Goal: Task Accomplishment & Management: Manage account settings

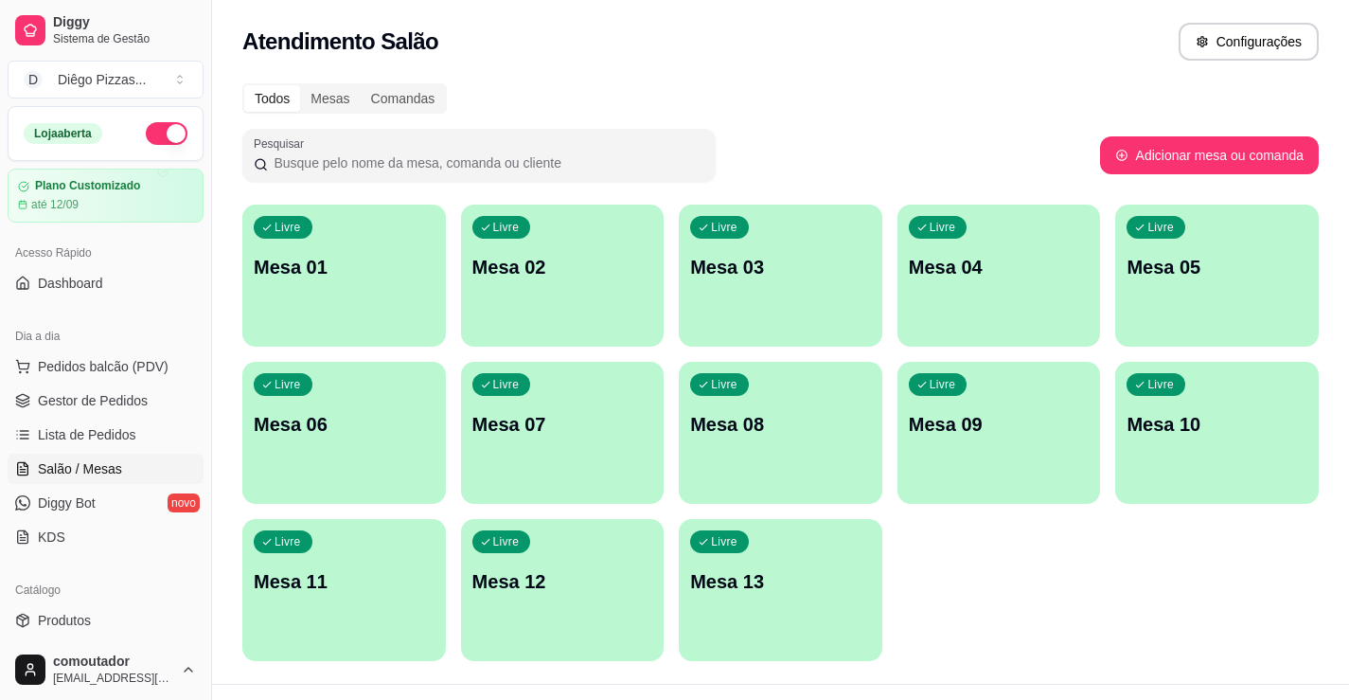
click at [393, 315] on div "Livre Mesa 01" at bounding box center [344, 263] width 204 height 119
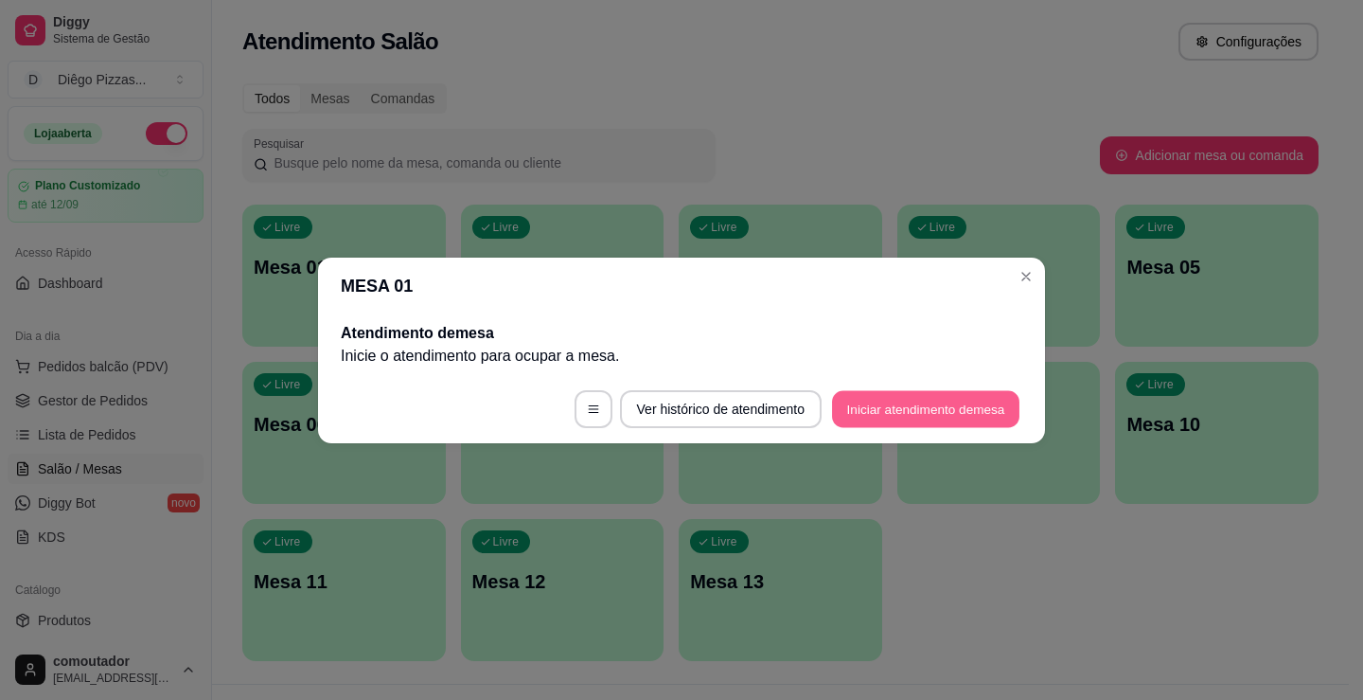
click at [960, 415] on button "Iniciar atendimento de mesa" at bounding box center [925, 408] width 187 height 37
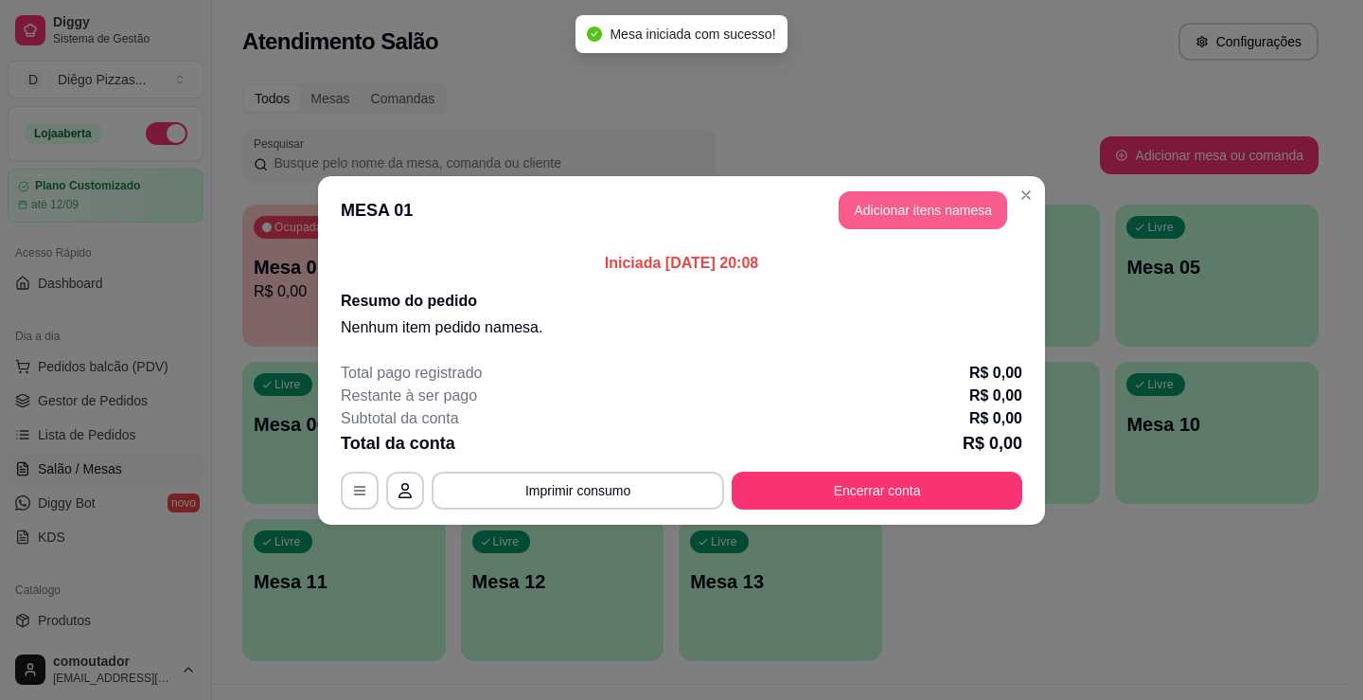
click at [909, 221] on button "Adicionar itens na mesa" at bounding box center [923, 210] width 169 height 38
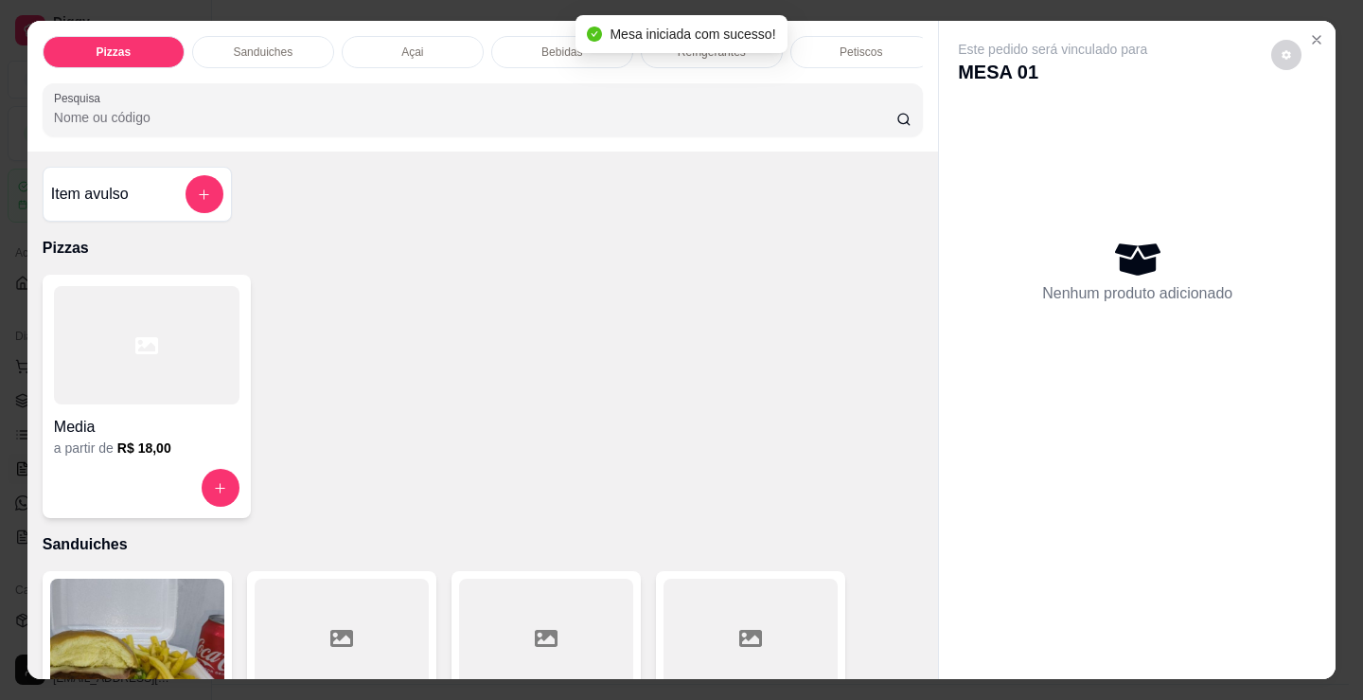
click at [865, 36] on div "Petiscos" at bounding box center [861, 52] width 142 height 32
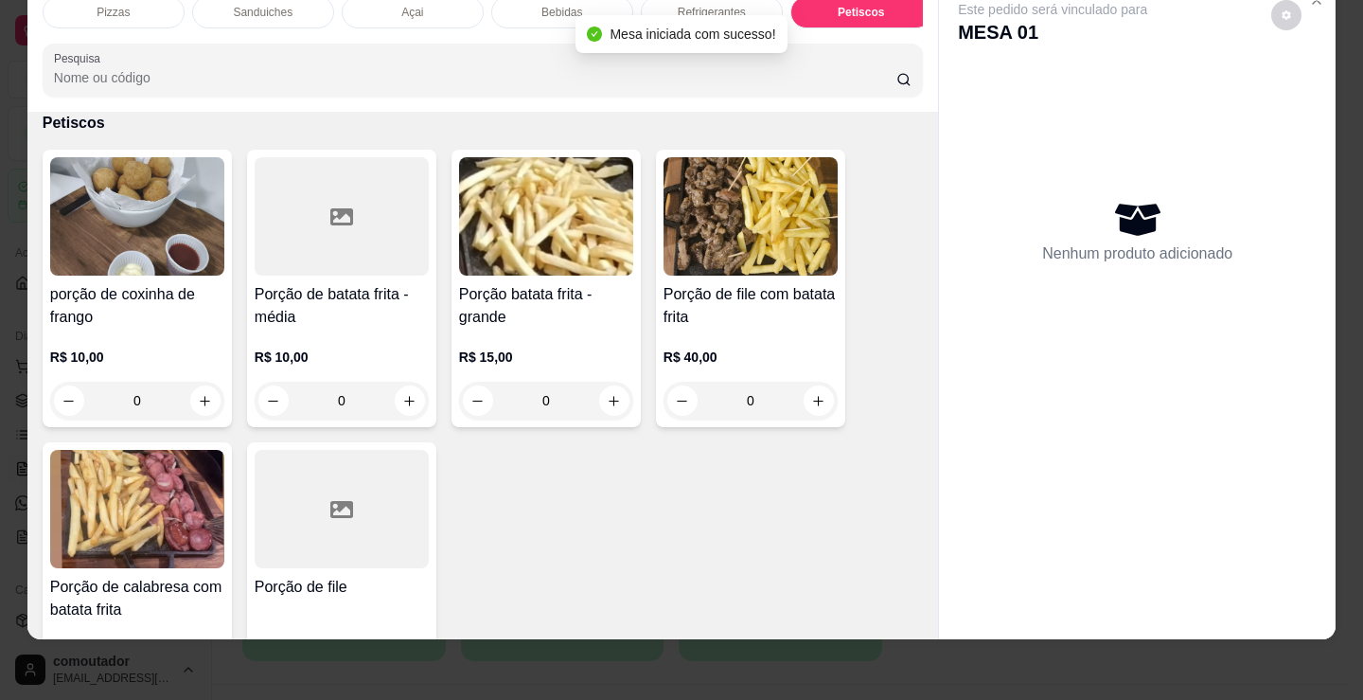
click at [542, 5] on p "Bebidas" at bounding box center [562, 12] width 41 height 15
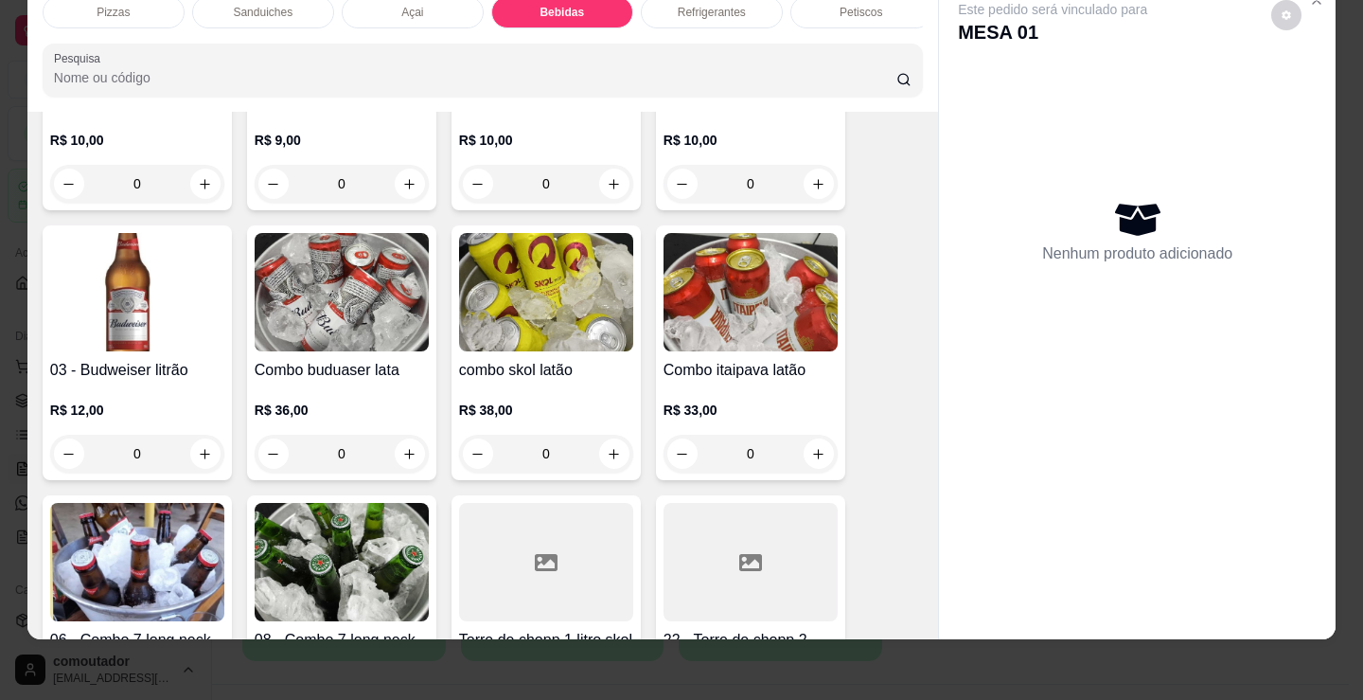
scroll to position [3103, 0]
click at [201, 457] on icon "increase-product-quantity" at bounding box center [205, 453] width 14 height 14
type input "1"
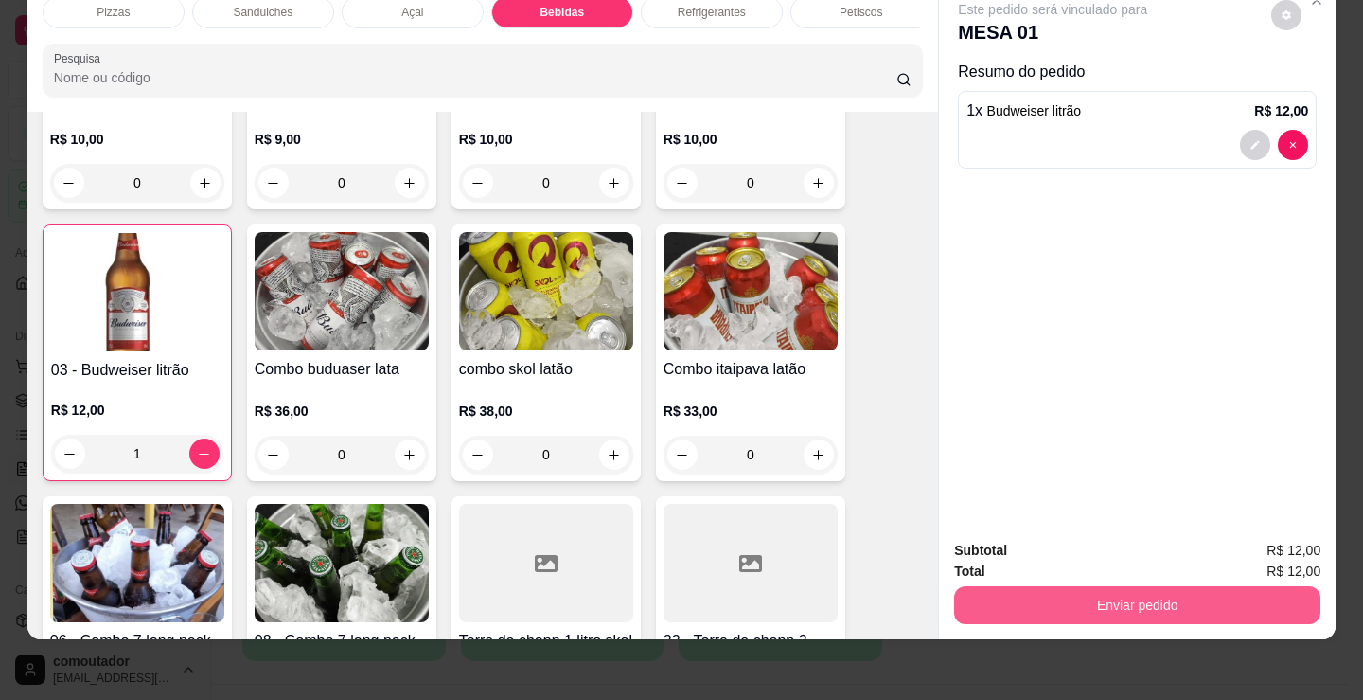
click at [968, 597] on button "Enviar pedido" at bounding box center [1137, 605] width 366 height 38
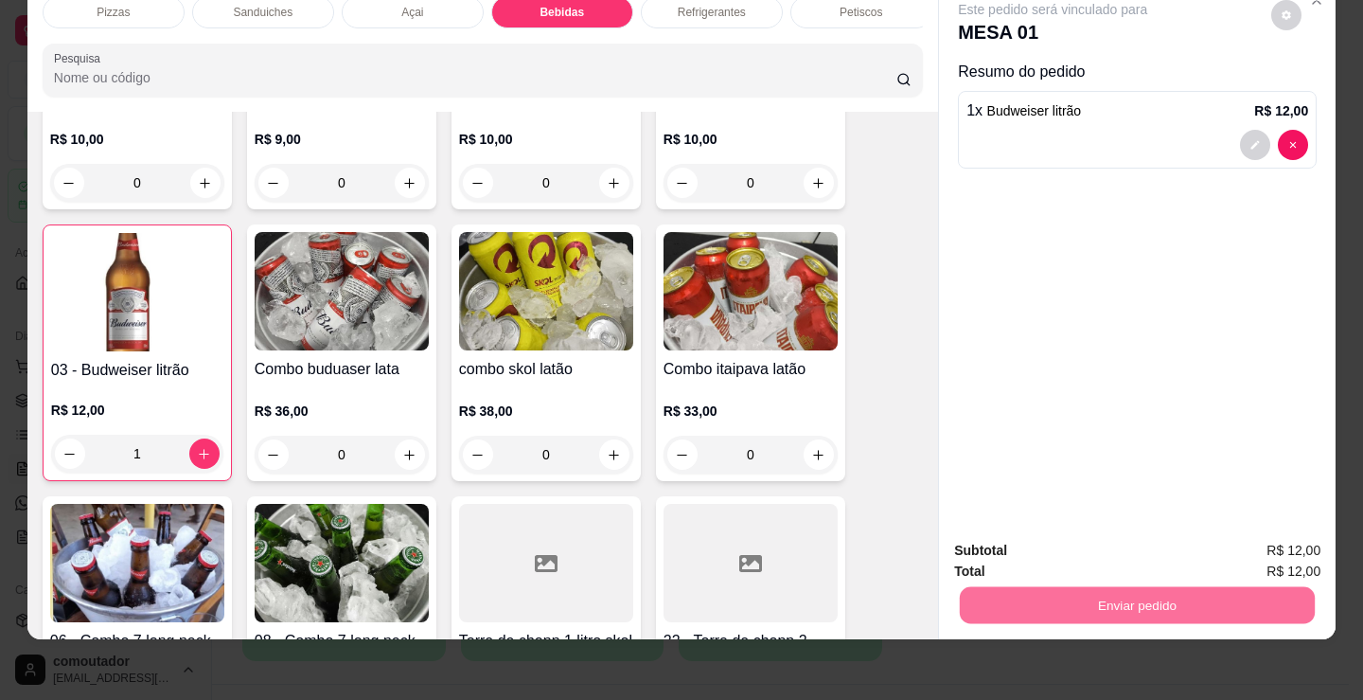
click at [986, 551] on button "Não registrar e enviar pedido" at bounding box center [1075, 543] width 191 height 35
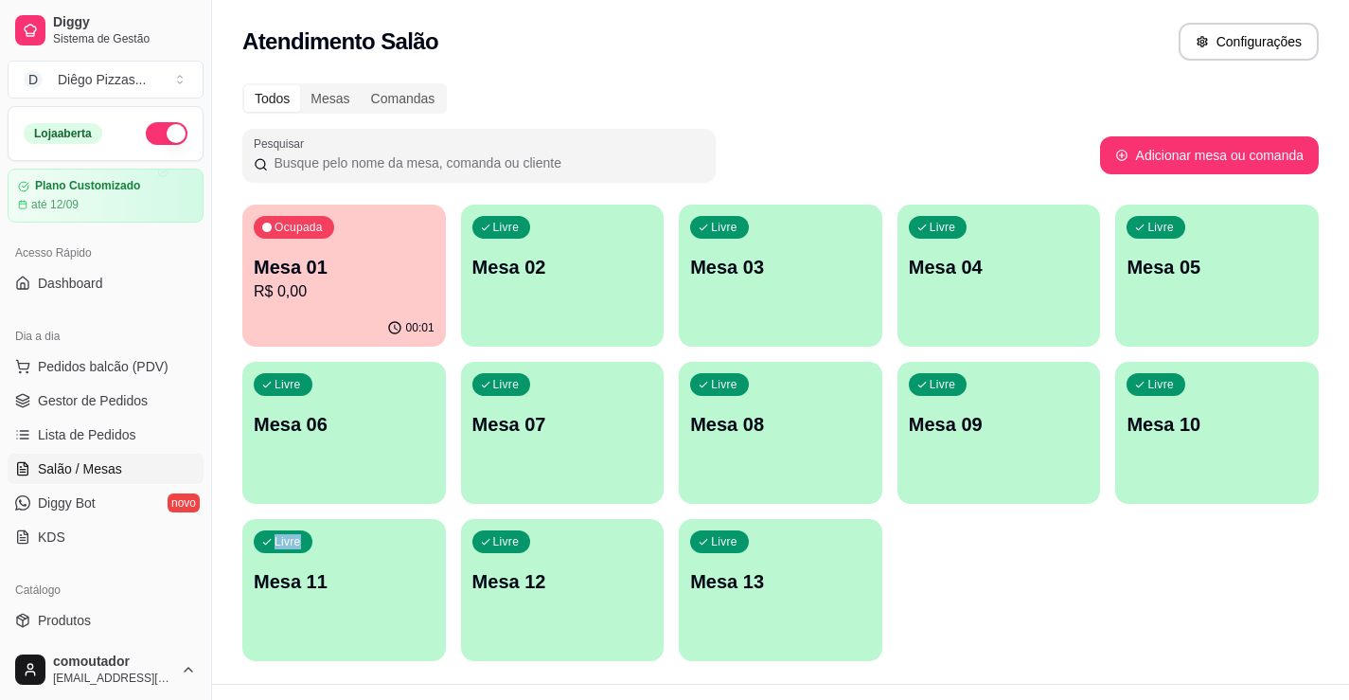
click at [1140, 571] on div "Ocupada Mesa 01 R$ 0,00 00:01 Livre Mesa 02 Livre Mesa 03 Livre Mesa 04 Livre M…" at bounding box center [780, 432] width 1076 height 456
click at [92, 368] on span "Pedidos balcão (PDV)" at bounding box center [103, 366] width 131 height 19
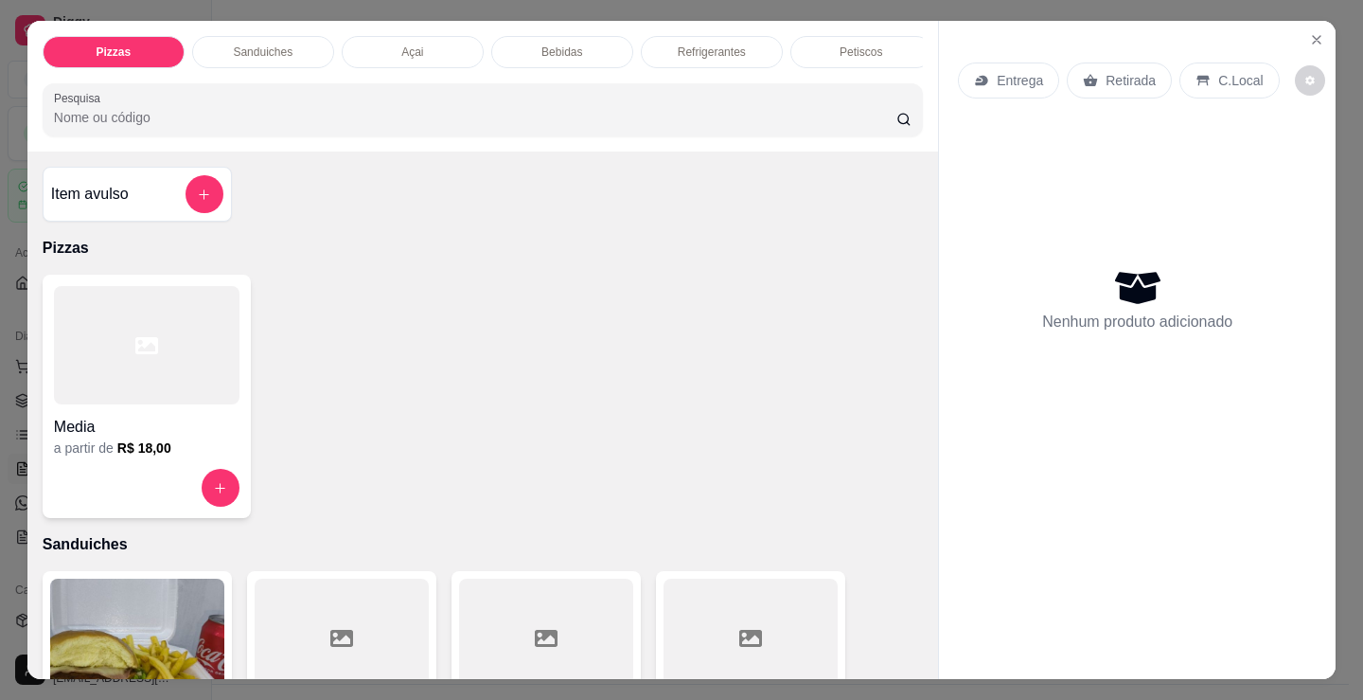
drag, startPoint x: 377, startPoint y: 349, endPoint x: 412, endPoint y: 244, distance: 110.8
click at [380, 344] on div "Media a partir de R$ 18,00" at bounding box center [483, 396] width 880 height 243
click at [447, 44] on div "Açai" at bounding box center [413, 52] width 142 height 32
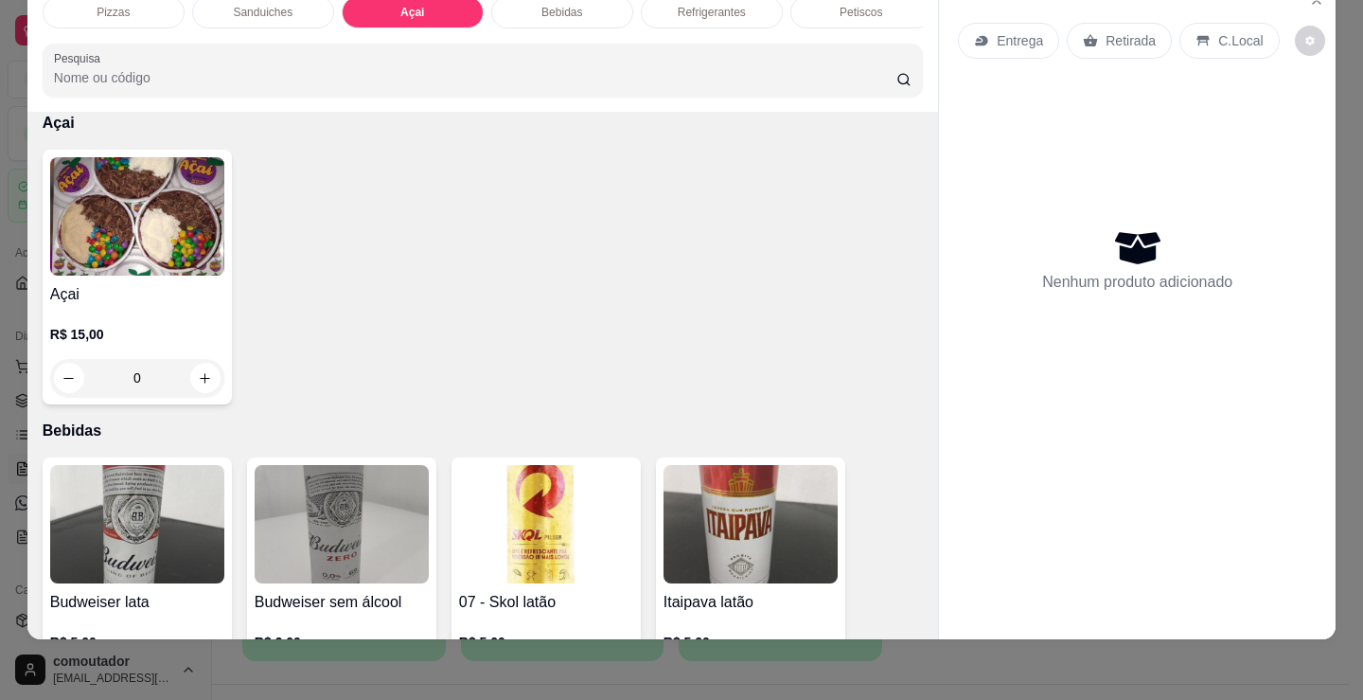
click at [132, 213] on img at bounding box center [137, 216] width 174 height 118
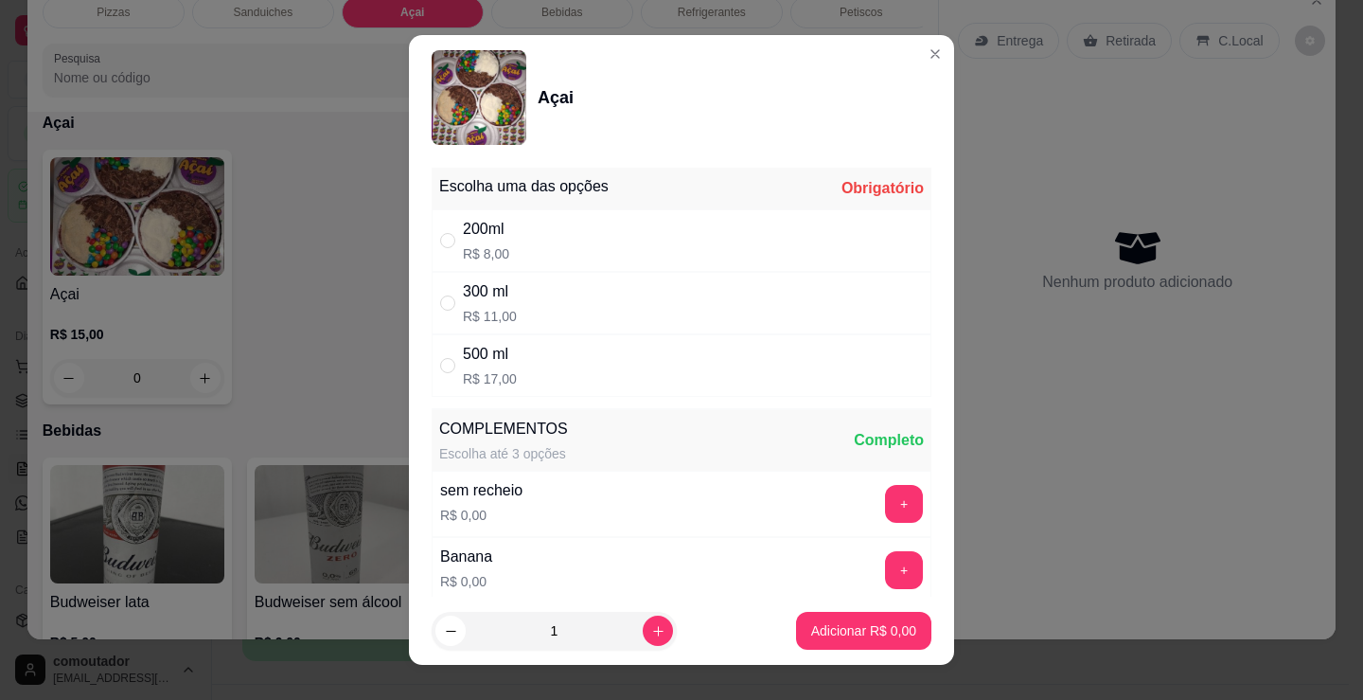
click at [529, 240] on div "200ml R$ 8,00" at bounding box center [682, 240] width 500 height 62
radio input "true"
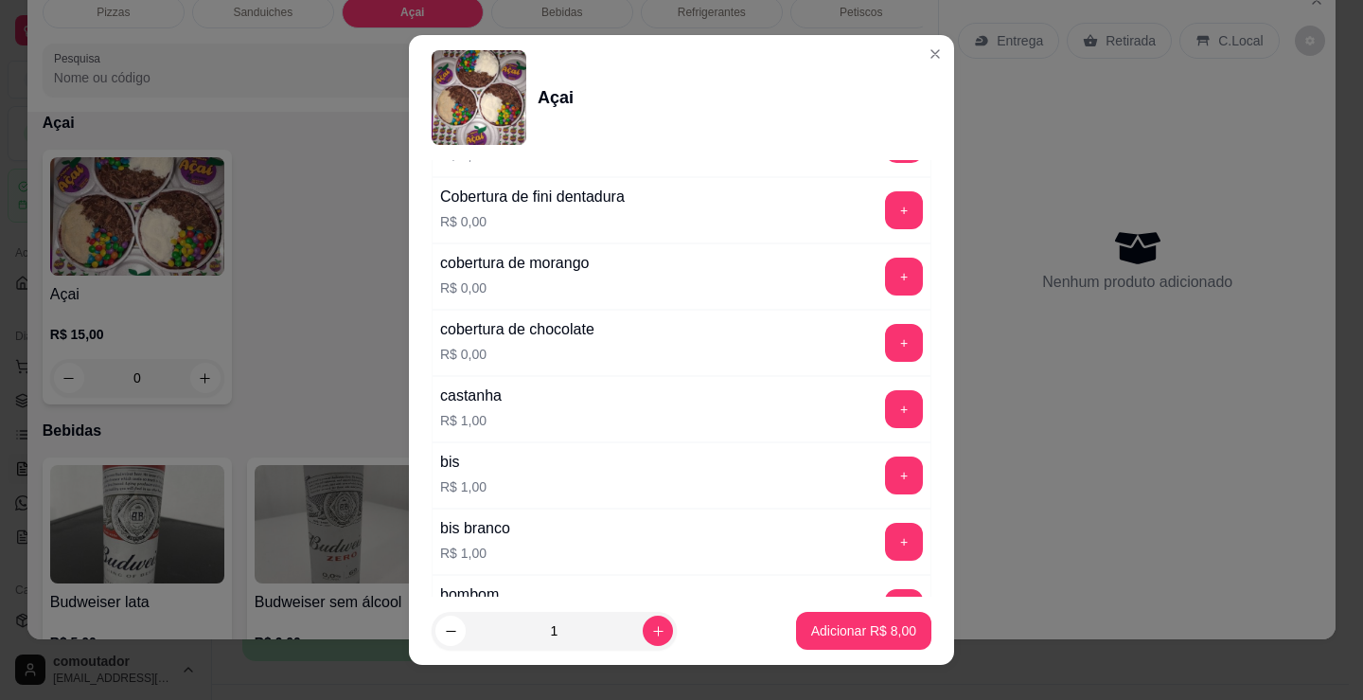
scroll to position [1515, 0]
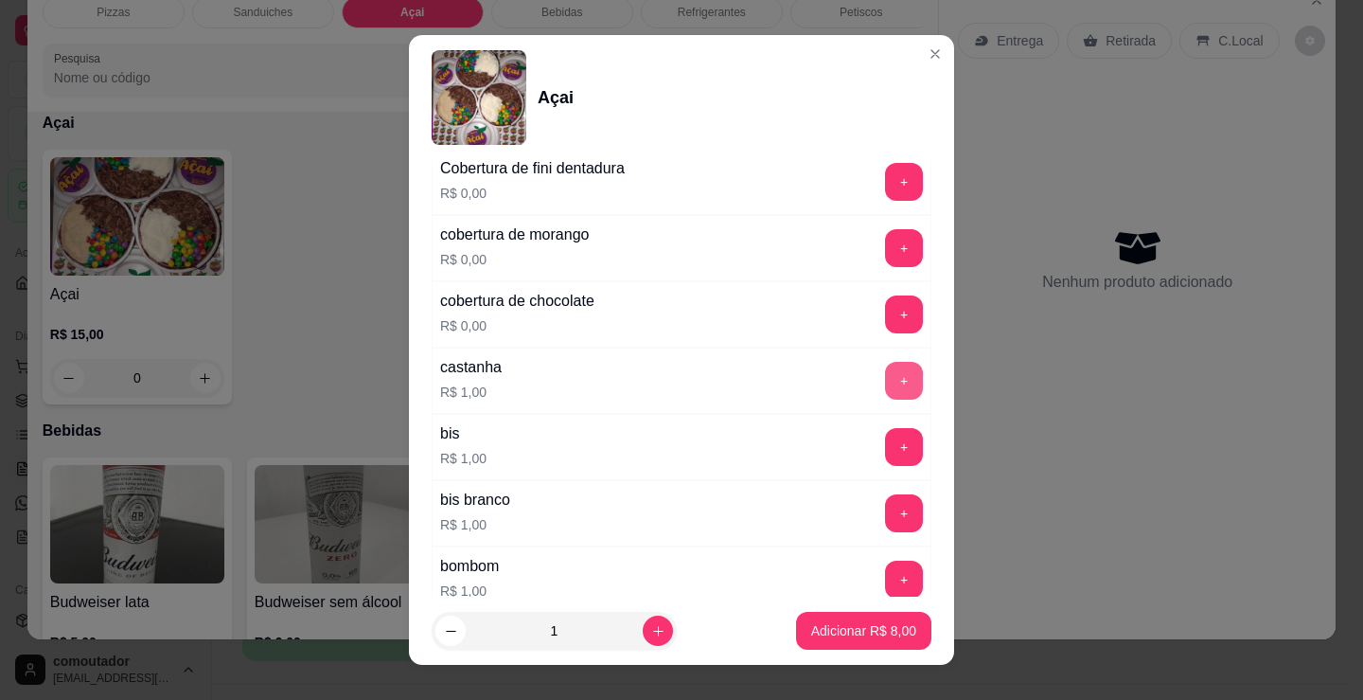
click at [885, 364] on button "+" at bounding box center [904, 381] width 38 height 38
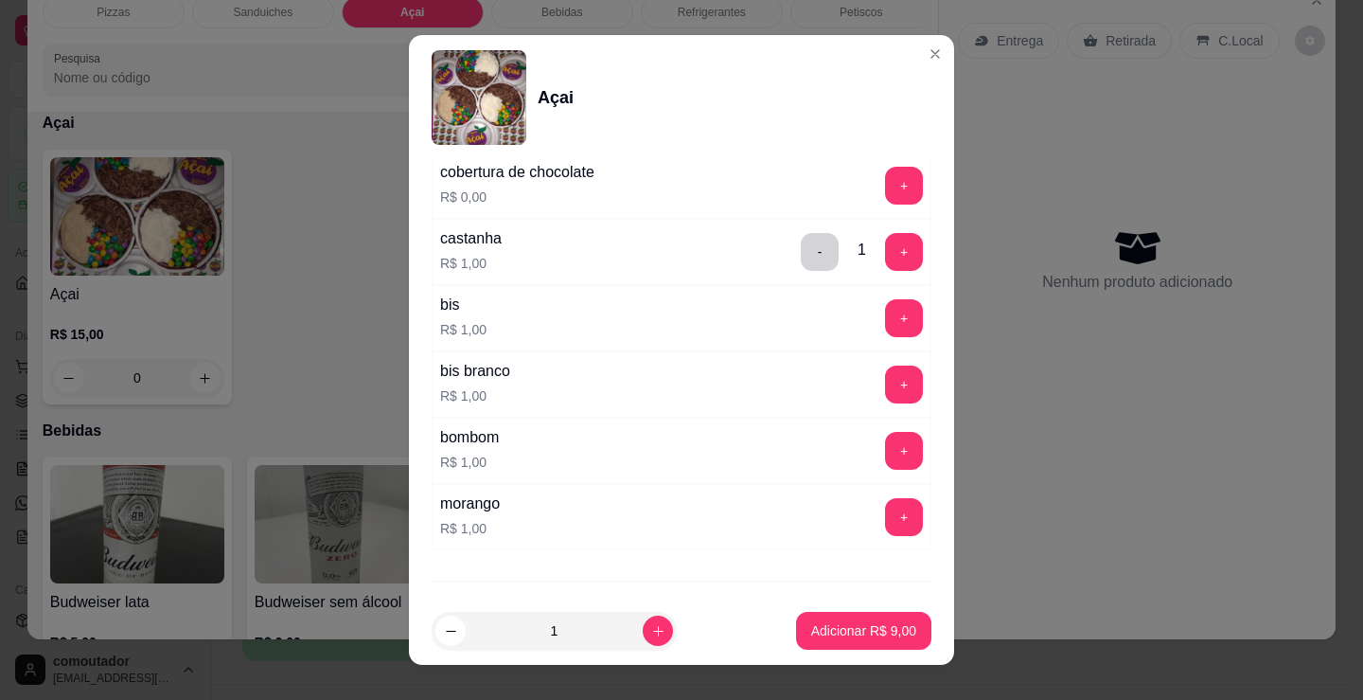
scroll to position [1704, 0]
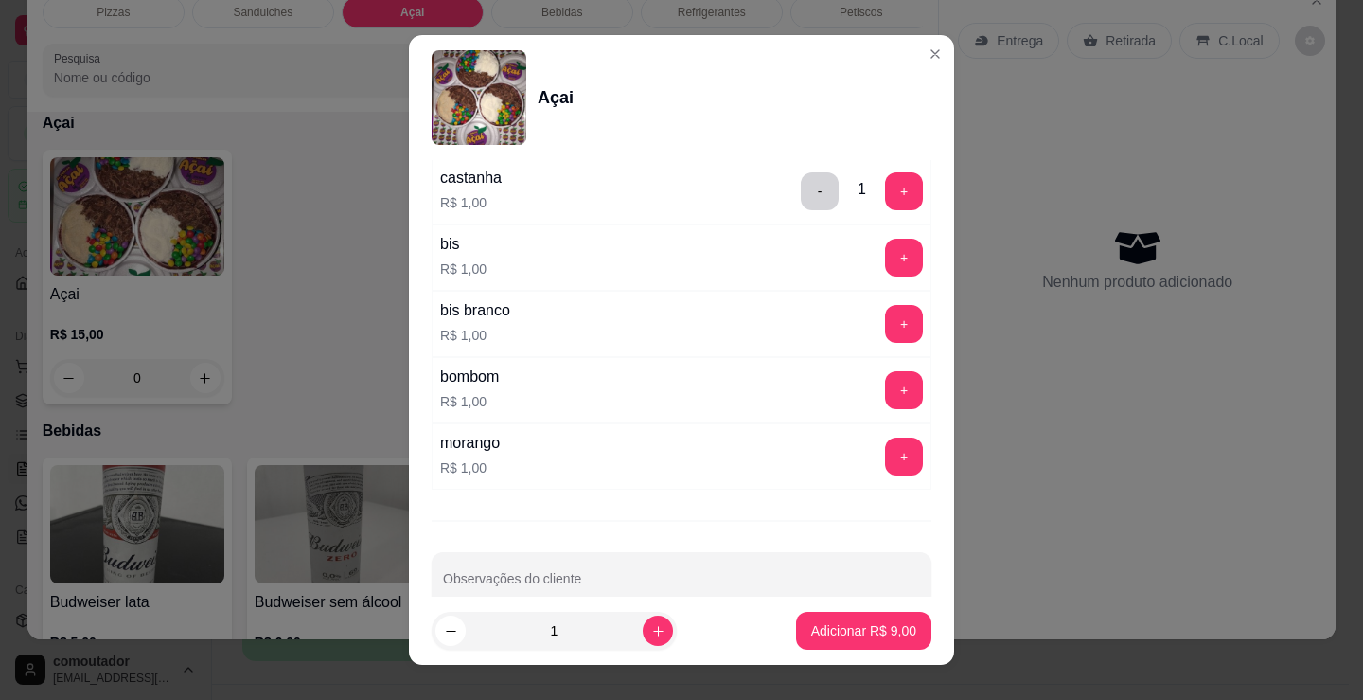
click at [590, 489] on div "morango R$ 1,00 +" at bounding box center [682, 456] width 500 height 66
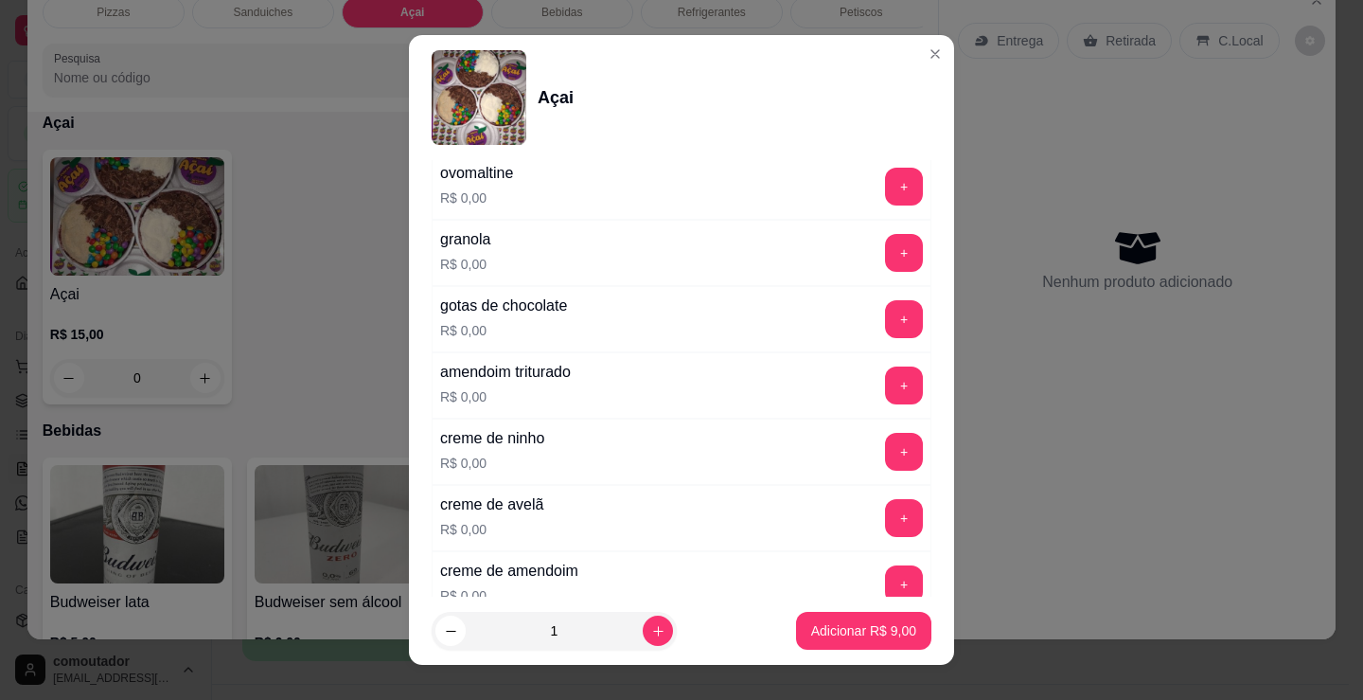
scroll to position [947, 0]
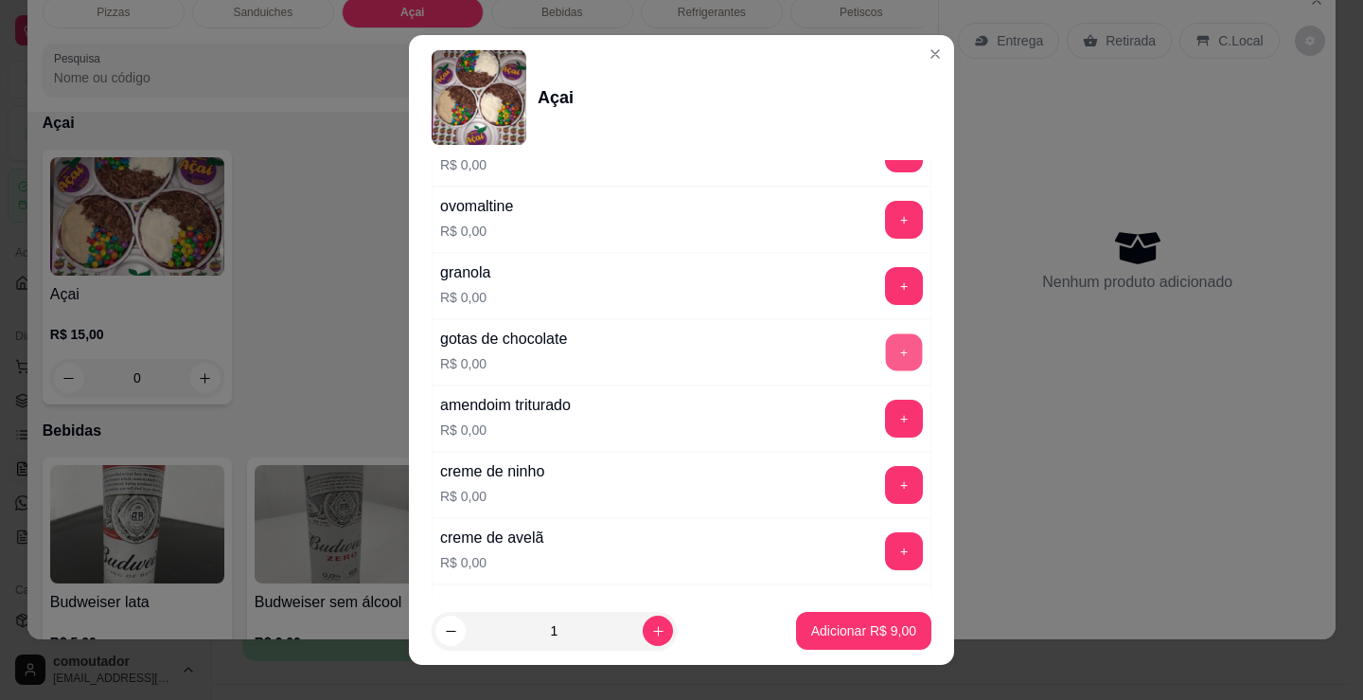
click at [886, 361] on button "+" at bounding box center [904, 352] width 37 height 37
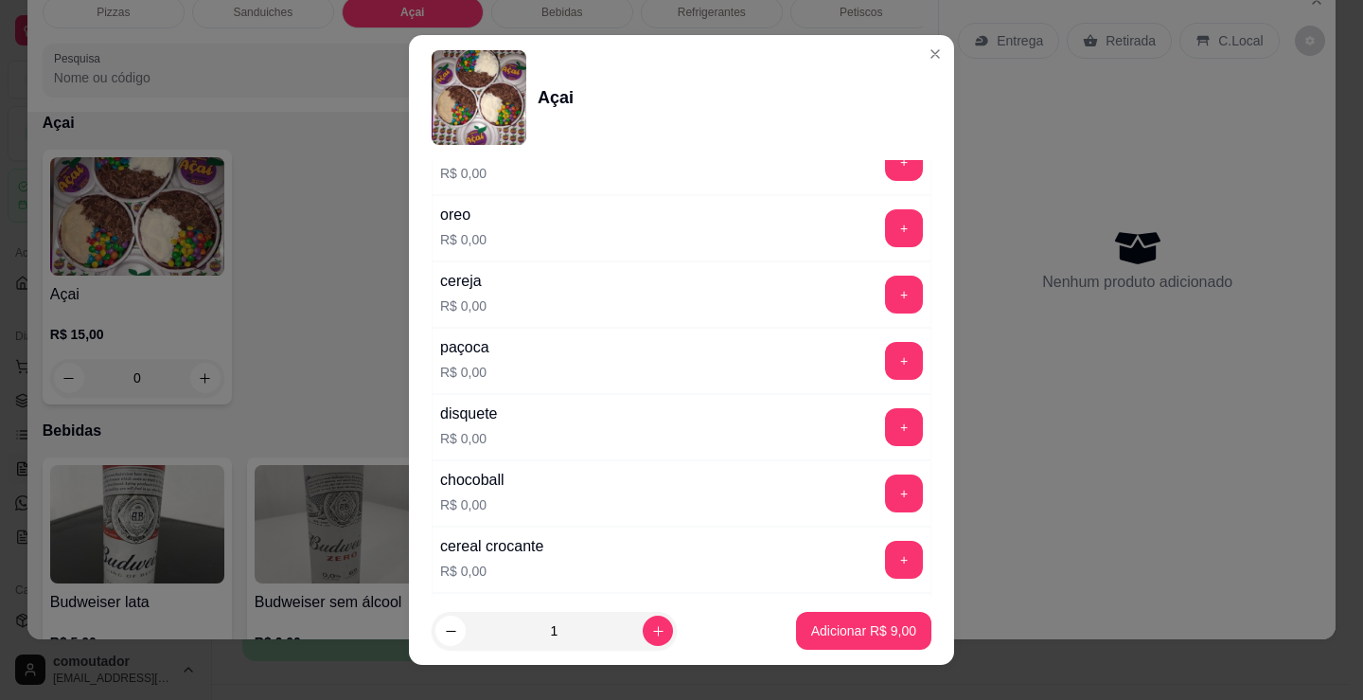
scroll to position [379, 0]
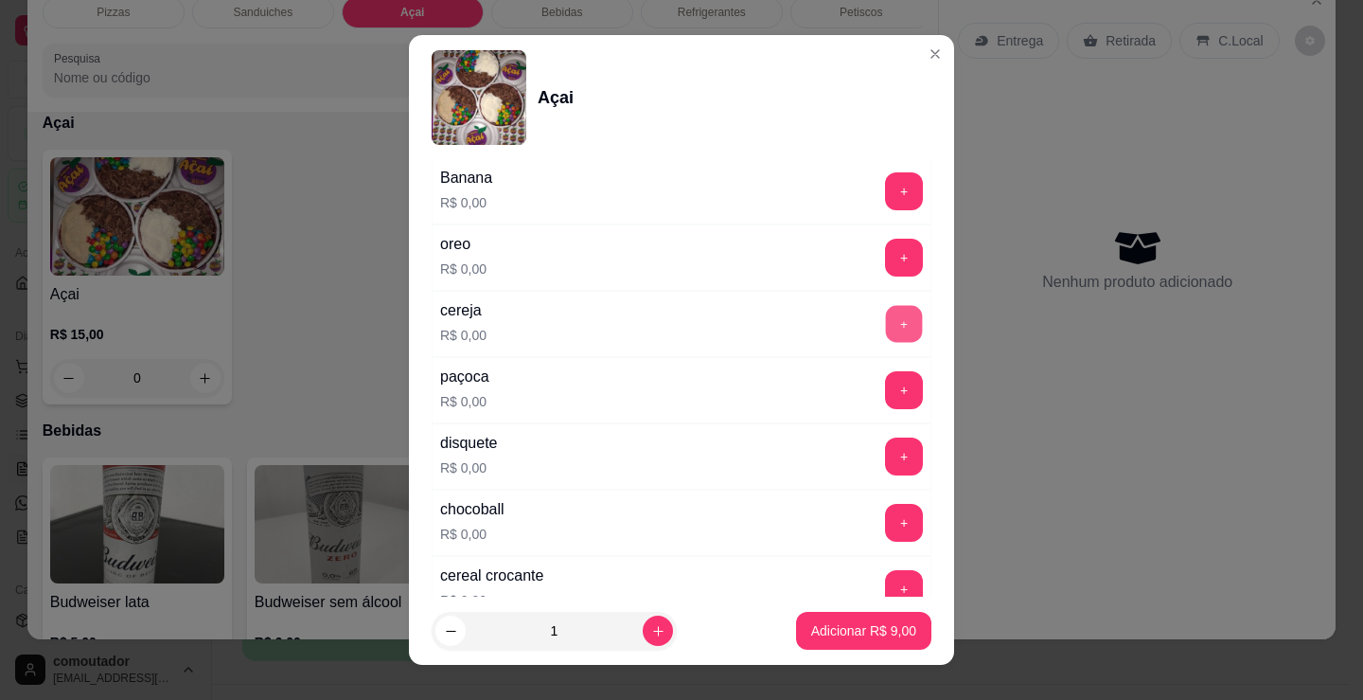
click at [886, 329] on button "+" at bounding box center [904, 324] width 37 height 37
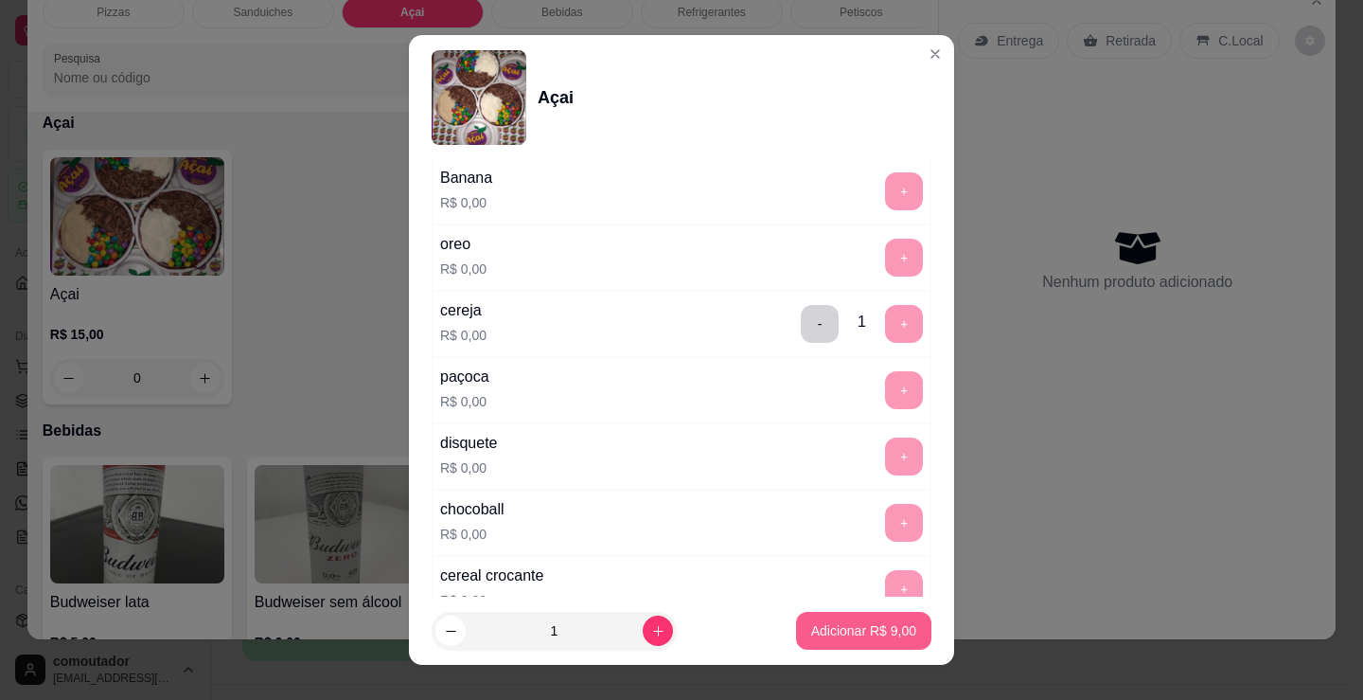
click at [852, 623] on p "Adicionar R$ 9,00" at bounding box center [863, 630] width 105 height 19
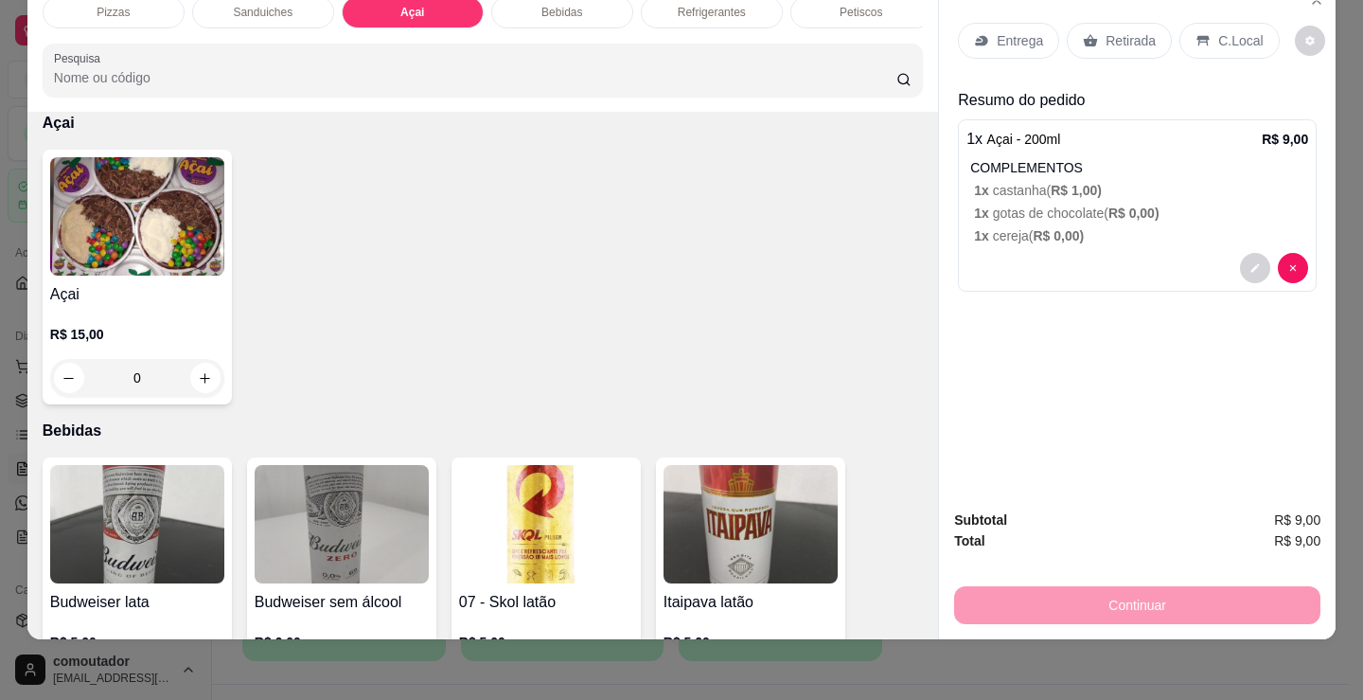
click at [984, 30] on div "Entrega" at bounding box center [1008, 41] width 101 height 36
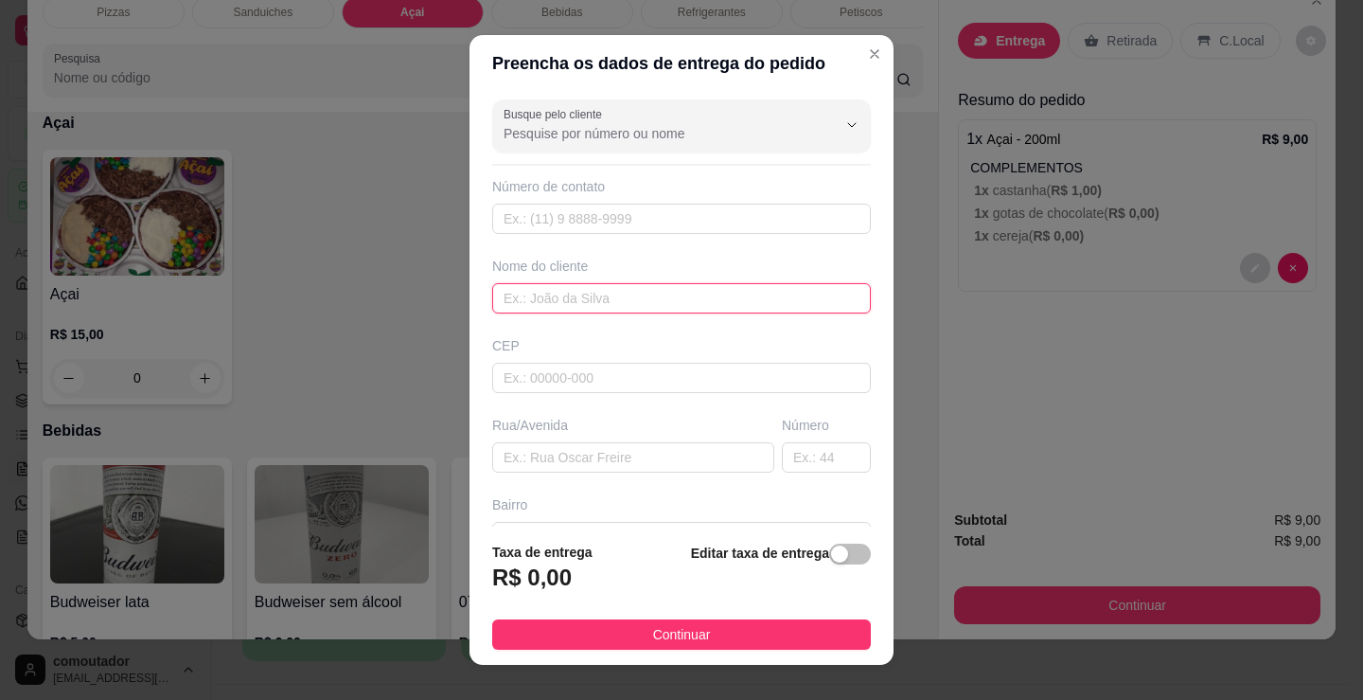
click at [727, 293] on input "text" at bounding box center [681, 298] width 379 height 30
type input "[PERSON_NAME]"
click at [736, 650] on footer "Taxa de entrega R$ 0,00 Editar taxa de entrega Continuar" at bounding box center [682, 595] width 424 height 138
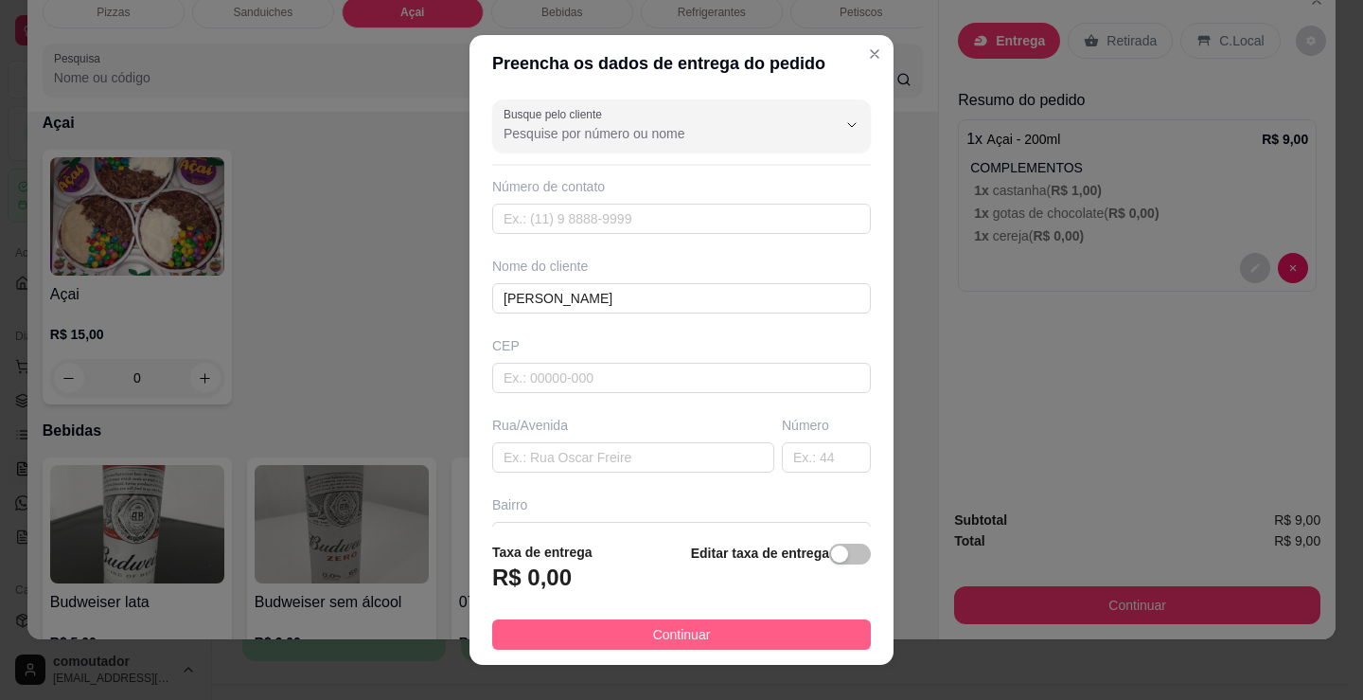
click at [791, 622] on button "Continuar" at bounding box center [681, 634] width 379 height 30
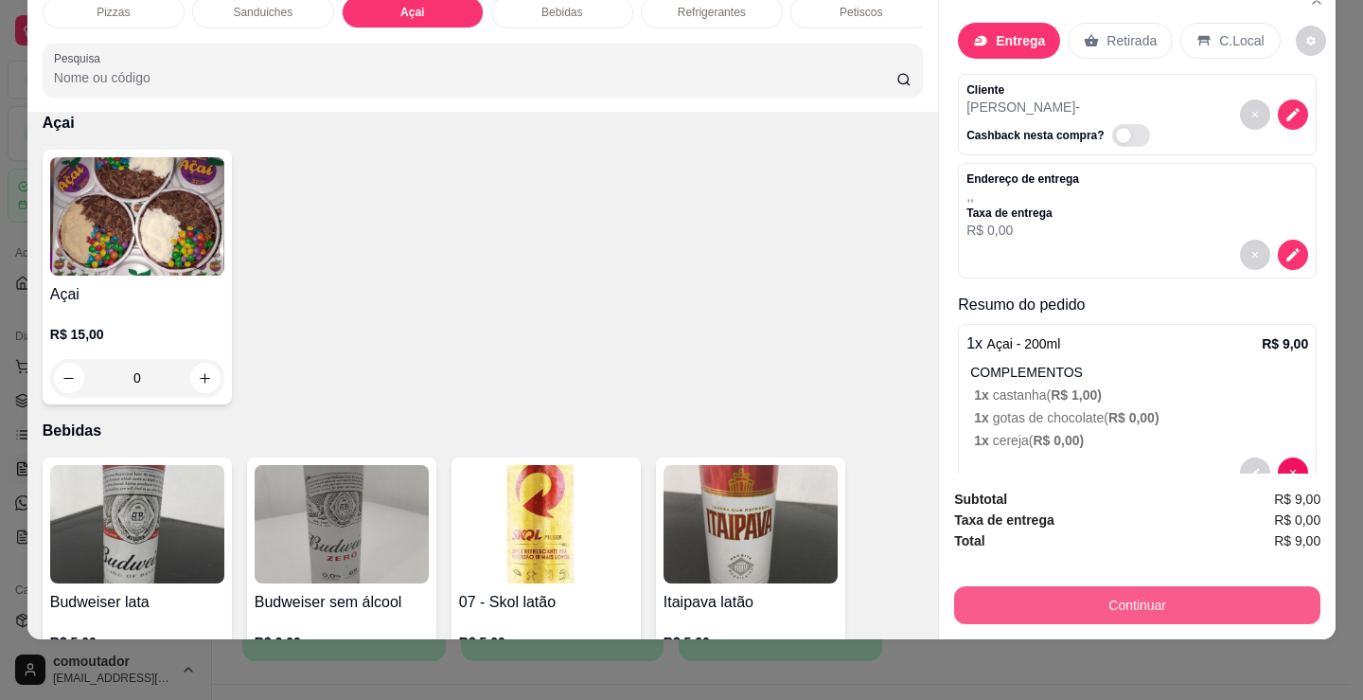
click at [997, 595] on button "Continuar" at bounding box center [1137, 605] width 366 height 38
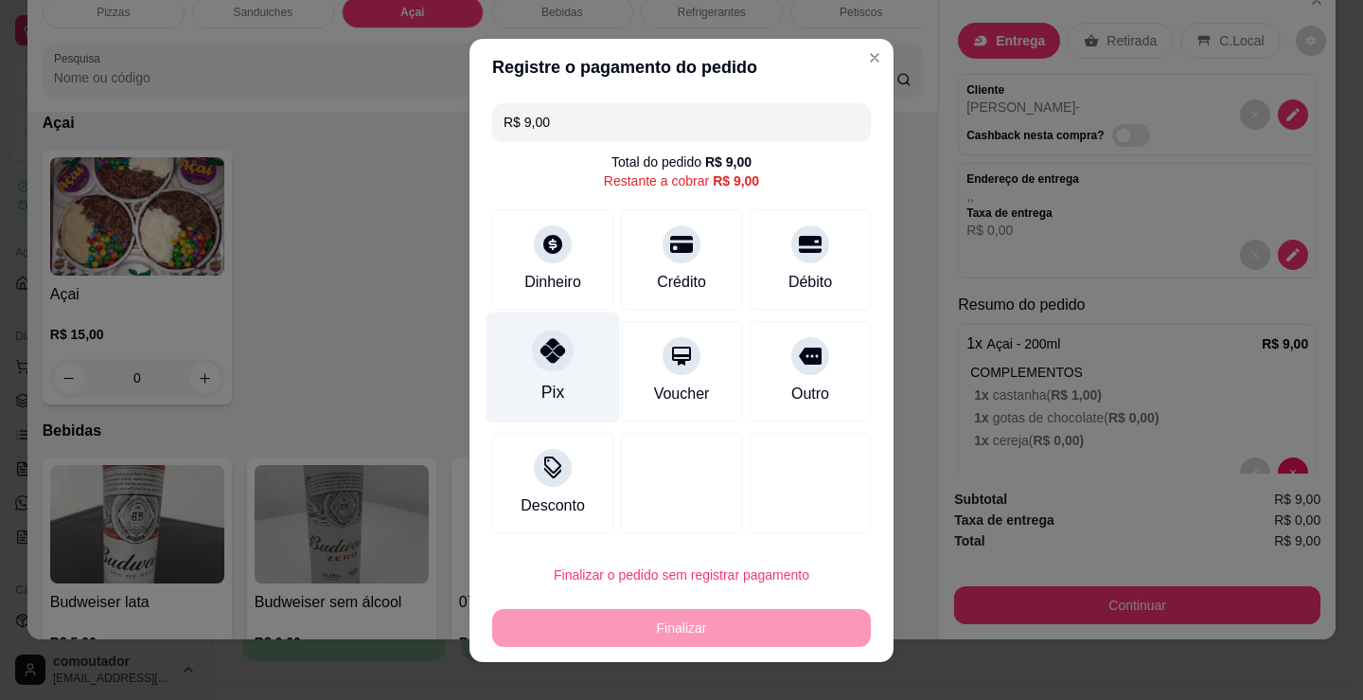
drag, startPoint x: 541, startPoint y: 354, endPoint x: 614, endPoint y: 503, distance: 166.0
click at [541, 356] on icon at bounding box center [553, 350] width 25 height 25
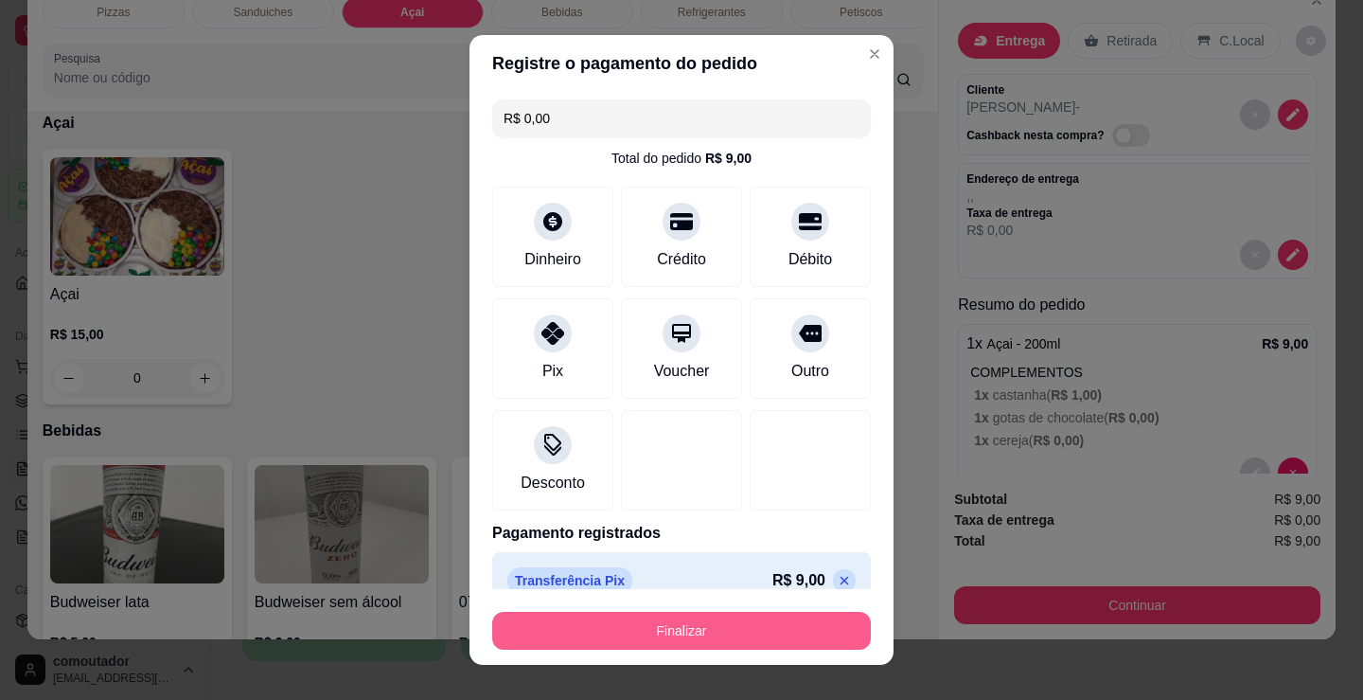
click at [680, 620] on button "Finalizar" at bounding box center [681, 631] width 379 height 38
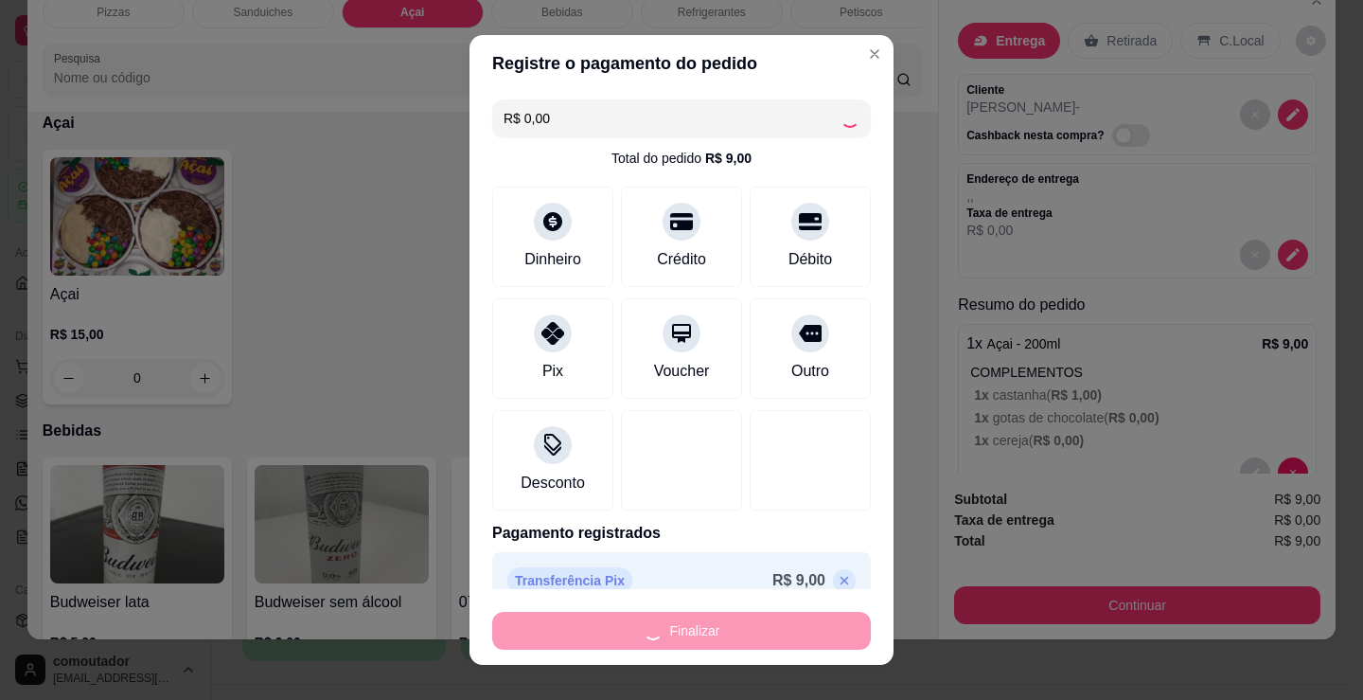
type input "-R$ 9,00"
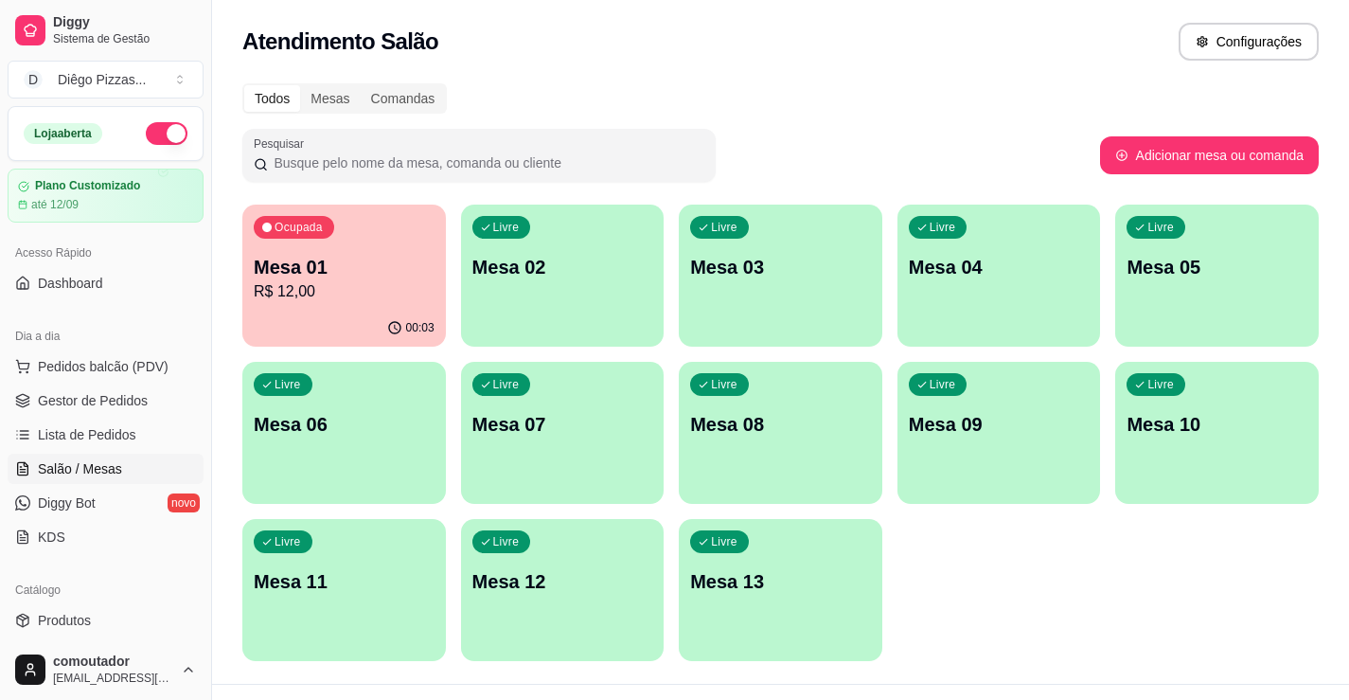
click at [381, 318] on div "00:03" at bounding box center [344, 328] width 204 height 37
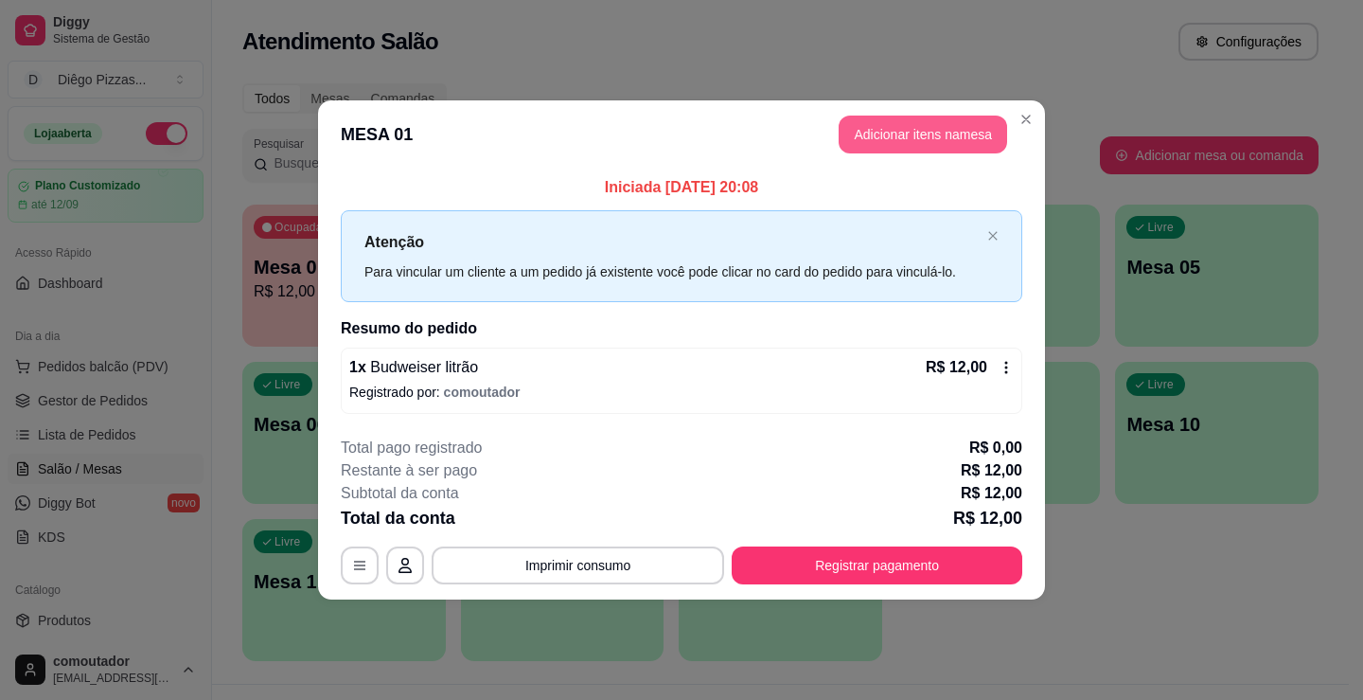
click at [913, 130] on button "Adicionar itens na mesa" at bounding box center [923, 134] width 169 height 38
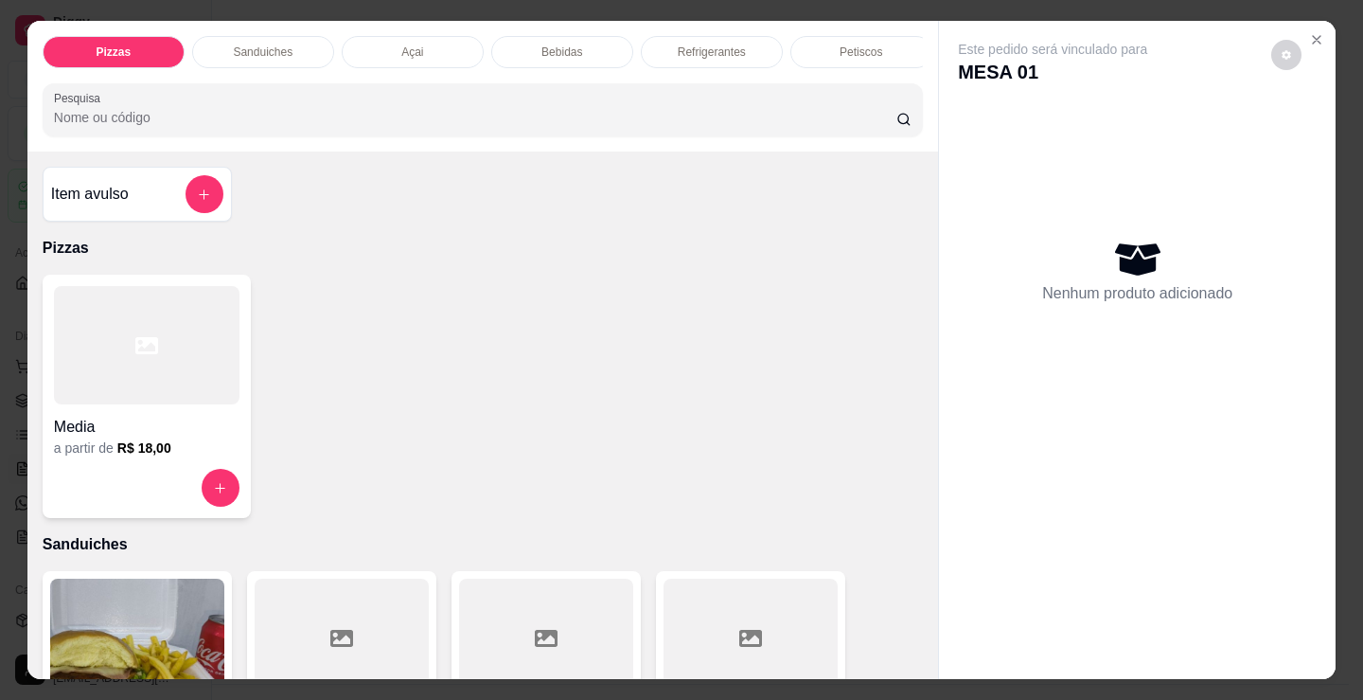
scroll to position [0, 457]
click at [682, 47] on p "Cigarros" at bounding box center [703, 51] width 43 height 15
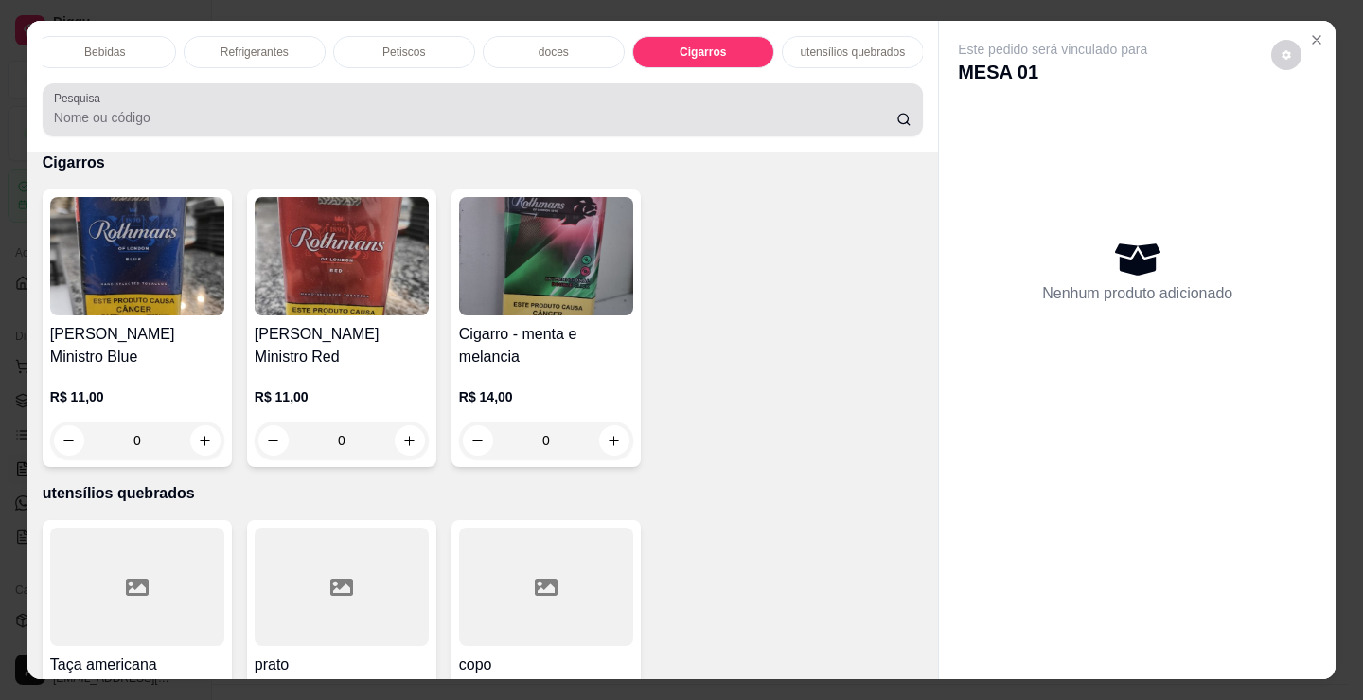
scroll to position [46, 0]
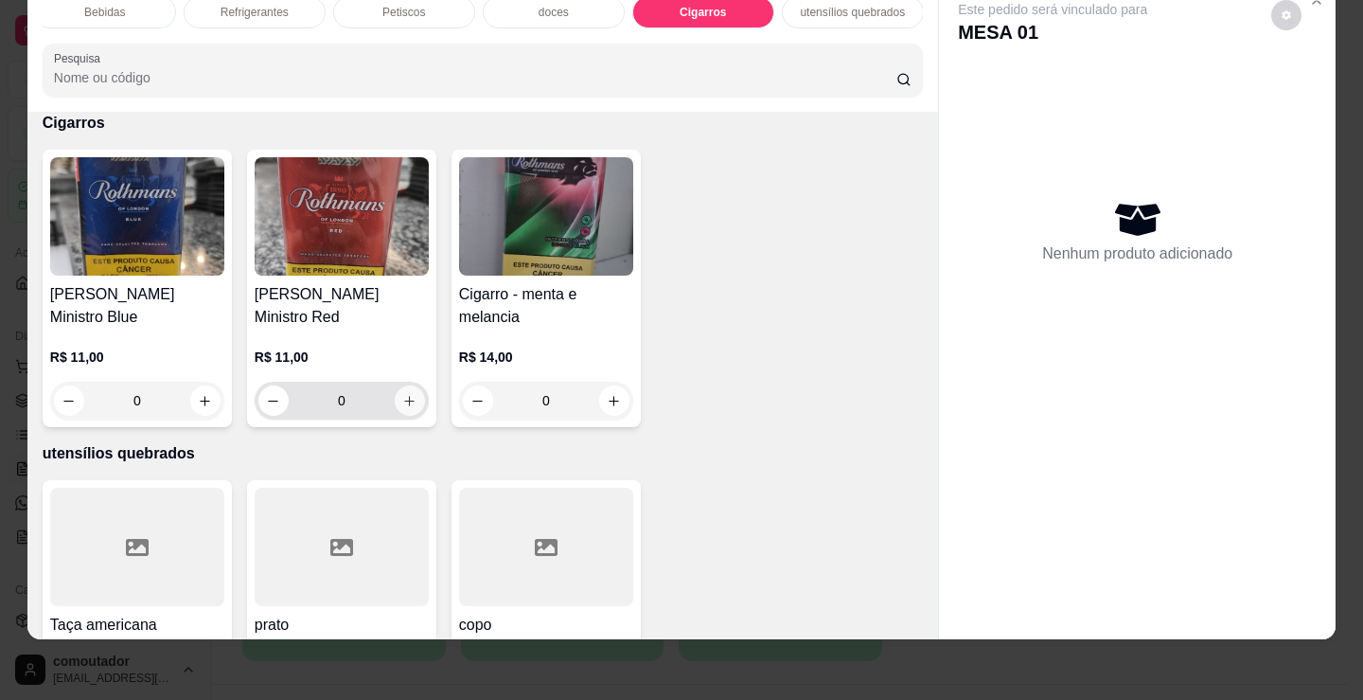
click at [402, 404] on icon "increase-product-quantity" at bounding box center [409, 401] width 14 height 14
type input "1"
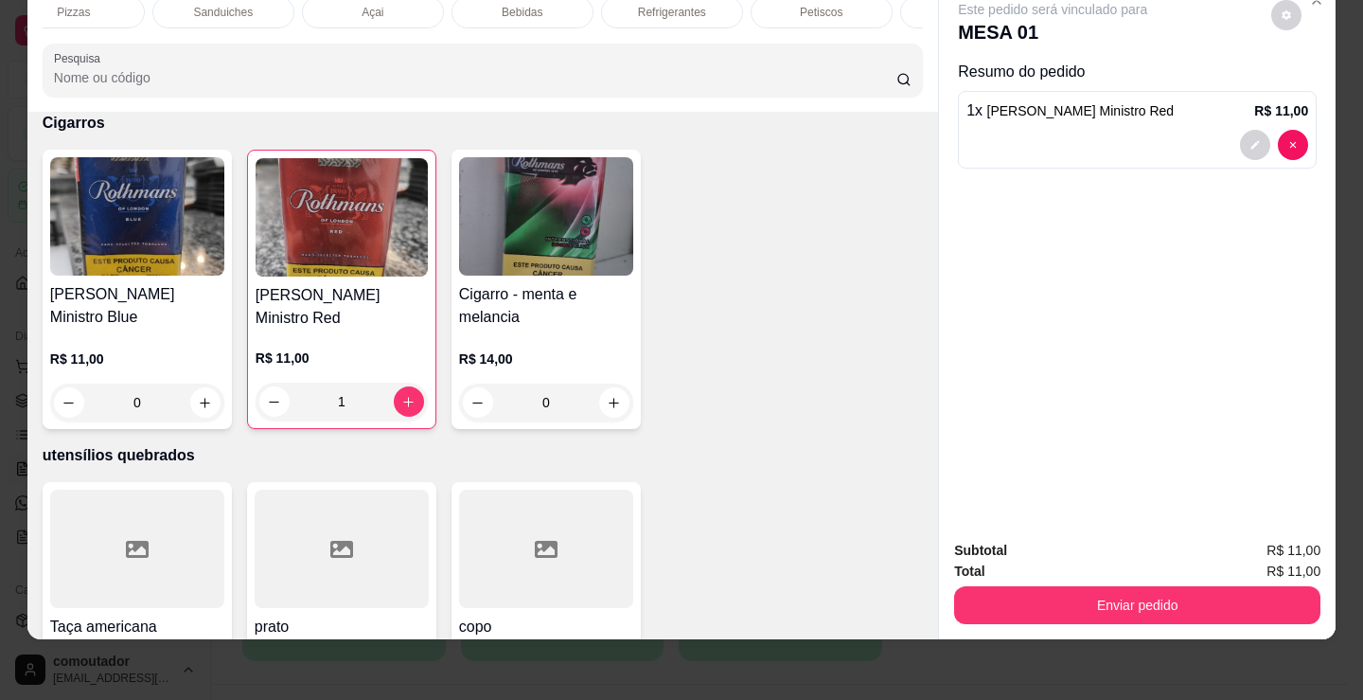
scroll to position [0, 0]
click at [141, 7] on div "Pizzas" at bounding box center [114, 12] width 142 height 32
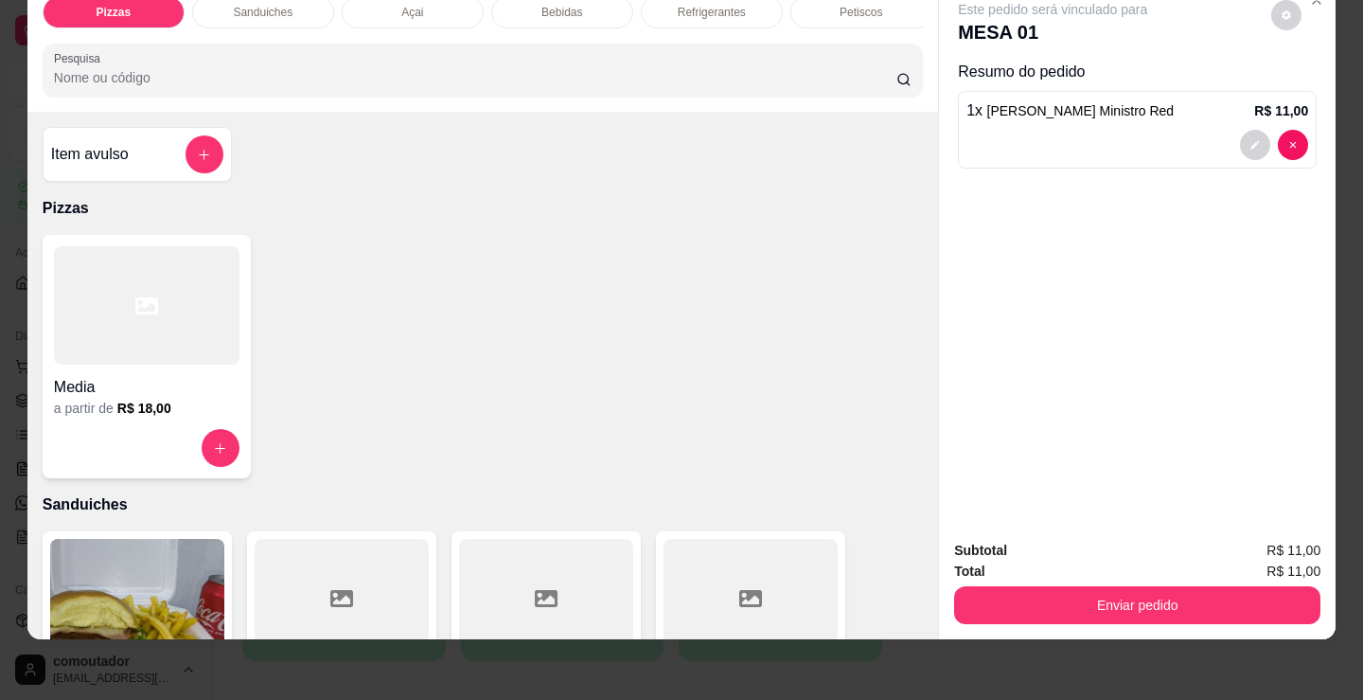
click at [157, 346] on div at bounding box center [147, 305] width 186 height 118
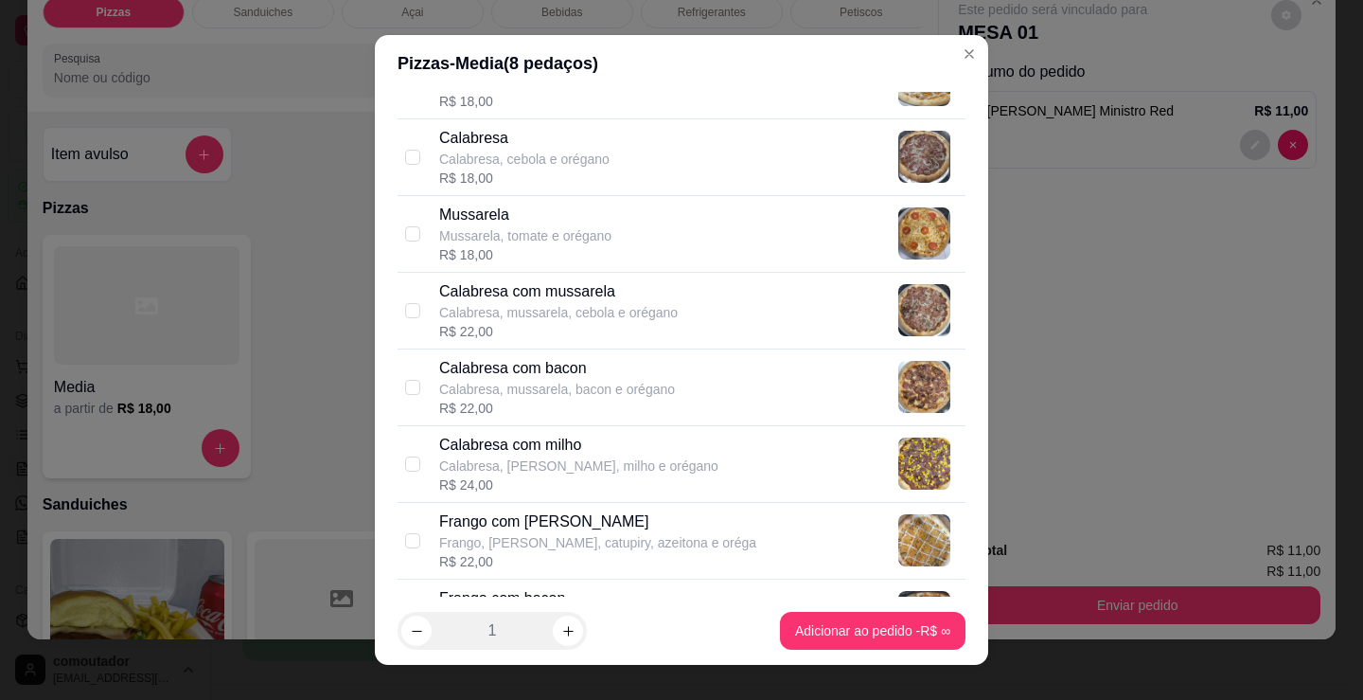
click at [585, 308] on p "Calabresa, mussarela, cebola e orégano" at bounding box center [558, 312] width 239 height 19
checkbox input "true"
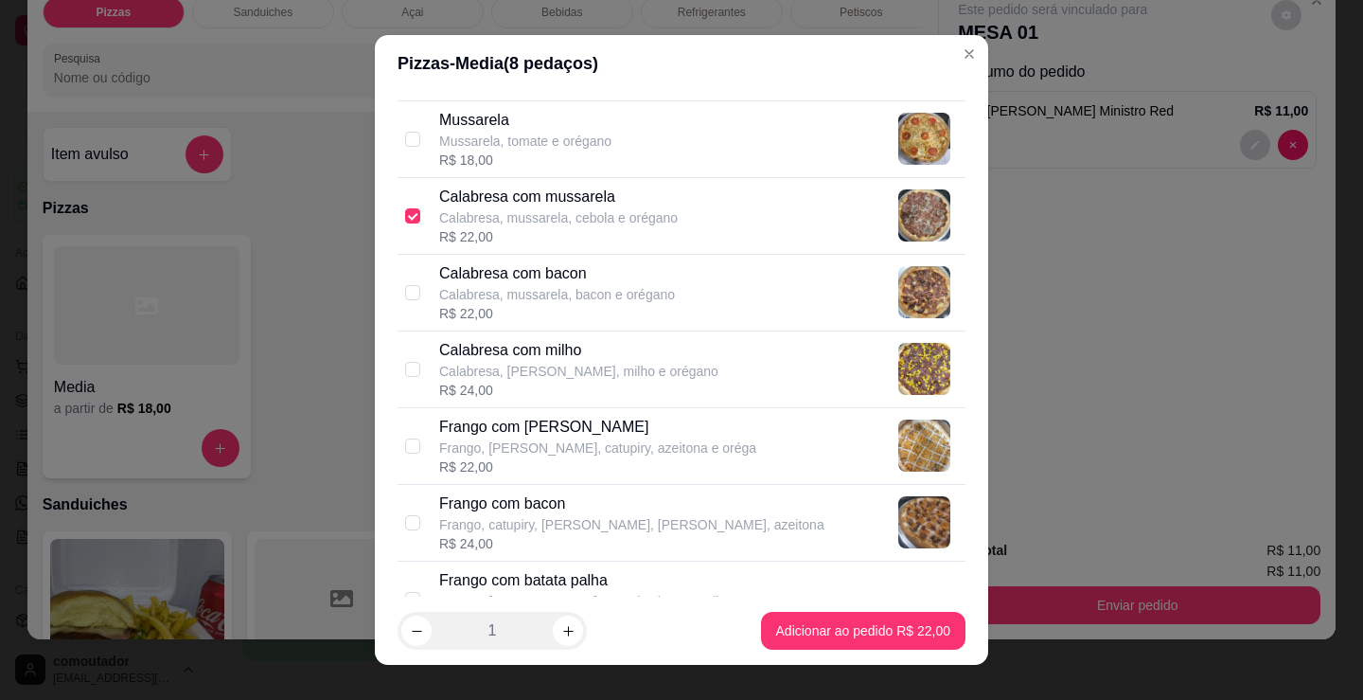
click at [562, 435] on p "Frango com [PERSON_NAME]" at bounding box center [597, 427] width 317 height 23
checkbox input "true"
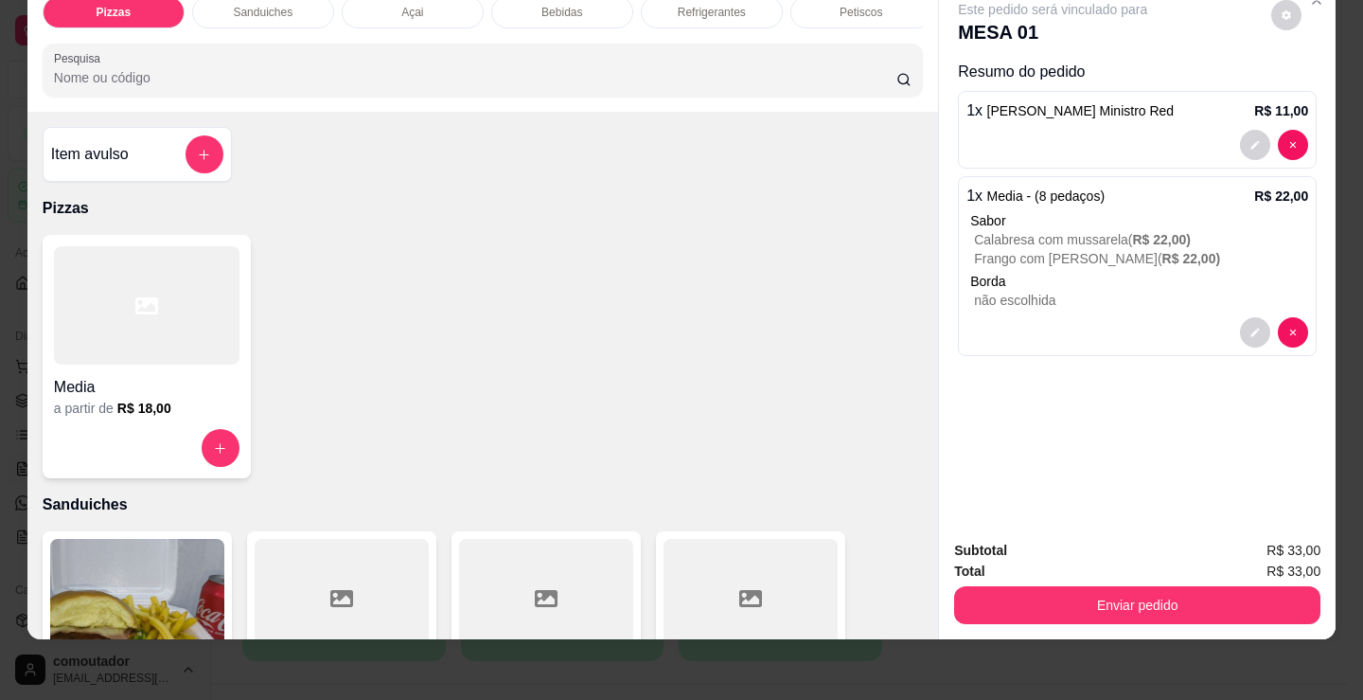
click at [687, 9] on div "Refrigerantes" at bounding box center [712, 12] width 142 height 32
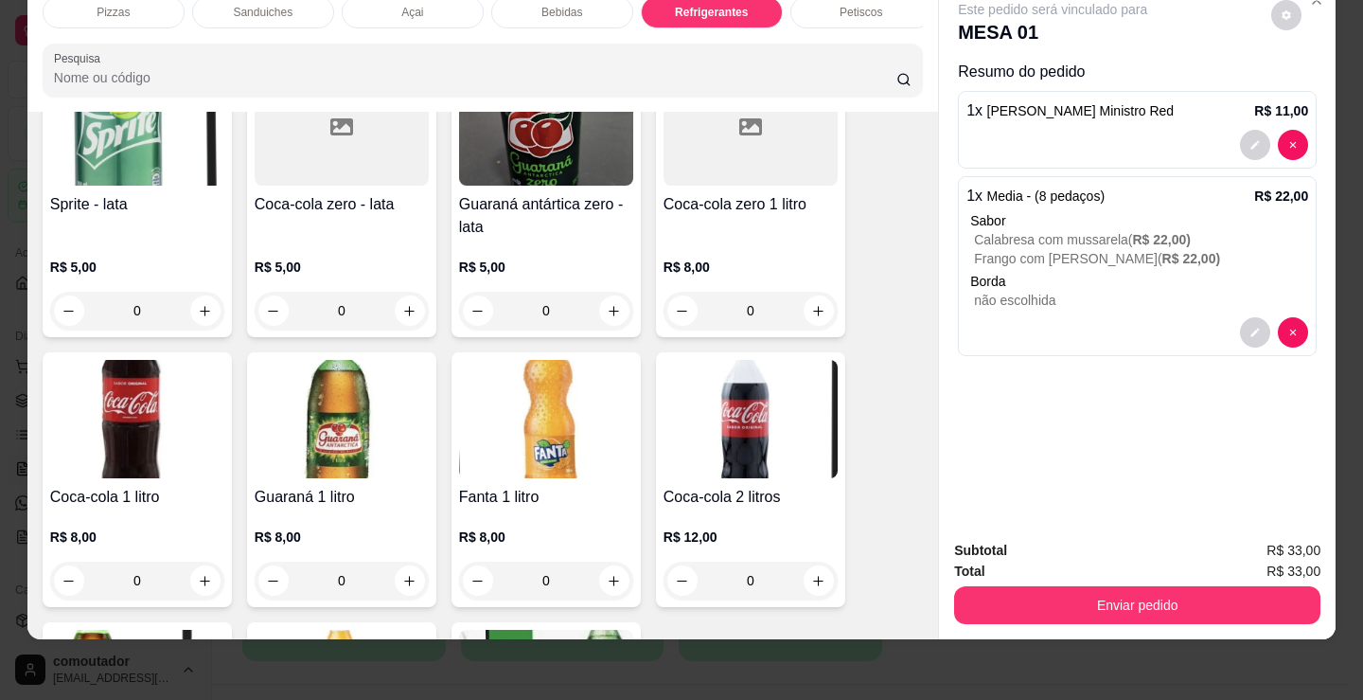
scroll to position [5566, 0]
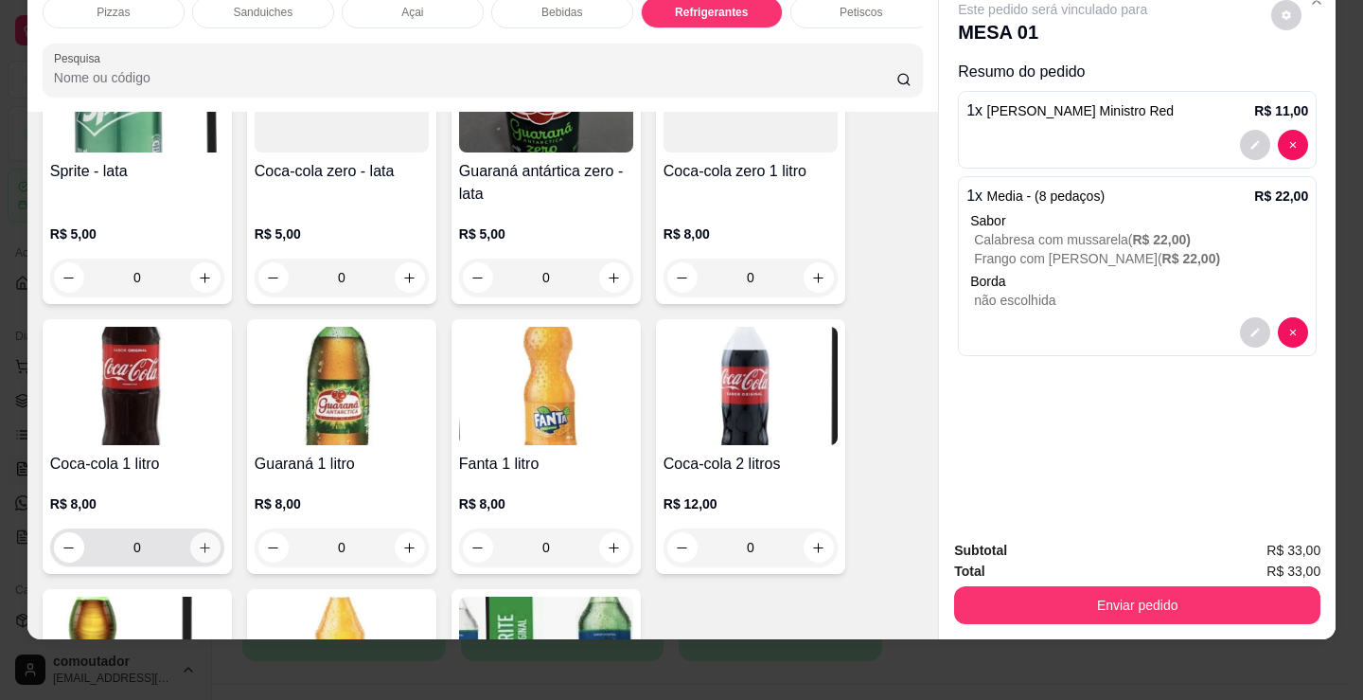
click at [205, 545] on button "increase-product-quantity" at bounding box center [205, 547] width 30 height 30
type input "1"
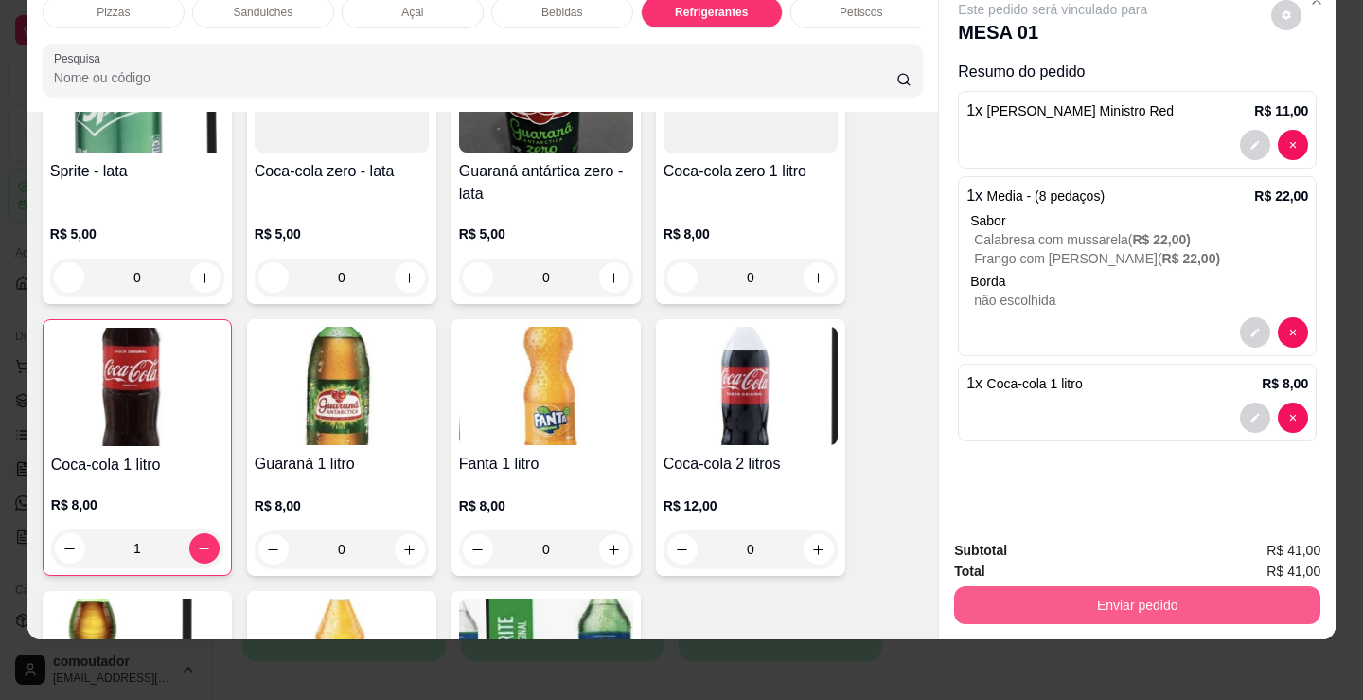
click at [1135, 586] on button "Enviar pedido" at bounding box center [1137, 605] width 366 height 38
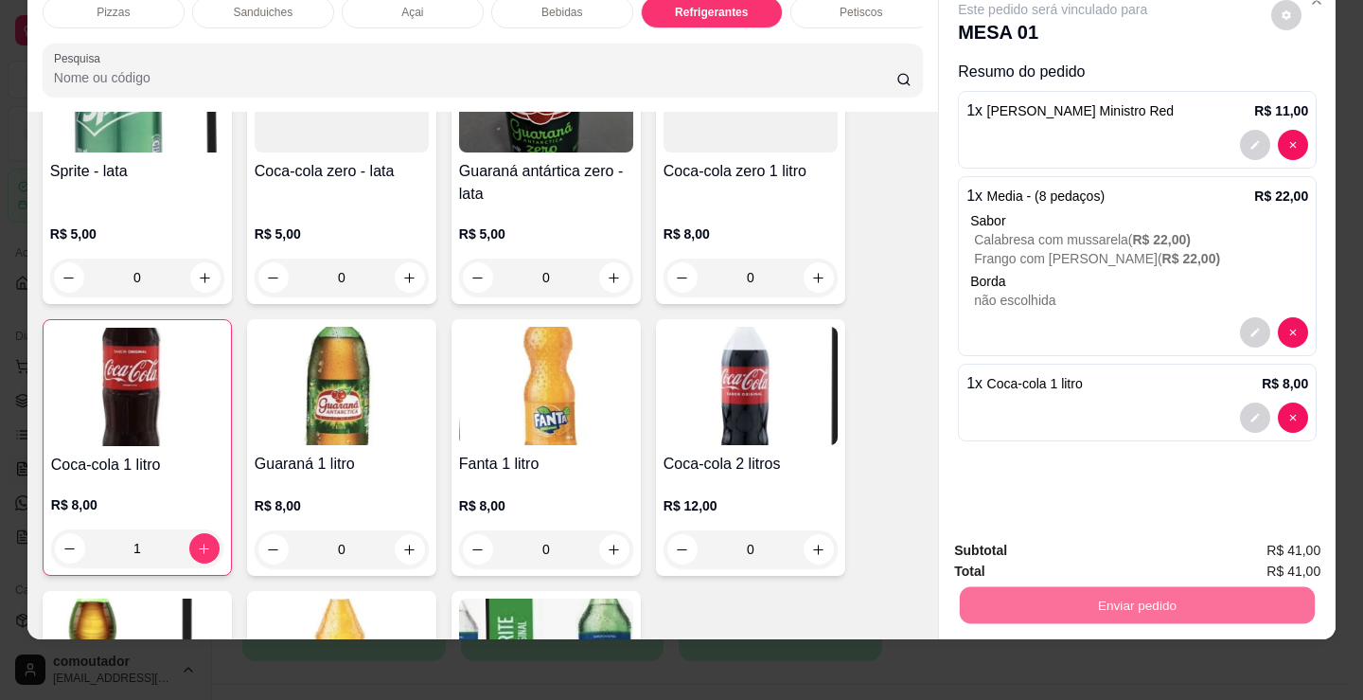
click at [1019, 543] on button "Não registrar e enviar pedido" at bounding box center [1075, 543] width 191 height 35
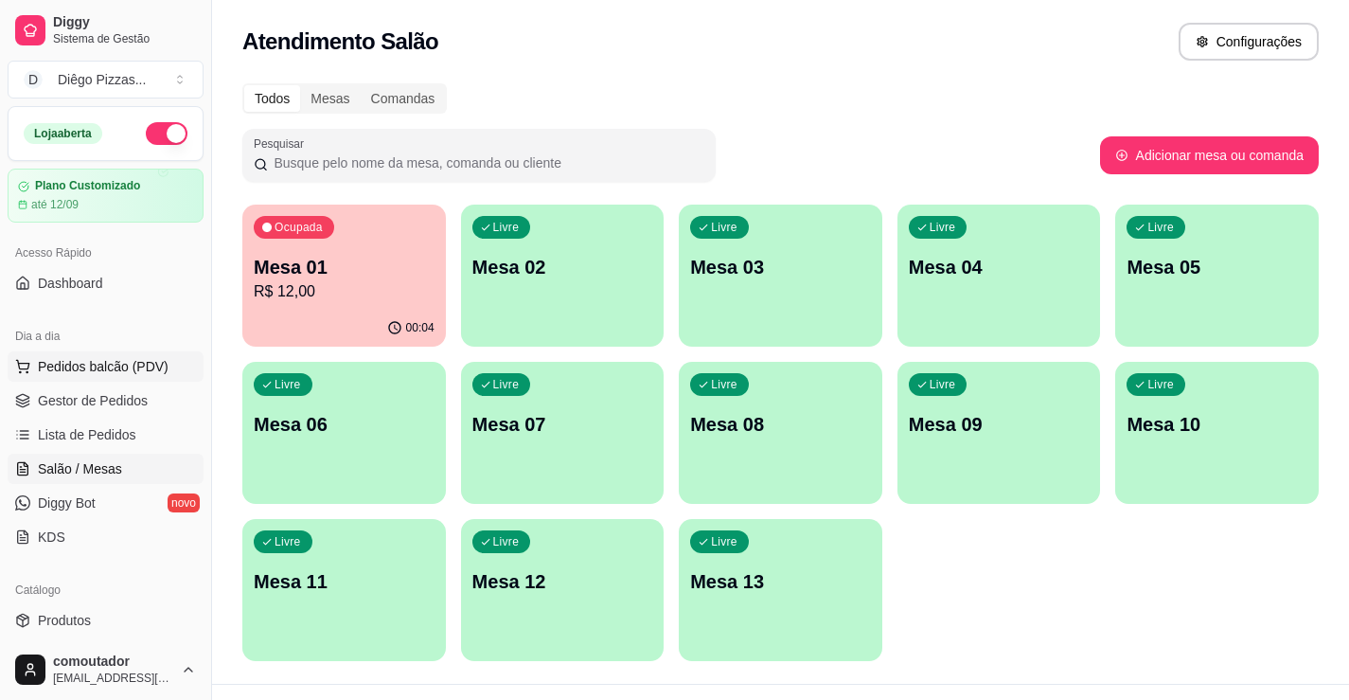
click at [78, 364] on span "Pedidos balcão (PDV)" at bounding box center [103, 366] width 131 height 19
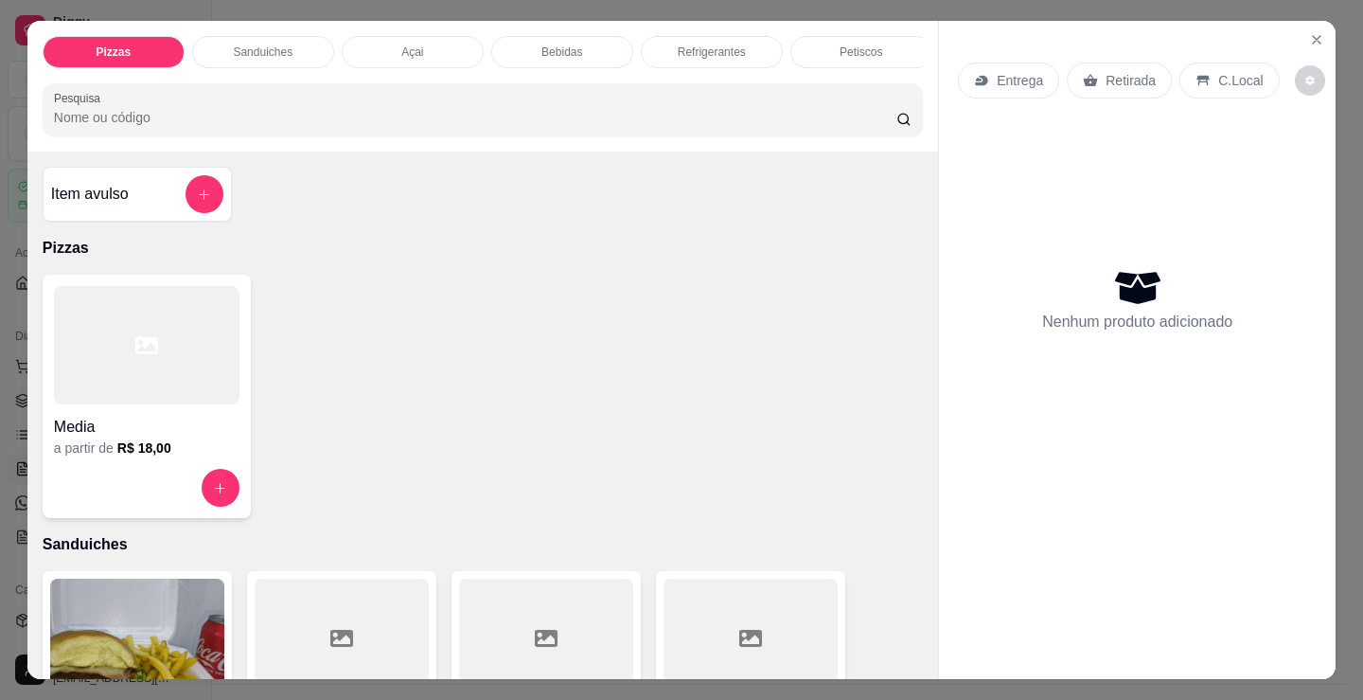
click at [423, 38] on div "Açai" at bounding box center [413, 52] width 142 height 32
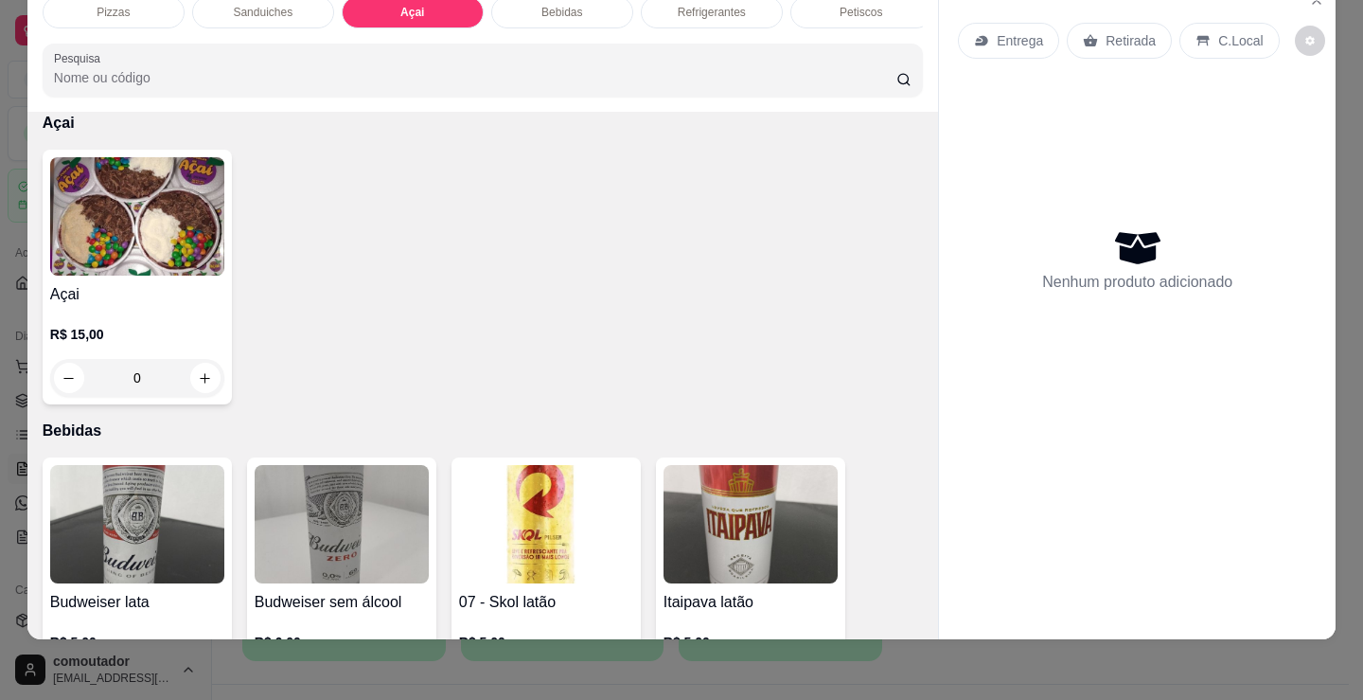
click at [68, 277] on div "Açai R$ 15,00 0" at bounding box center [137, 277] width 189 height 255
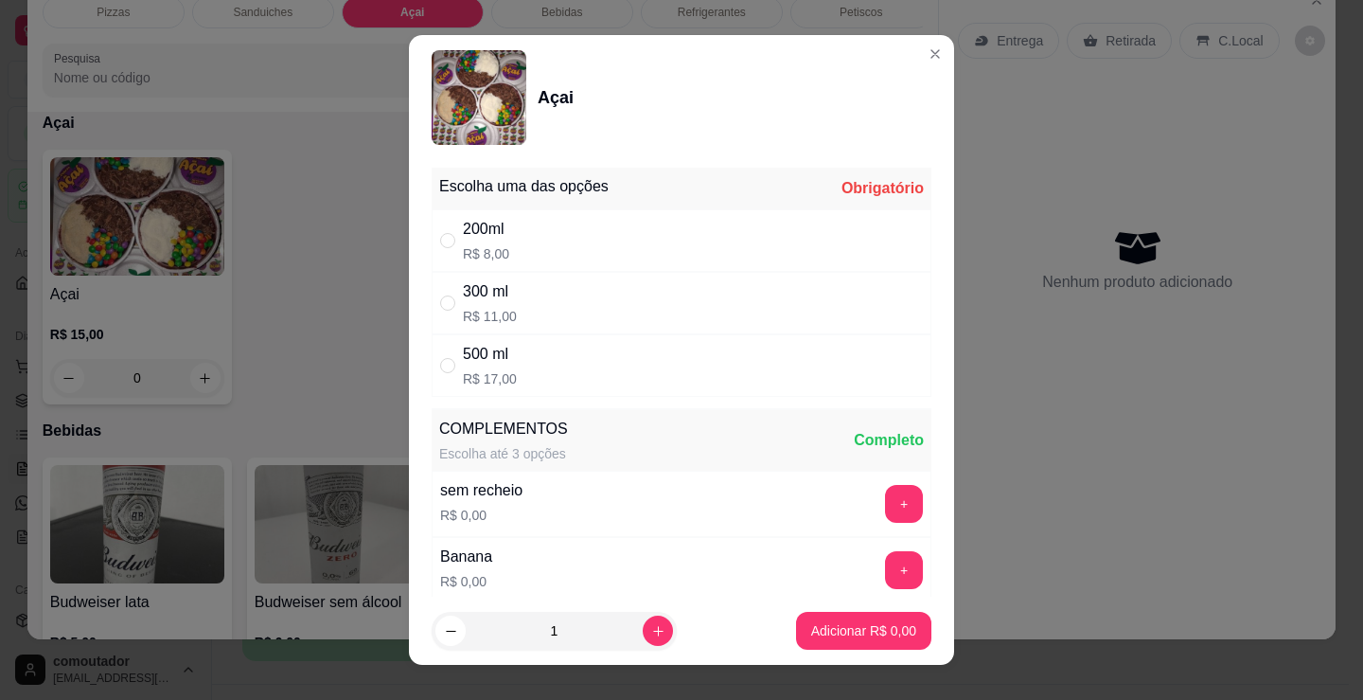
drag, startPoint x: 631, startPoint y: 292, endPoint x: 737, endPoint y: 413, distance: 160.4
click at [631, 290] on div "300 ml R$ 11,00" at bounding box center [682, 303] width 500 height 62
radio input "true"
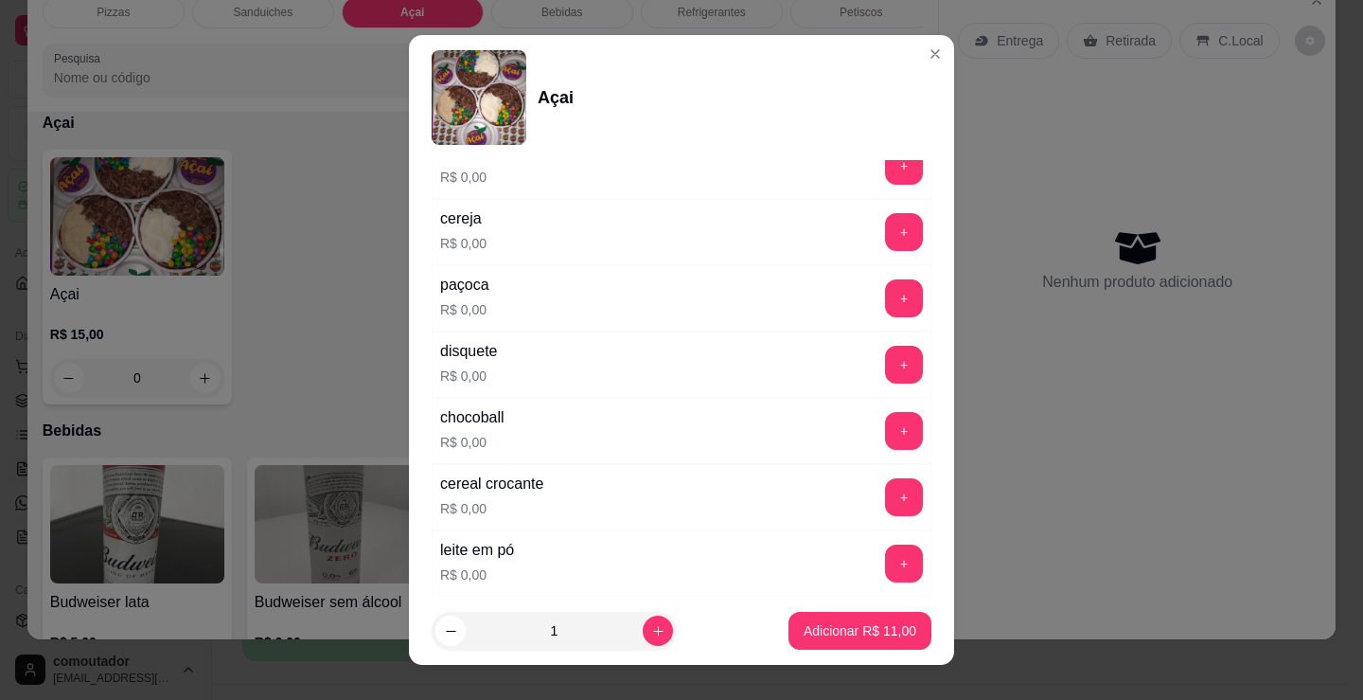
scroll to position [473, 0]
click at [886, 235] on button "+" at bounding box center [904, 229] width 37 height 37
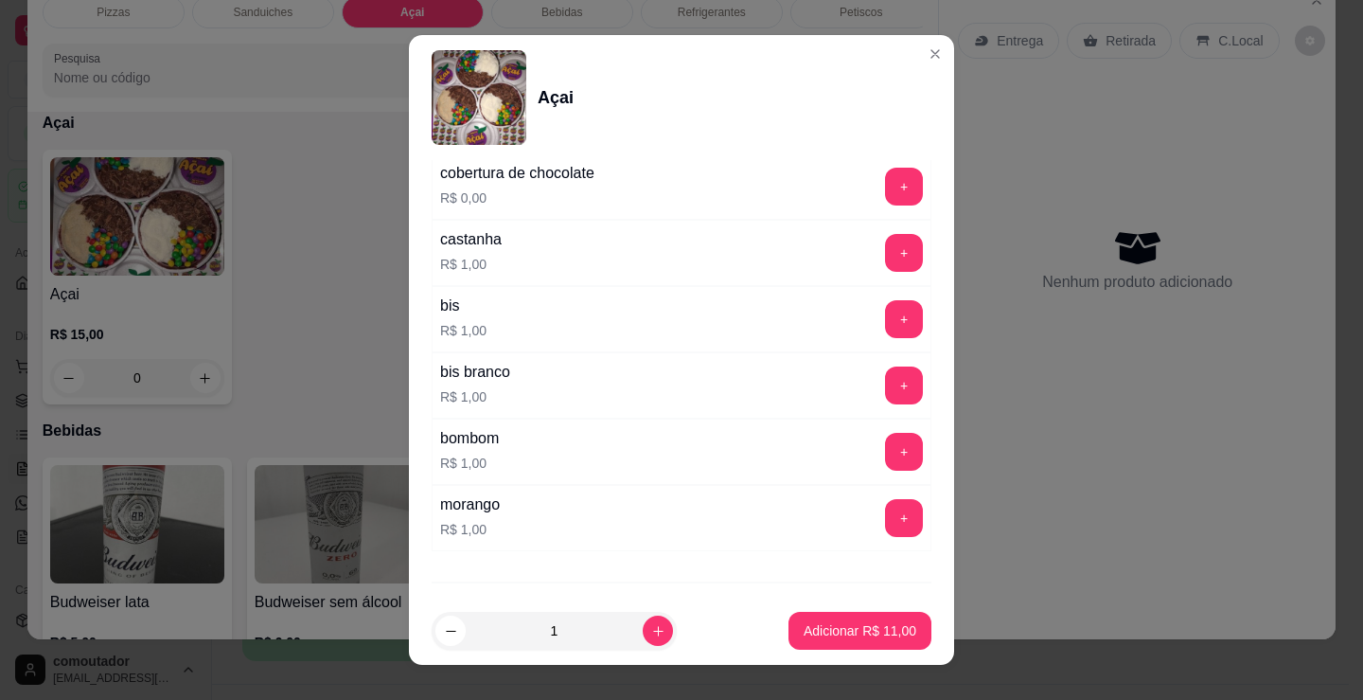
scroll to position [1609, 0]
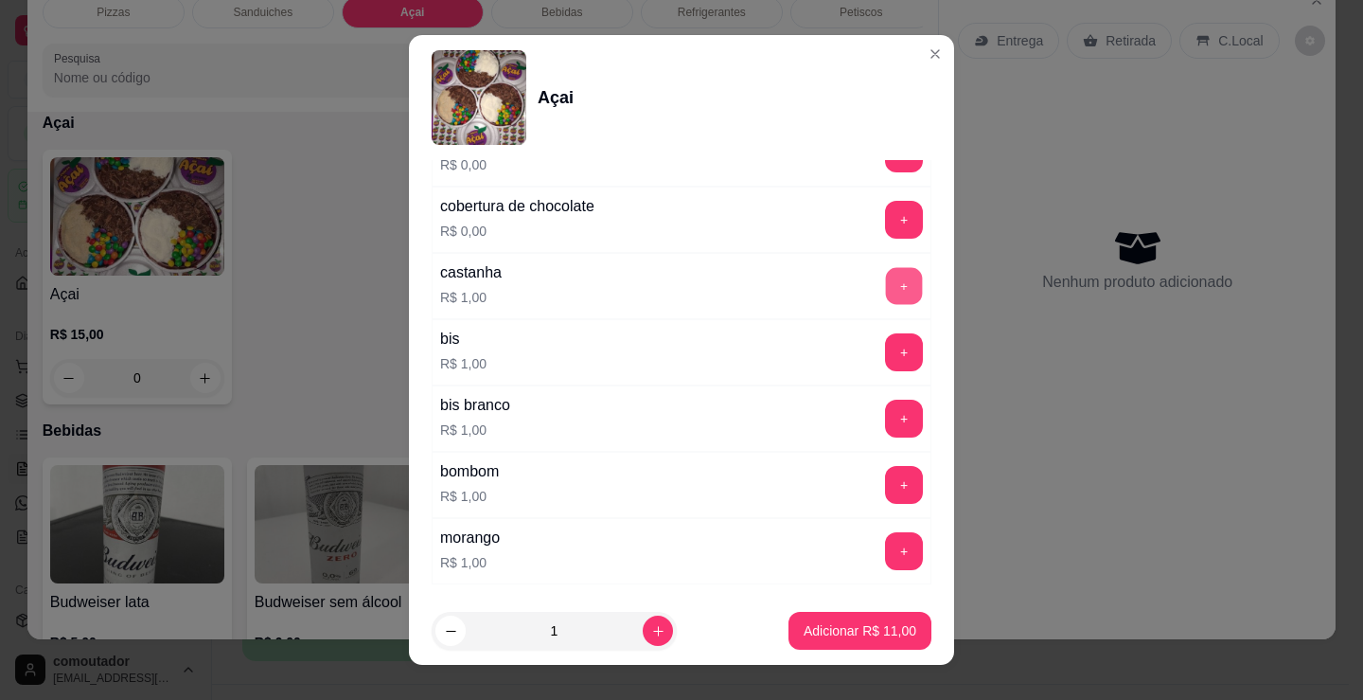
click at [886, 298] on button "+" at bounding box center [904, 286] width 37 height 37
click at [844, 633] on p "Adicionar R$ 12,00" at bounding box center [860, 630] width 113 height 19
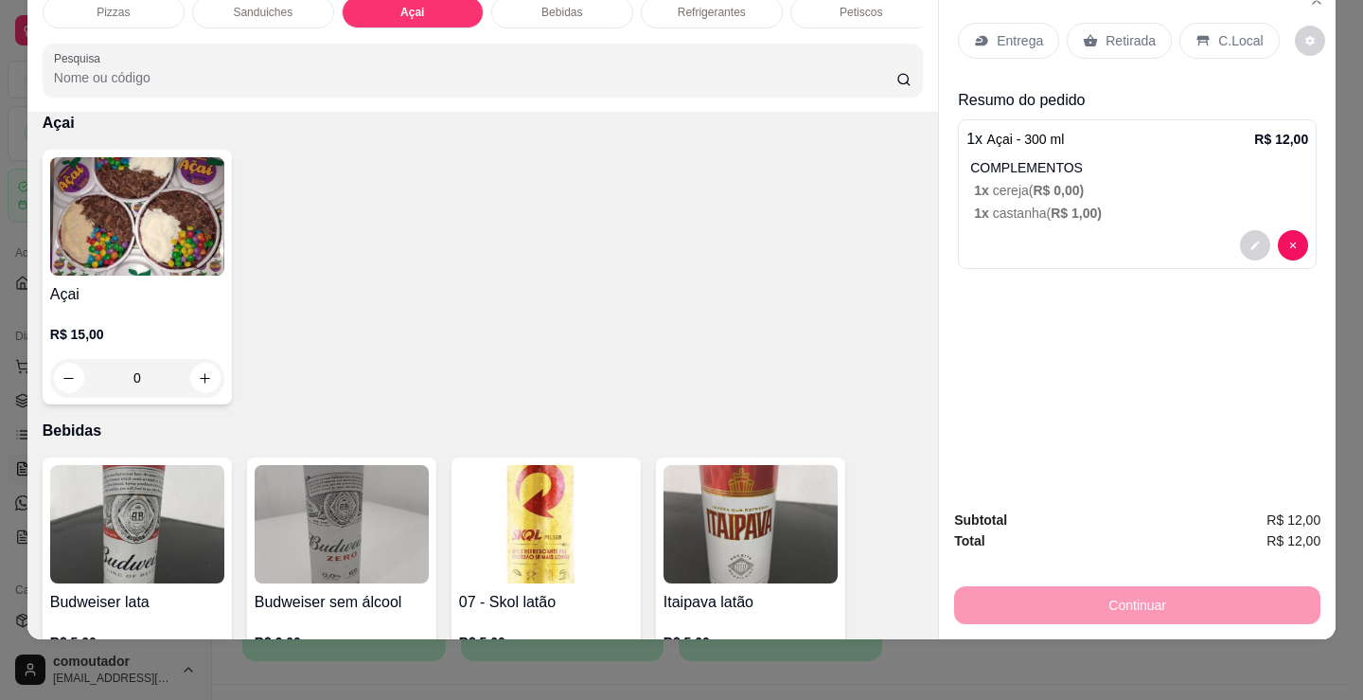
click at [1016, 31] on p "Entrega" at bounding box center [1020, 40] width 46 height 19
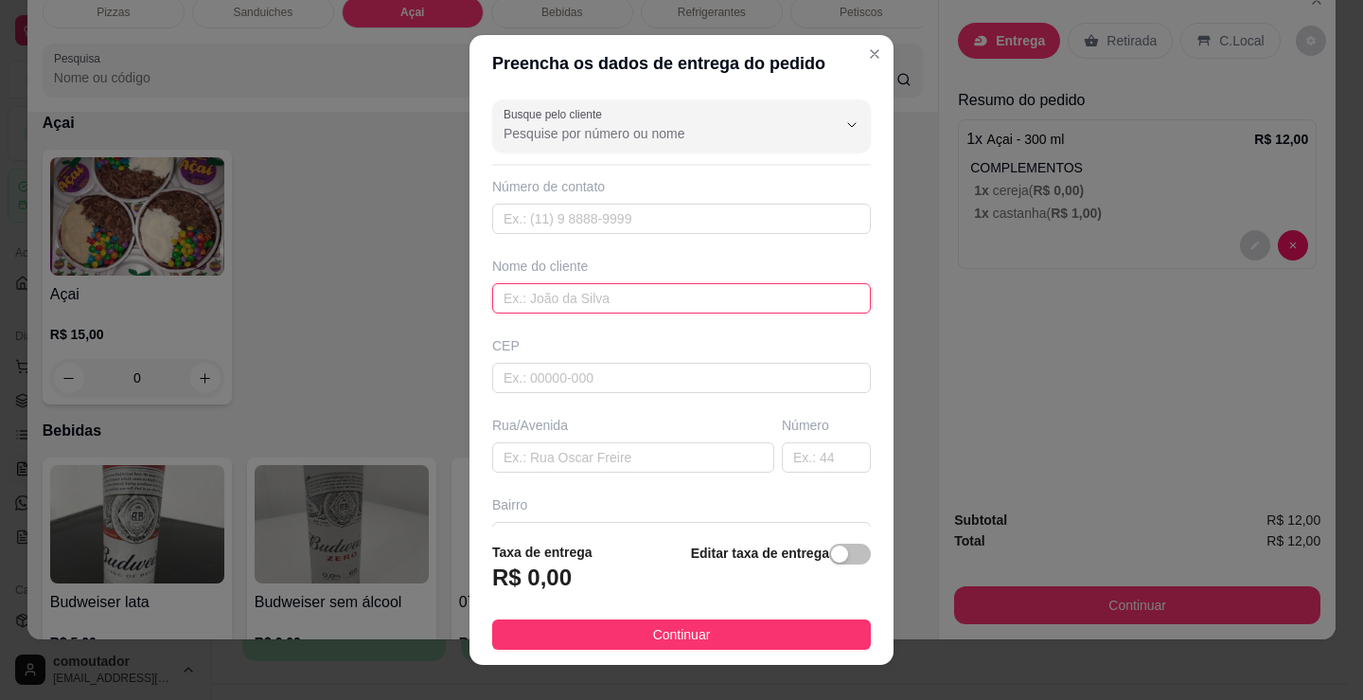
click at [610, 302] on input "text" at bounding box center [681, 298] width 379 height 30
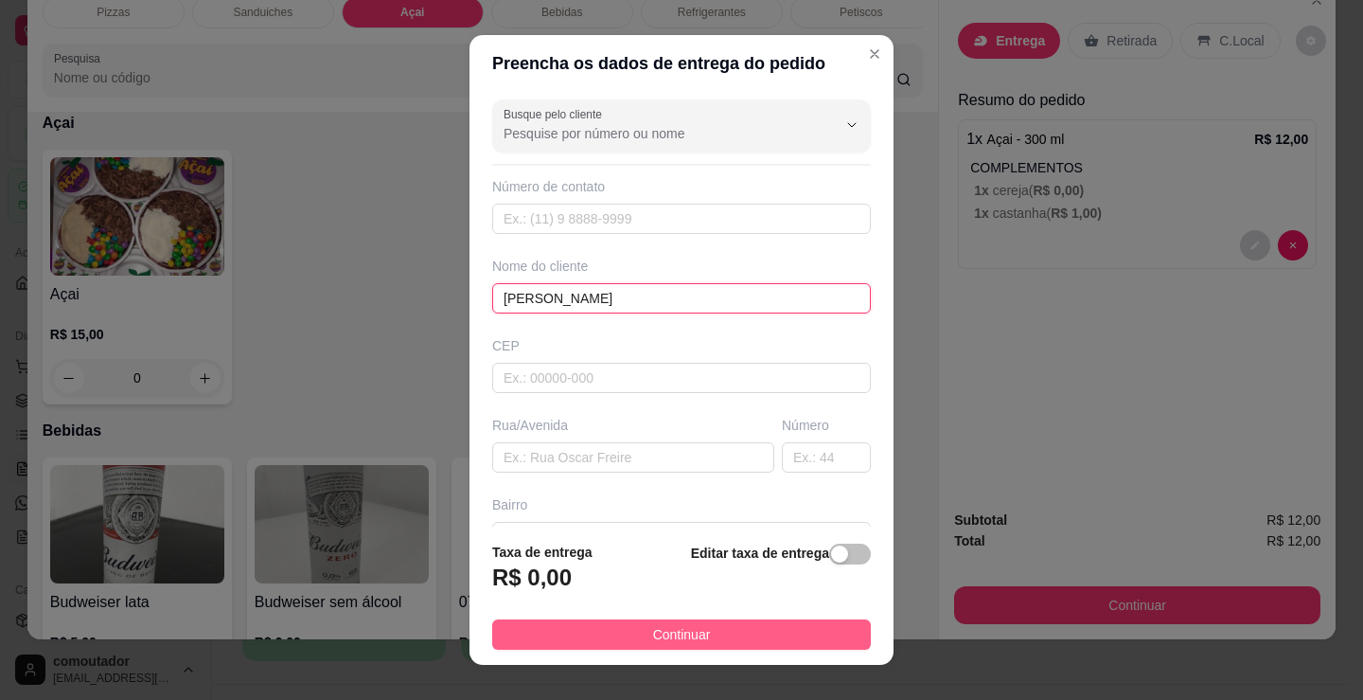
type input "[PERSON_NAME]"
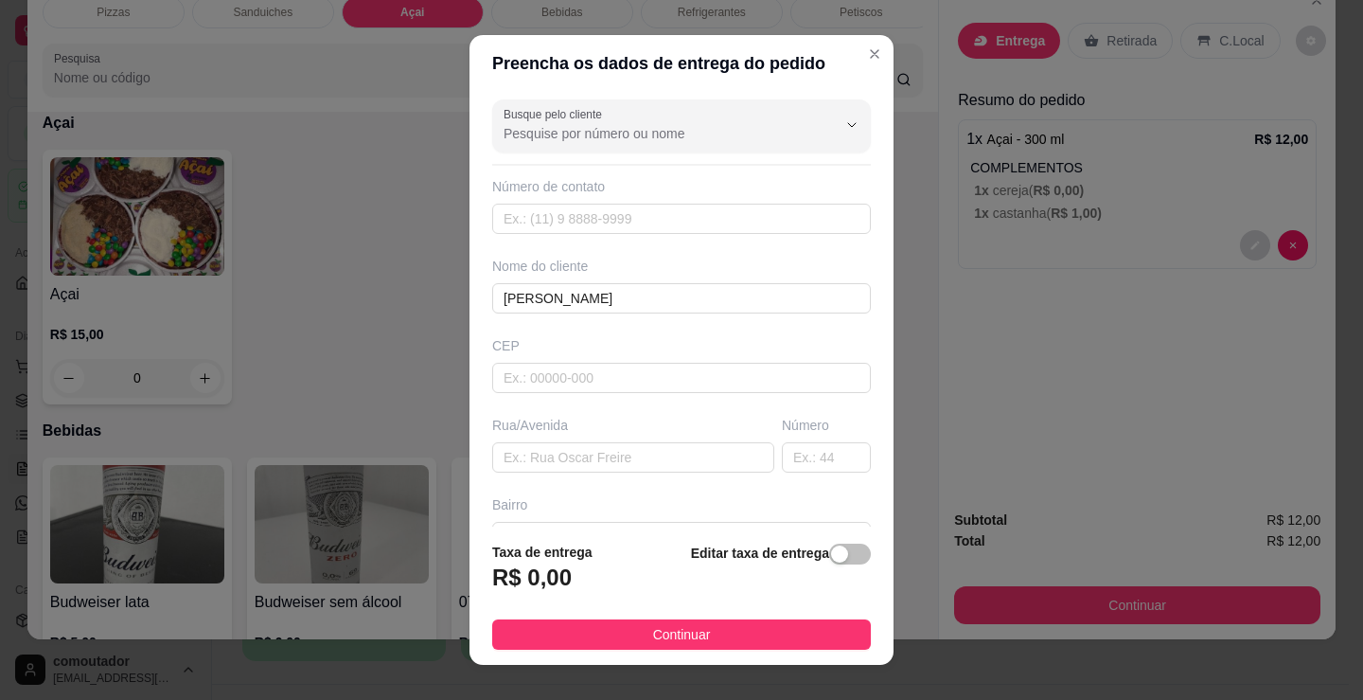
click at [755, 640] on button "Continuar" at bounding box center [681, 634] width 379 height 30
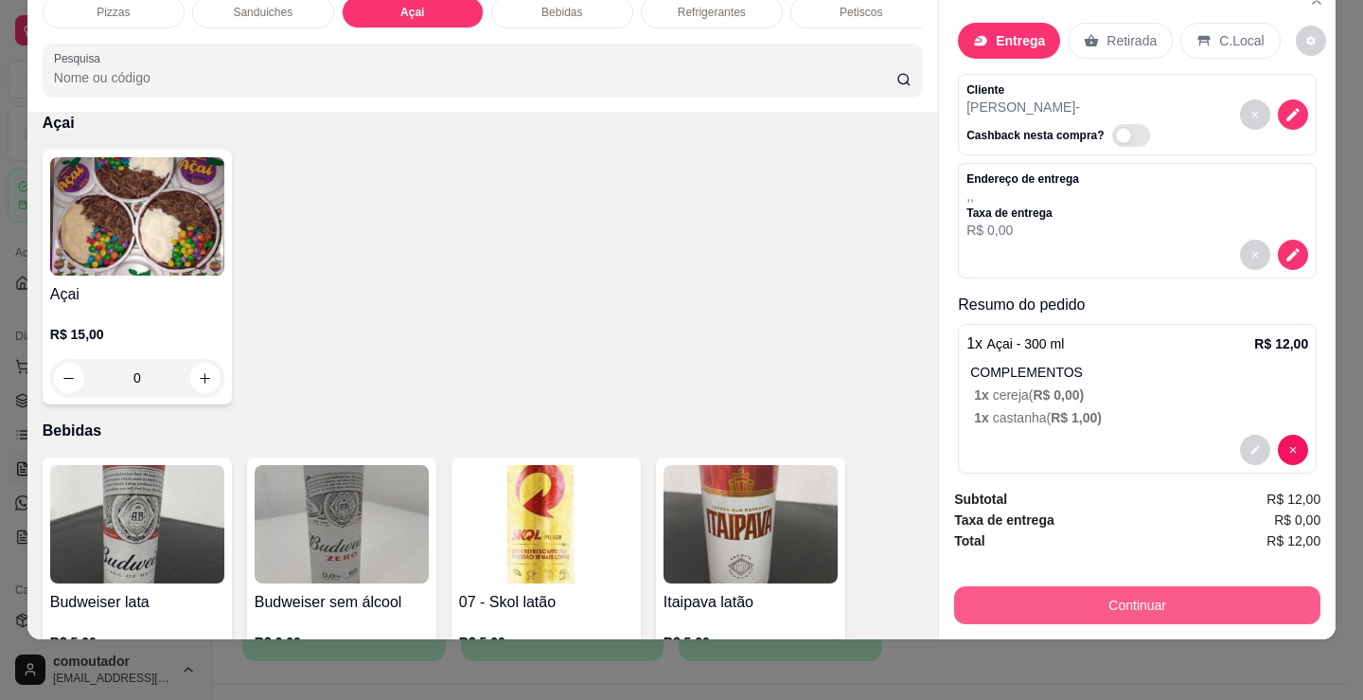
click at [1012, 590] on button "Continuar" at bounding box center [1137, 605] width 366 height 38
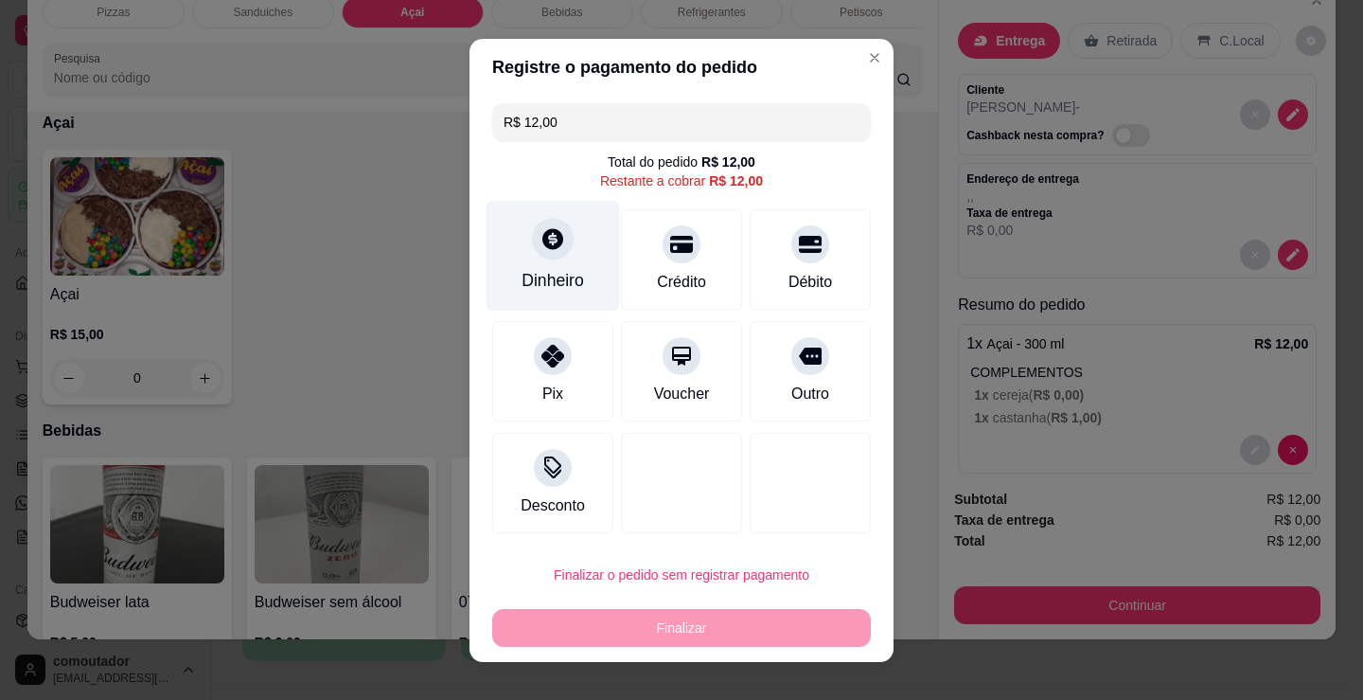
click at [546, 225] on div at bounding box center [553, 239] width 42 height 42
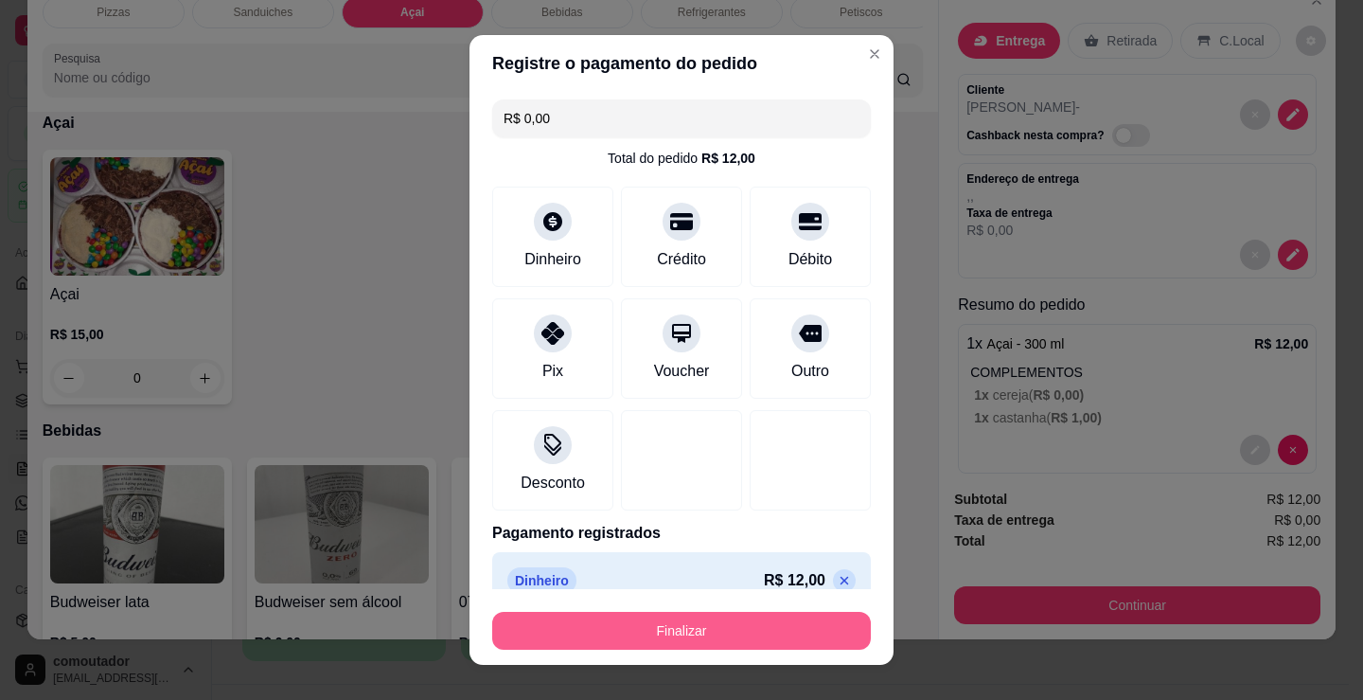
click at [705, 630] on button "Finalizar" at bounding box center [681, 631] width 379 height 38
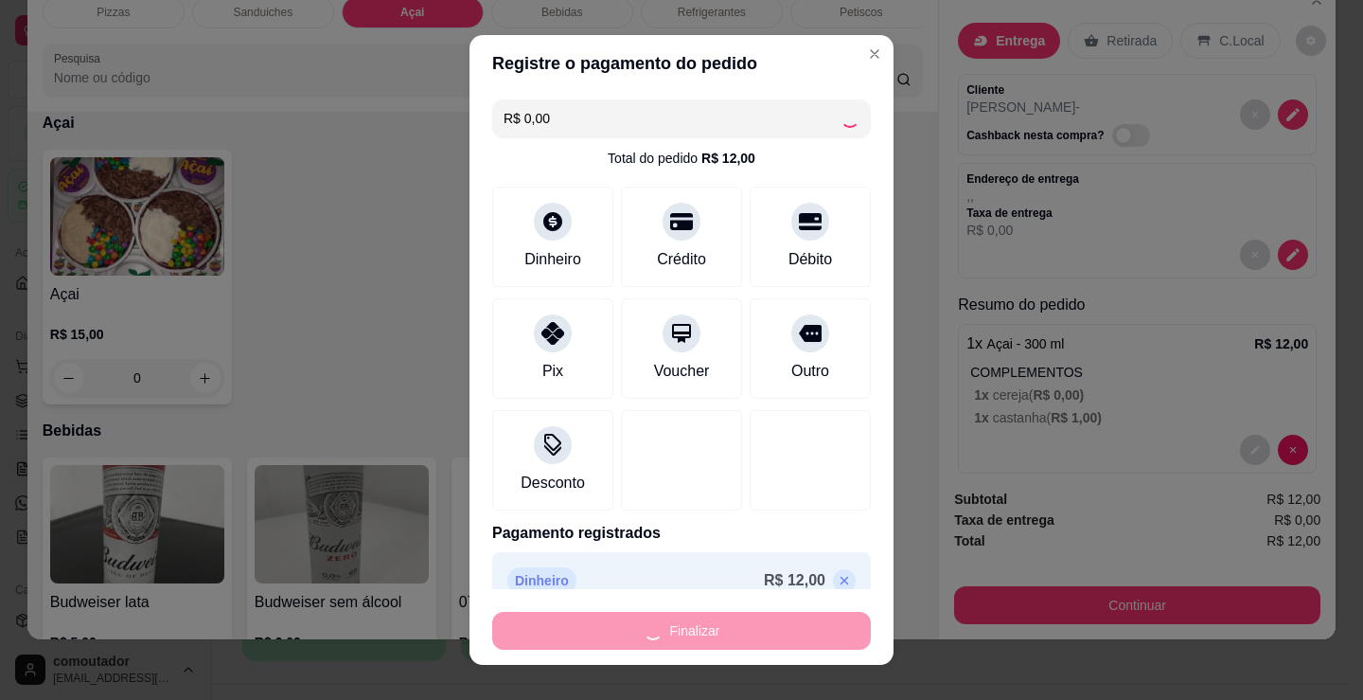
type input "-R$ 12,00"
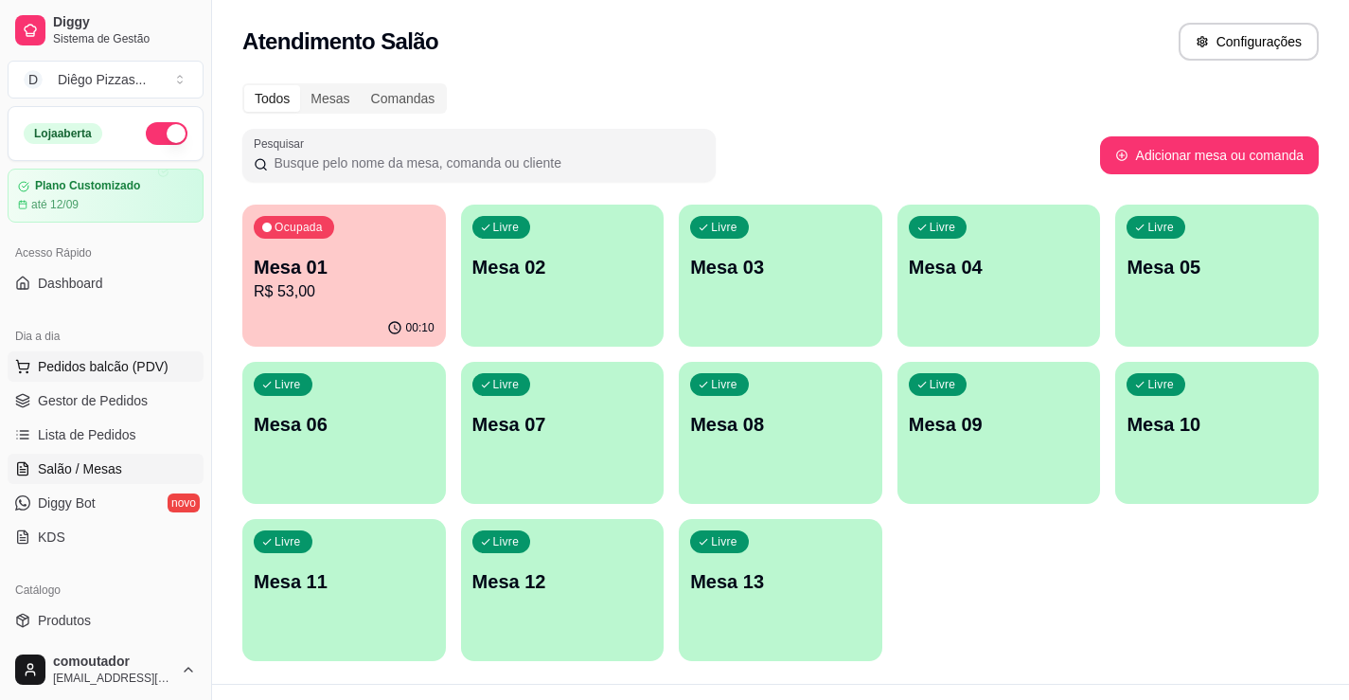
click at [136, 360] on span "Pedidos balcão (PDV)" at bounding box center [103, 366] width 131 height 19
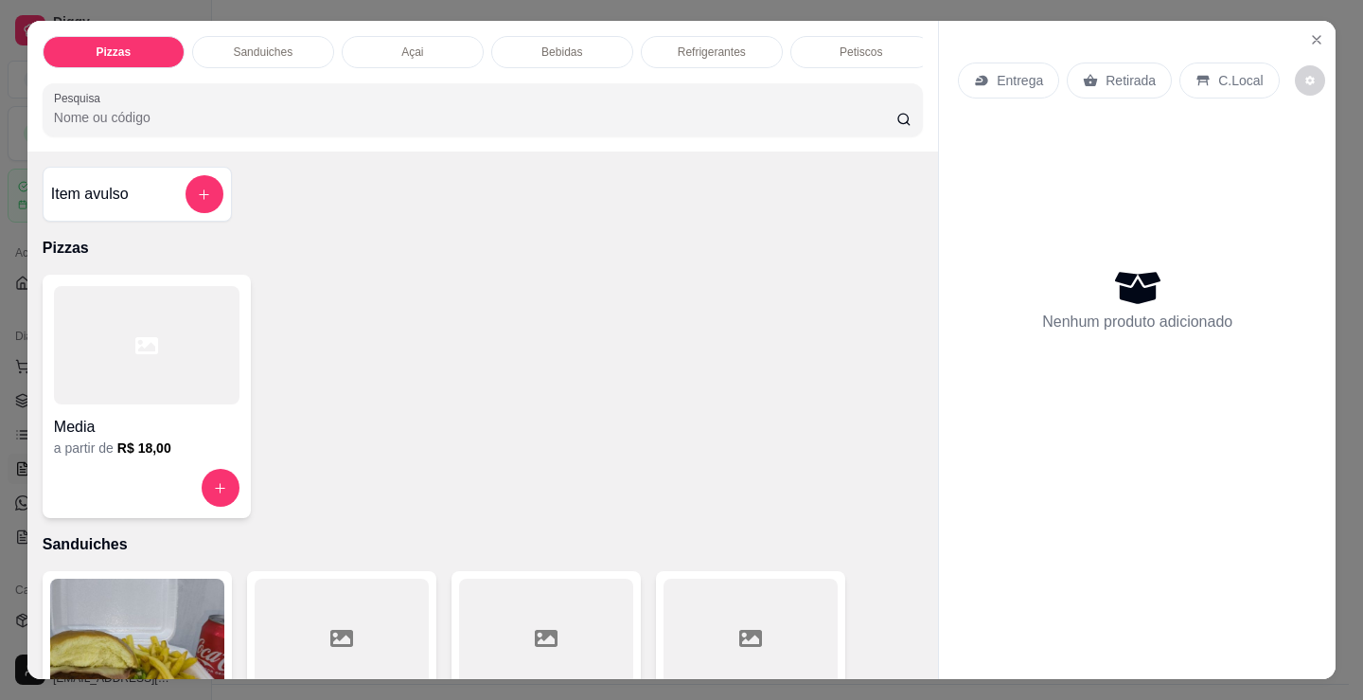
click at [423, 52] on div "Açai" at bounding box center [413, 52] width 142 height 32
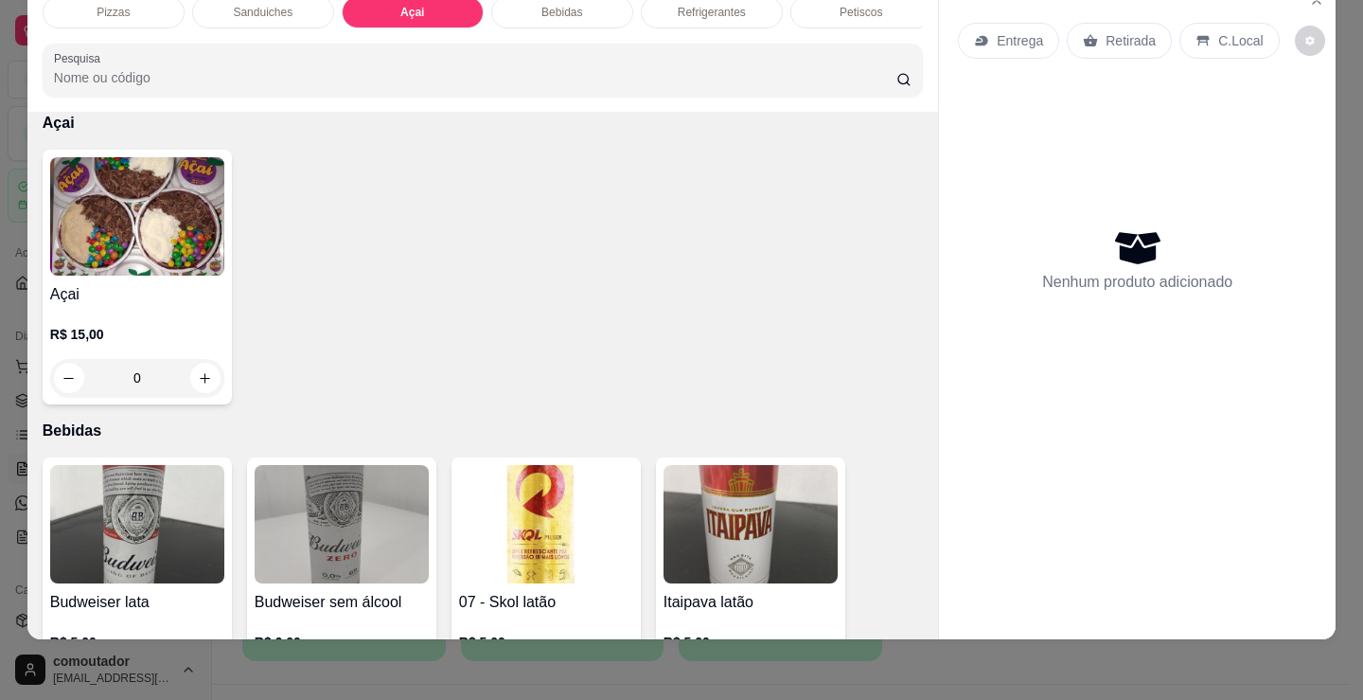
click at [115, 300] on h4 "Açai" at bounding box center [137, 294] width 174 height 23
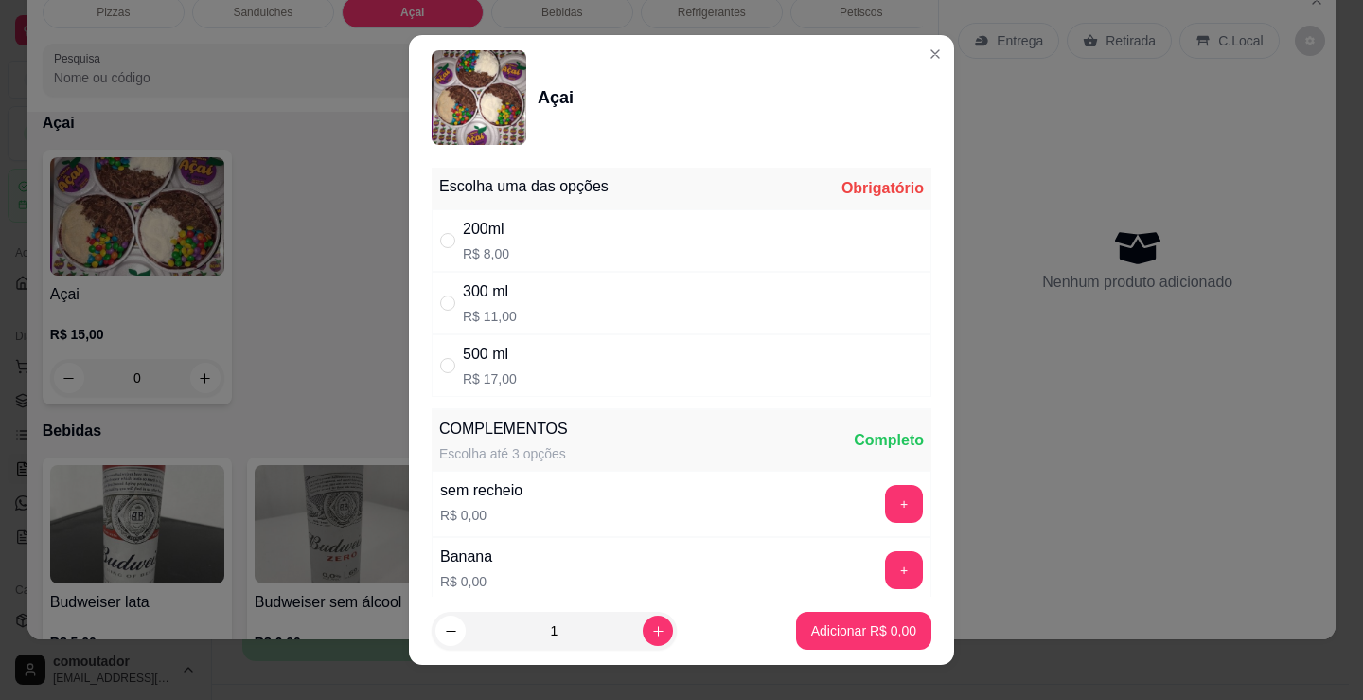
click at [558, 318] on div "300 ml R$ 11,00" at bounding box center [682, 303] width 500 height 62
radio input "true"
click at [797, 503] on div "sem recheio R$ 0,00 +" at bounding box center [682, 504] width 500 height 66
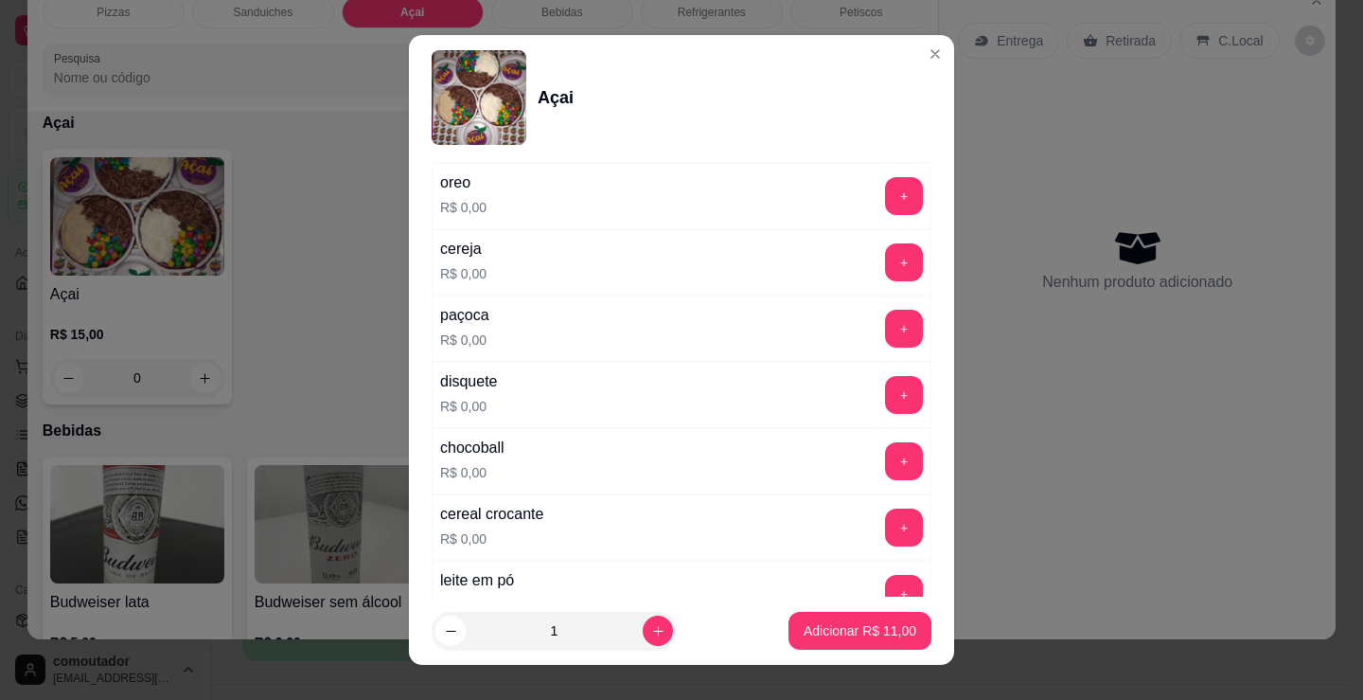
scroll to position [473, 0]
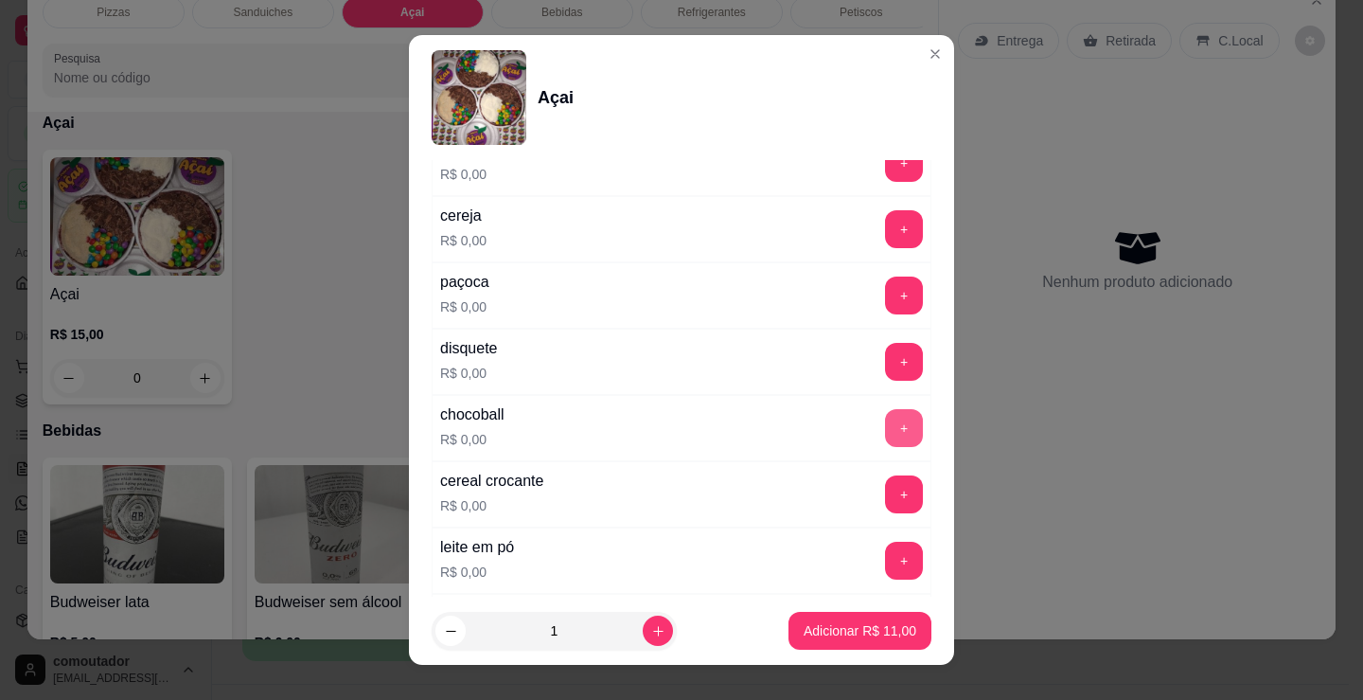
click at [885, 429] on button "+" at bounding box center [904, 428] width 38 height 38
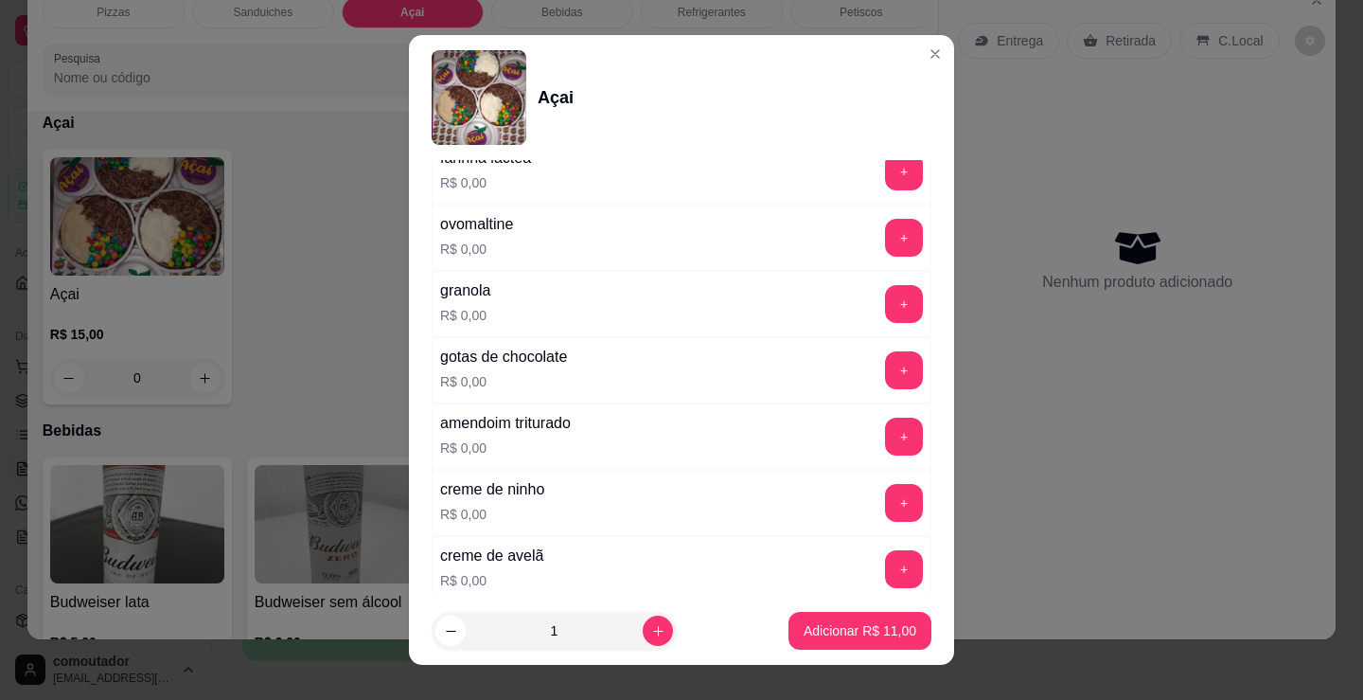
scroll to position [947, 0]
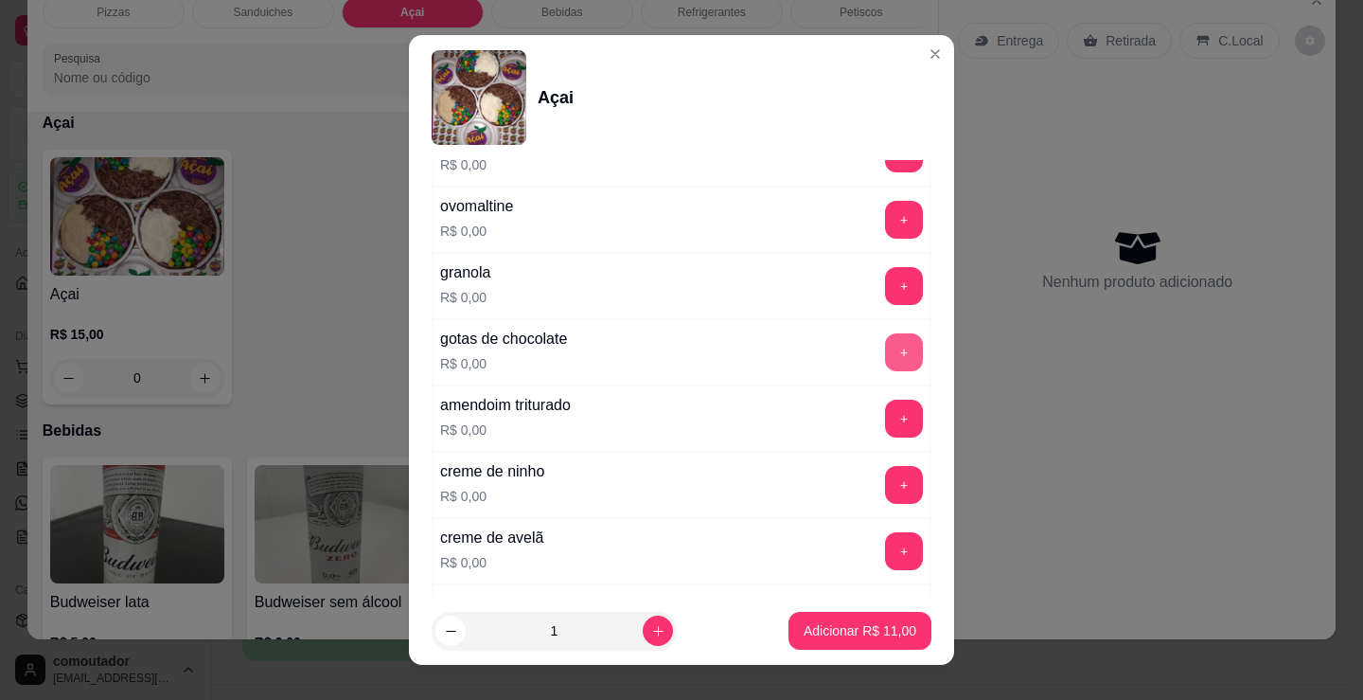
click at [885, 346] on button "+" at bounding box center [904, 352] width 38 height 38
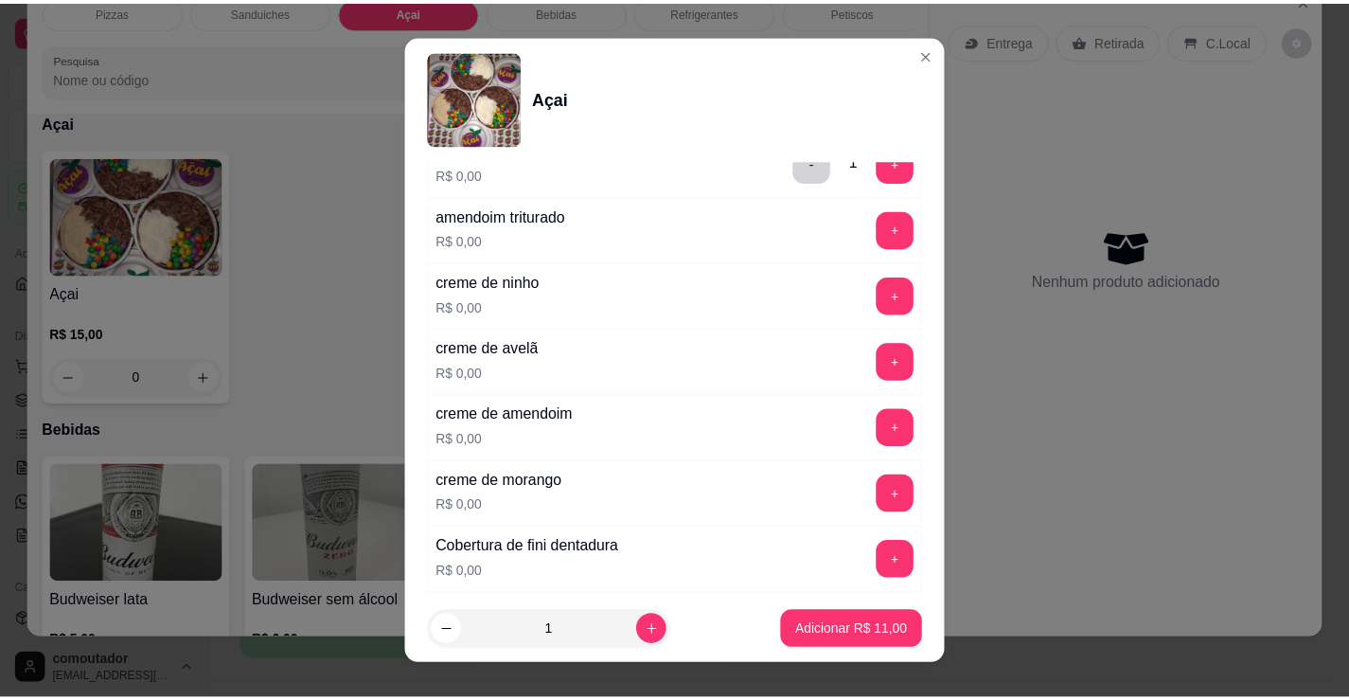
scroll to position [1041, 0]
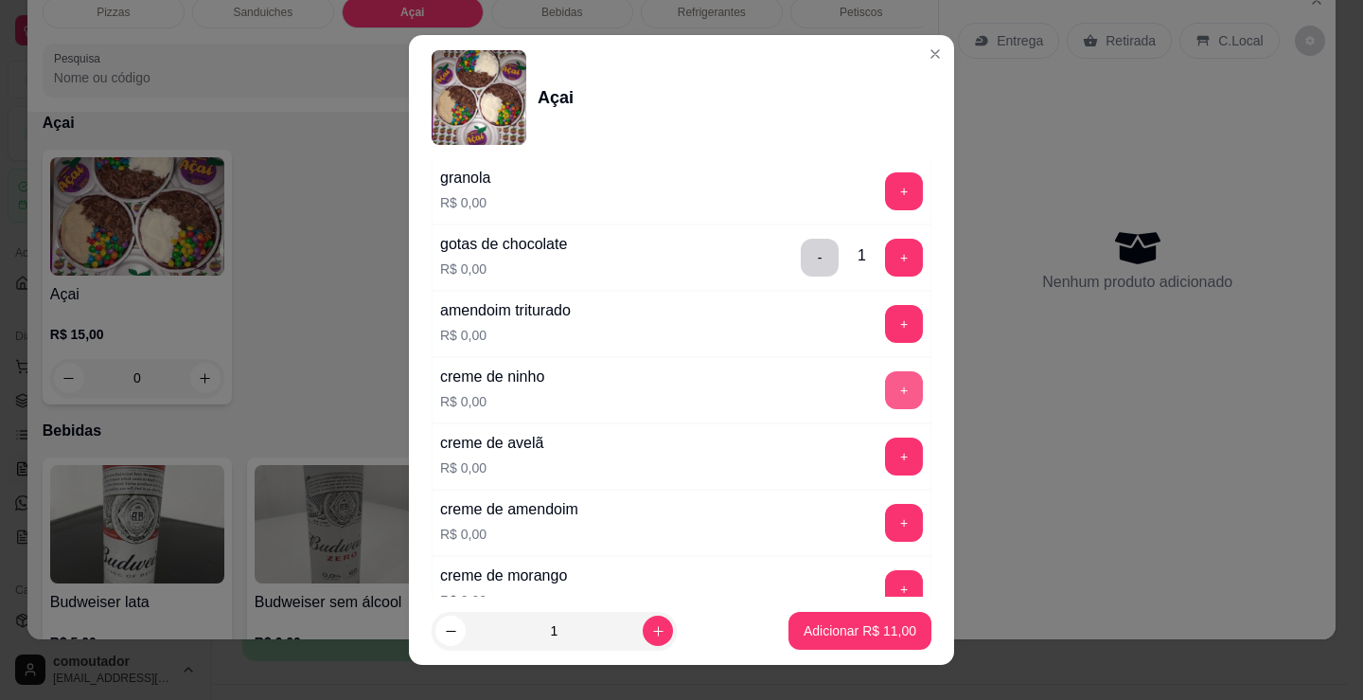
click at [885, 387] on button "+" at bounding box center [904, 390] width 38 height 38
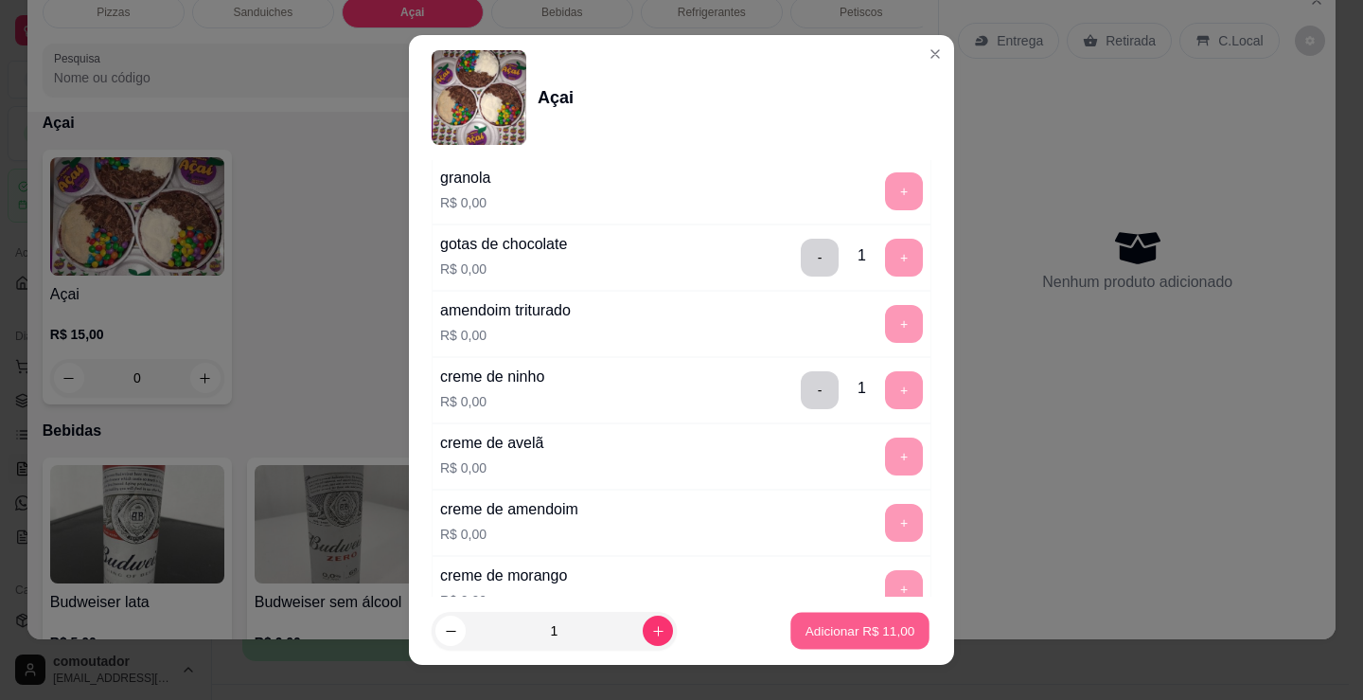
click at [873, 644] on button "Adicionar R$ 11,00" at bounding box center [859, 631] width 139 height 37
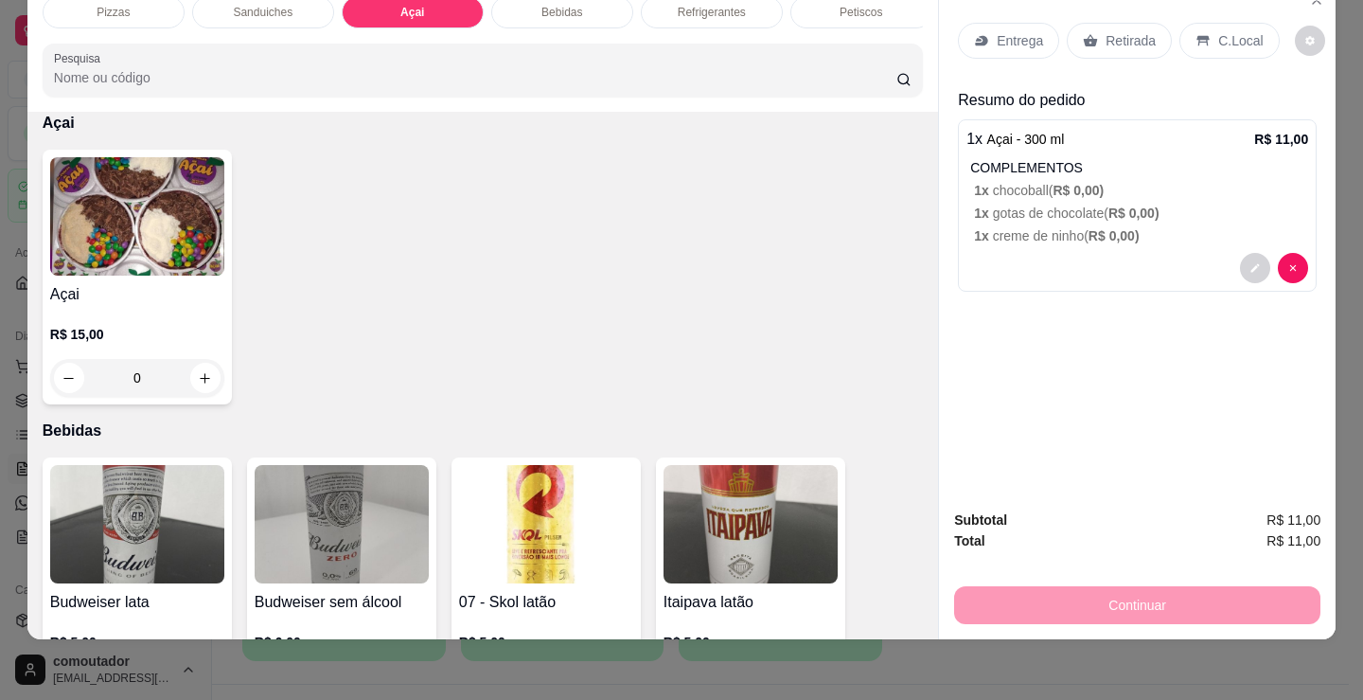
click at [1010, 31] on p "Entrega" at bounding box center [1020, 40] width 46 height 19
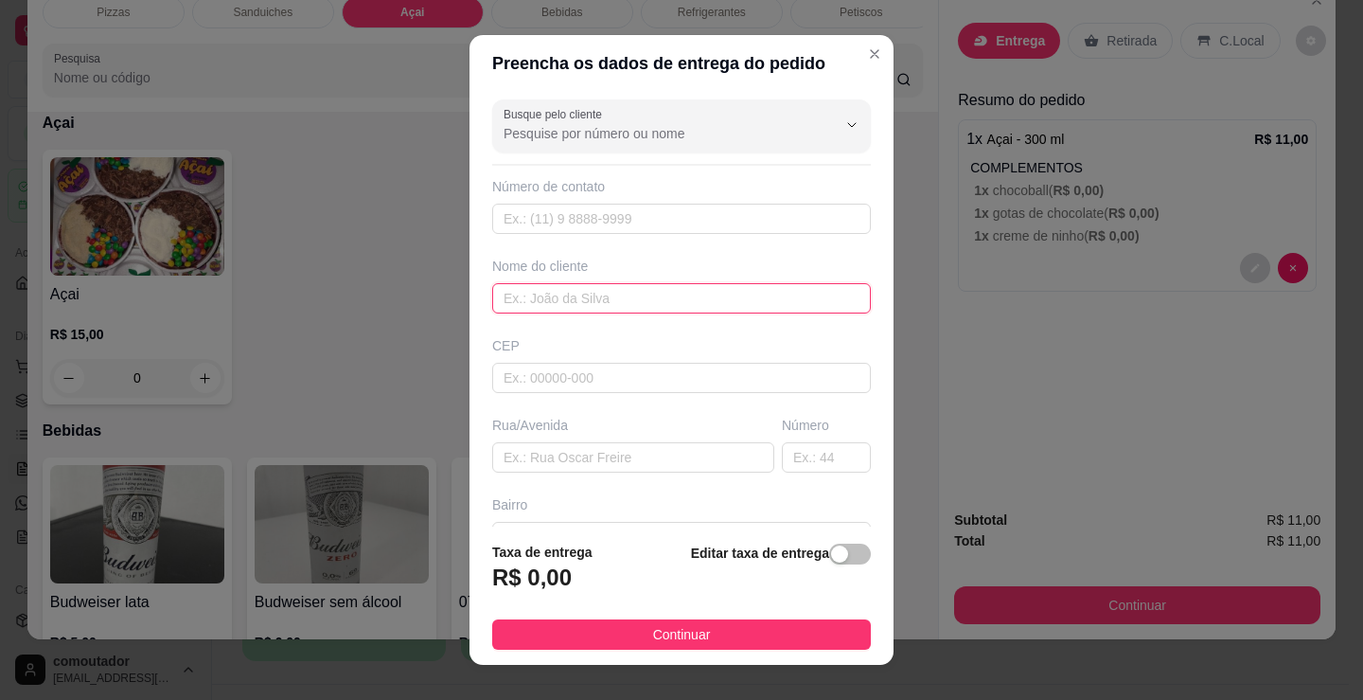
click at [670, 296] on input "text" at bounding box center [681, 298] width 379 height 30
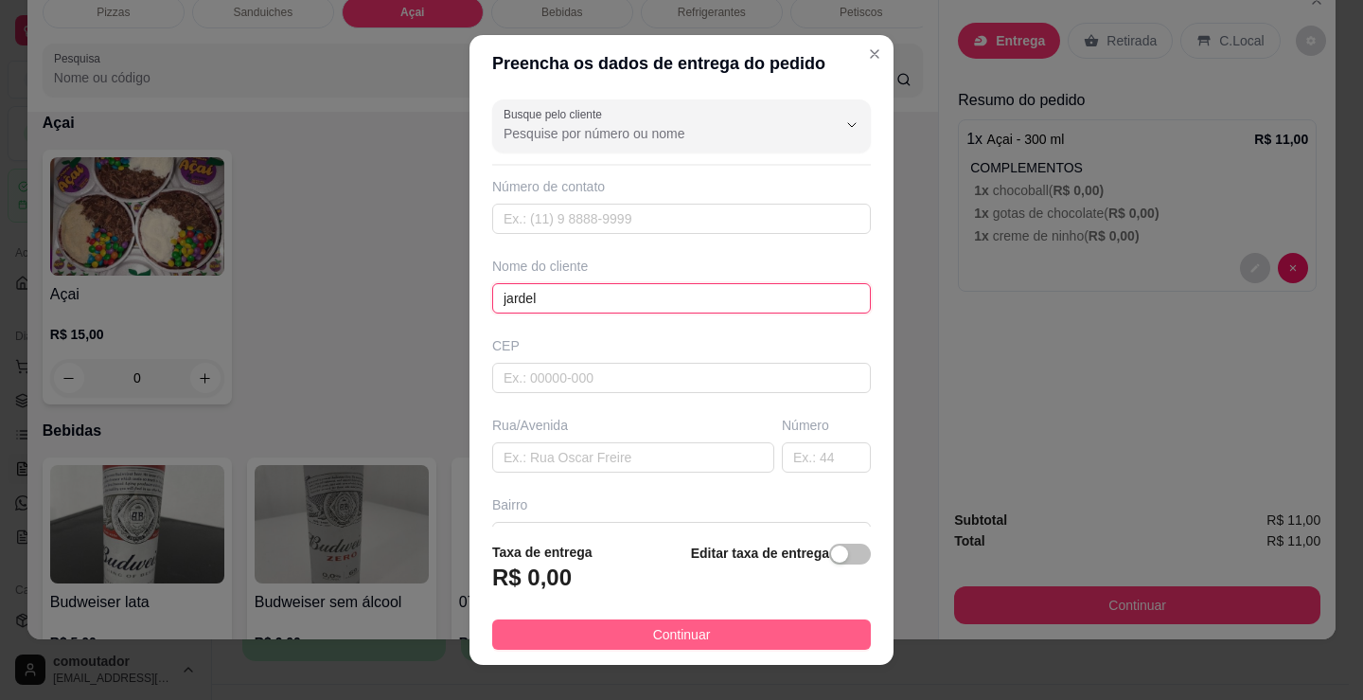
type input "jardel"
click at [711, 641] on button "Continuar" at bounding box center [681, 634] width 379 height 30
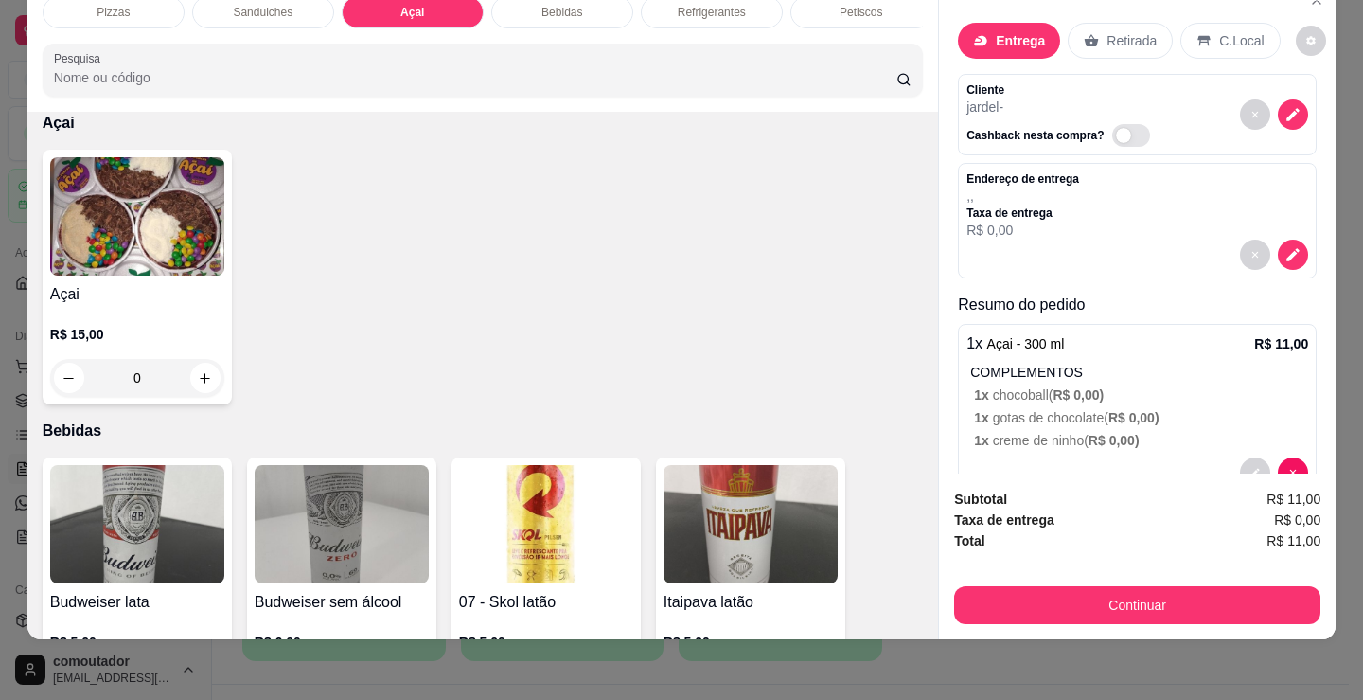
drag, startPoint x: 896, startPoint y: 498, endPoint x: 964, endPoint y: 557, distance: 90.0
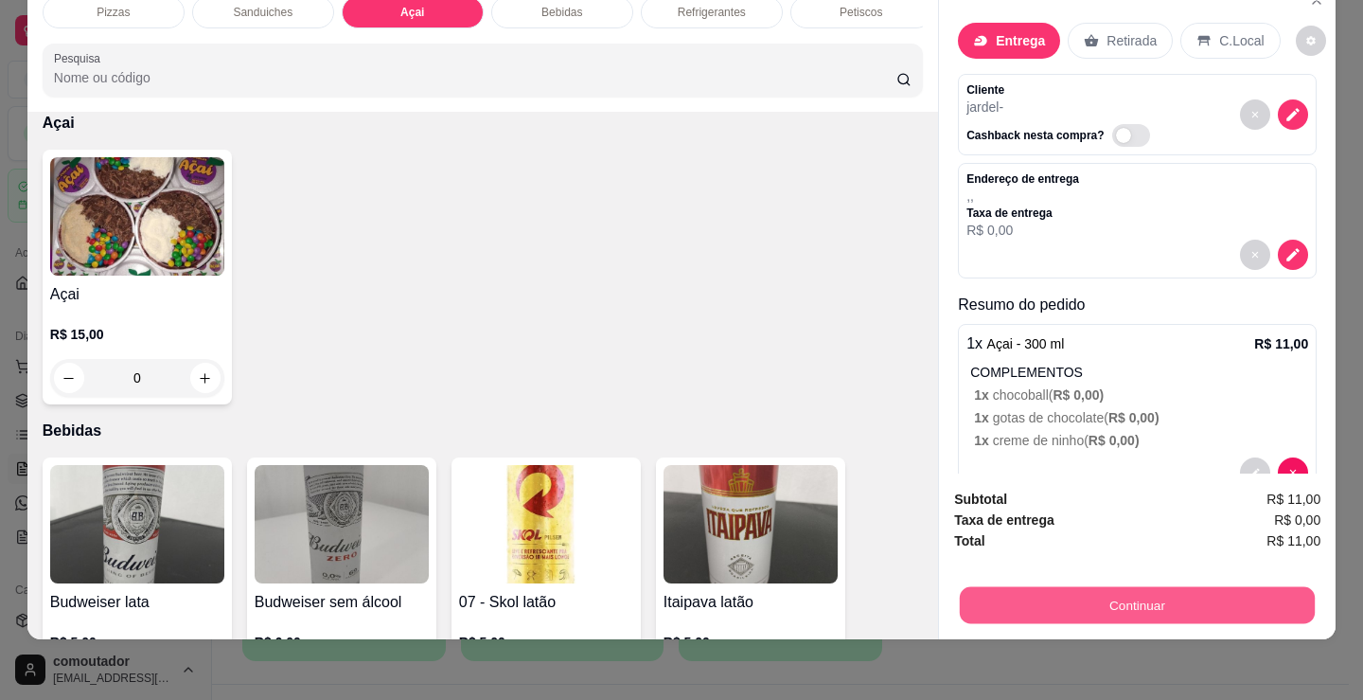
click at [1024, 596] on button "Continuar" at bounding box center [1137, 604] width 355 height 37
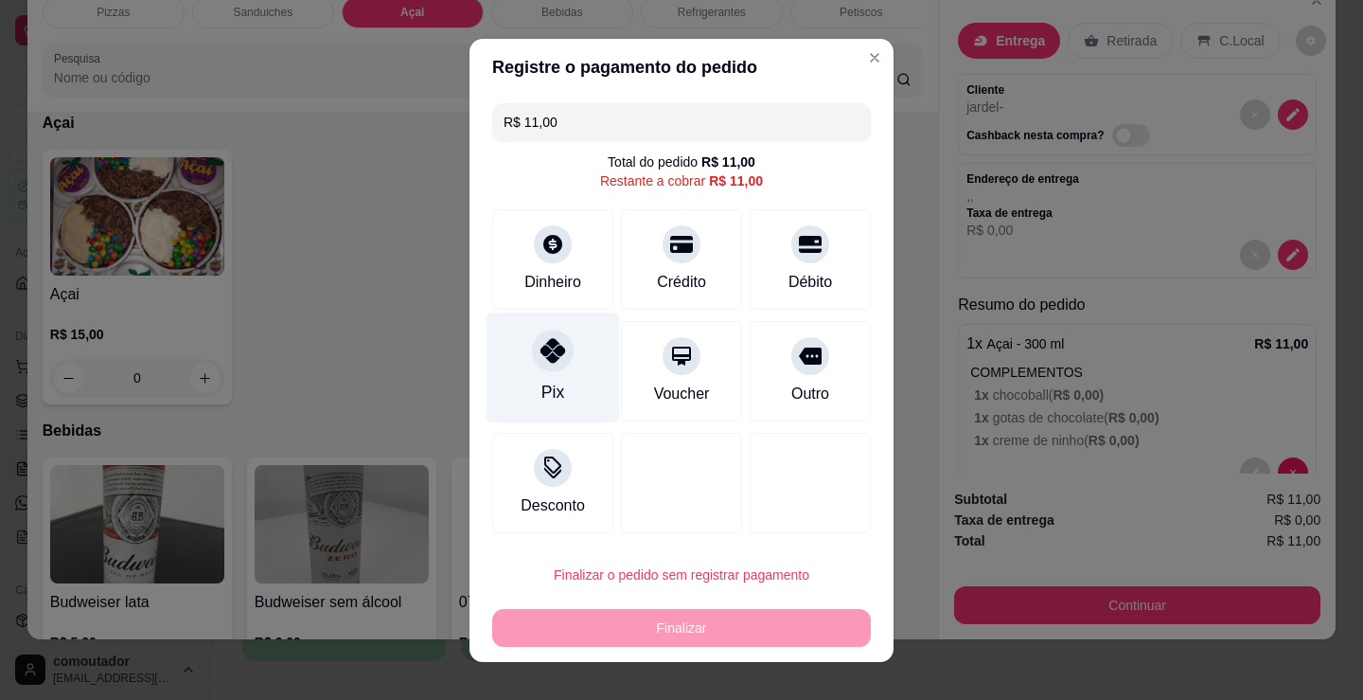
click at [546, 363] on icon at bounding box center [553, 350] width 25 height 25
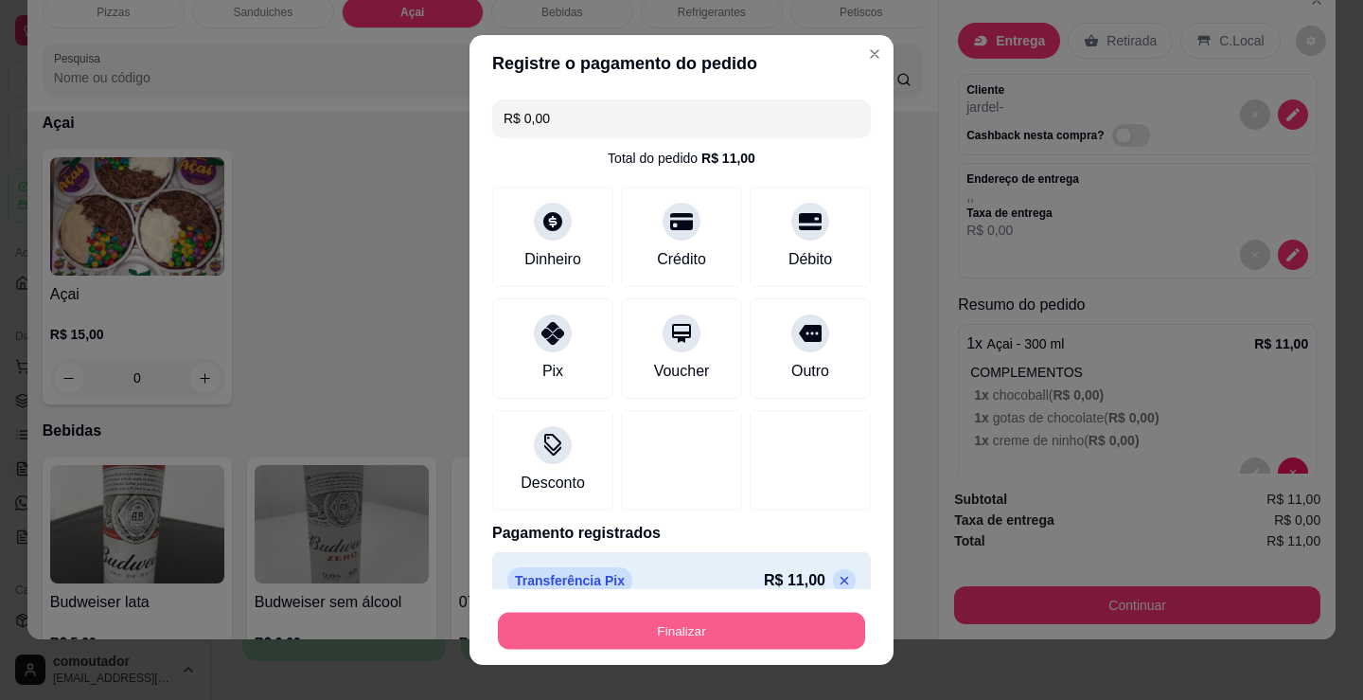
click at [696, 626] on button "Finalizar" at bounding box center [681, 631] width 367 height 37
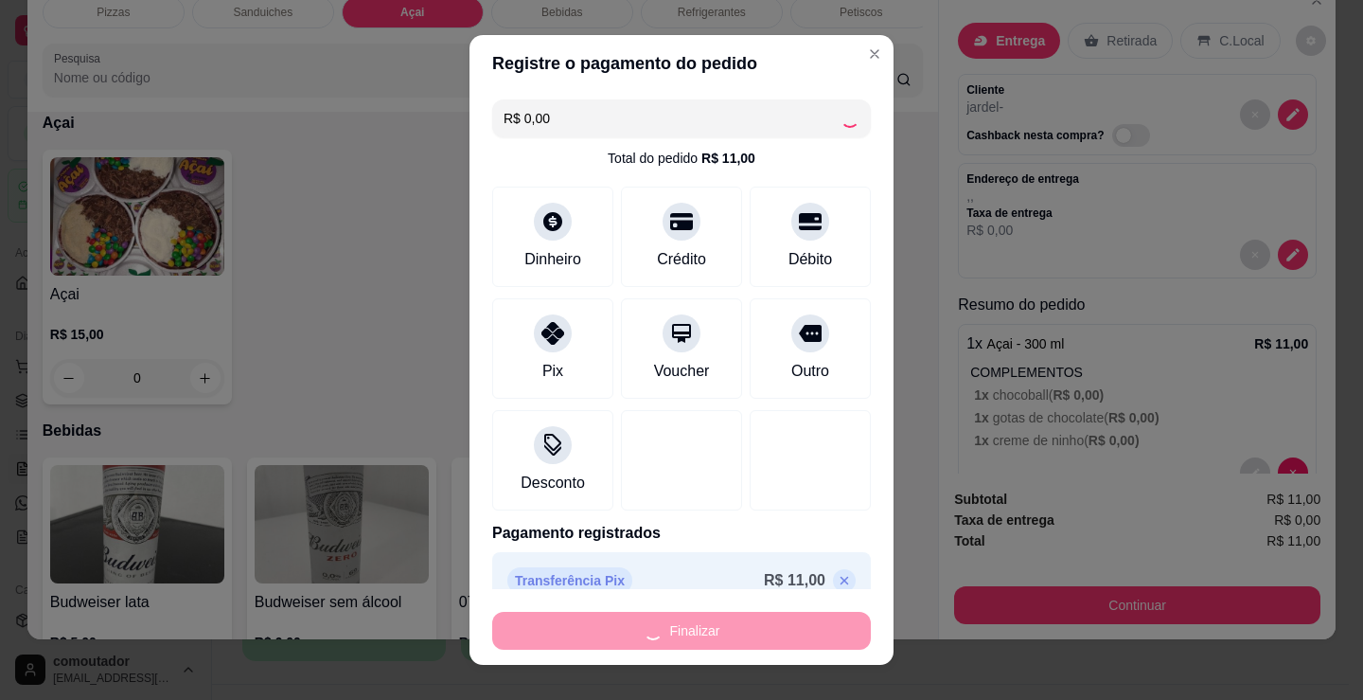
type input "-R$ 11,00"
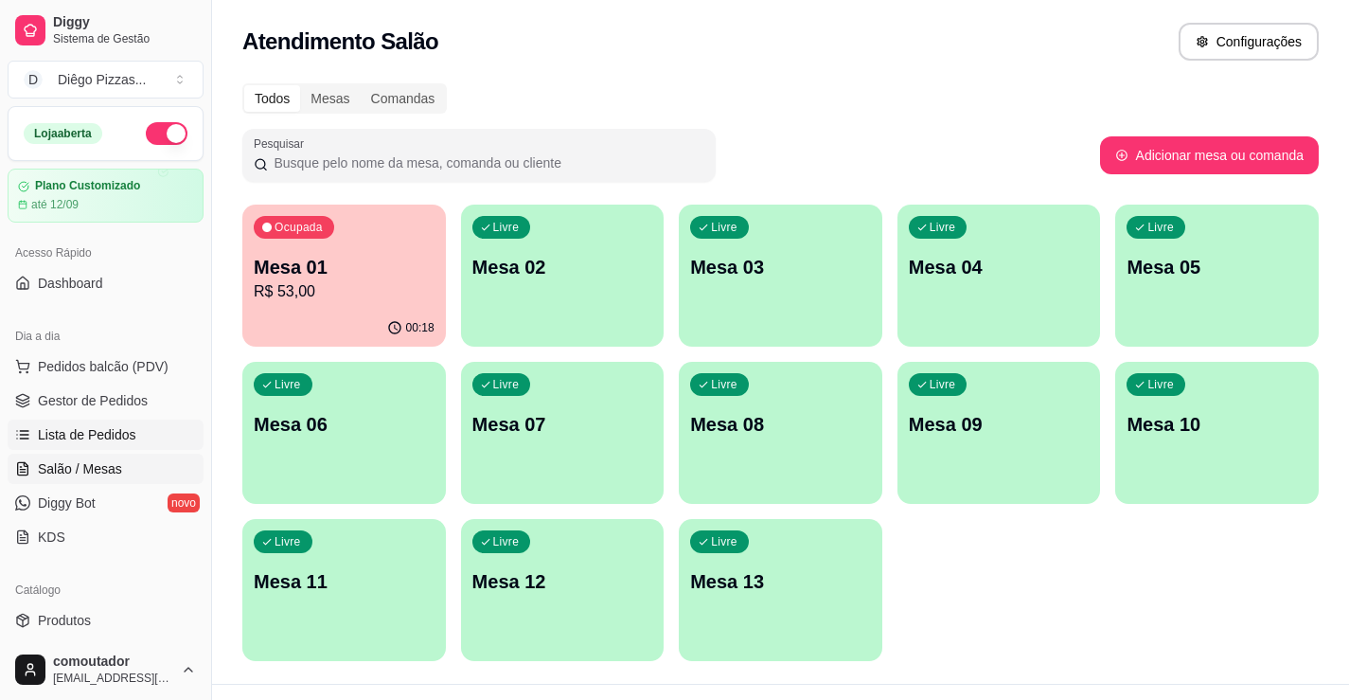
click at [73, 434] on span "Lista de Pedidos" at bounding box center [87, 434] width 98 height 19
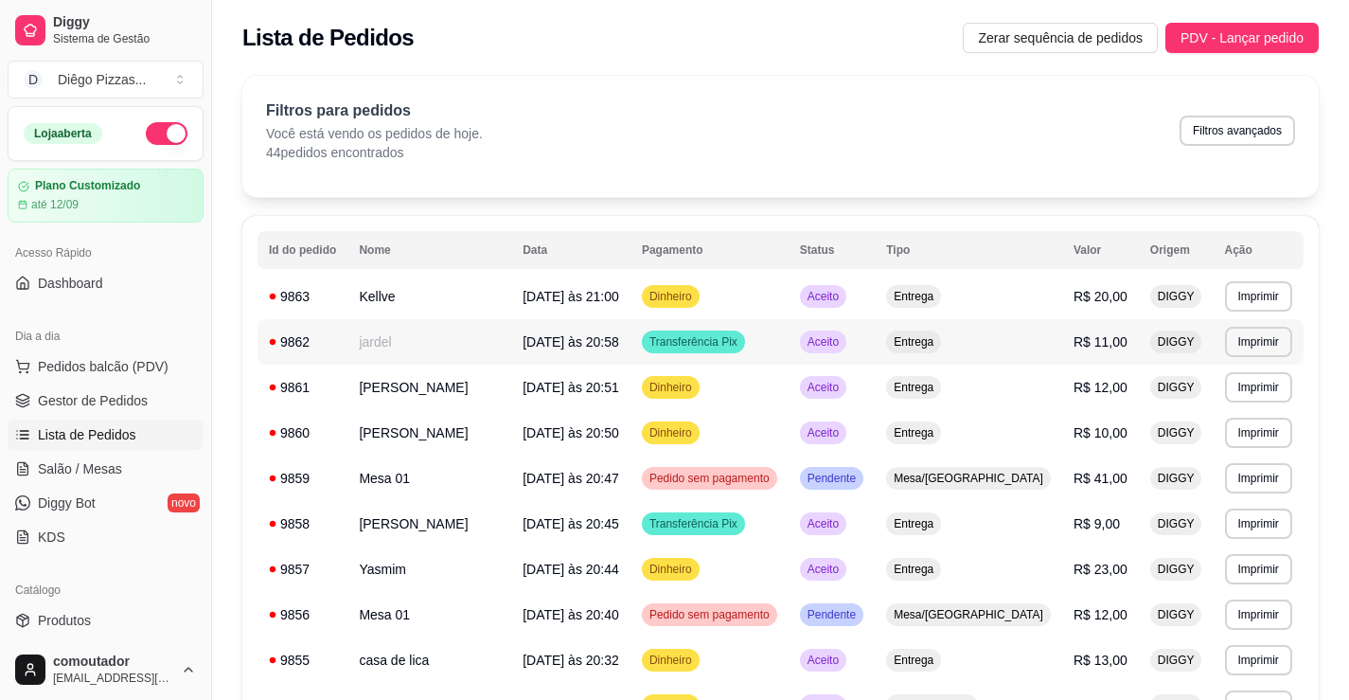
click at [461, 341] on td "jardel" at bounding box center [429, 341] width 164 height 45
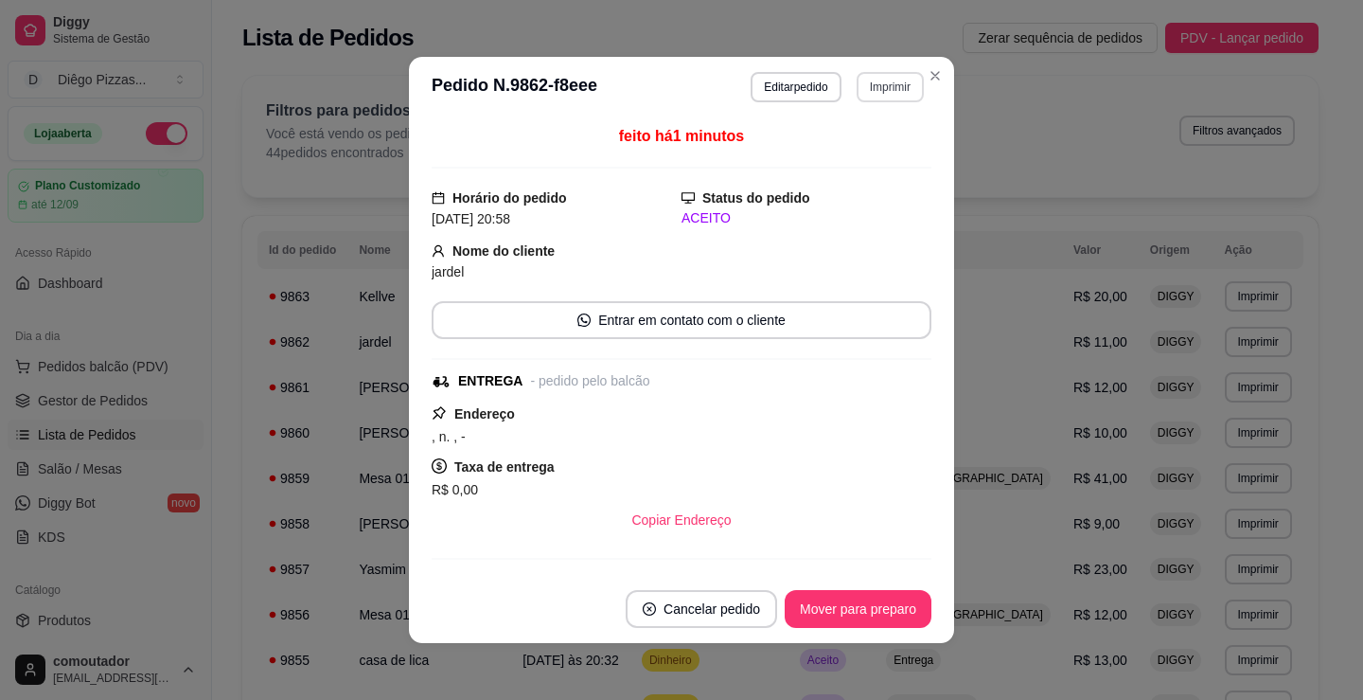
click at [903, 87] on button "Imprimir" at bounding box center [890, 87] width 67 height 30
click at [829, 152] on button "IMPRESSORA" at bounding box center [850, 153] width 137 height 30
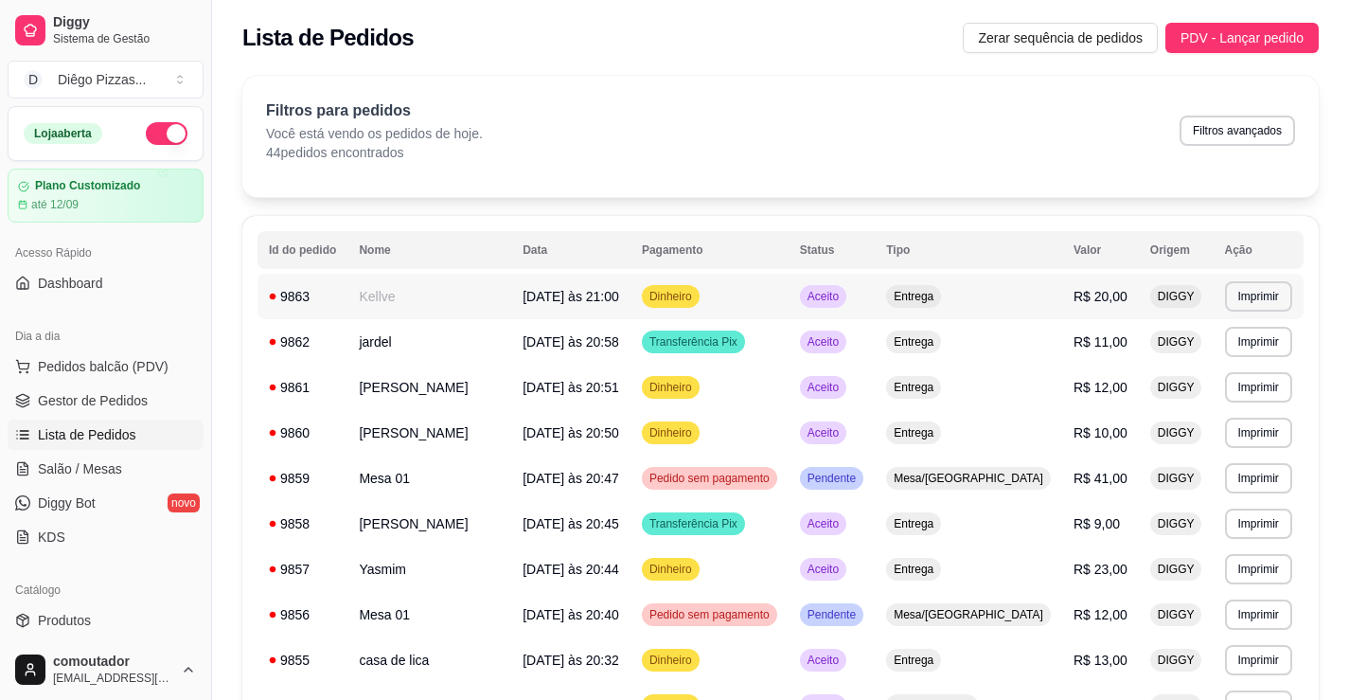
click at [293, 295] on div "9863" at bounding box center [302, 296] width 67 height 19
click at [308, 457] on td "9859" at bounding box center [303, 477] width 90 height 45
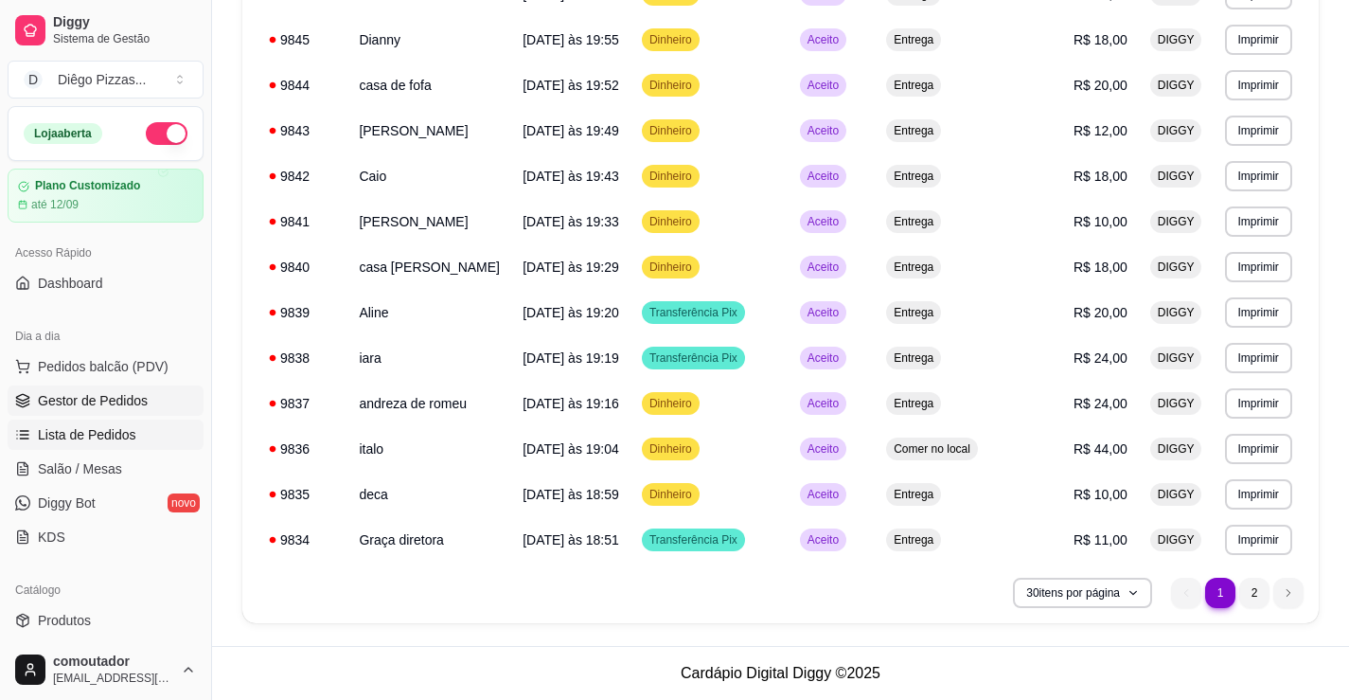
click at [117, 402] on span "Gestor de Pedidos" at bounding box center [93, 400] width 110 height 19
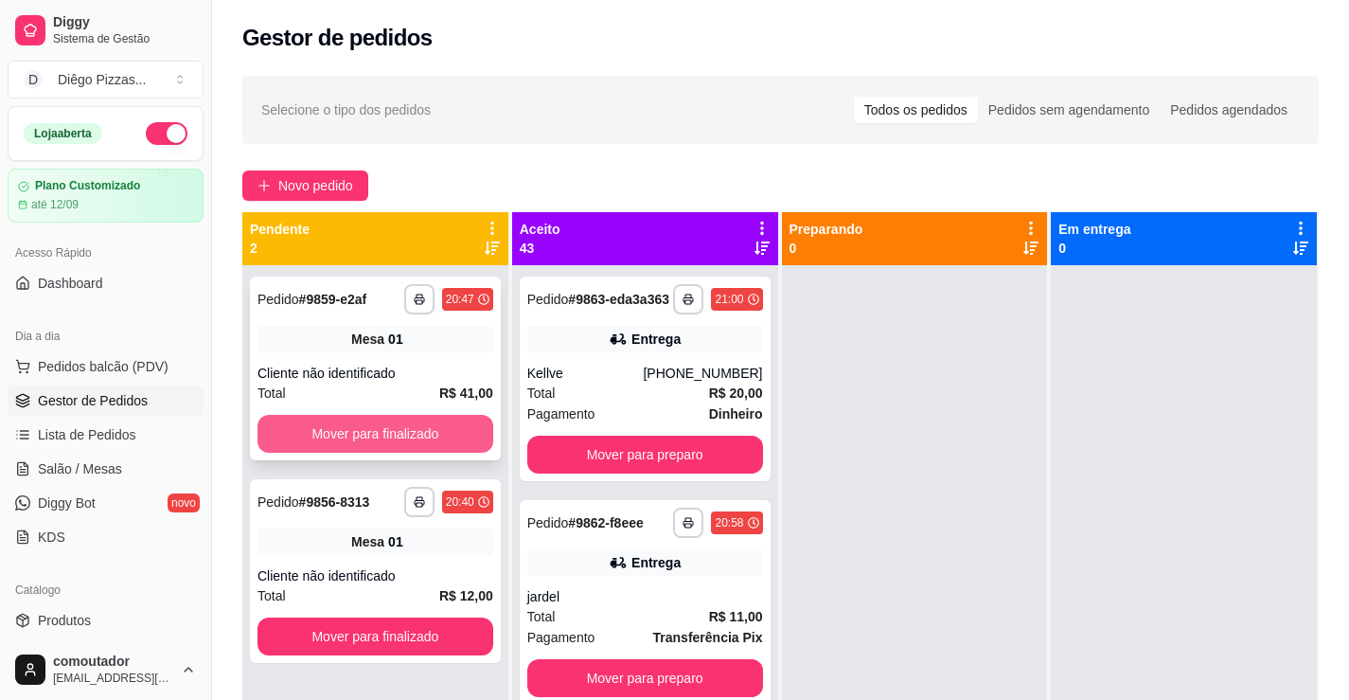
click at [398, 434] on button "Mover para finalizado" at bounding box center [376, 434] width 236 height 38
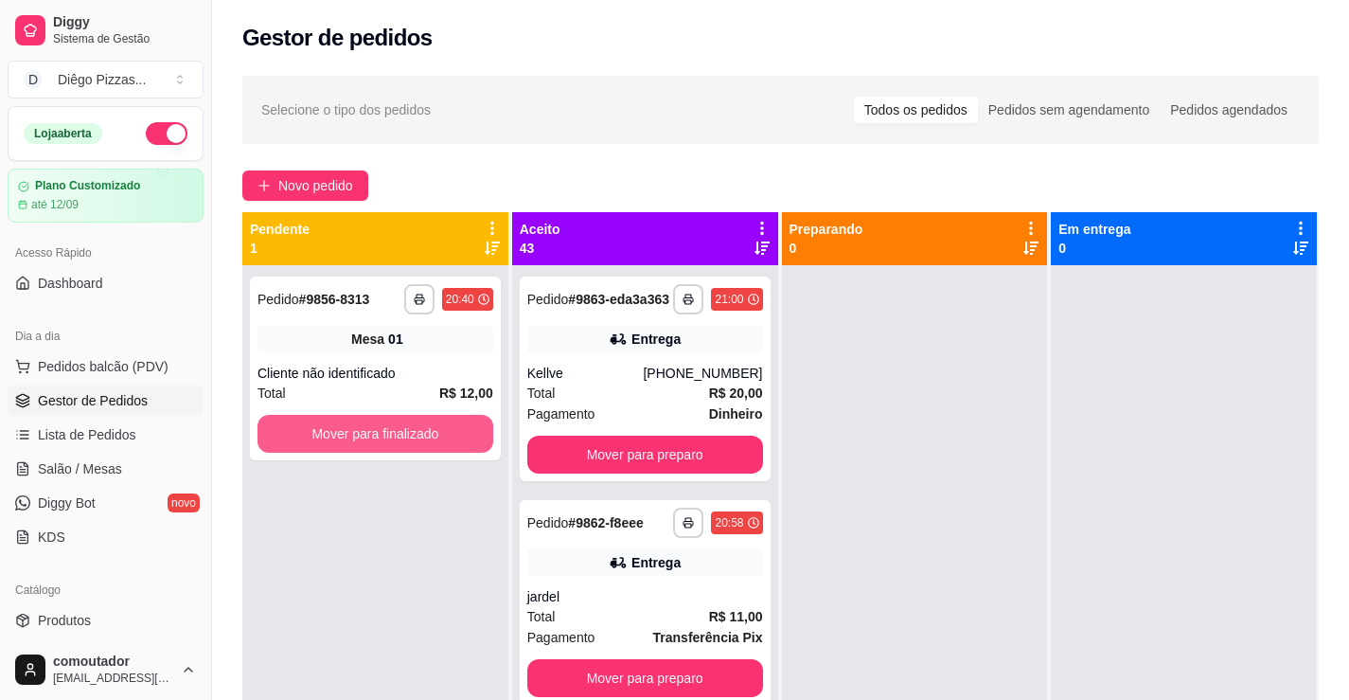
click at [400, 435] on button "Mover para finalizado" at bounding box center [376, 434] width 236 height 38
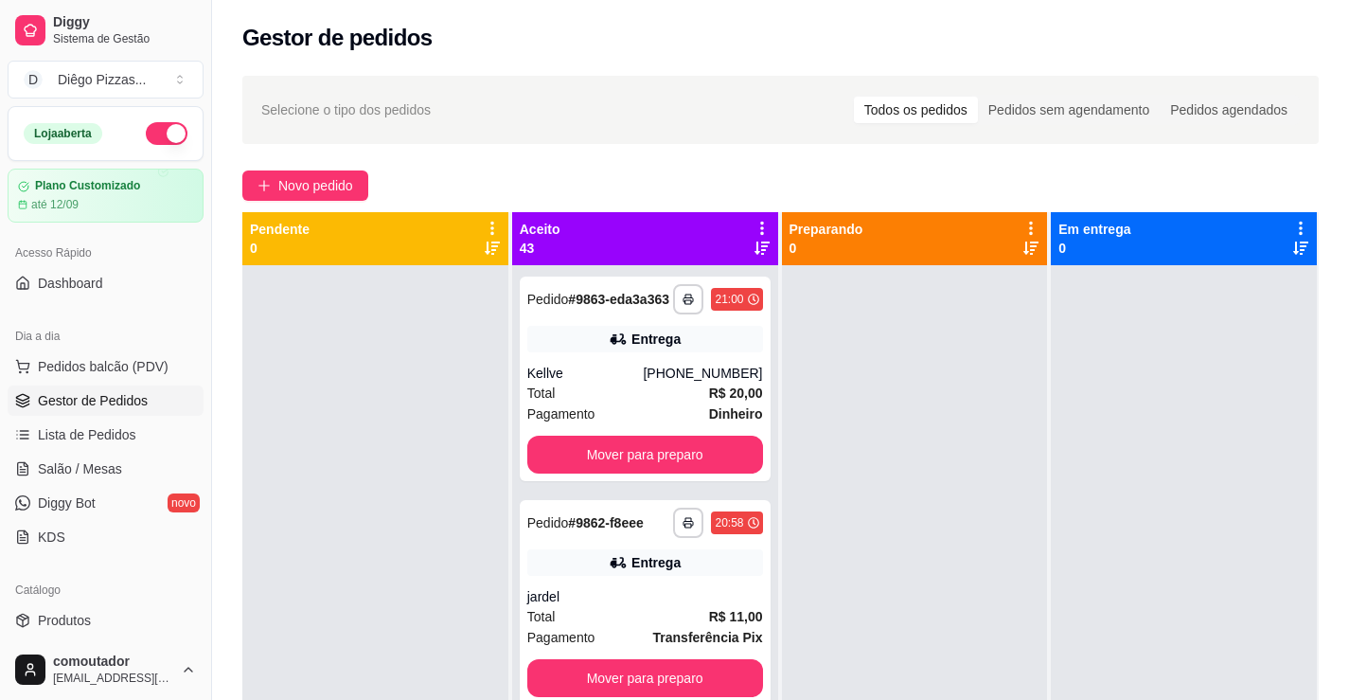
click at [762, 218] on div "Aceito 43" at bounding box center [645, 238] width 266 height 53
click at [762, 222] on icon at bounding box center [762, 228] width 17 height 17
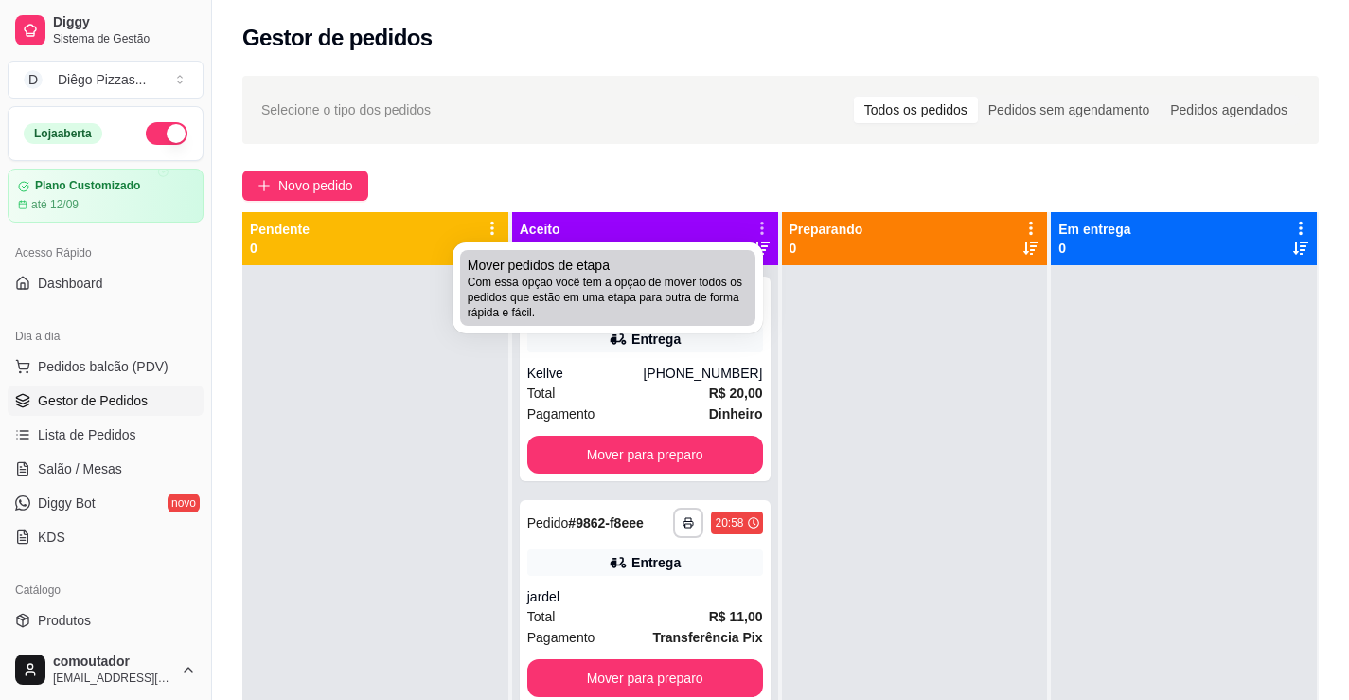
click at [706, 293] on span "Com essa opção você tem a opção de mover todos os pedidos que estão em uma etap…" at bounding box center [608, 297] width 280 height 45
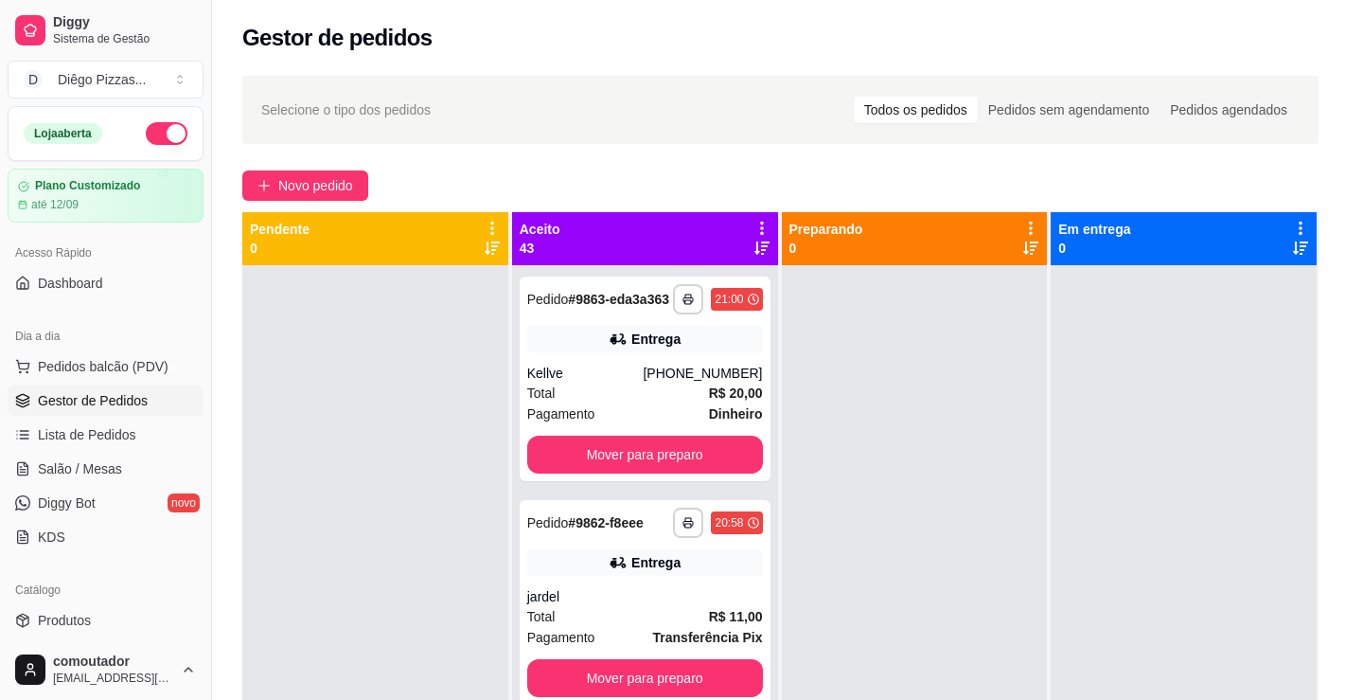
click at [568, 429] on label "Estou ciente de que esta ação será irreverssível e quero mover os pedidos." at bounding box center [681, 401] width 454 height 61
click at [473, 417] on input "Estou ciente de que esta ação será irreverssível e quero mover os pedidos." at bounding box center [467, 410] width 12 height 12
checkbox input "true"
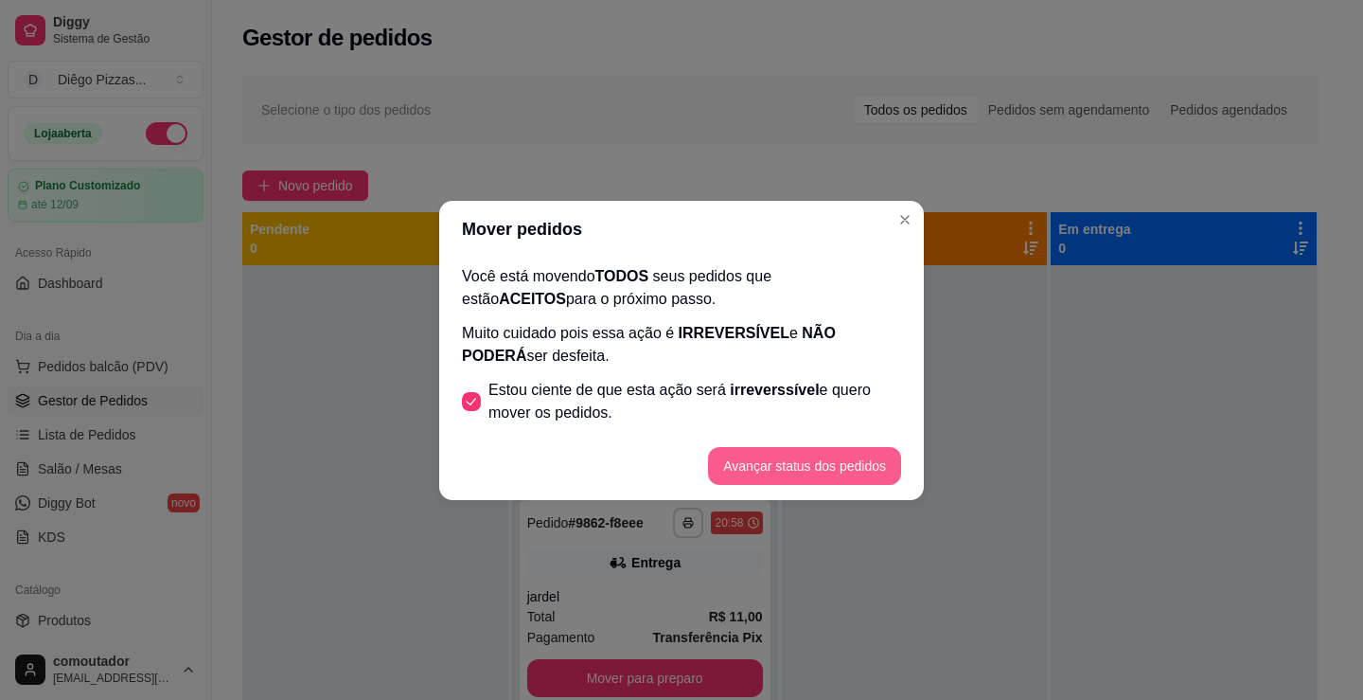
click at [788, 465] on button "Avançar status dos pedidos" at bounding box center [804, 466] width 193 height 38
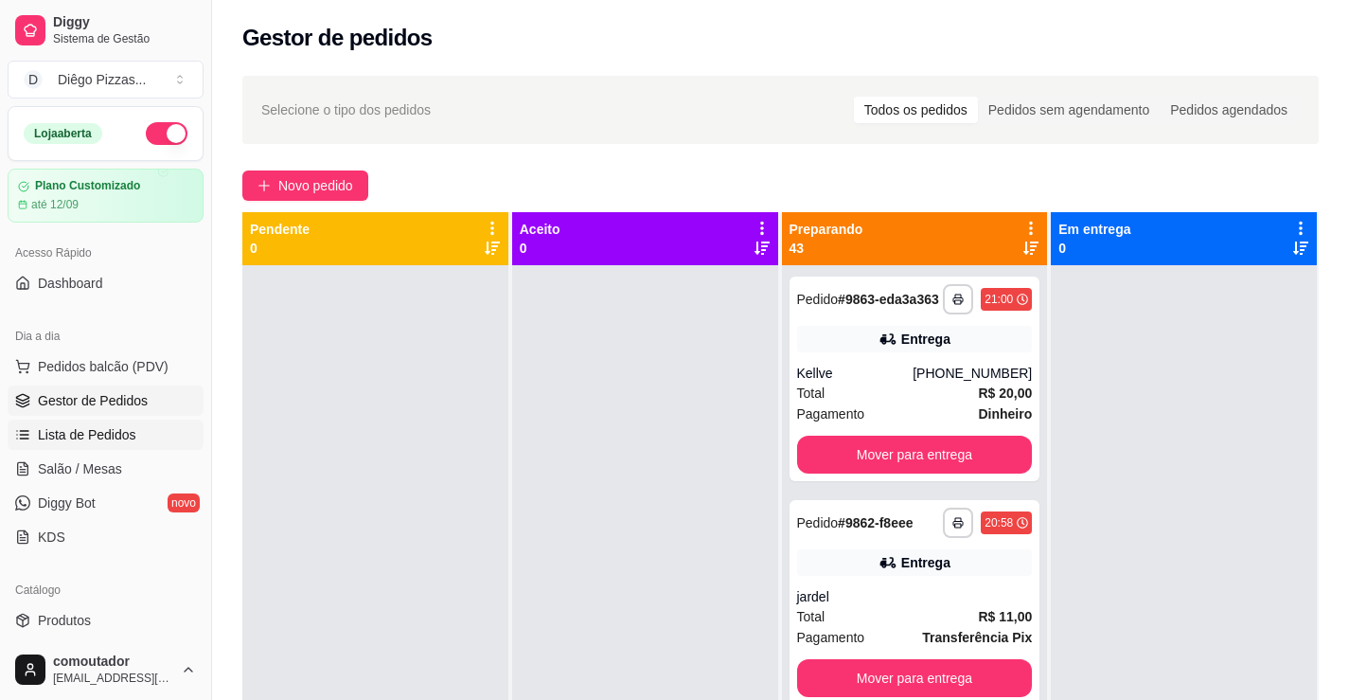
click at [79, 435] on span "Lista de Pedidos" at bounding box center [87, 434] width 98 height 19
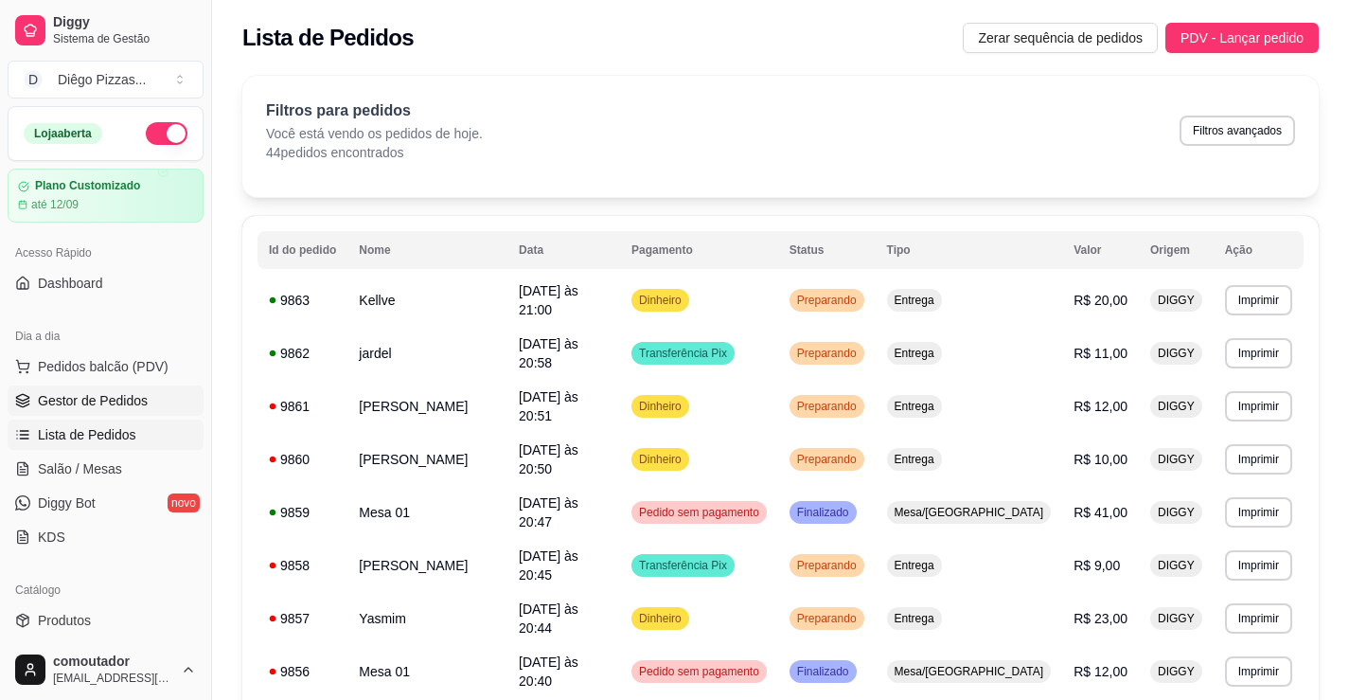
click at [95, 393] on span "Gestor de Pedidos" at bounding box center [93, 400] width 110 height 19
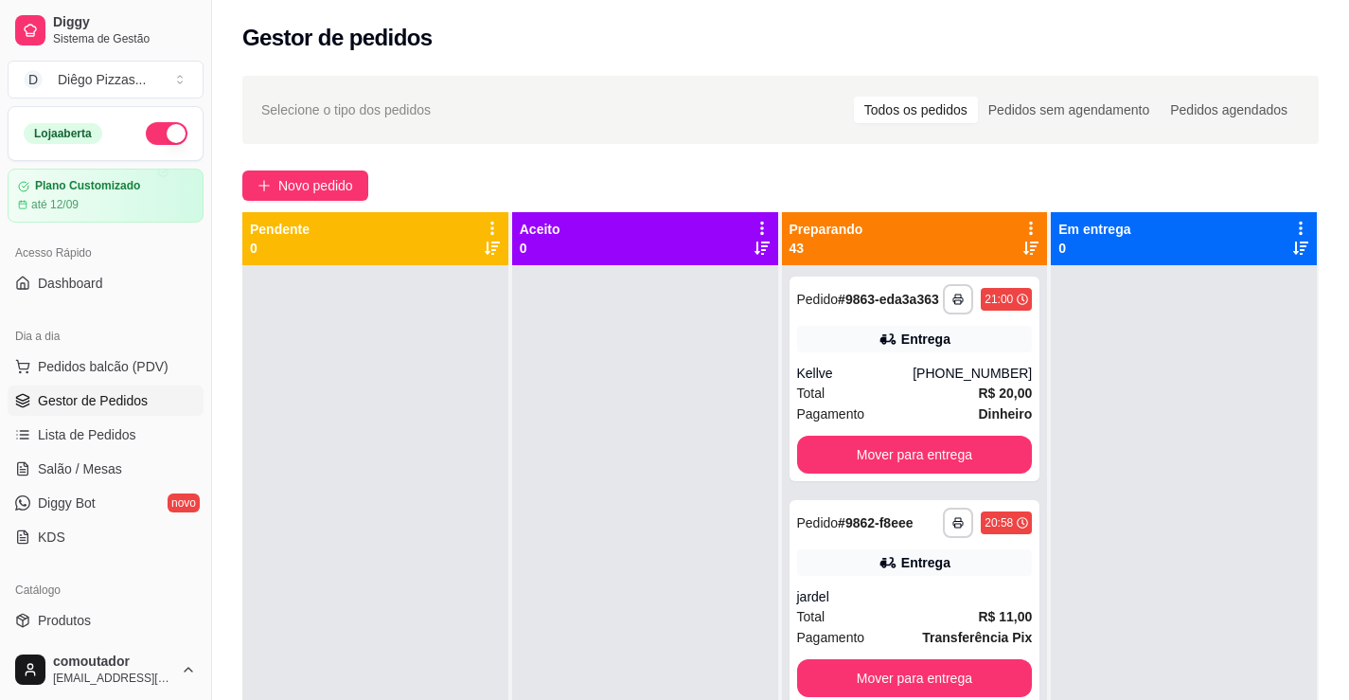
click at [1027, 226] on icon at bounding box center [1030, 228] width 17 height 17
click at [984, 285] on span "Com essa opção você tem a opção de mover todos os pedidos que estão em uma etap…" at bounding box center [904, 286] width 224 height 36
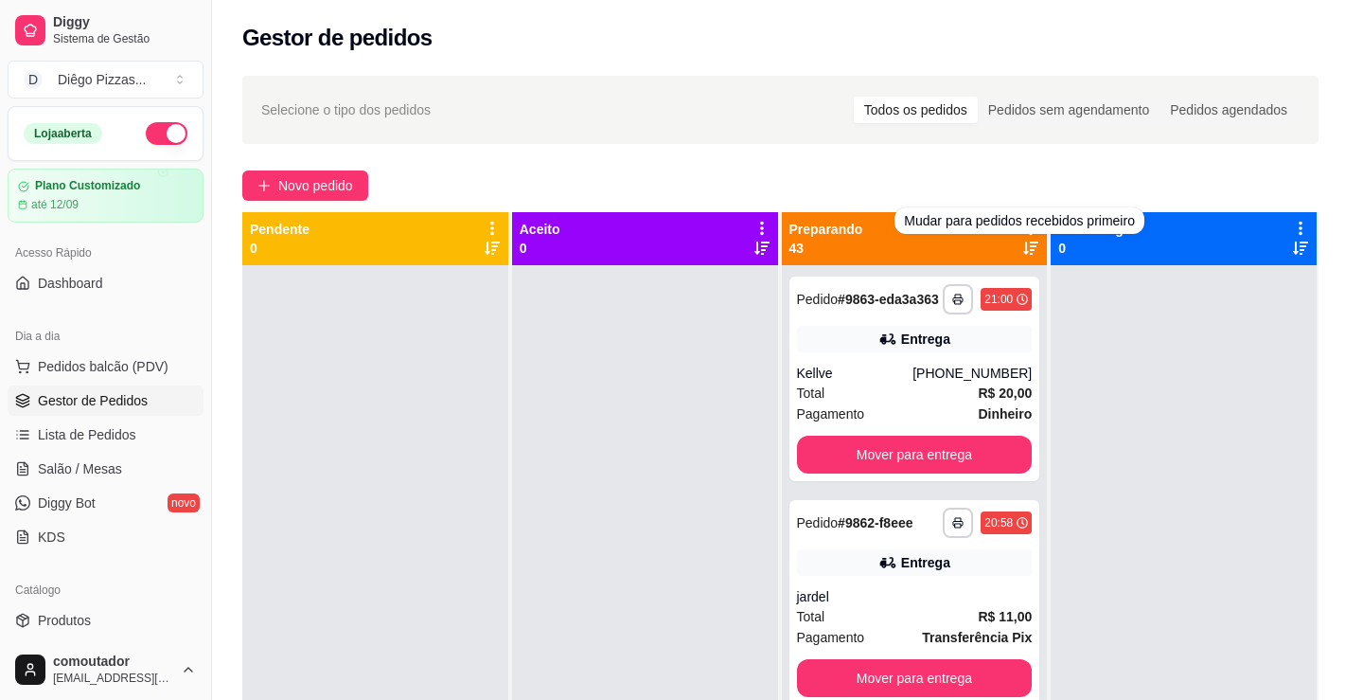
click at [778, 400] on span "Estou ciente de que esta ação será irreverssível e quero mover os pedidos." at bounding box center [695, 401] width 414 height 45
click at [472, 404] on input "Estou ciente de que esta ação será irreverssível e quero mover os pedidos." at bounding box center [466, 410] width 12 height 12
checkbox input "true"
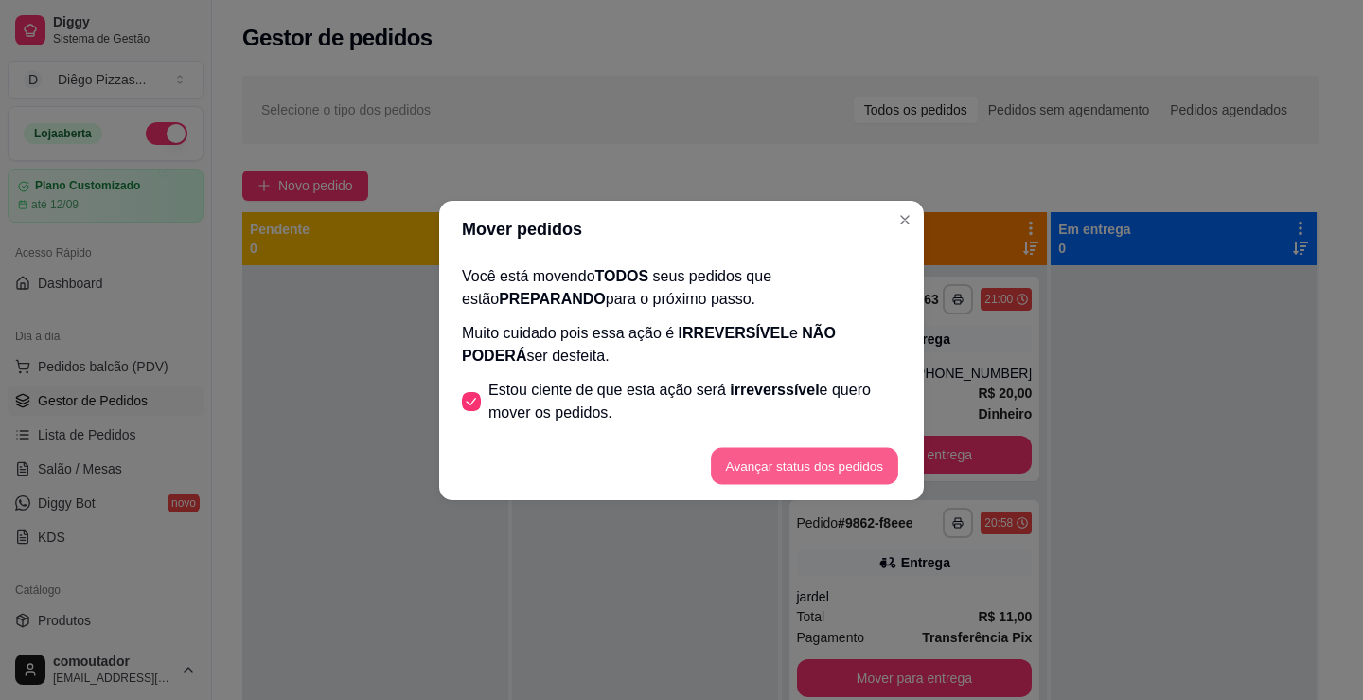
click at [764, 469] on button "Avançar status dos pedidos" at bounding box center [804, 465] width 187 height 37
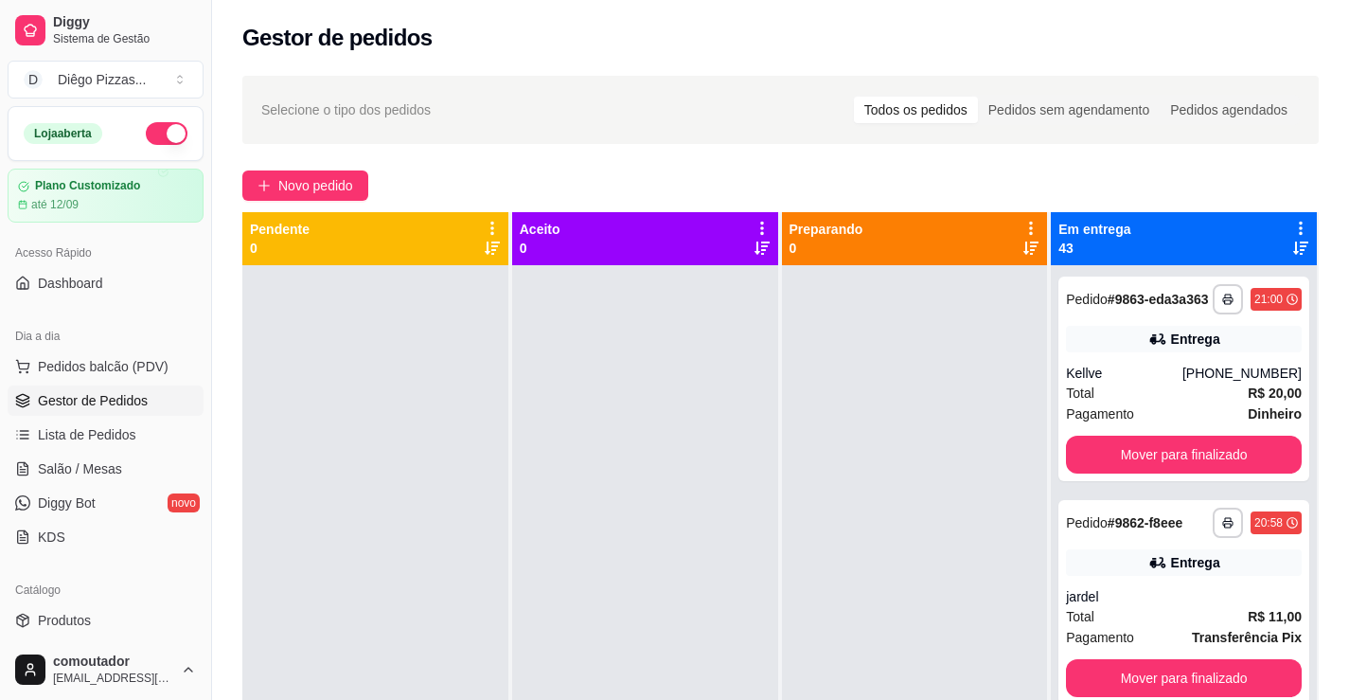
click at [72, 438] on span "Lista de Pedidos" at bounding box center [87, 434] width 98 height 19
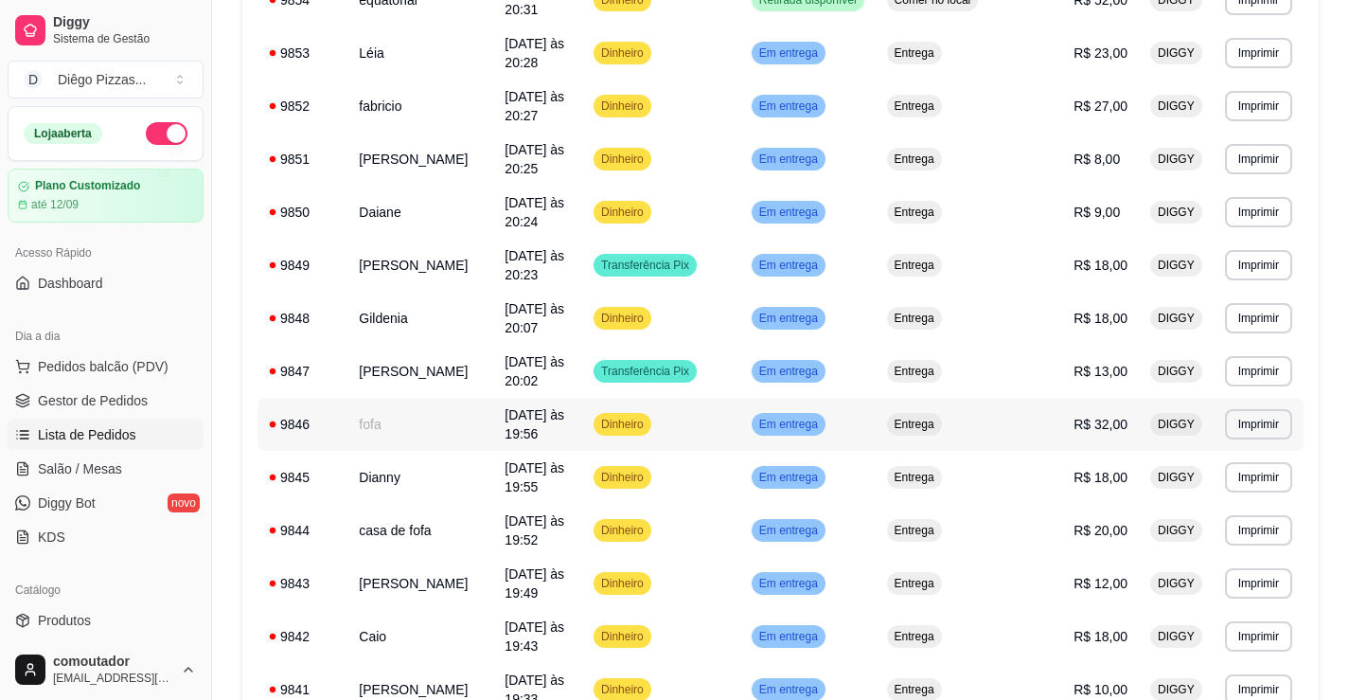
scroll to position [1075, 0]
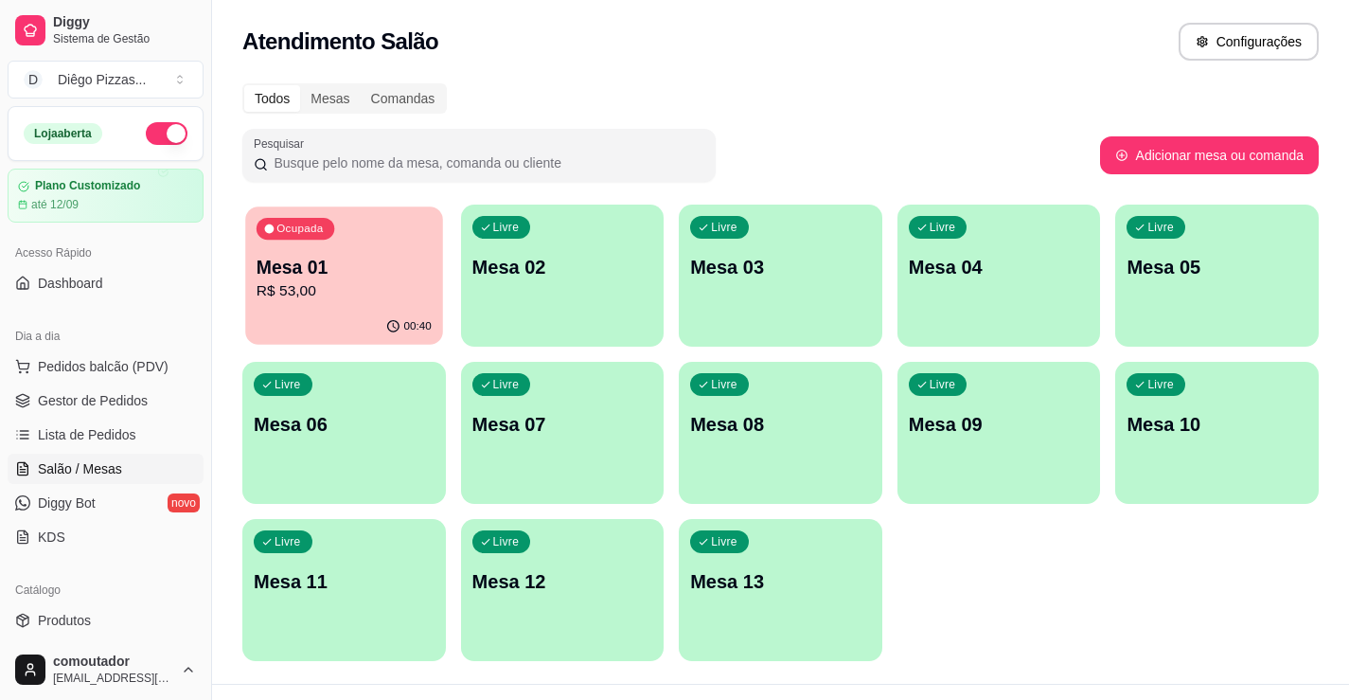
click at [389, 261] on p "Mesa 01" at bounding box center [344, 268] width 175 height 26
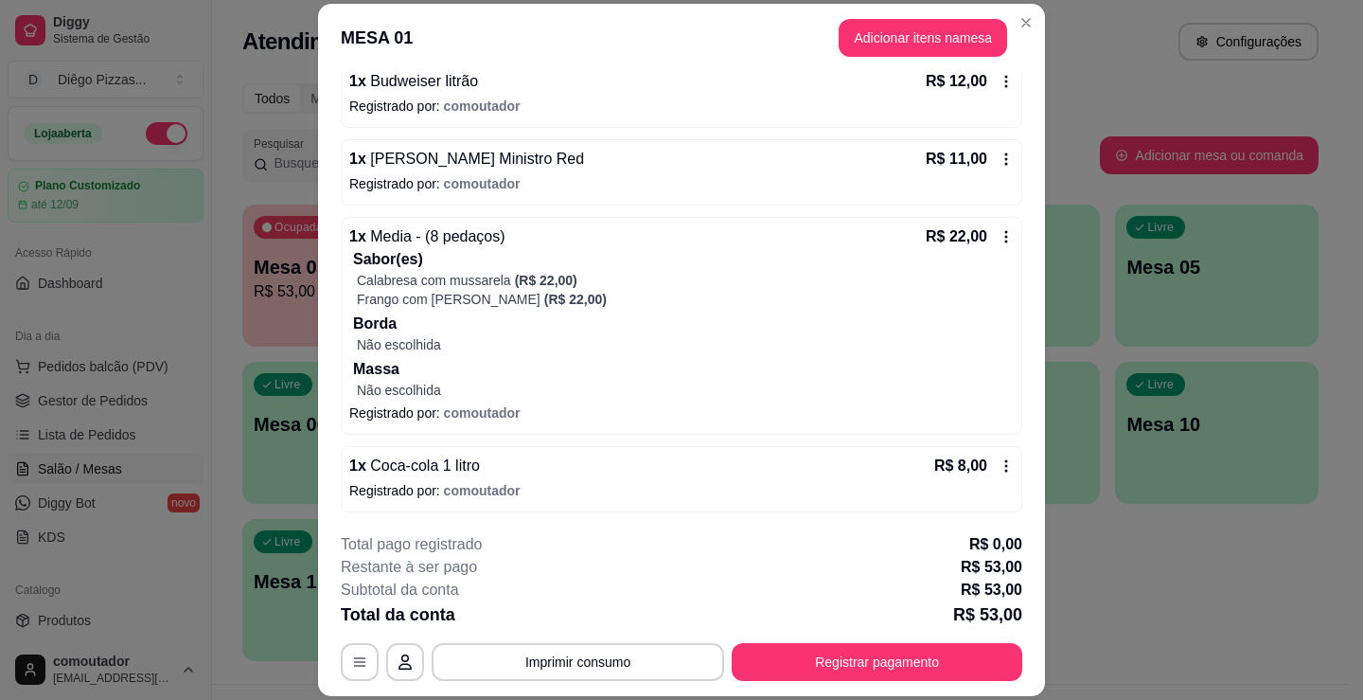
click at [881, 46] on button "Adicionar itens na mesa" at bounding box center [923, 38] width 169 height 38
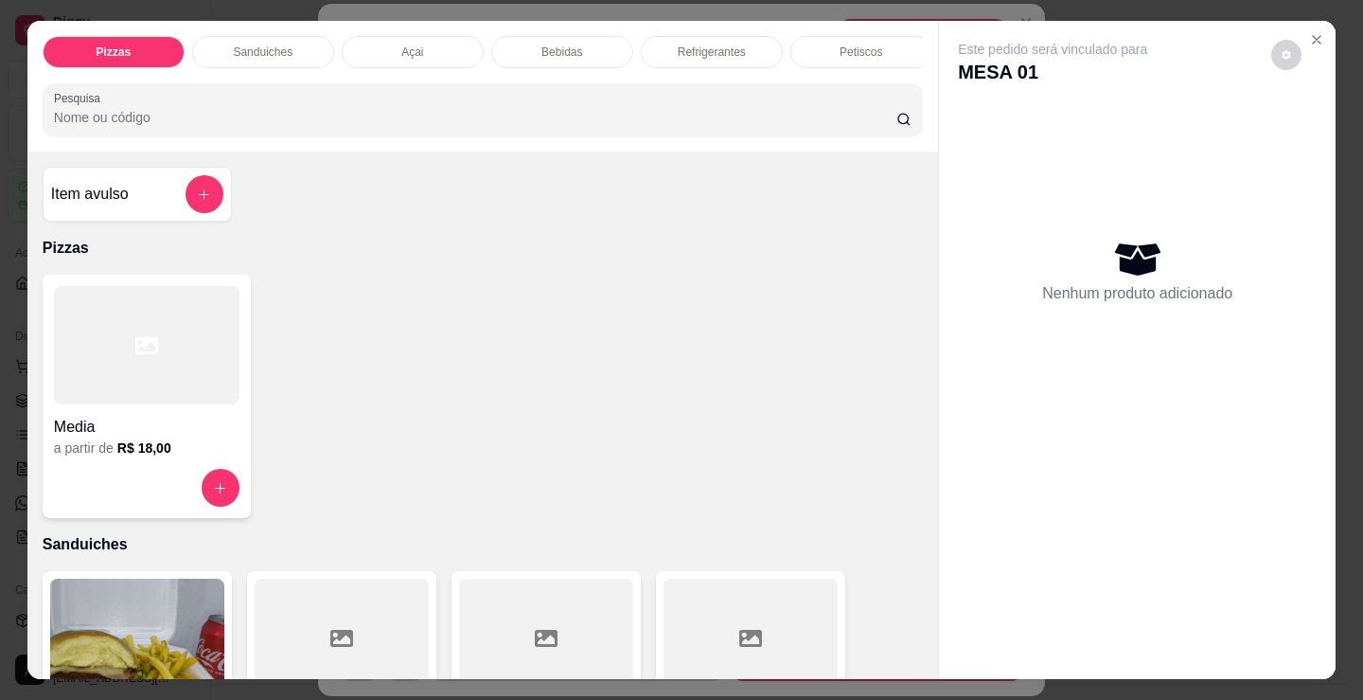
click at [578, 45] on div "Bebidas" at bounding box center [562, 52] width 142 height 32
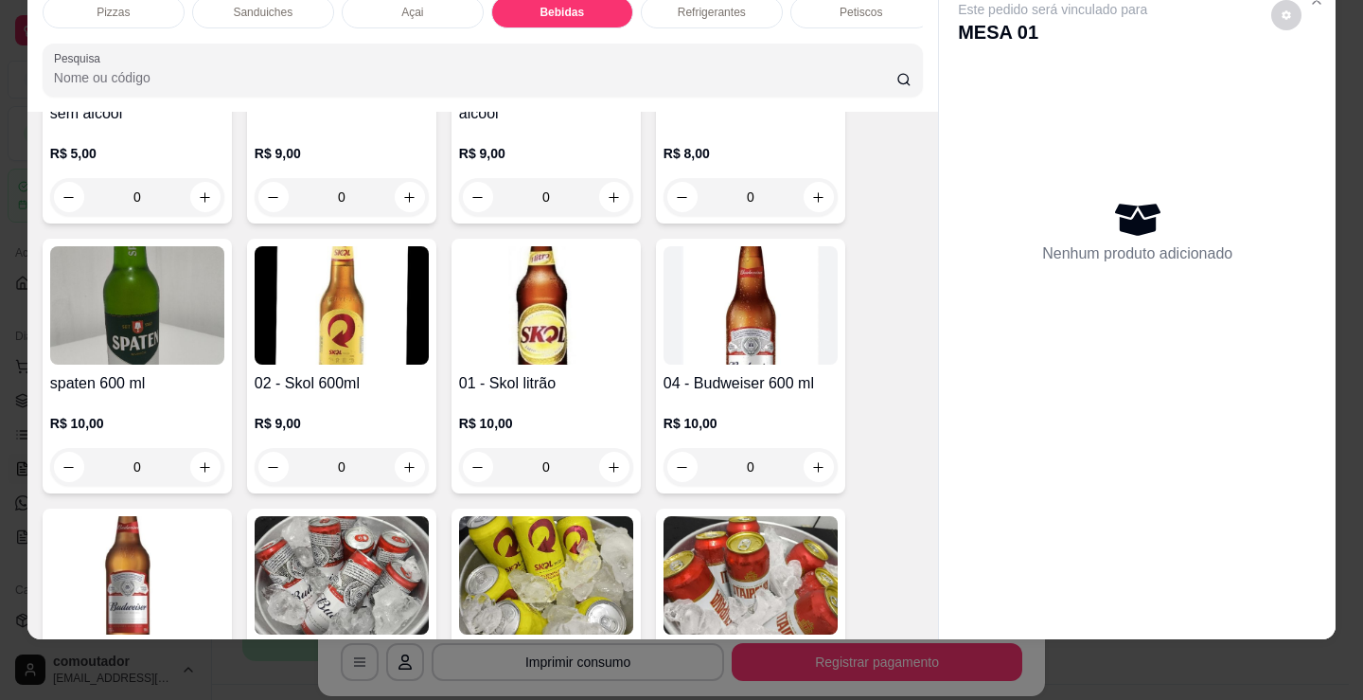
scroll to position [3103, 0]
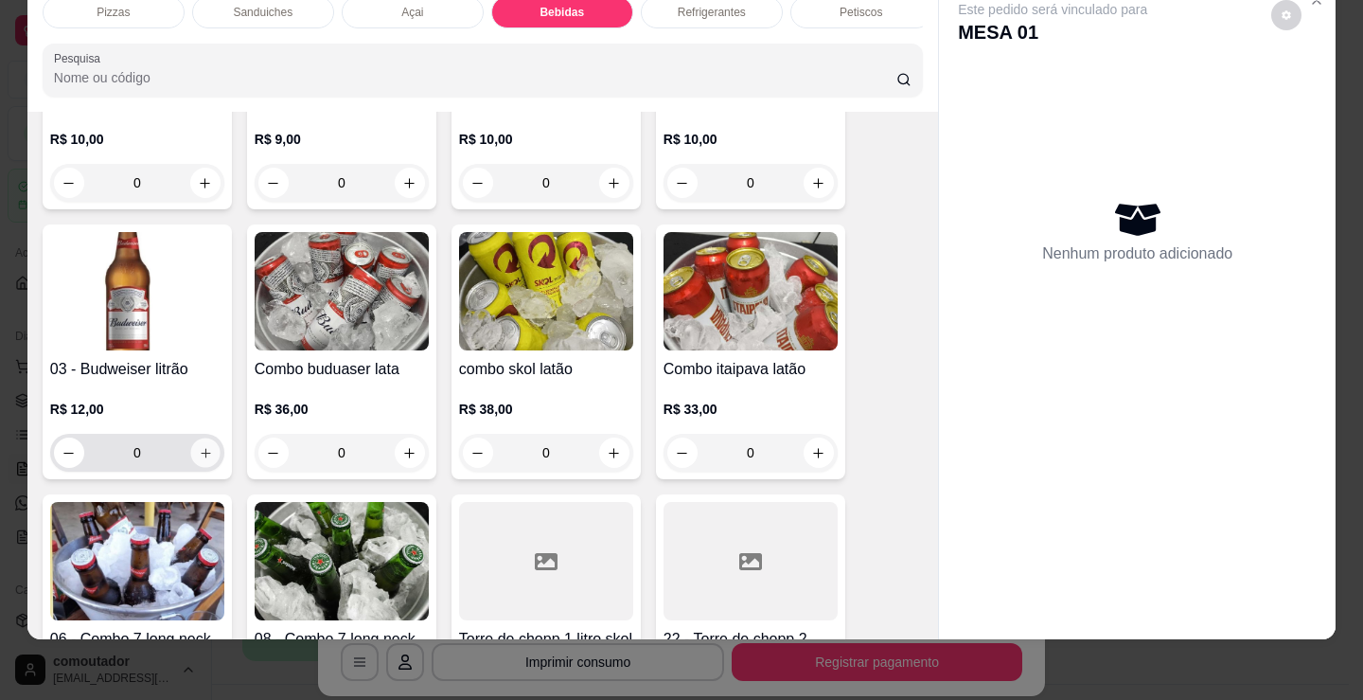
click at [201, 456] on icon "increase-product-quantity" at bounding box center [206, 453] width 14 height 14
type input "1"
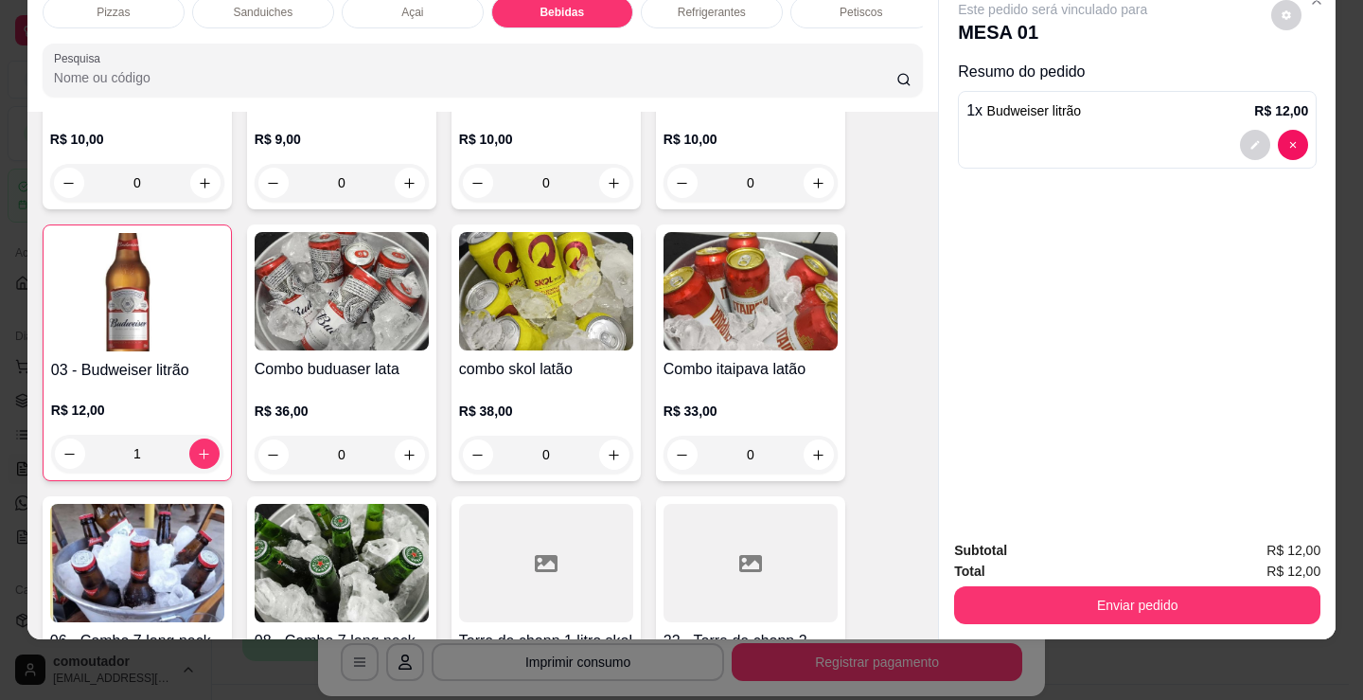
drag, startPoint x: 1075, startPoint y: 567, endPoint x: 1066, endPoint y: 575, distance: 11.4
click at [1073, 581] on div "Enviar pedido" at bounding box center [1137, 602] width 366 height 43
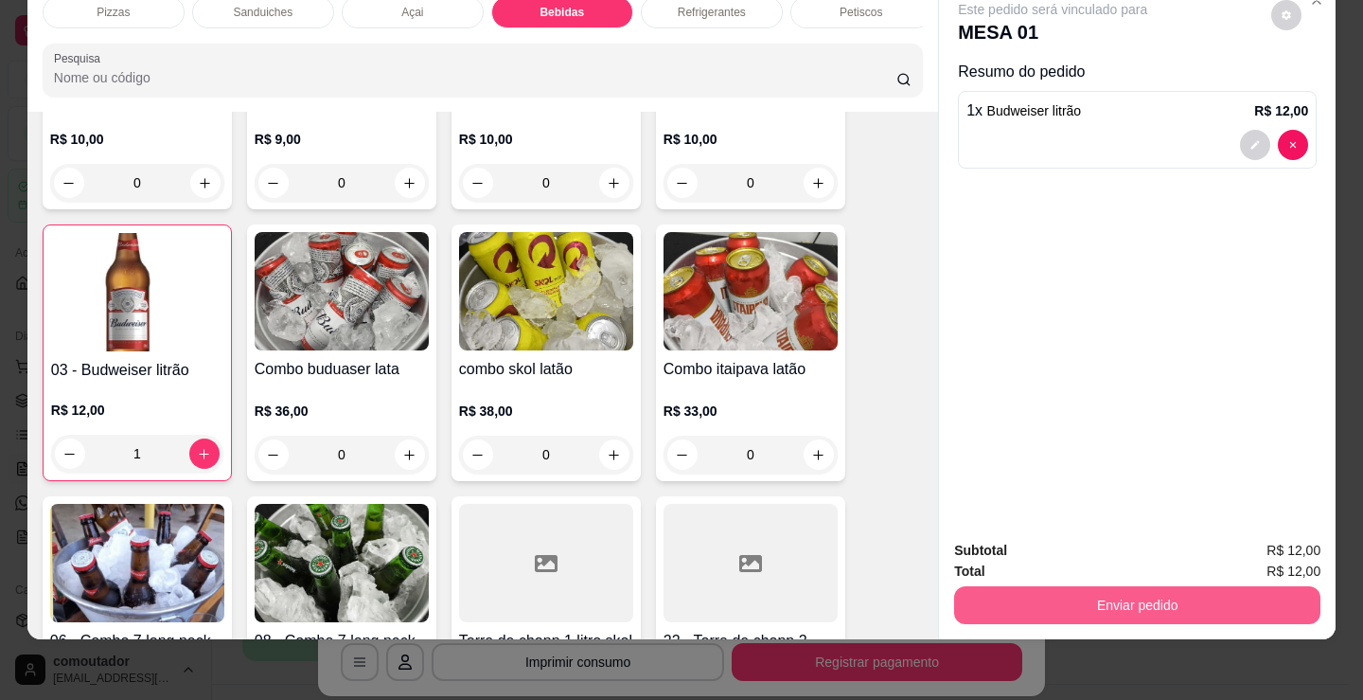
click at [1057, 586] on button "Enviar pedido" at bounding box center [1137, 605] width 366 height 38
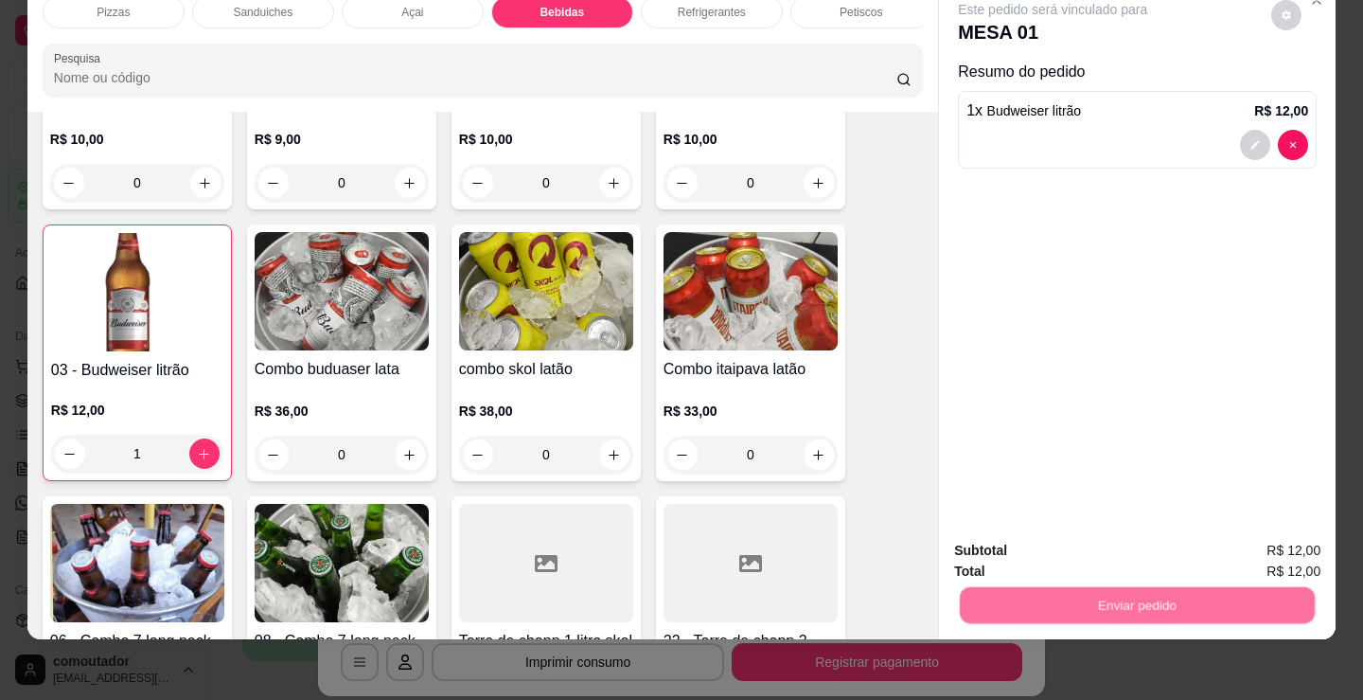
click at [1054, 546] on button "Não registrar e enviar pedido" at bounding box center [1074, 544] width 197 height 36
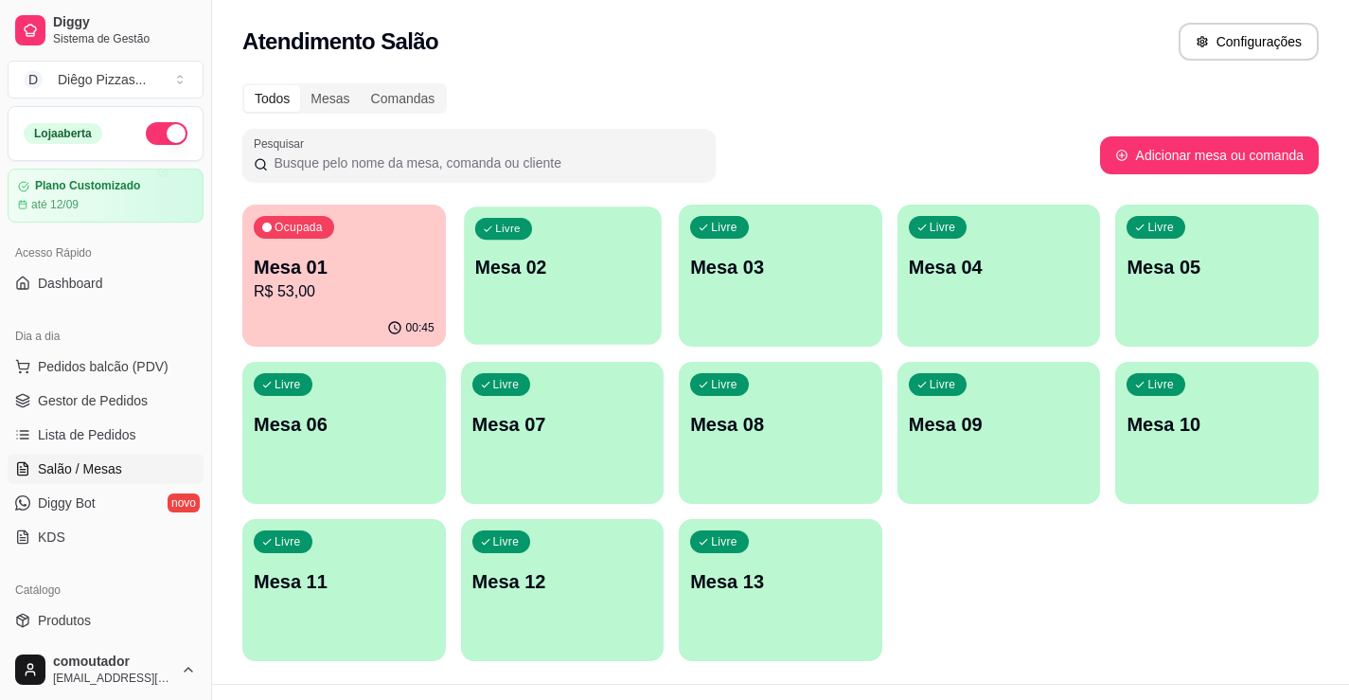
click at [580, 287] on div "Livre Mesa 02" at bounding box center [562, 263] width 197 height 115
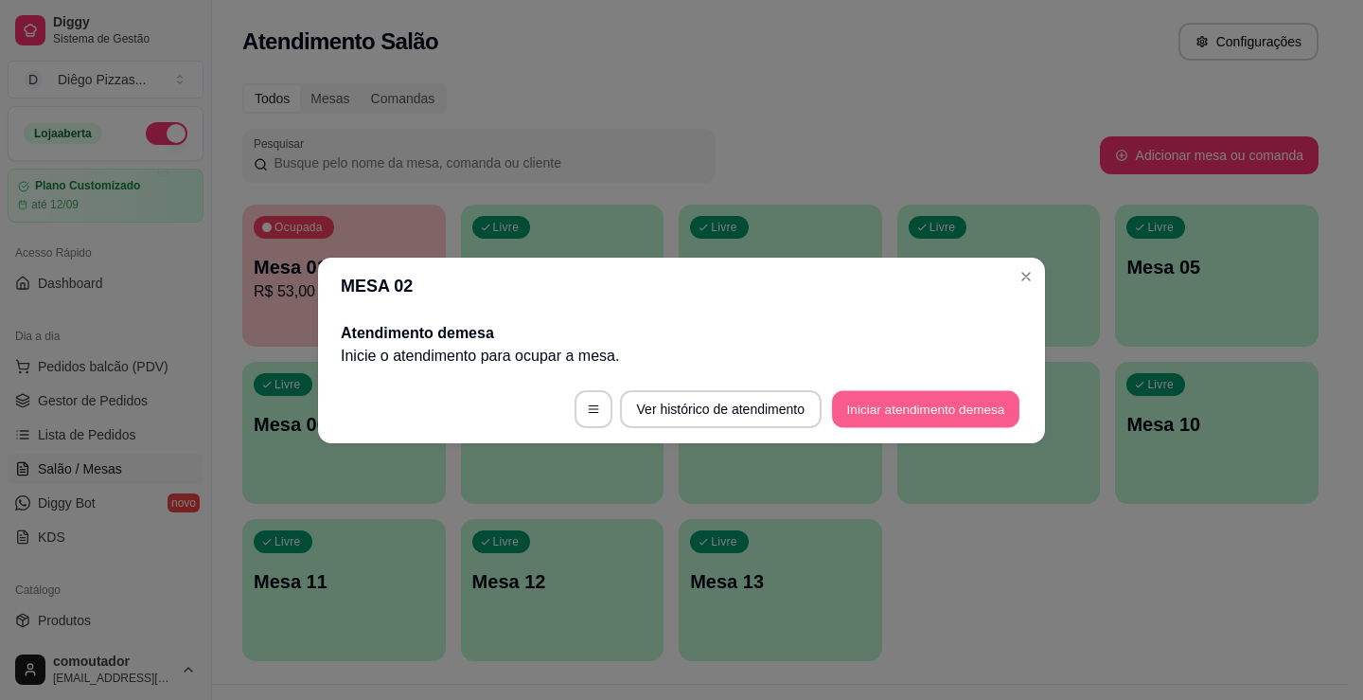
click at [930, 422] on button "Iniciar atendimento de mesa" at bounding box center [925, 408] width 187 height 37
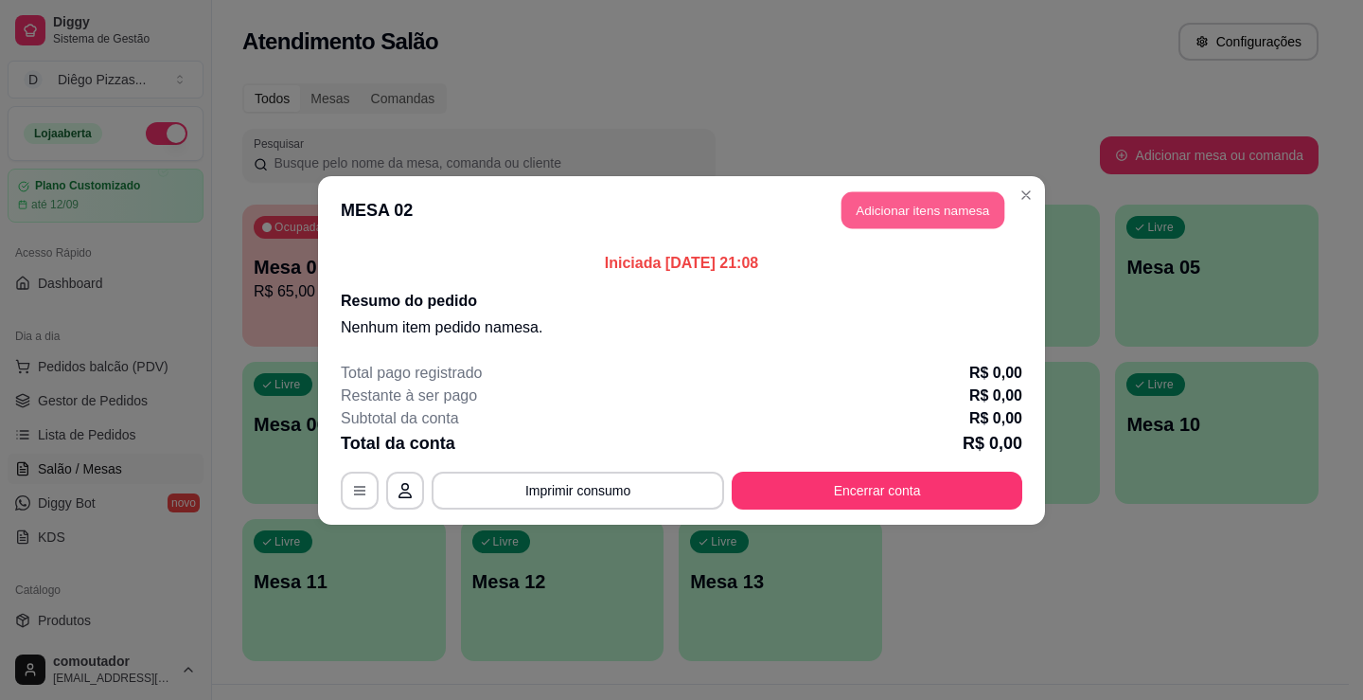
click at [936, 217] on button "Adicionar itens na mesa" at bounding box center [923, 209] width 163 height 37
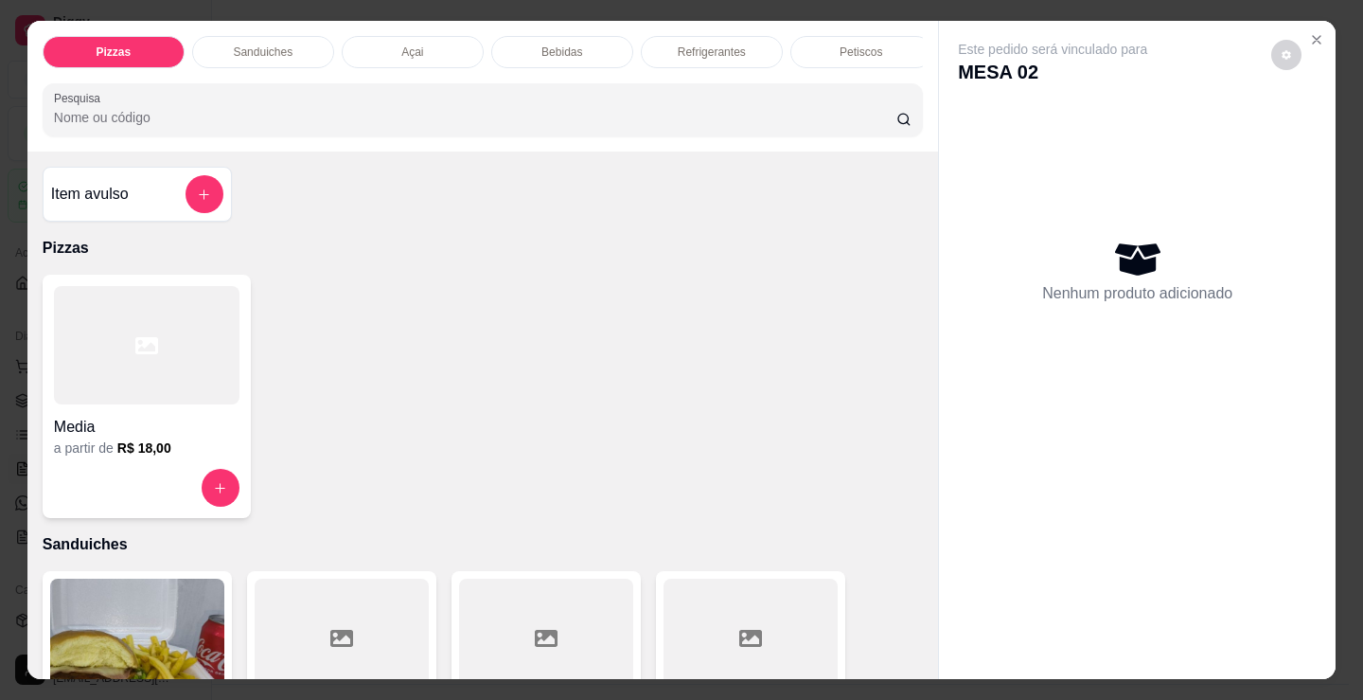
click at [160, 380] on div at bounding box center [147, 345] width 186 height 118
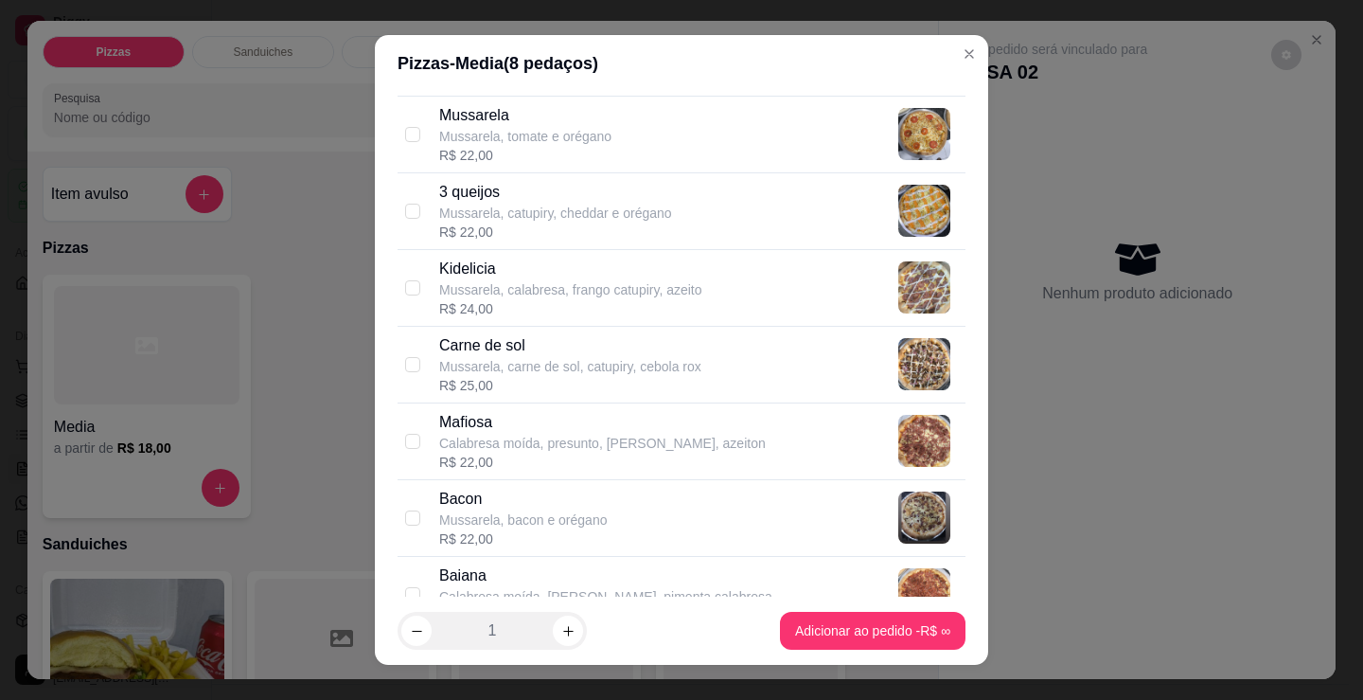
scroll to position [947, 0]
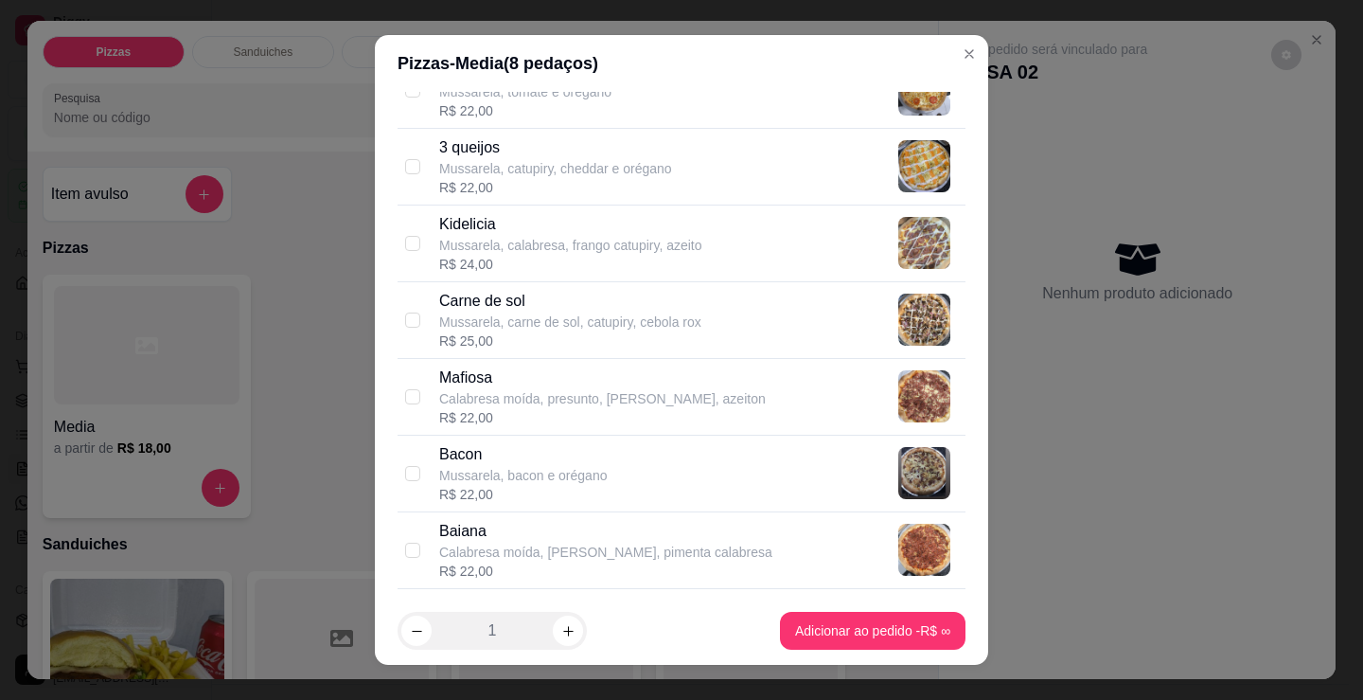
click at [637, 389] on p "Calabresa moída, presunto, [PERSON_NAME], azeiton" at bounding box center [602, 398] width 327 height 19
checkbox input "true"
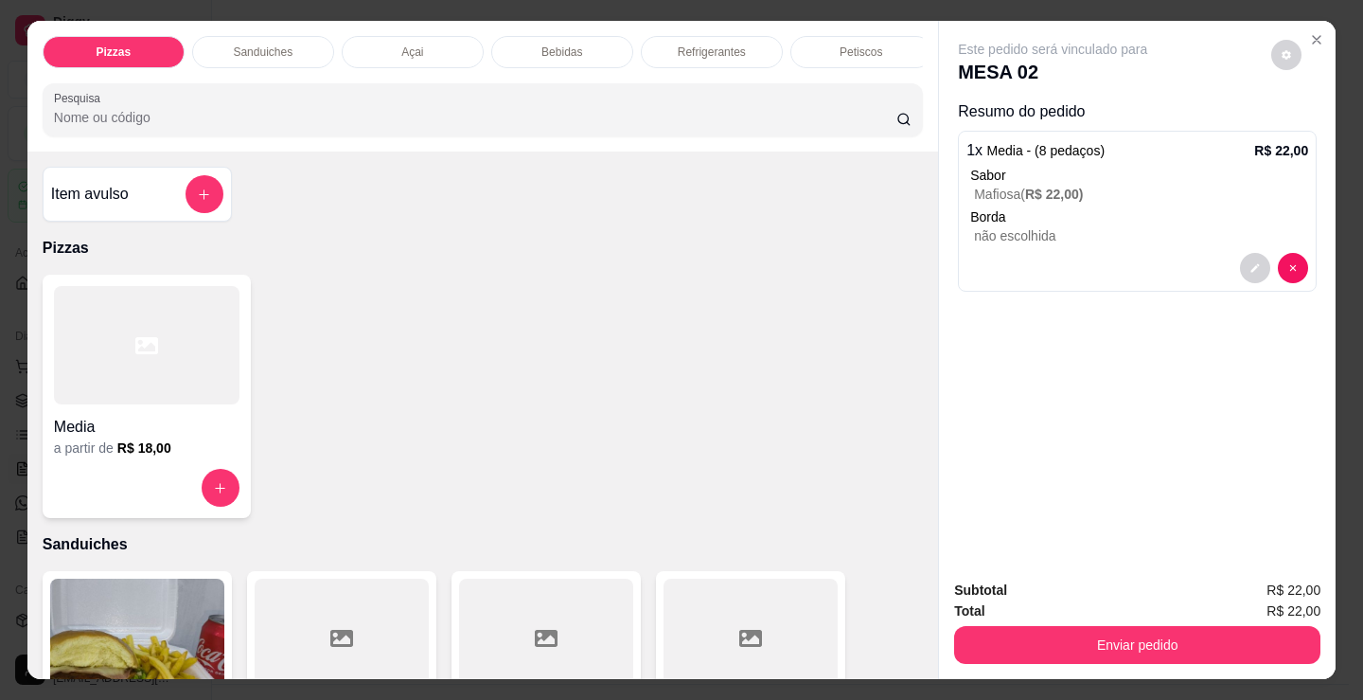
click at [168, 456] on div "a partir de R$ 18,00" at bounding box center [147, 447] width 186 height 19
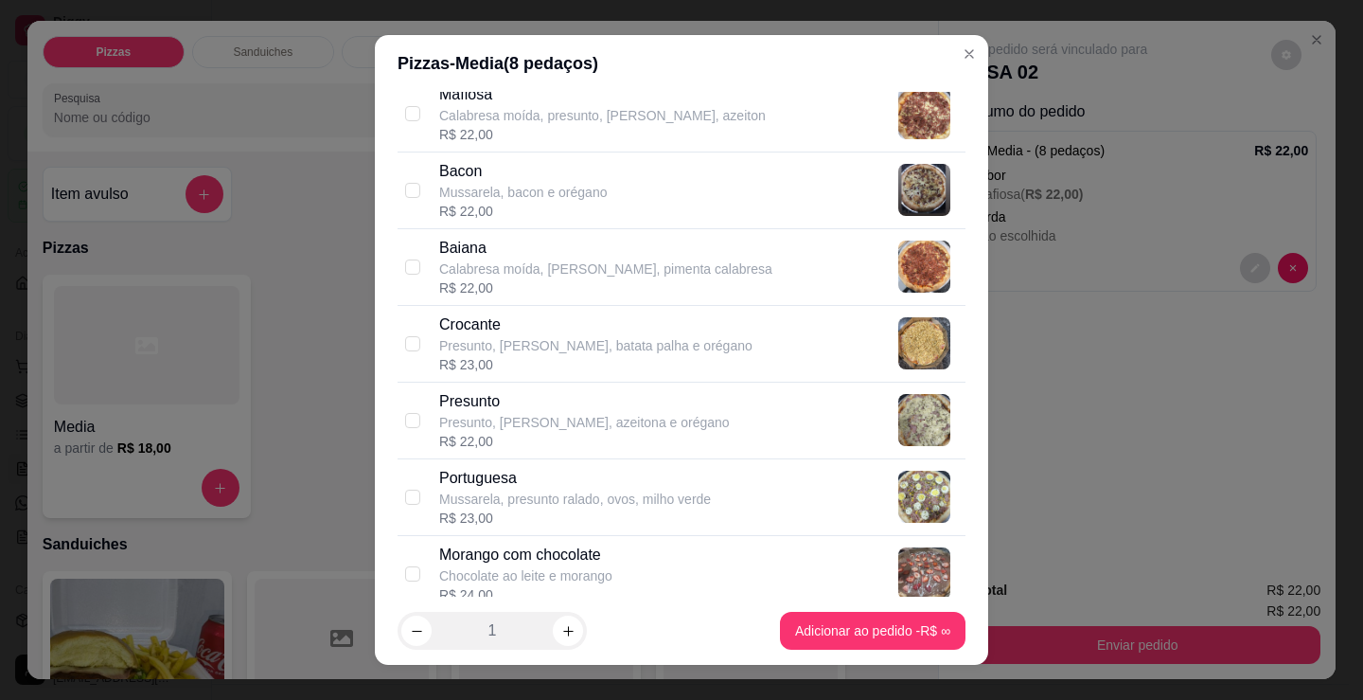
scroll to position [1231, 0]
click at [659, 422] on p "Presunto, [PERSON_NAME], azeitona e orégano" at bounding box center [584, 421] width 291 height 19
checkbox input "true"
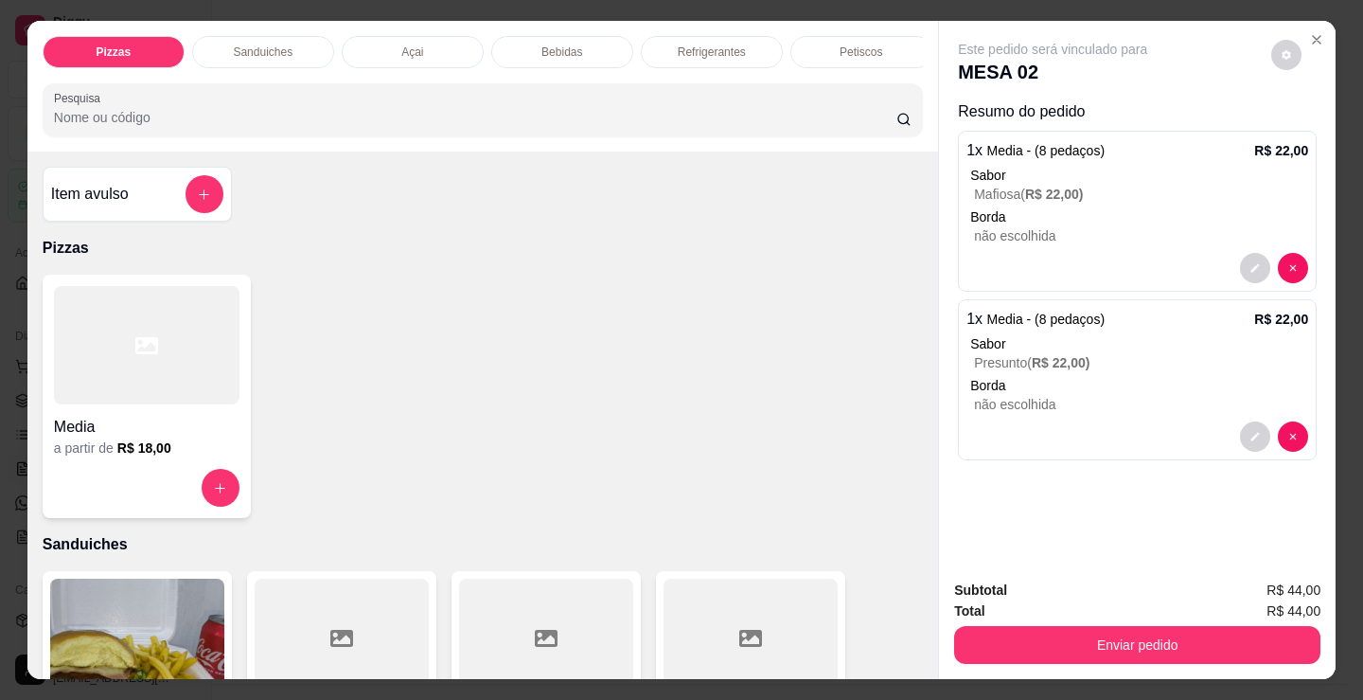
click at [110, 404] on div at bounding box center [147, 345] width 186 height 118
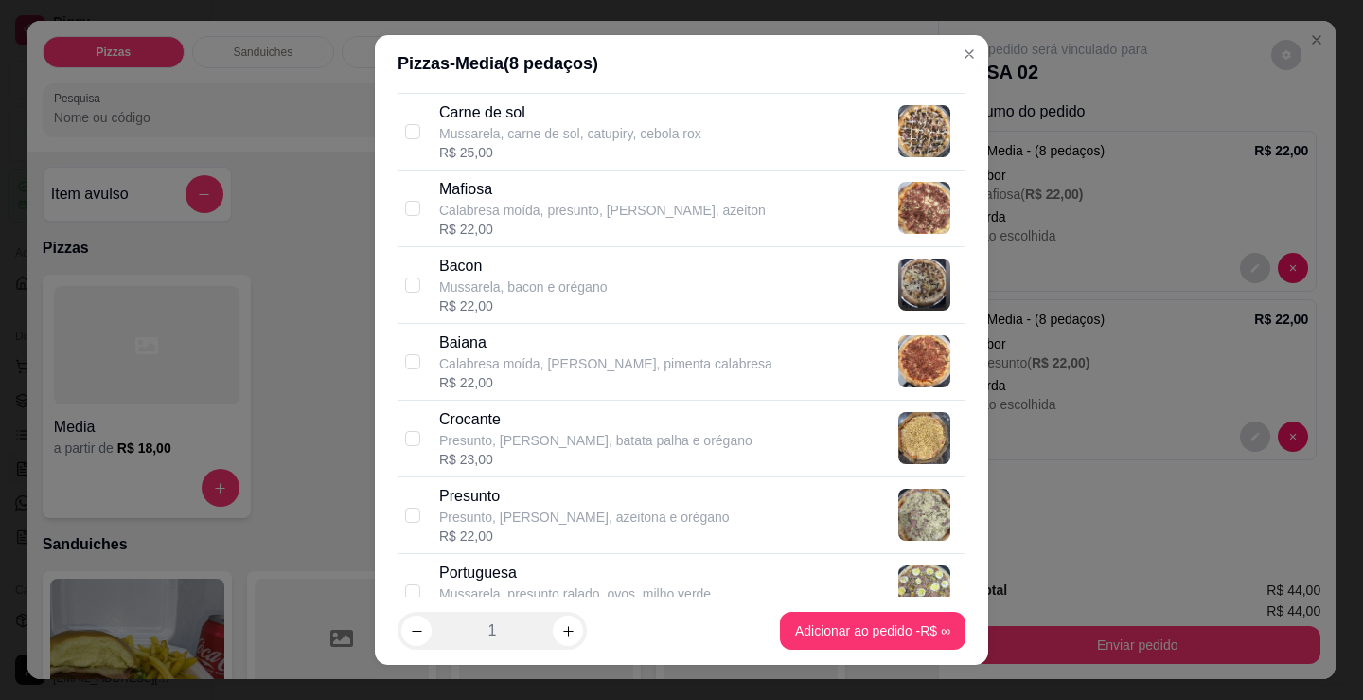
scroll to position [1136, 0]
click at [587, 370] on p "Calabresa moída, [PERSON_NAME], pimenta calabresa" at bounding box center [605, 362] width 333 height 19
checkbox input "true"
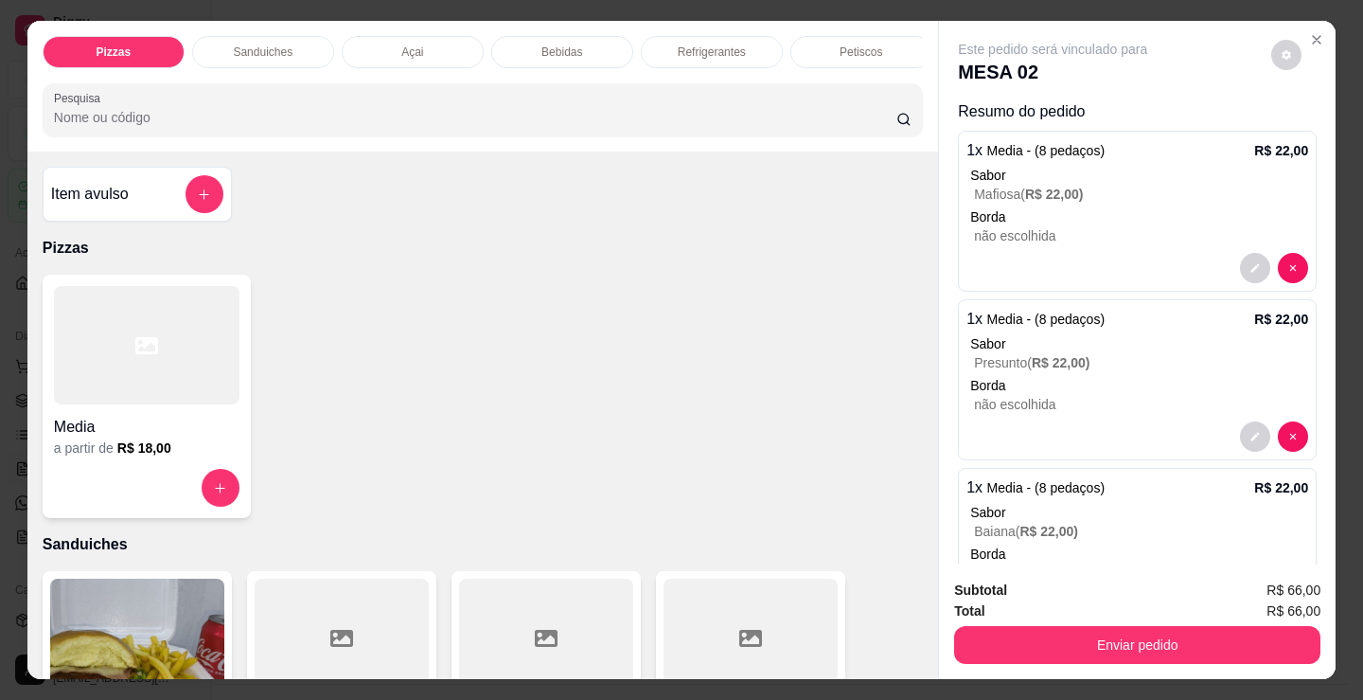
click at [698, 44] on p "Refrigerantes" at bounding box center [712, 51] width 68 height 15
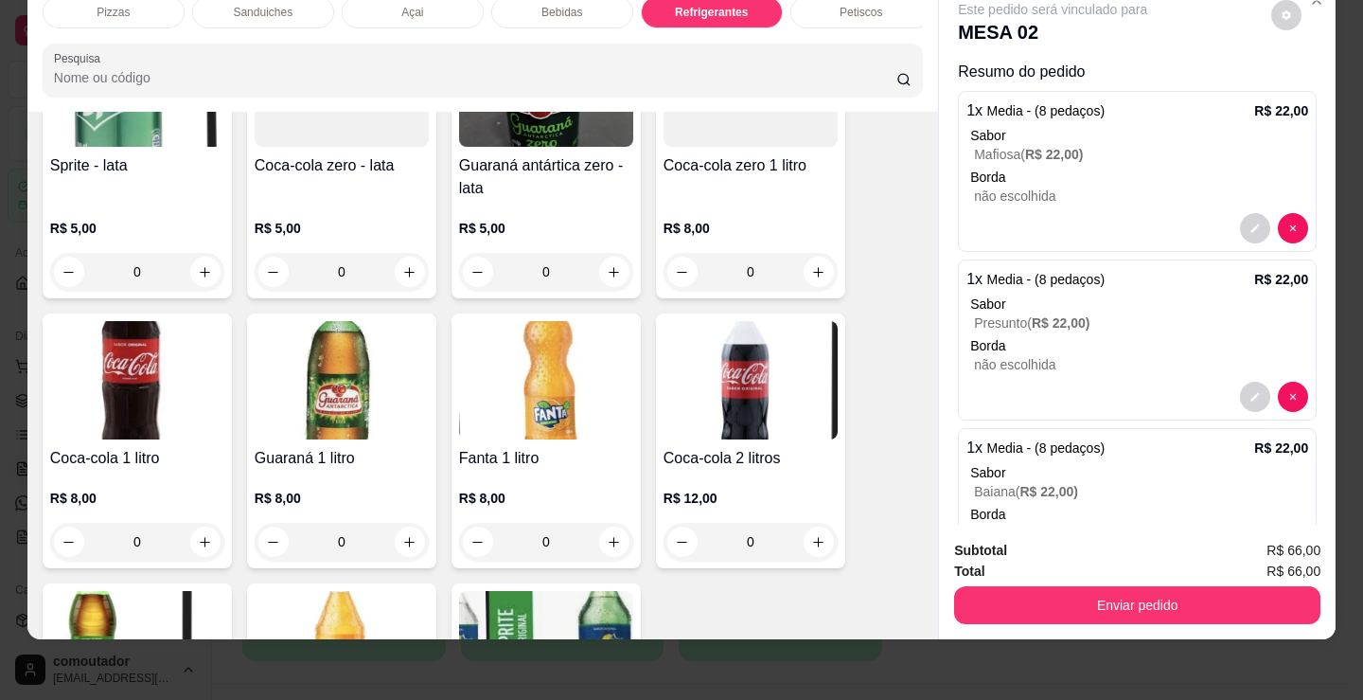
scroll to position [5660, 0]
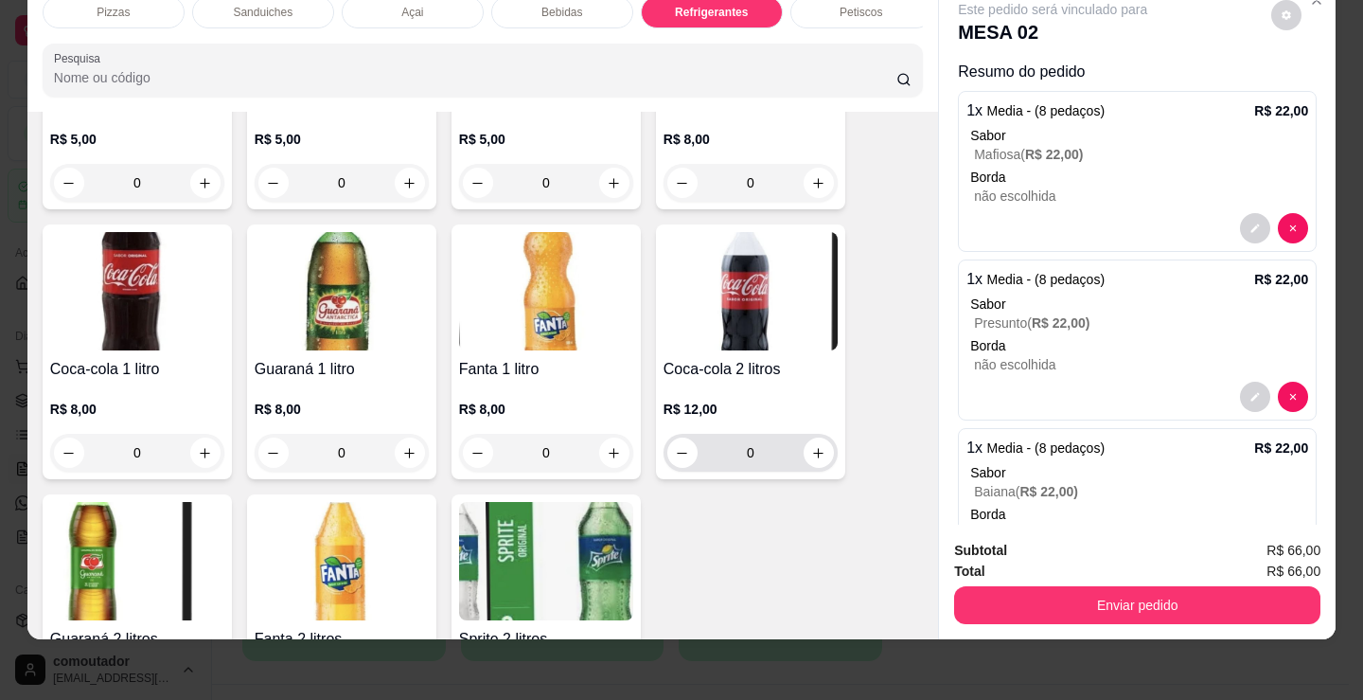
click at [804, 466] on button "increase-product-quantity" at bounding box center [819, 452] width 30 height 30
type input "1"
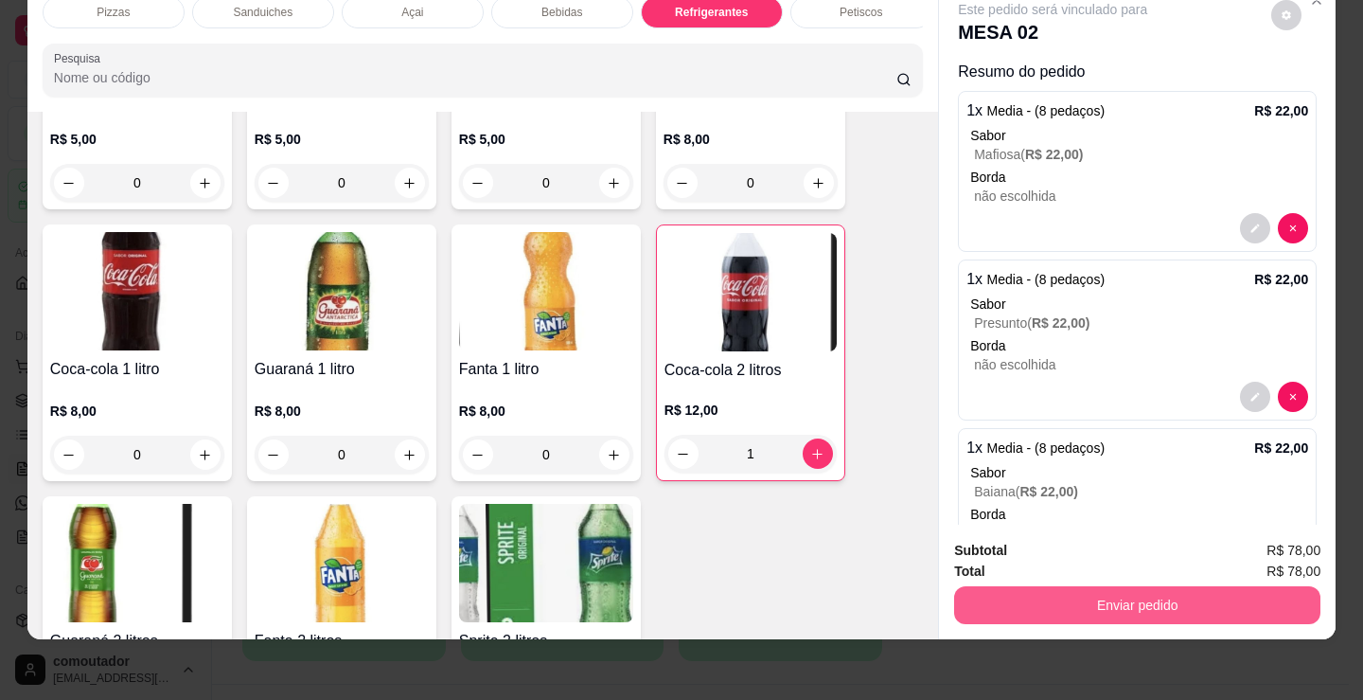
click at [1084, 596] on button "Enviar pedido" at bounding box center [1137, 605] width 366 height 38
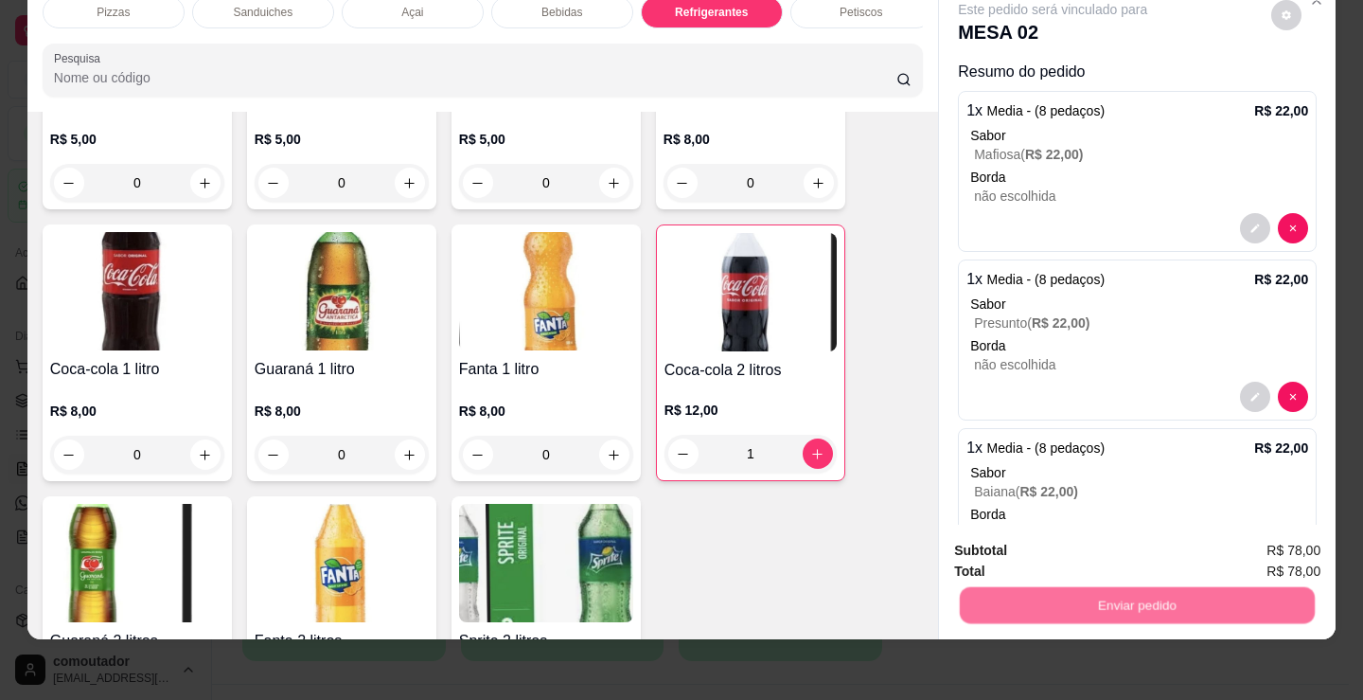
click at [1005, 542] on button "Não registrar e enviar pedido" at bounding box center [1074, 544] width 197 height 36
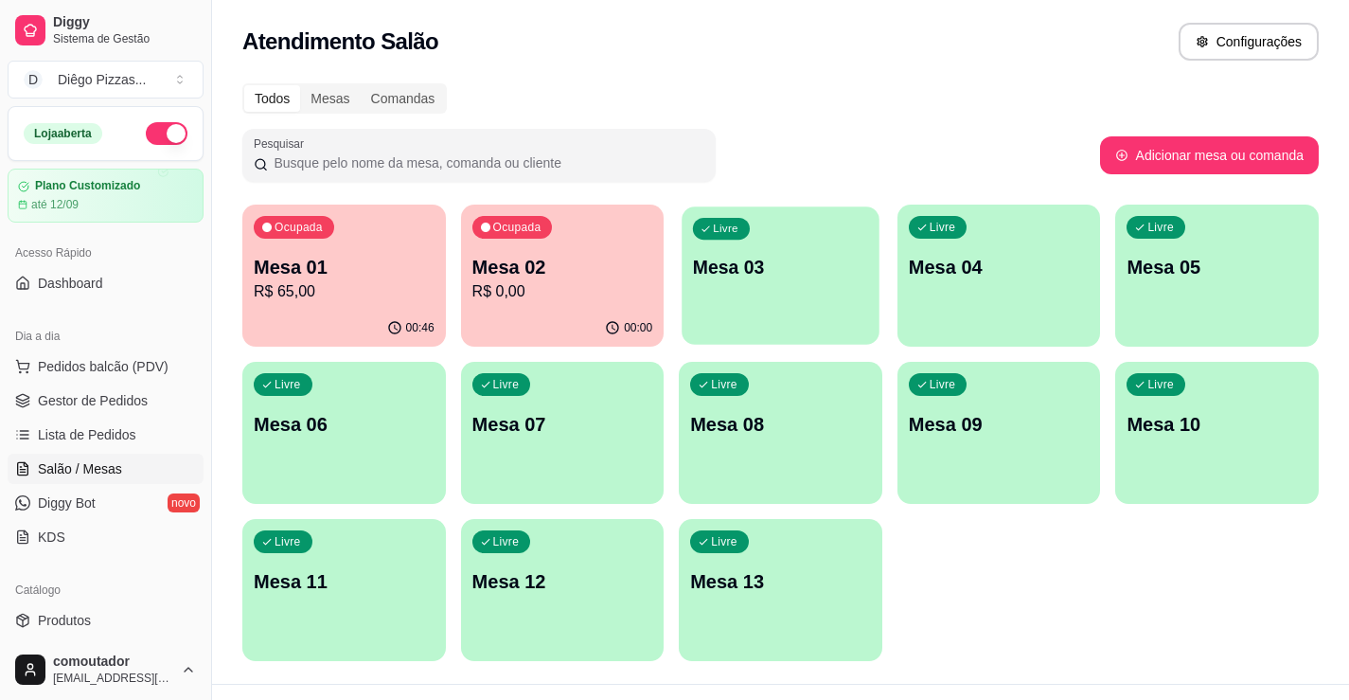
click at [815, 262] on p "Mesa 03" at bounding box center [780, 268] width 175 height 26
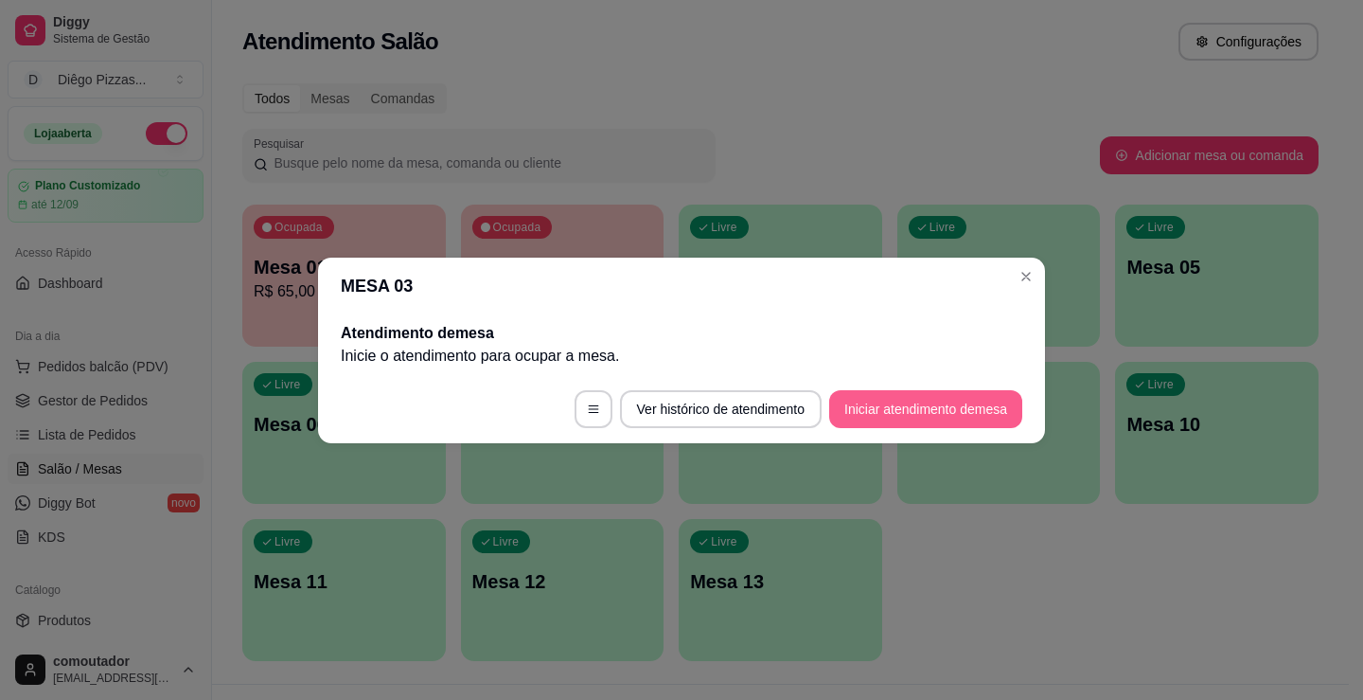
click at [962, 403] on button "Iniciar atendimento de mesa" at bounding box center [925, 409] width 193 height 38
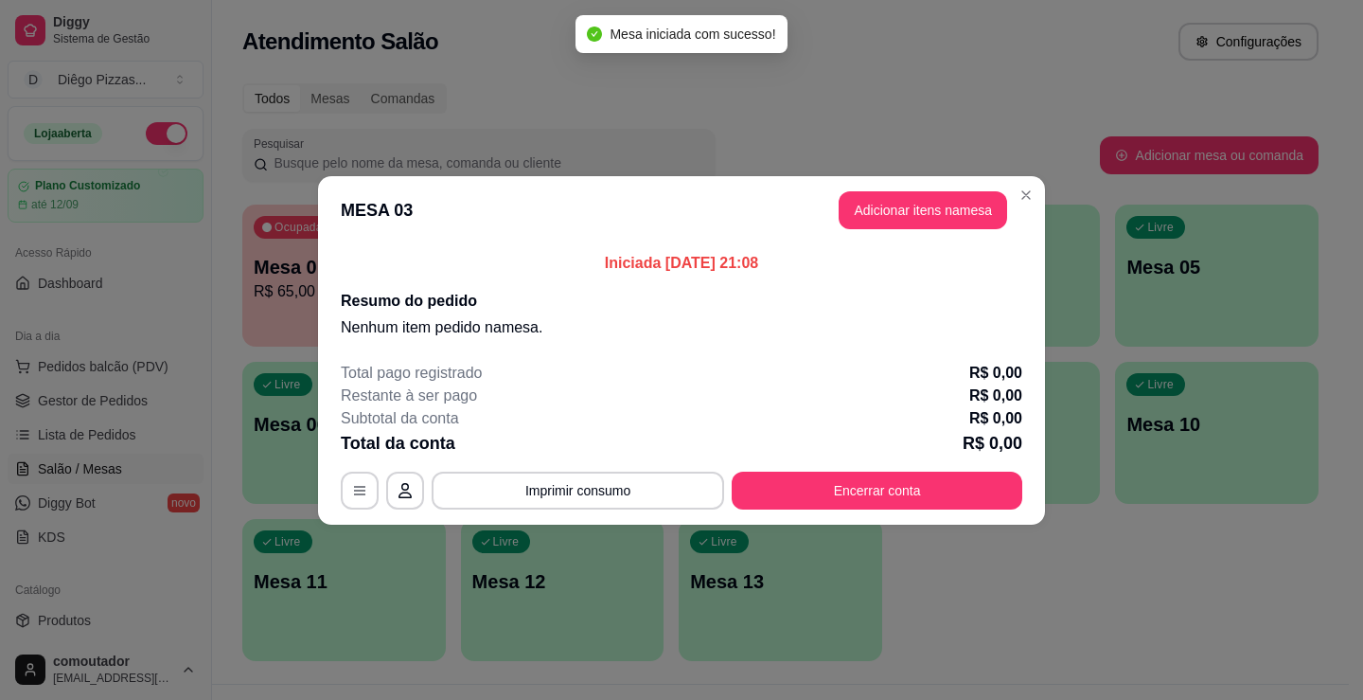
click at [938, 204] on button "Adicionar itens na mesa" at bounding box center [923, 210] width 169 height 38
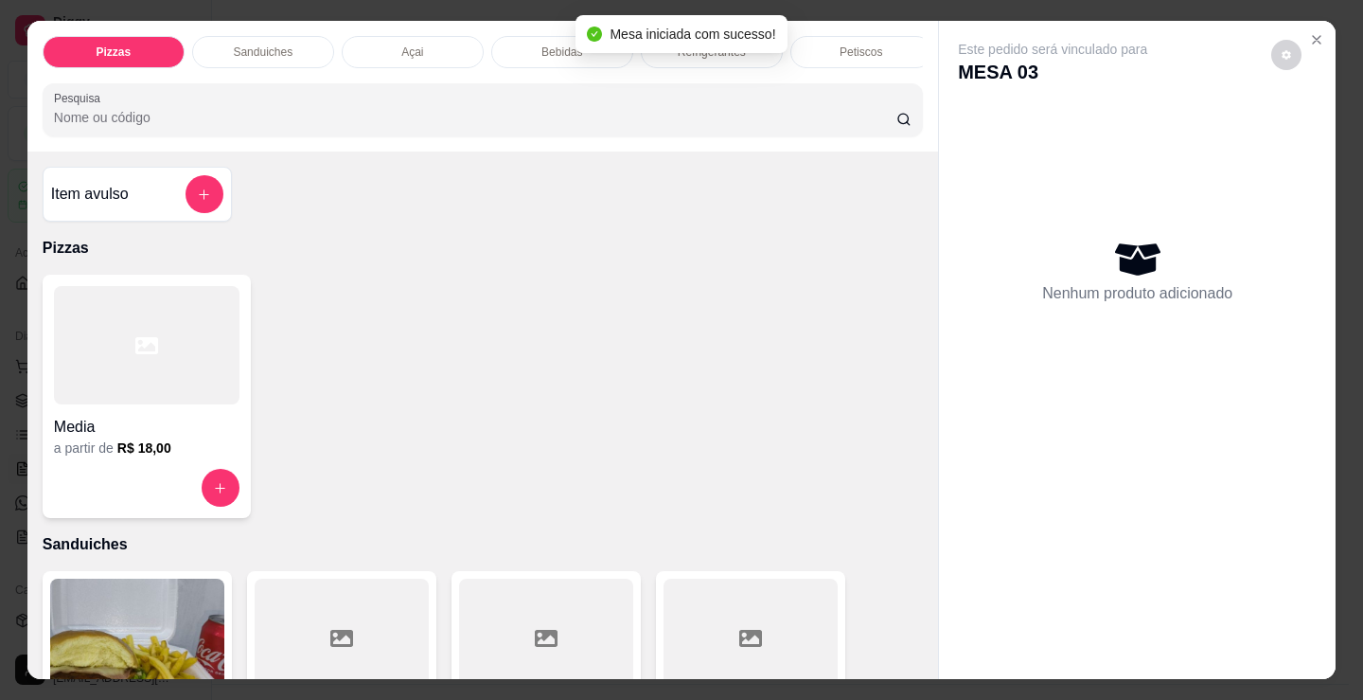
click at [546, 44] on p "Bebidas" at bounding box center [562, 51] width 41 height 15
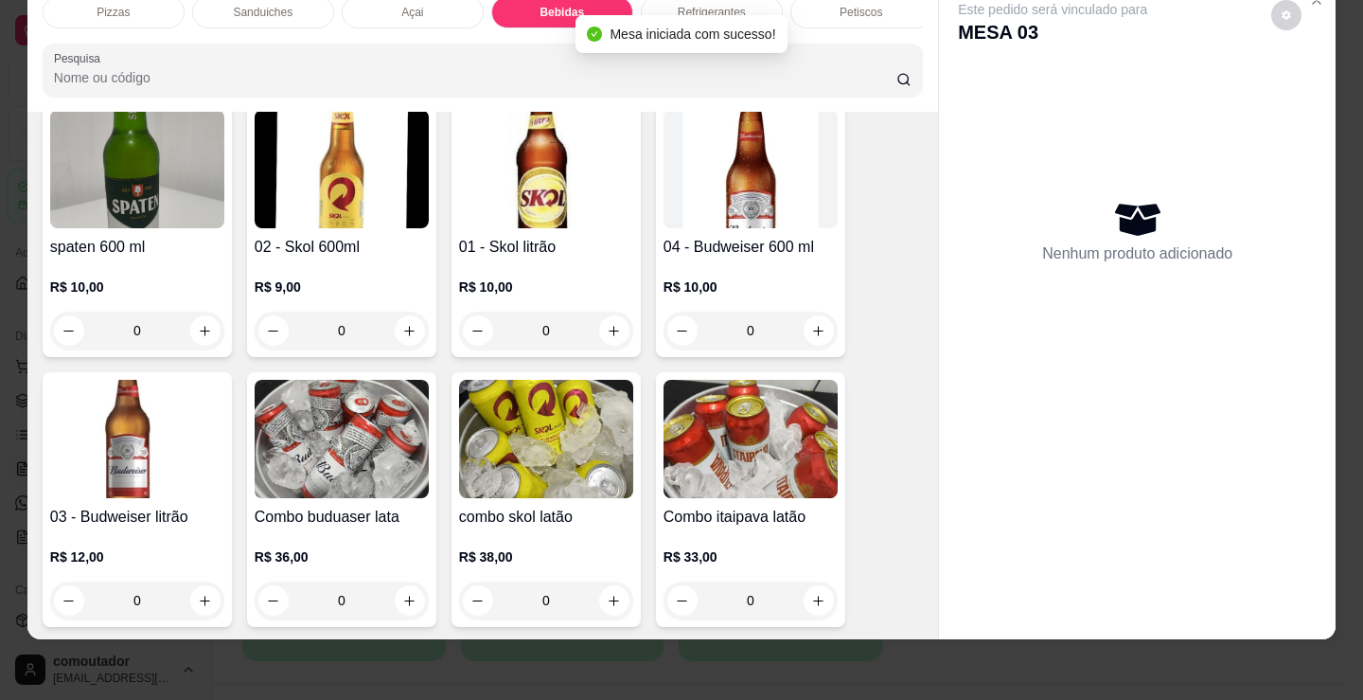
scroll to position [3009, 0]
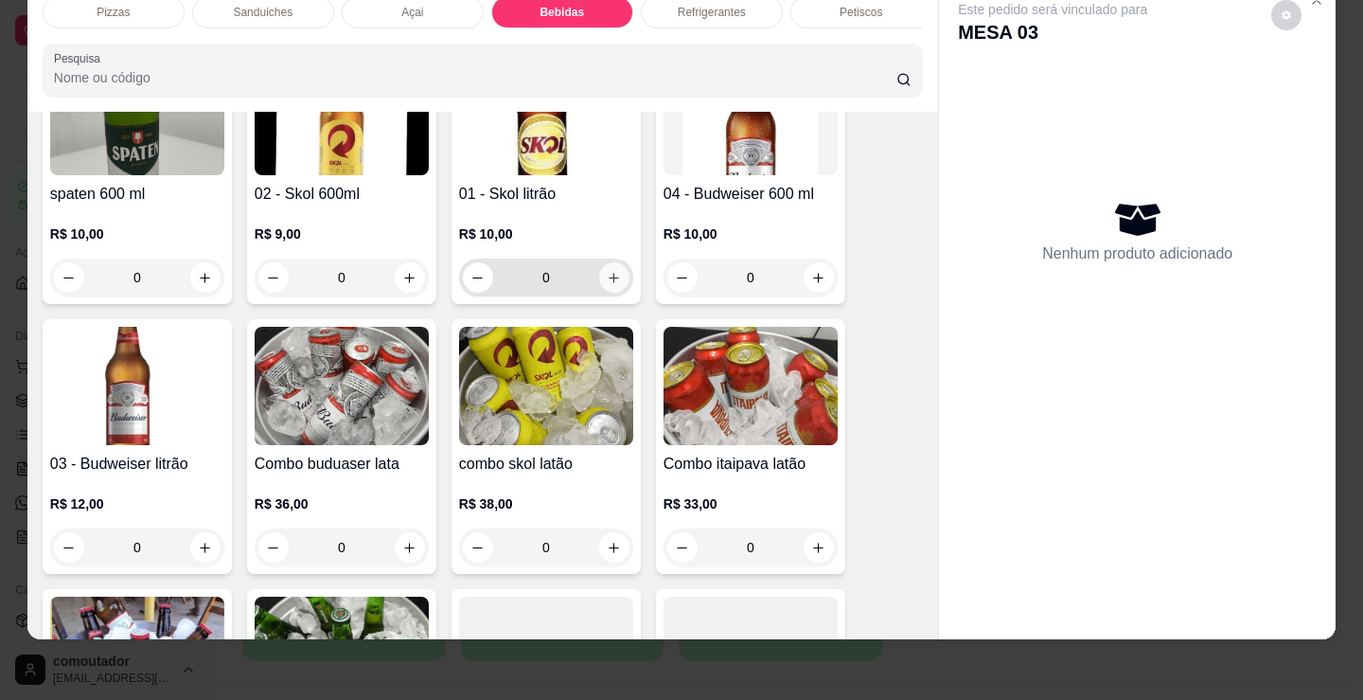
click at [611, 275] on icon "increase-product-quantity" at bounding box center [614, 278] width 14 height 14
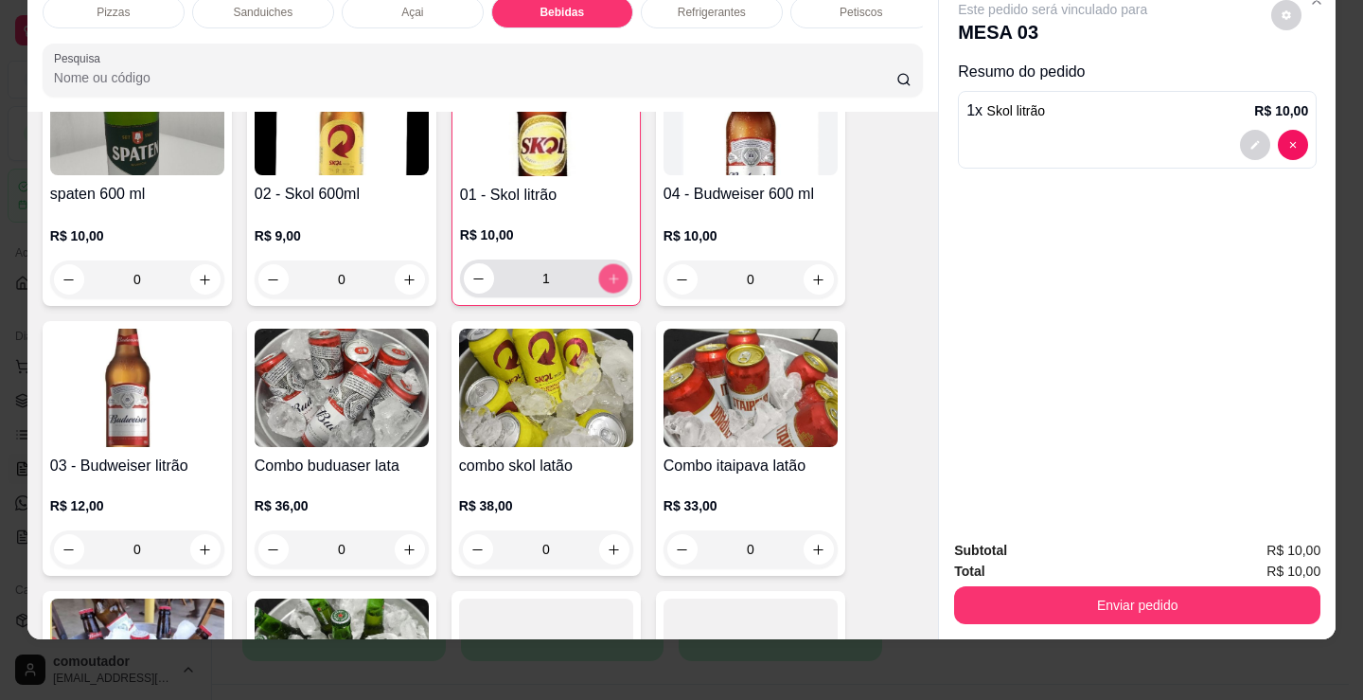
click at [611, 275] on icon "increase-product-quantity" at bounding box center [614, 279] width 14 height 14
type input "2"
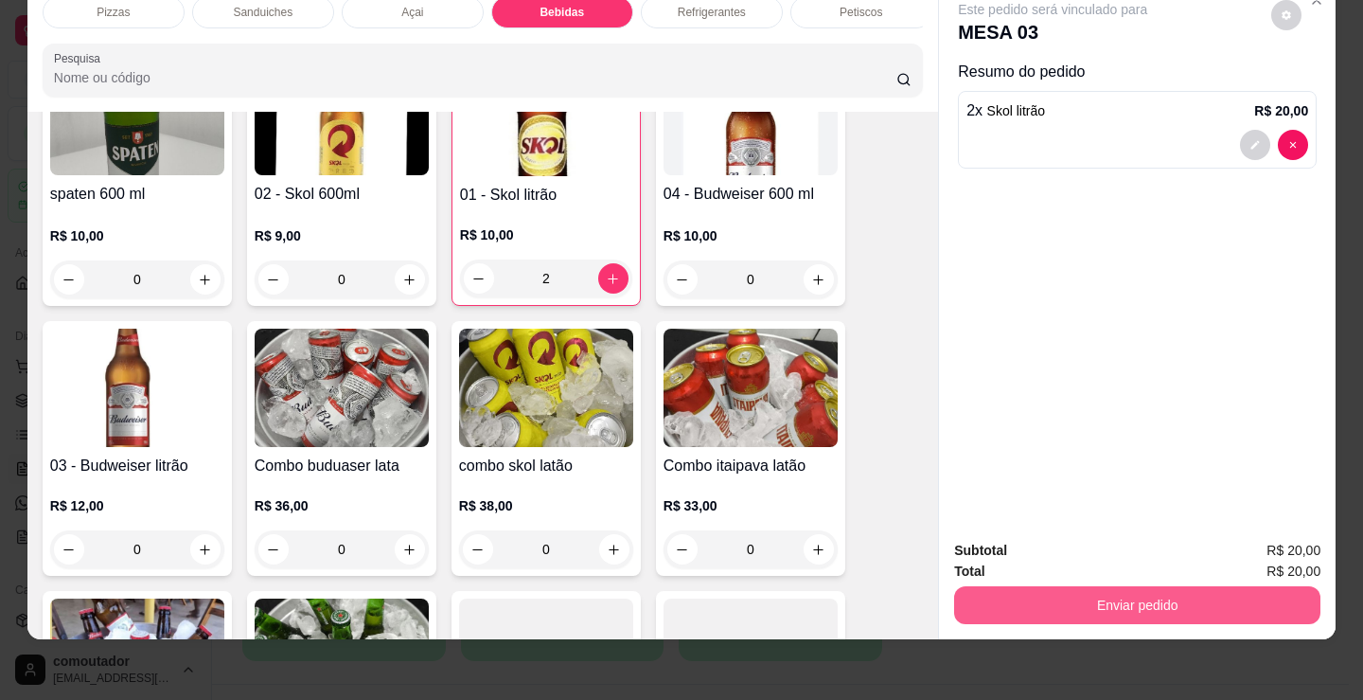
click at [1113, 596] on button "Enviar pedido" at bounding box center [1137, 605] width 366 height 38
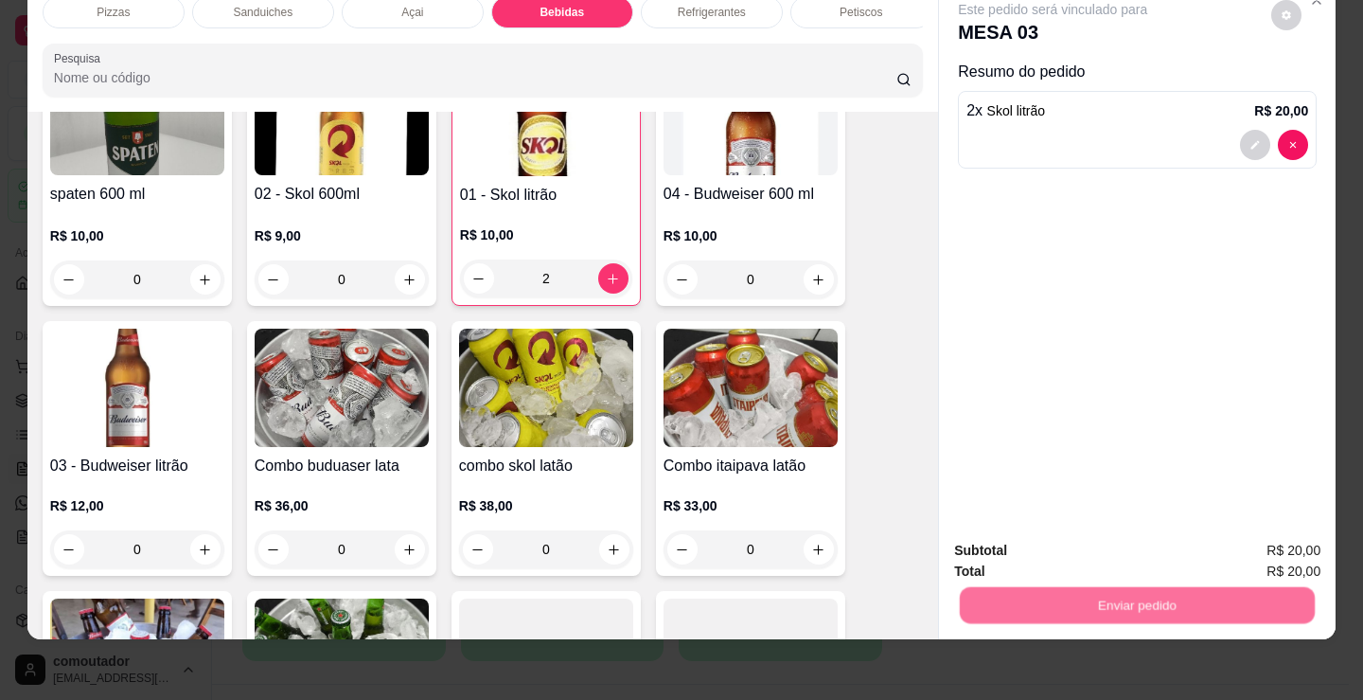
click at [1083, 553] on button "Não registrar e enviar pedido" at bounding box center [1075, 543] width 191 height 35
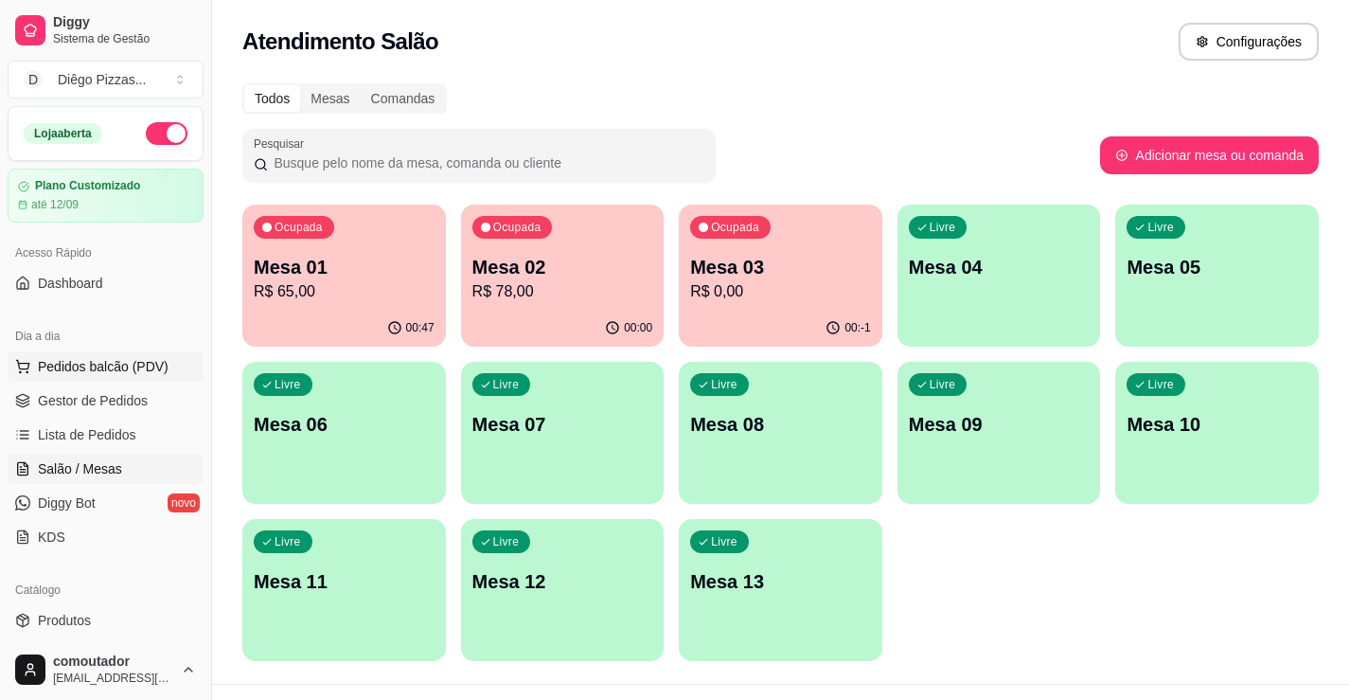
drag, startPoint x: 111, startPoint y: 379, endPoint x: 123, endPoint y: 367, distance: 16.7
click at [111, 379] on button "Pedidos balcão (PDV)" at bounding box center [106, 366] width 196 height 30
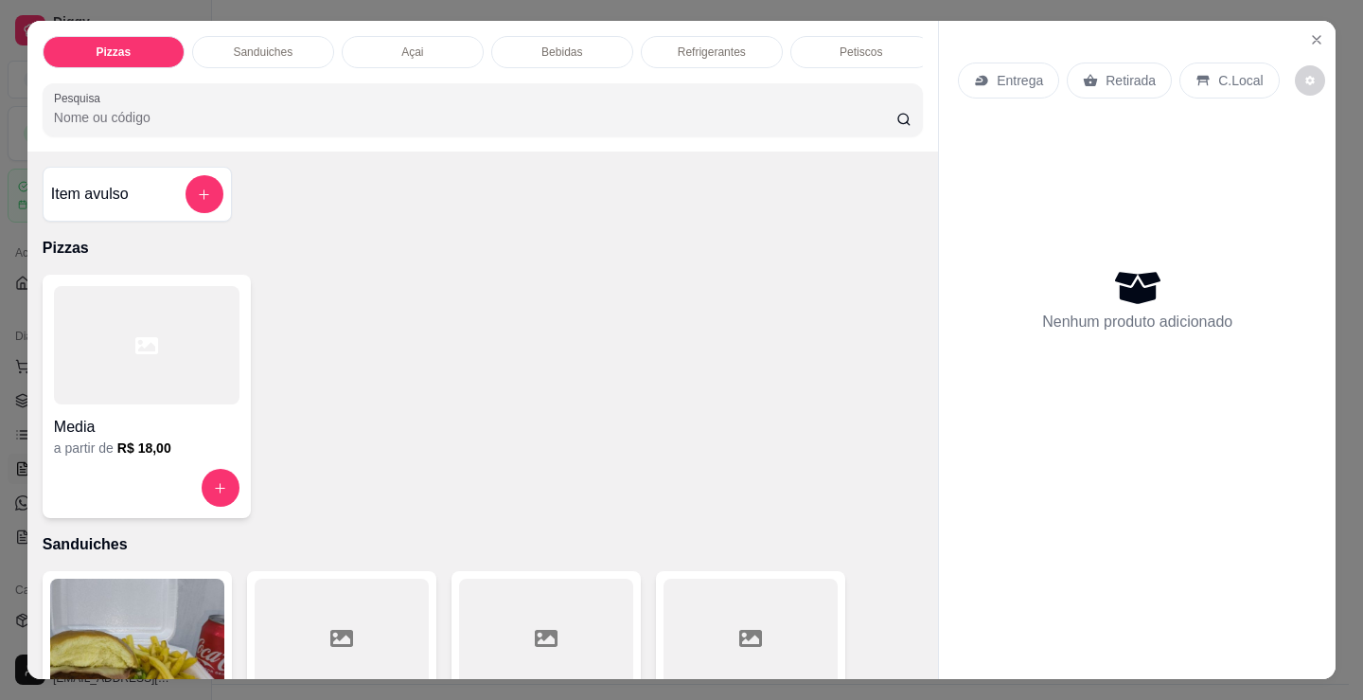
click at [135, 344] on icon at bounding box center [146, 345] width 23 height 23
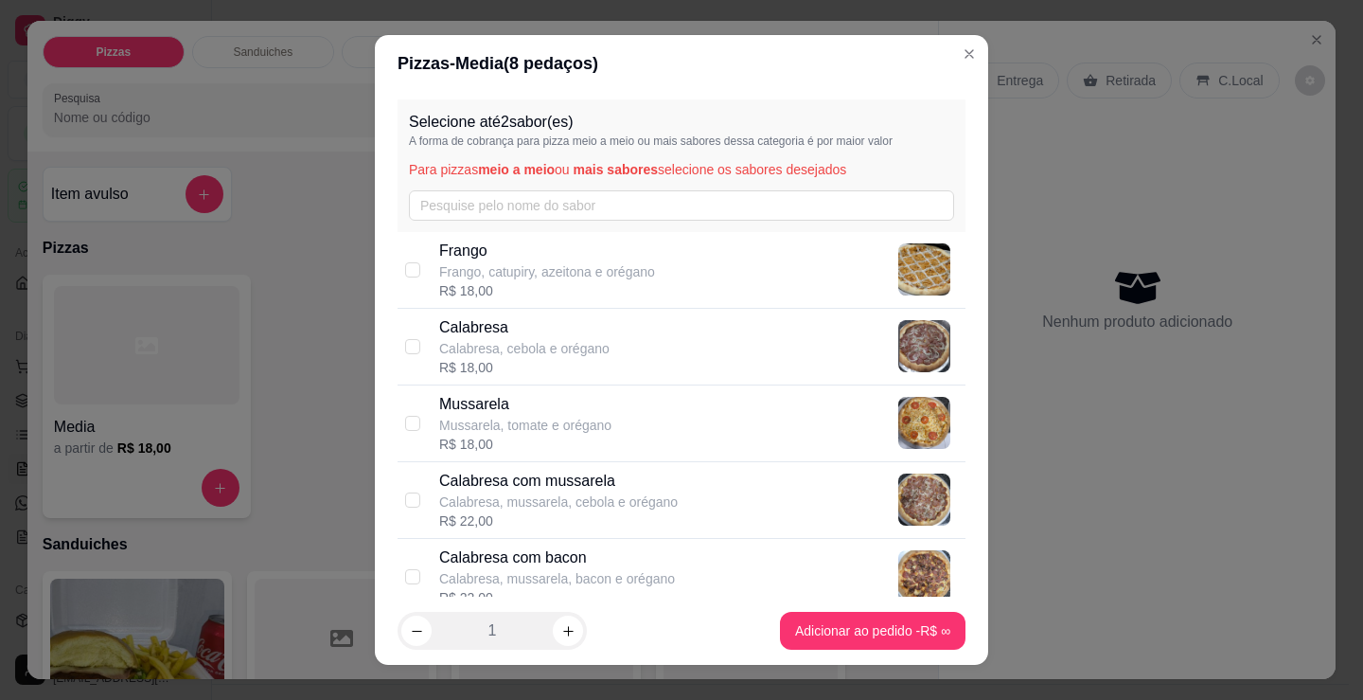
drag, startPoint x: 704, startPoint y: 270, endPoint x: 684, endPoint y: 322, distance: 55.7
click at [706, 272] on div "[PERSON_NAME], catupiry, azeitona e orégano R$ 18,00" at bounding box center [698, 270] width 519 height 61
checkbox input "true"
click at [684, 343] on div "Calabresa Calabresa, cebola e orégano R$ 18,00" at bounding box center [698, 346] width 519 height 61
checkbox input "true"
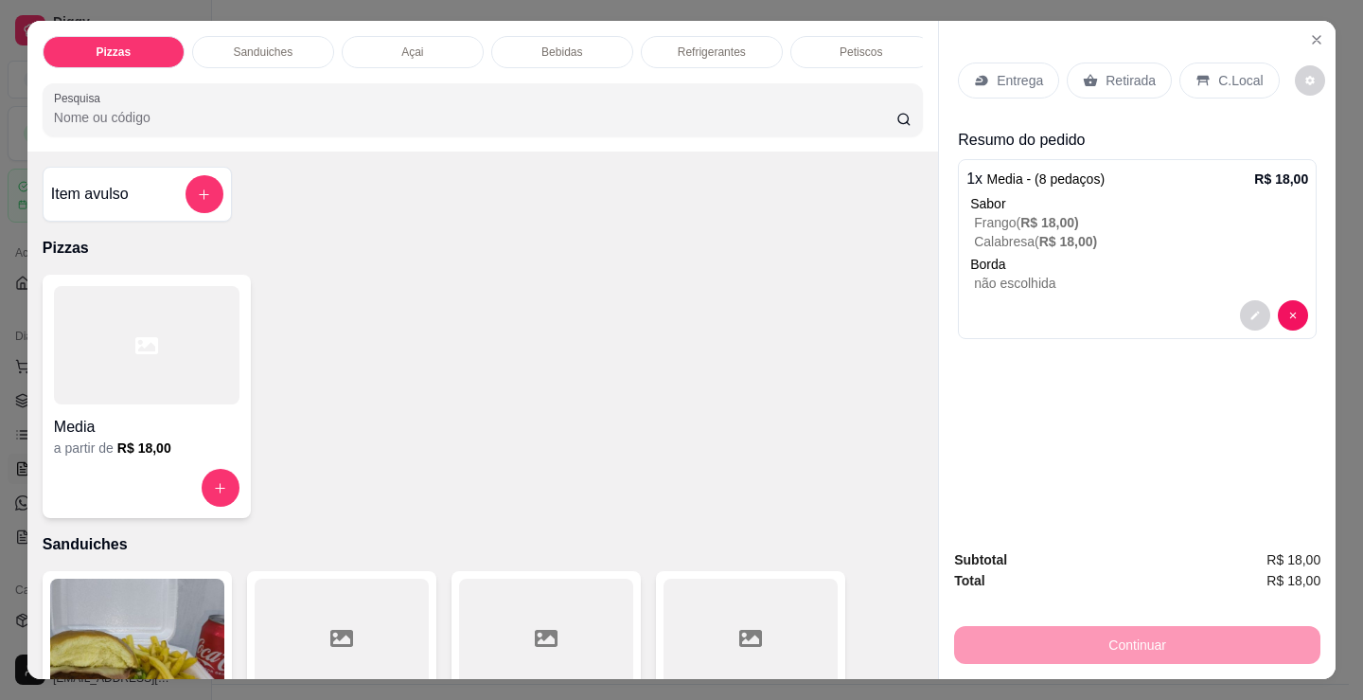
click at [1008, 76] on p "Entrega" at bounding box center [1020, 80] width 46 height 19
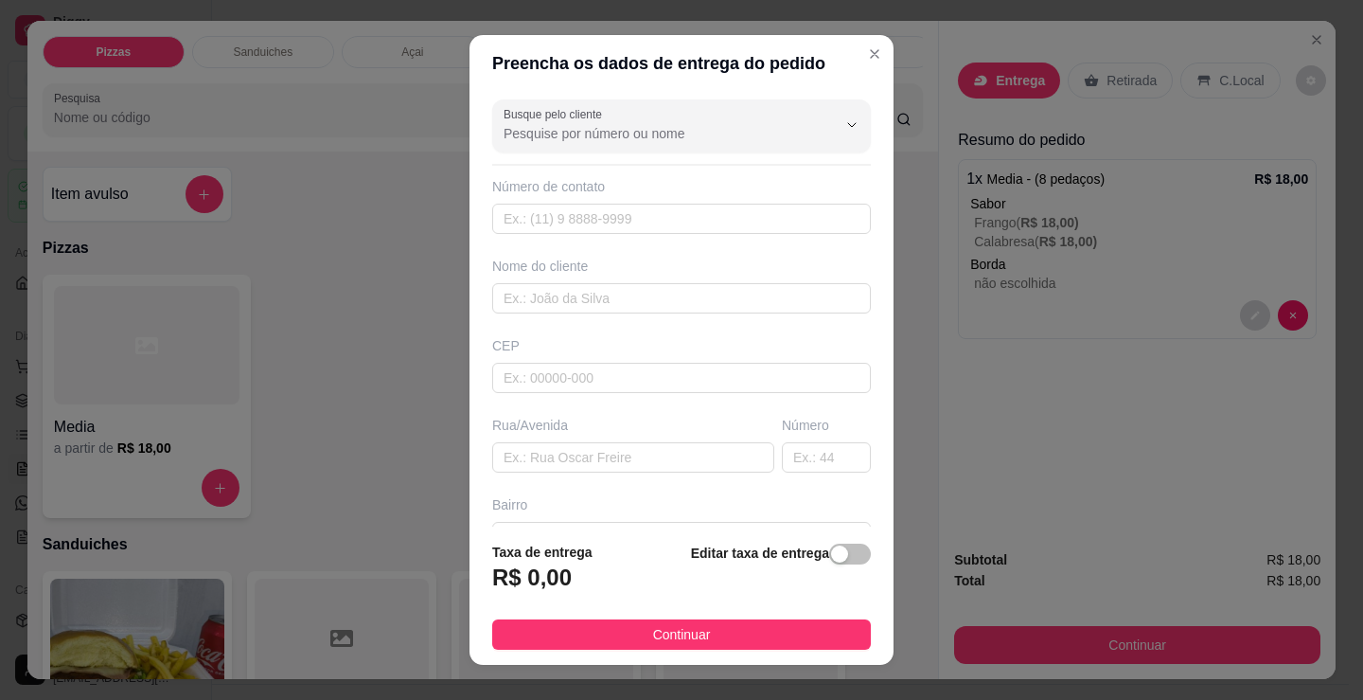
click at [641, 275] on div "Nome do cliente" at bounding box center [682, 285] width 386 height 57
click at [652, 303] on input "text" at bounding box center [681, 298] width 379 height 30
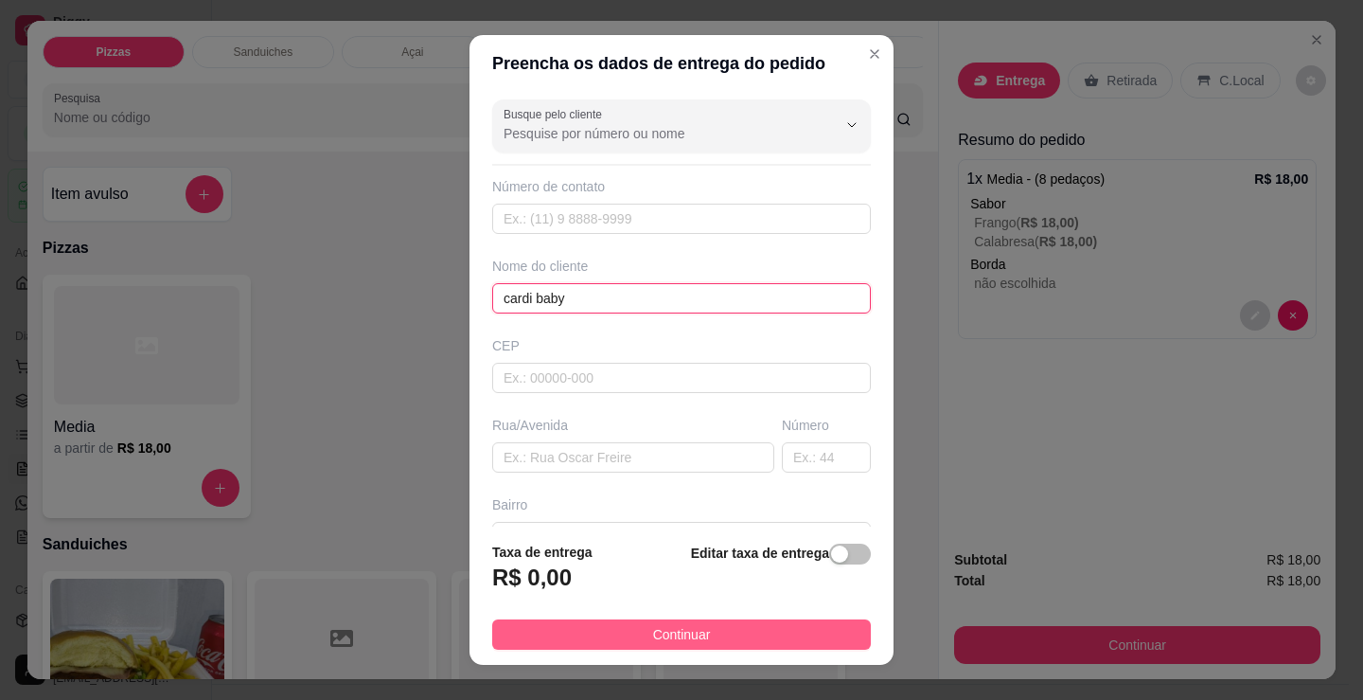
type input "cardi baby"
click at [742, 626] on button "Continuar" at bounding box center [681, 634] width 379 height 30
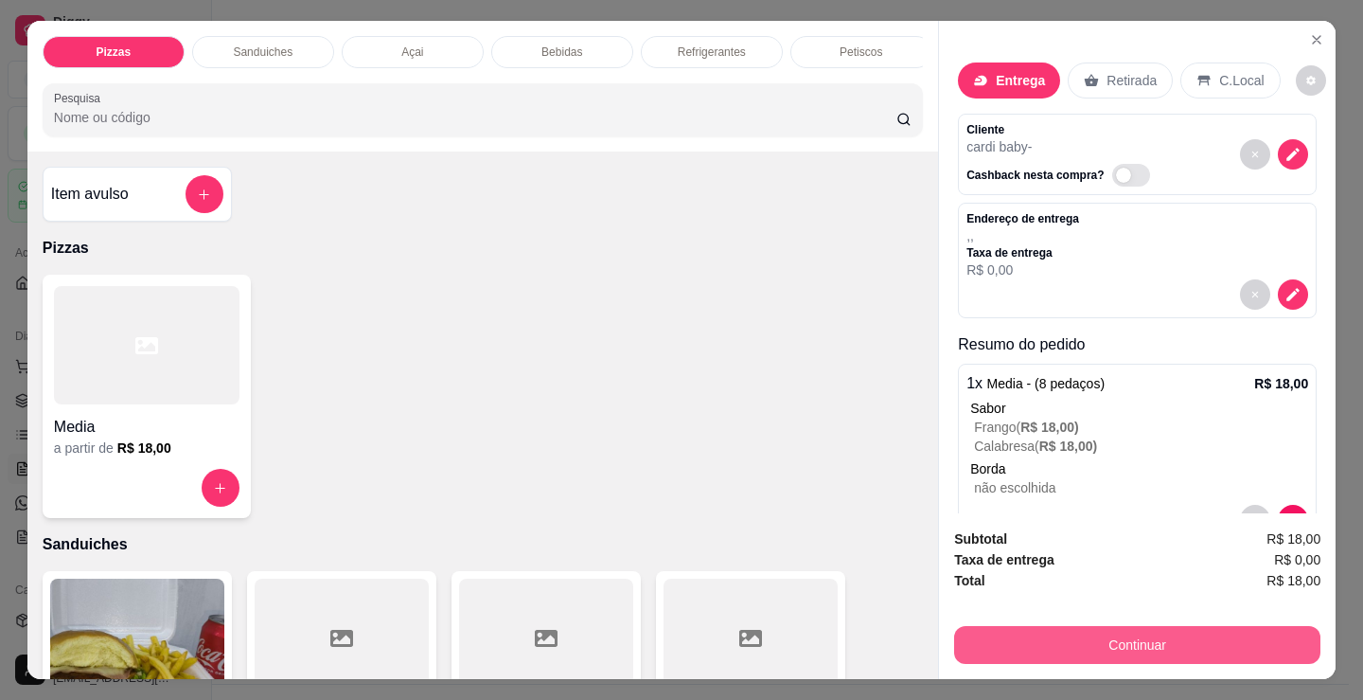
click at [1094, 630] on button "Continuar" at bounding box center [1137, 645] width 366 height 38
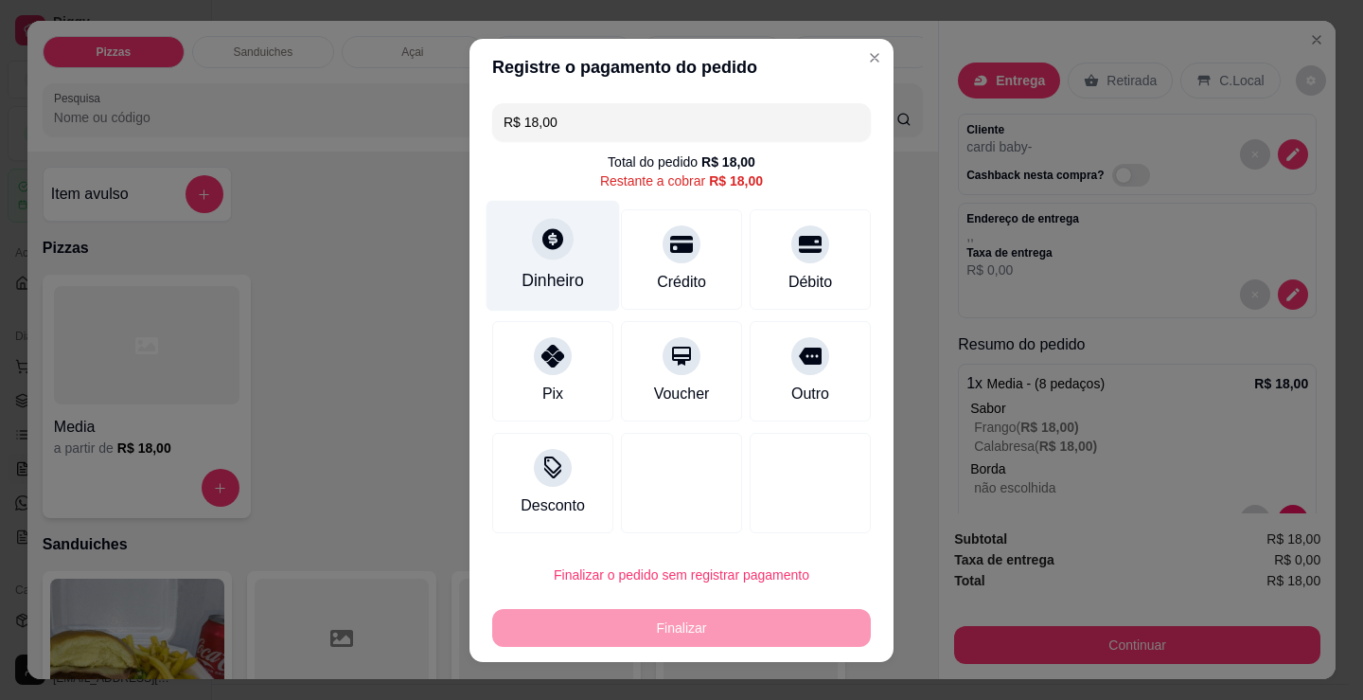
click at [513, 276] on div "Dinheiro" at bounding box center [553, 255] width 133 height 111
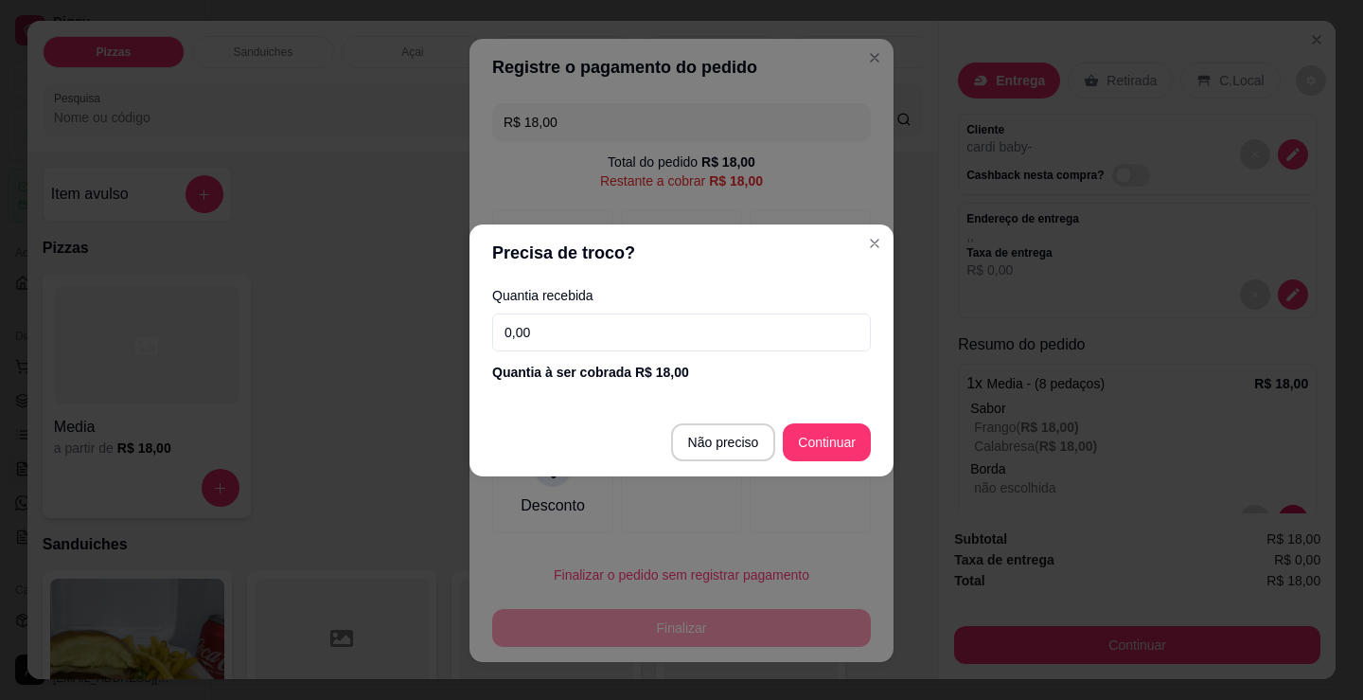
click at [631, 337] on input "0,00" at bounding box center [681, 332] width 379 height 38
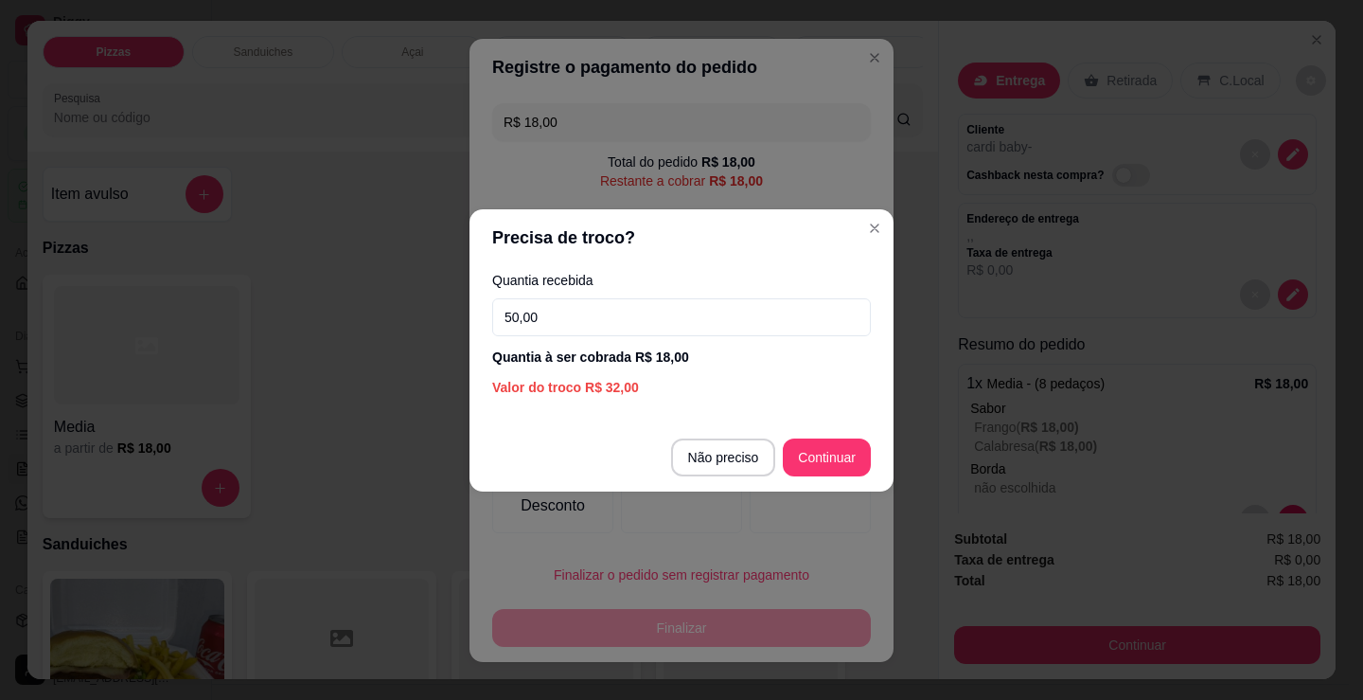
type input "50,00"
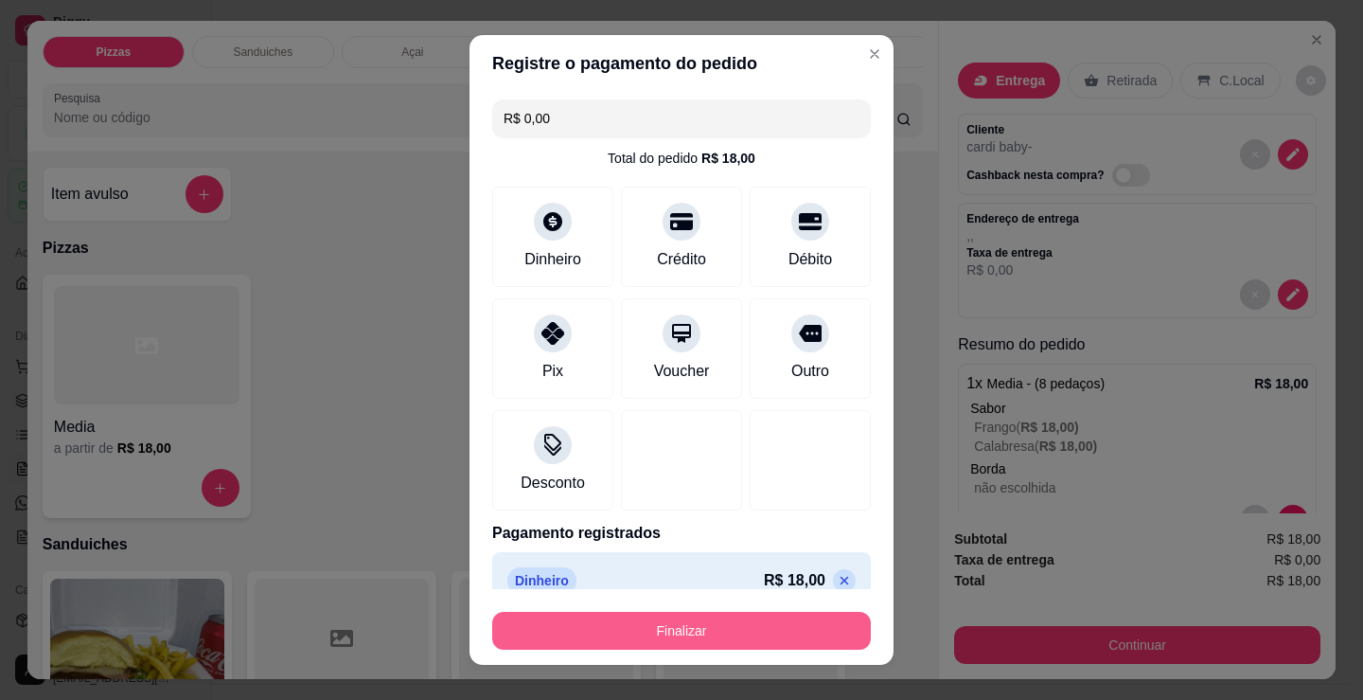
click at [796, 640] on button "Finalizar" at bounding box center [681, 631] width 379 height 38
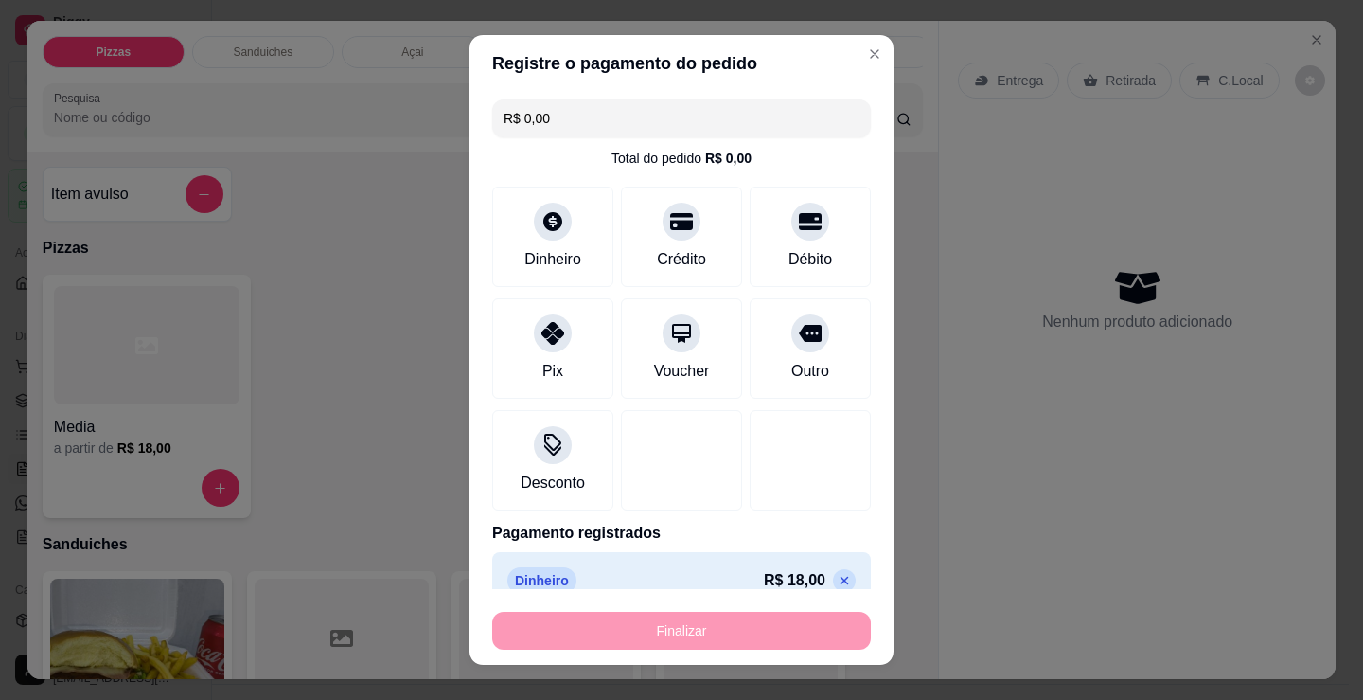
type input "-R$ 18,00"
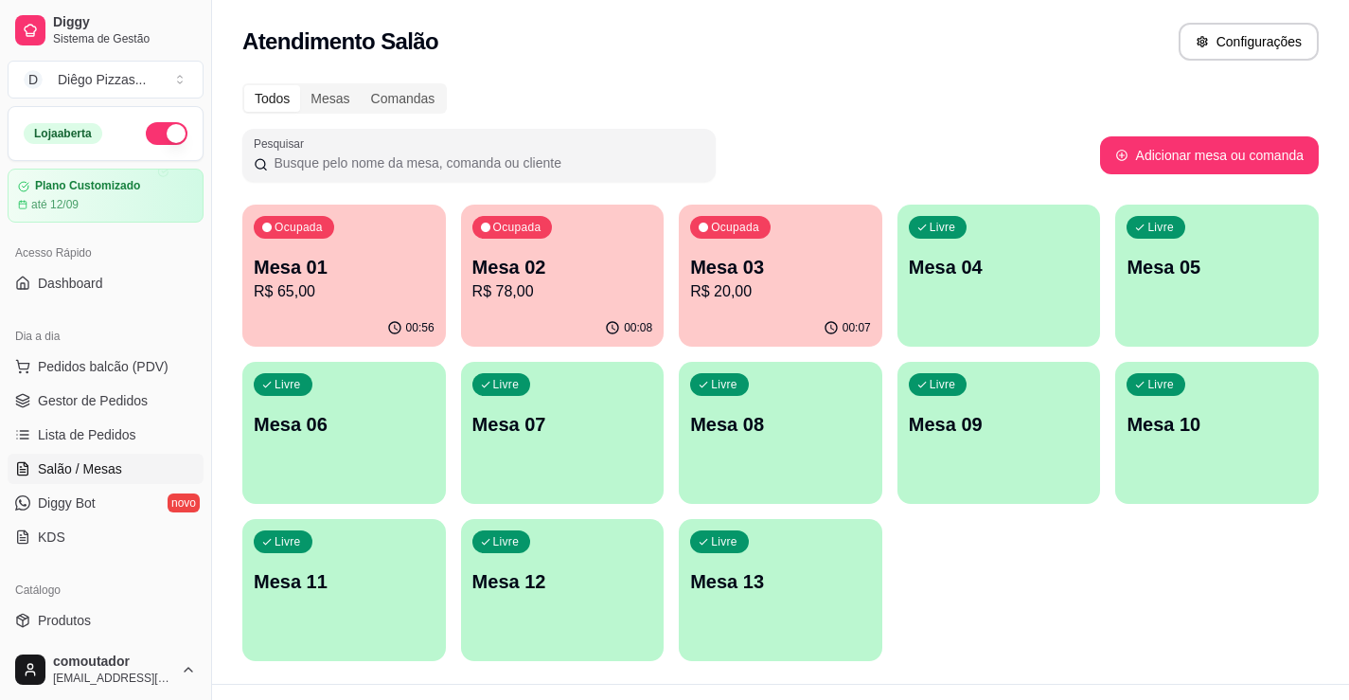
click at [657, 262] on div "Ocupada Mesa 02 R$ 78,00" at bounding box center [563, 256] width 204 height 105
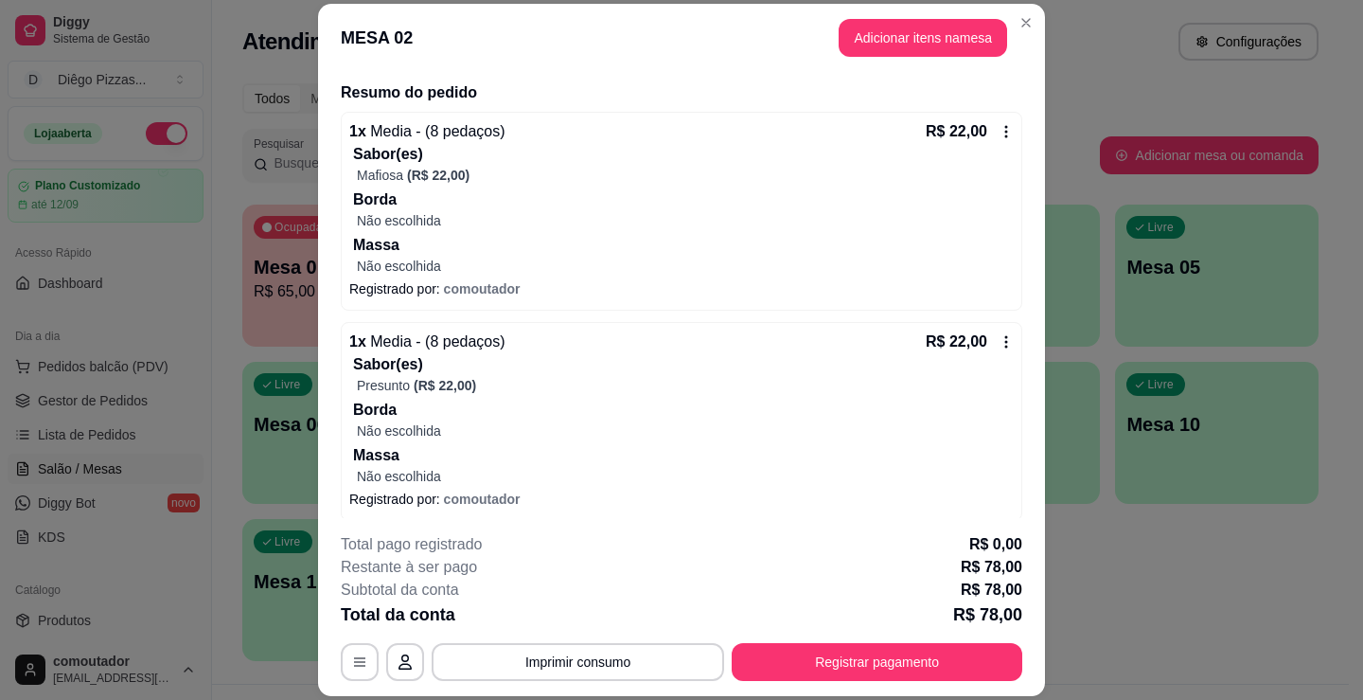
scroll to position [436, 0]
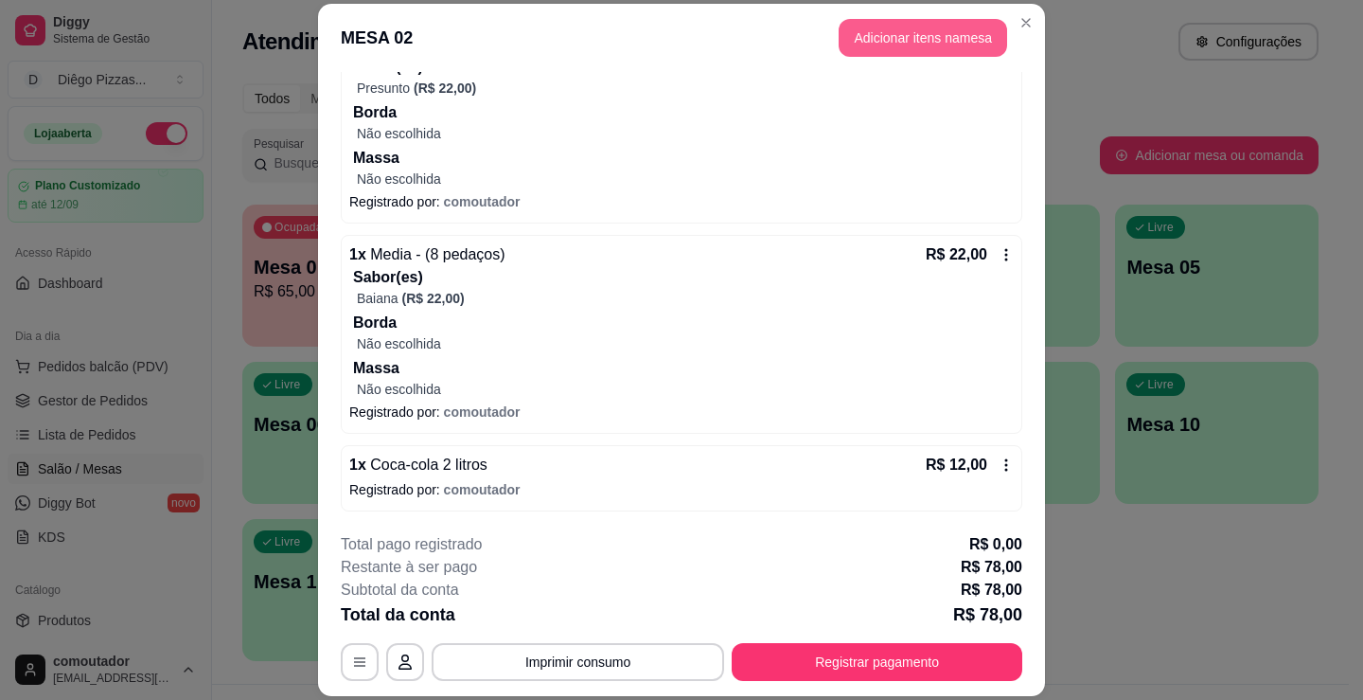
click at [896, 37] on button "Adicionar itens na mesa" at bounding box center [923, 38] width 169 height 38
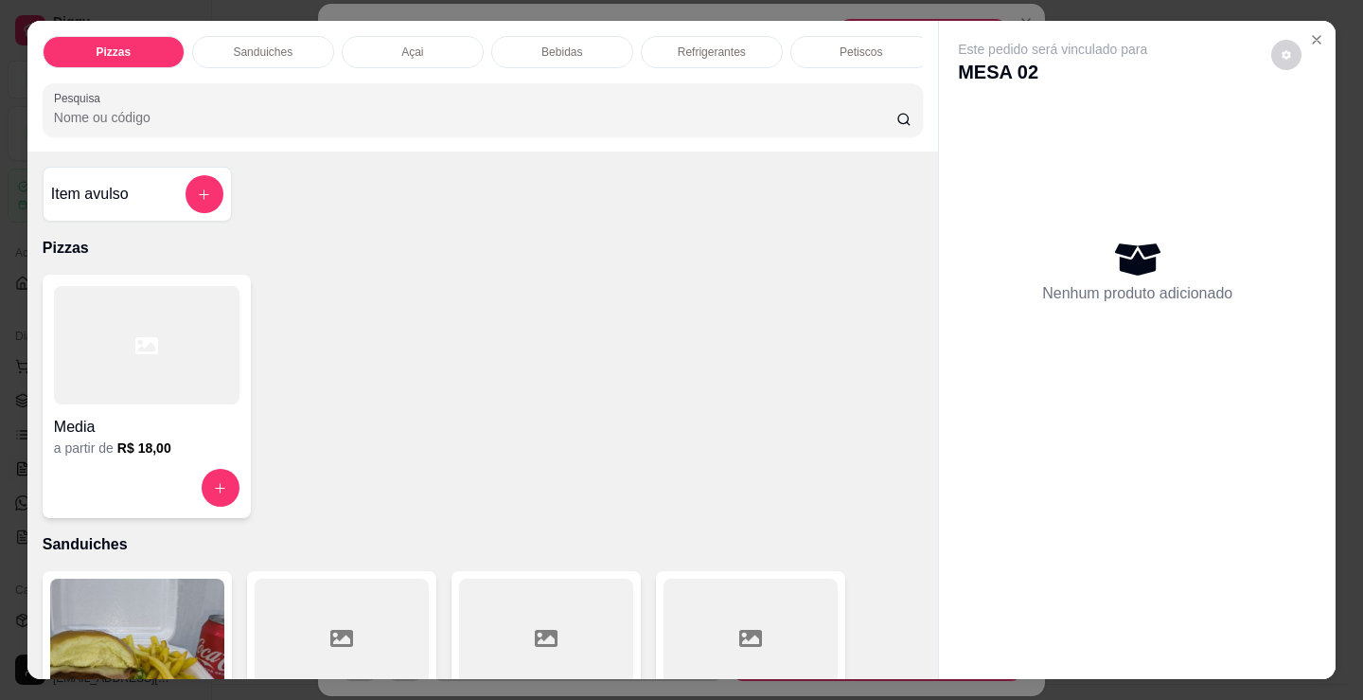
click at [879, 47] on div "Petiscos" at bounding box center [861, 52] width 142 height 32
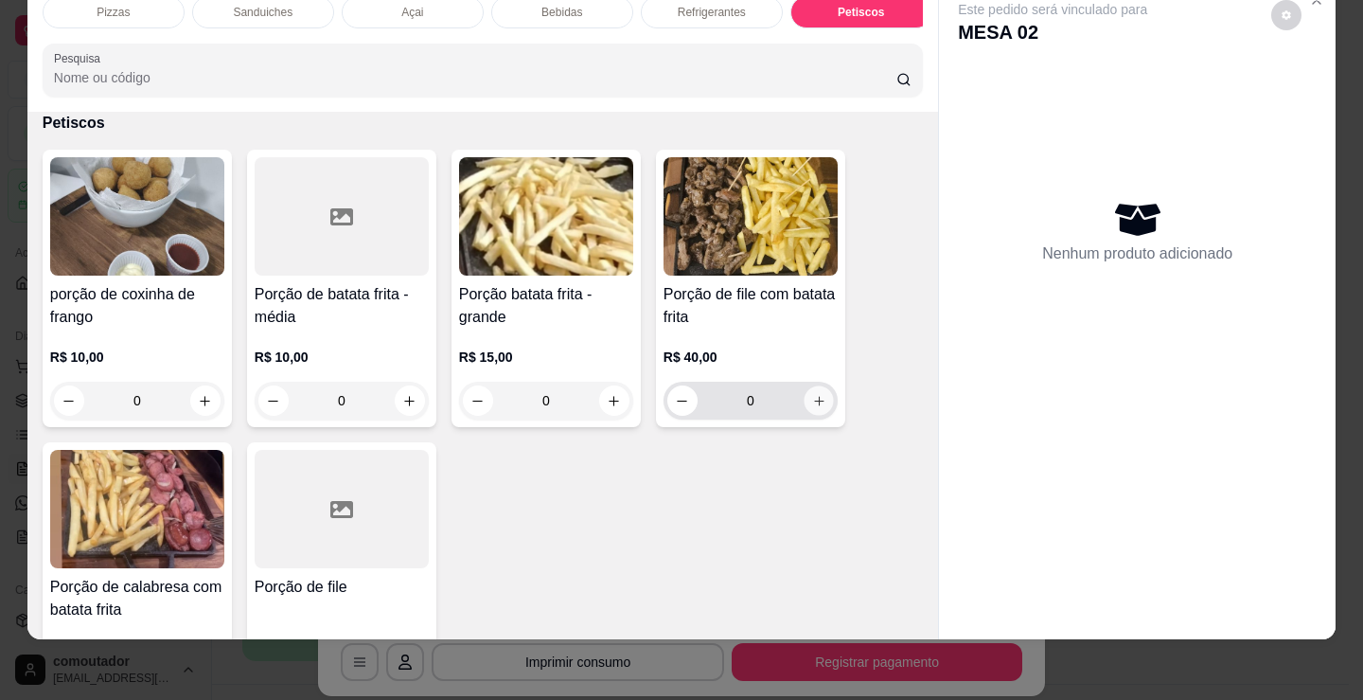
click at [813, 393] on button "increase-product-quantity" at bounding box center [818, 400] width 29 height 29
type input "1"
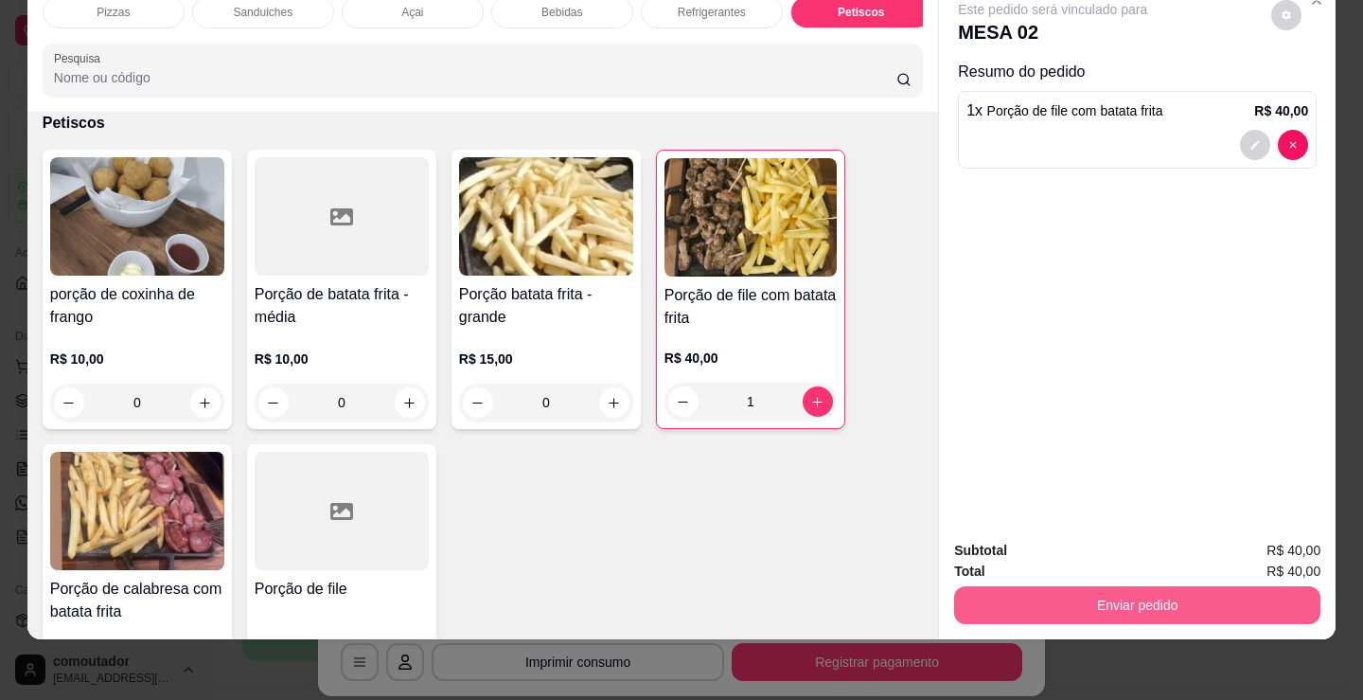
click at [1124, 605] on button "Enviar pedido" at bounding box center [1137, 605] width 366 height 38
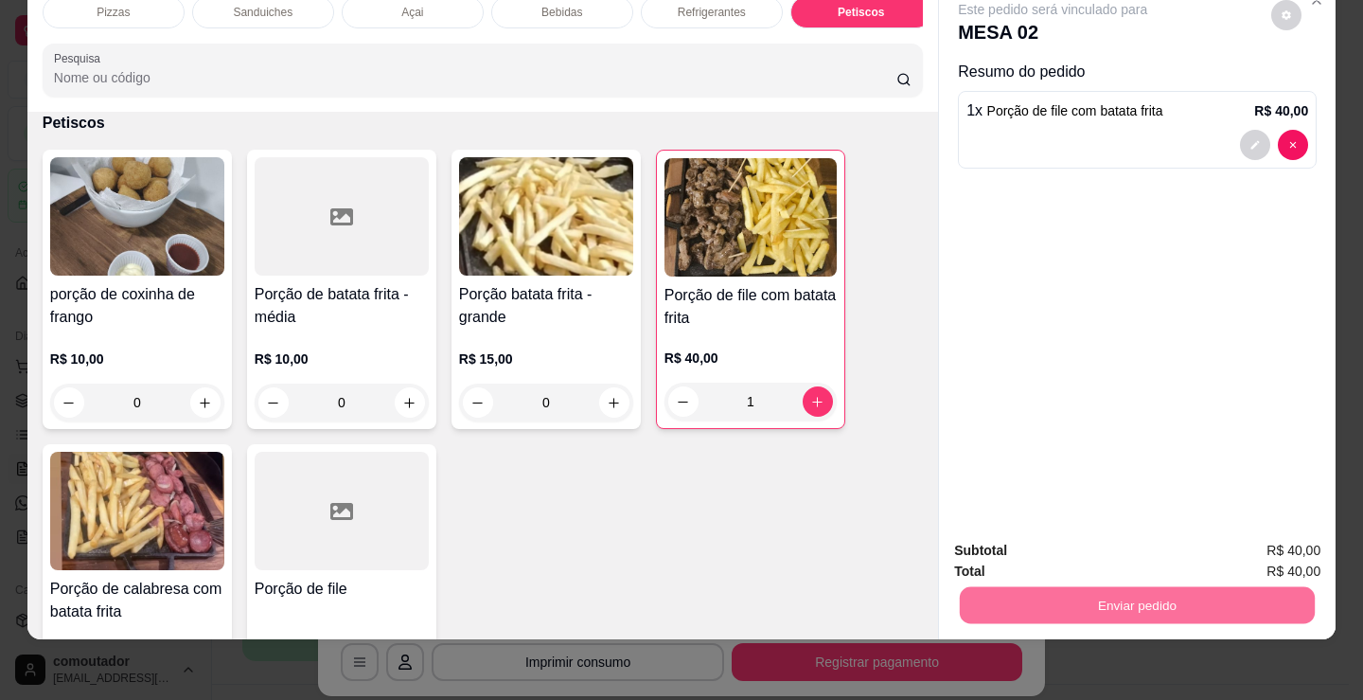
click at [1105, 549] on button "Não registrar e enviar pedido" at bounding box center [1074, 544] width 197 height 36
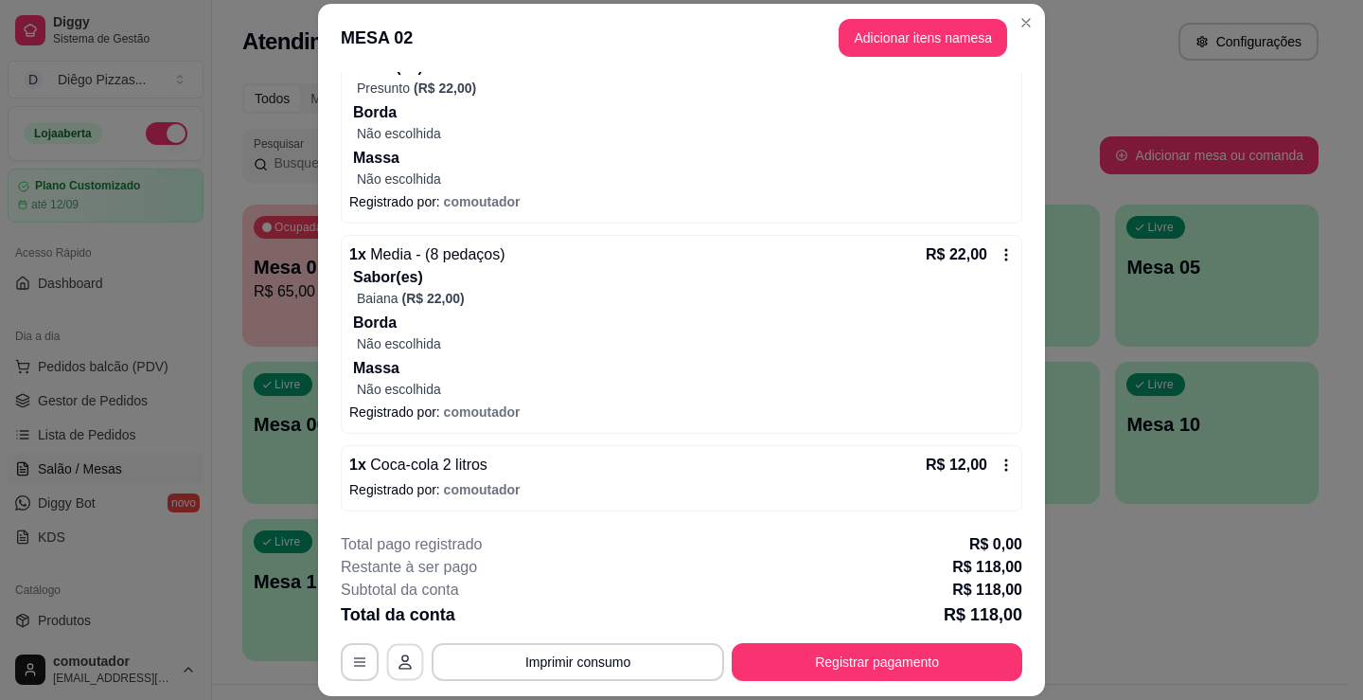
click at [405, 657] on icon "button" at bounding box center [405, 662] width 15 height 15
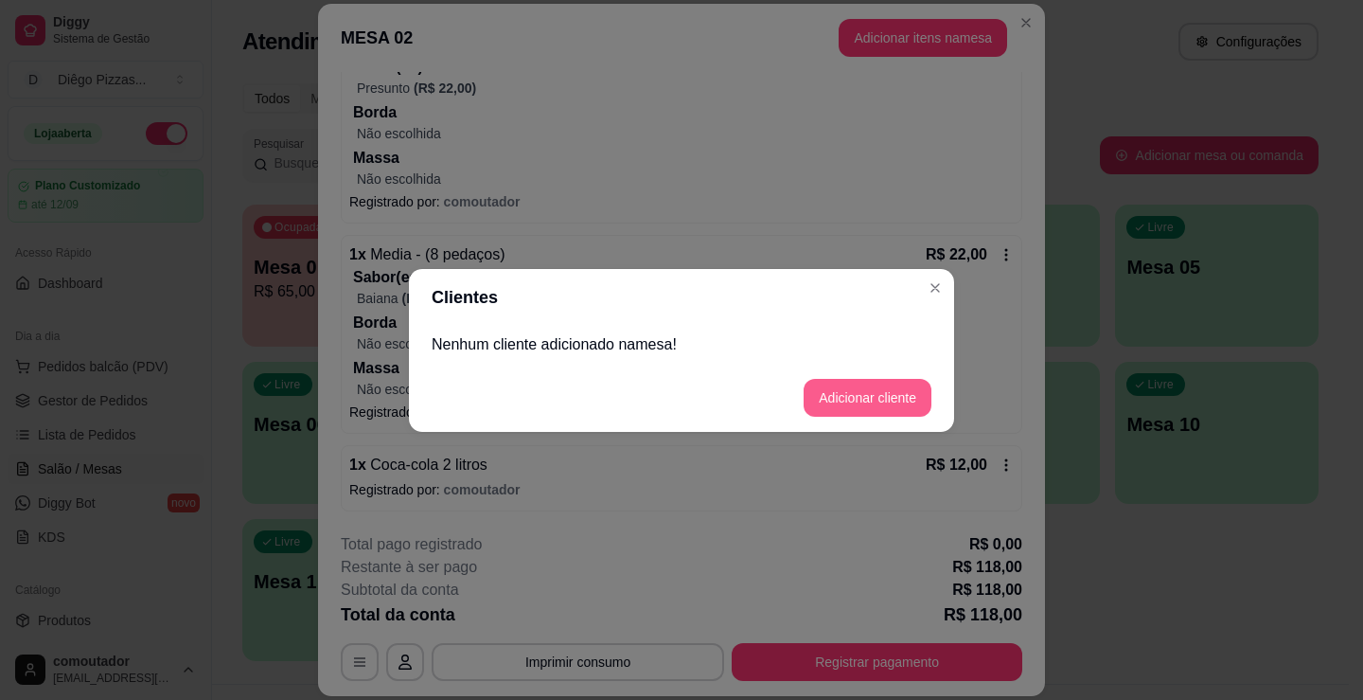
click at [854, 389] on button "Adicionar cliente" at bounding box center [868, 398] width 128 height 38
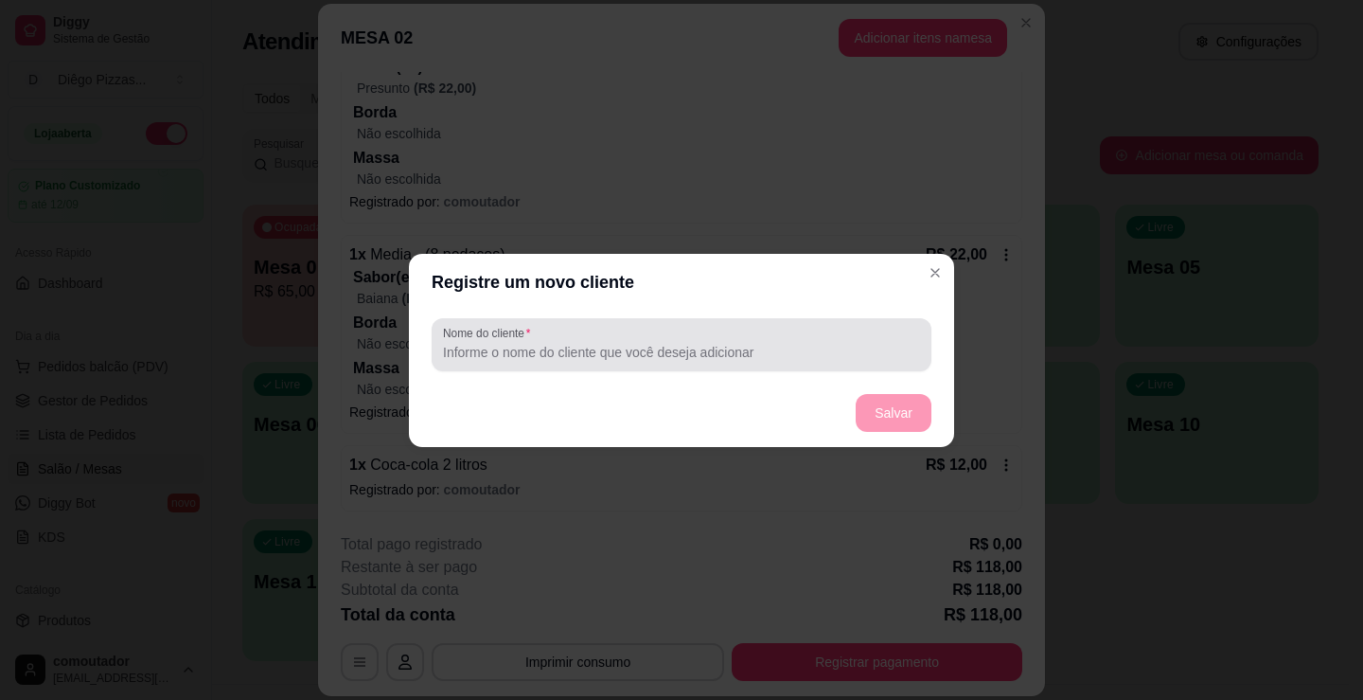
click at [603, 347] on input "Nome do cliente" at bounding box center [681, 352] width 477 height 19
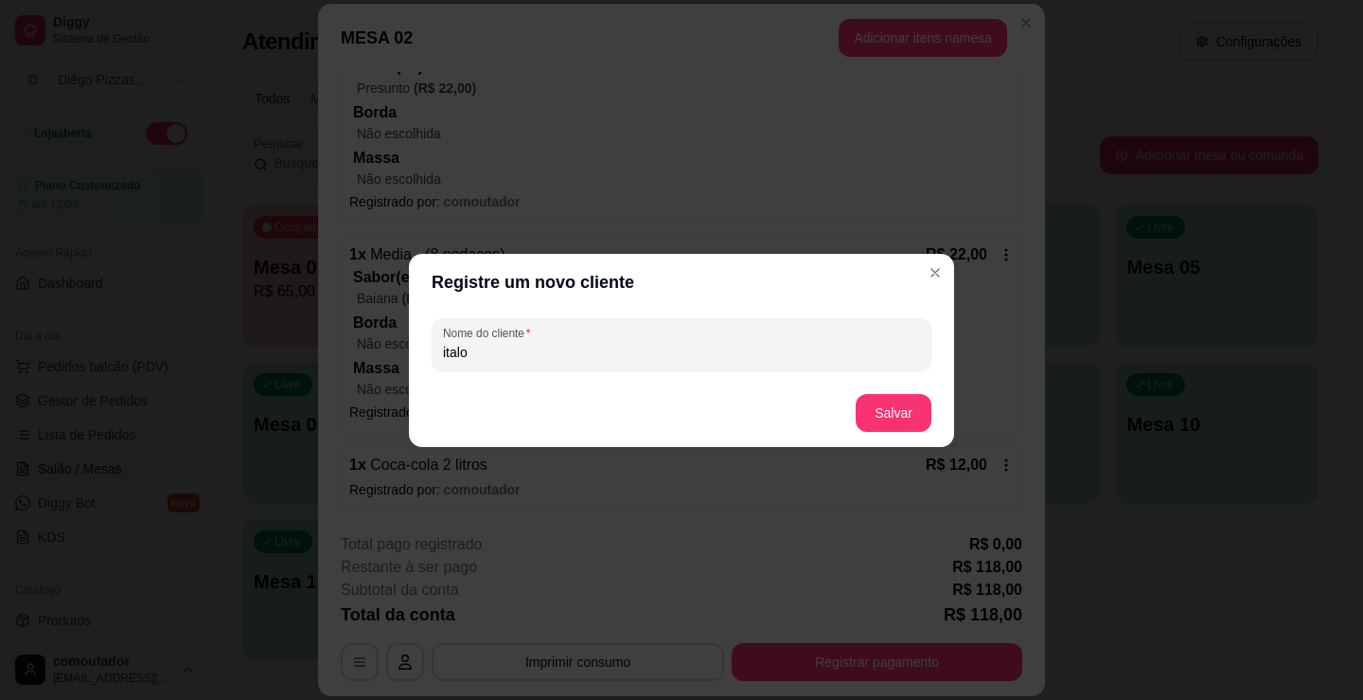
type input "italo"
click at [916, 405] on button "Salvar" at bounding box center [894, 413] width 76 height 38
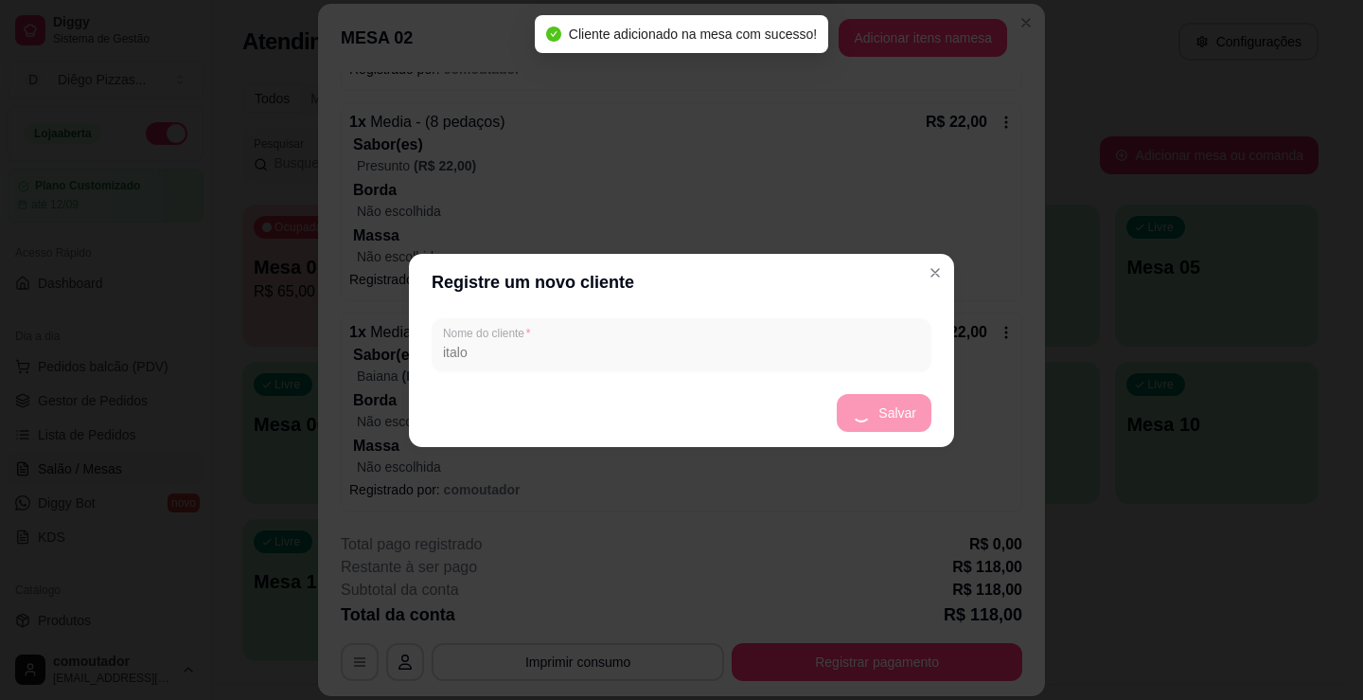
scroll to position [514, 0]
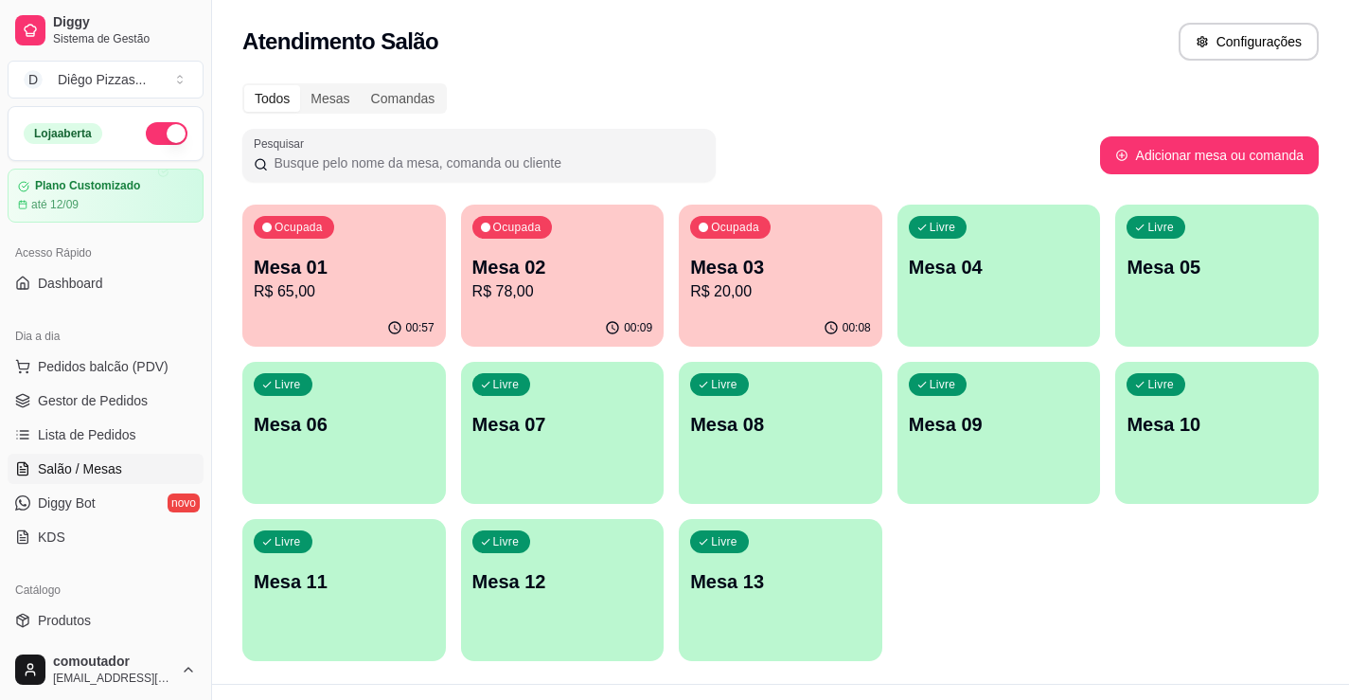
click at [796, 305] on div "Ocupada Mesa 03 R$ 20,00" at bounding box center [781, 256] width 204 height 105
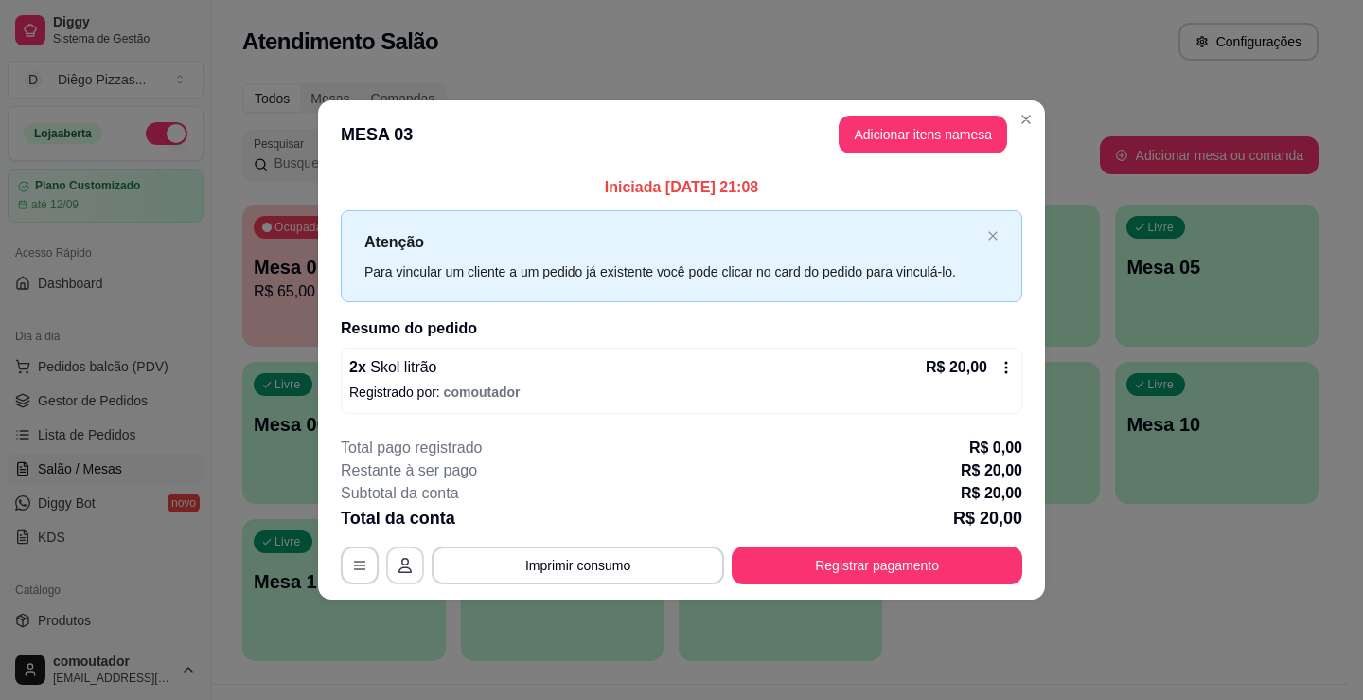
click at [412, 557] on button "button" at bounding box center [405, 565] width 38 height 38
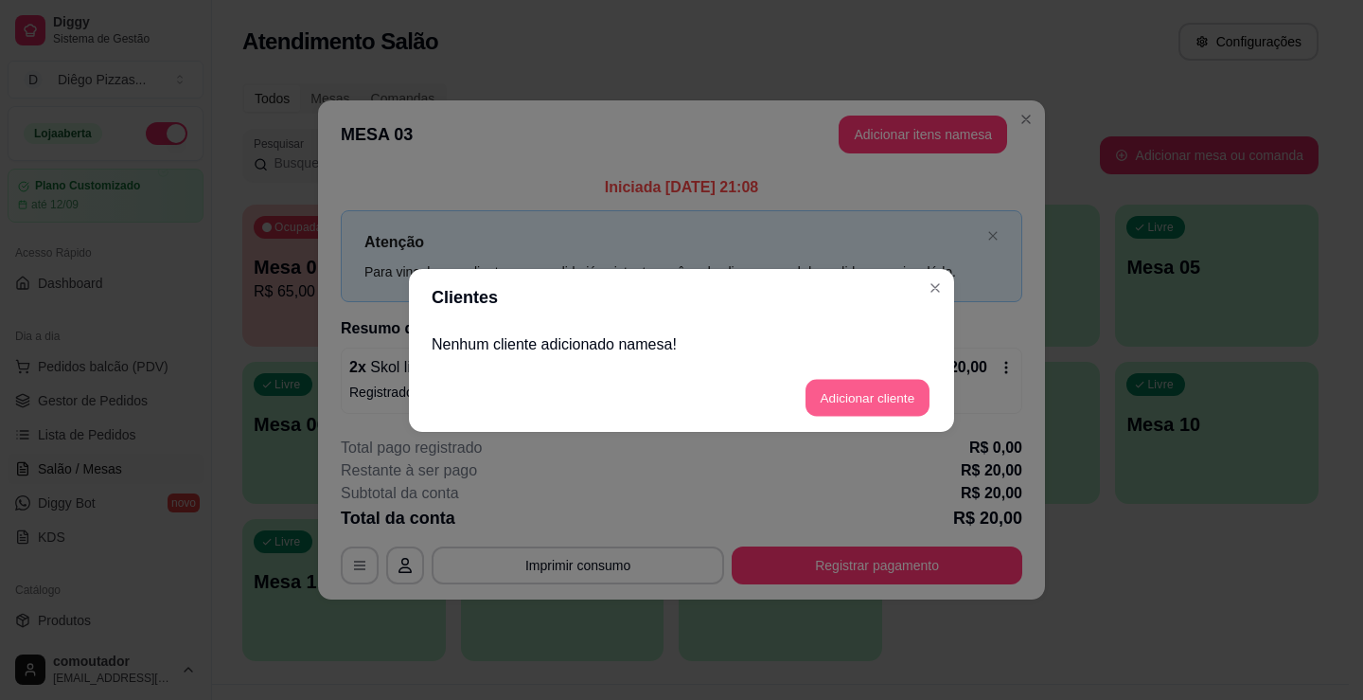
click at [851, 408] on button "Adicionar cliente" at bounding box center [868, 397] width 124 height 37
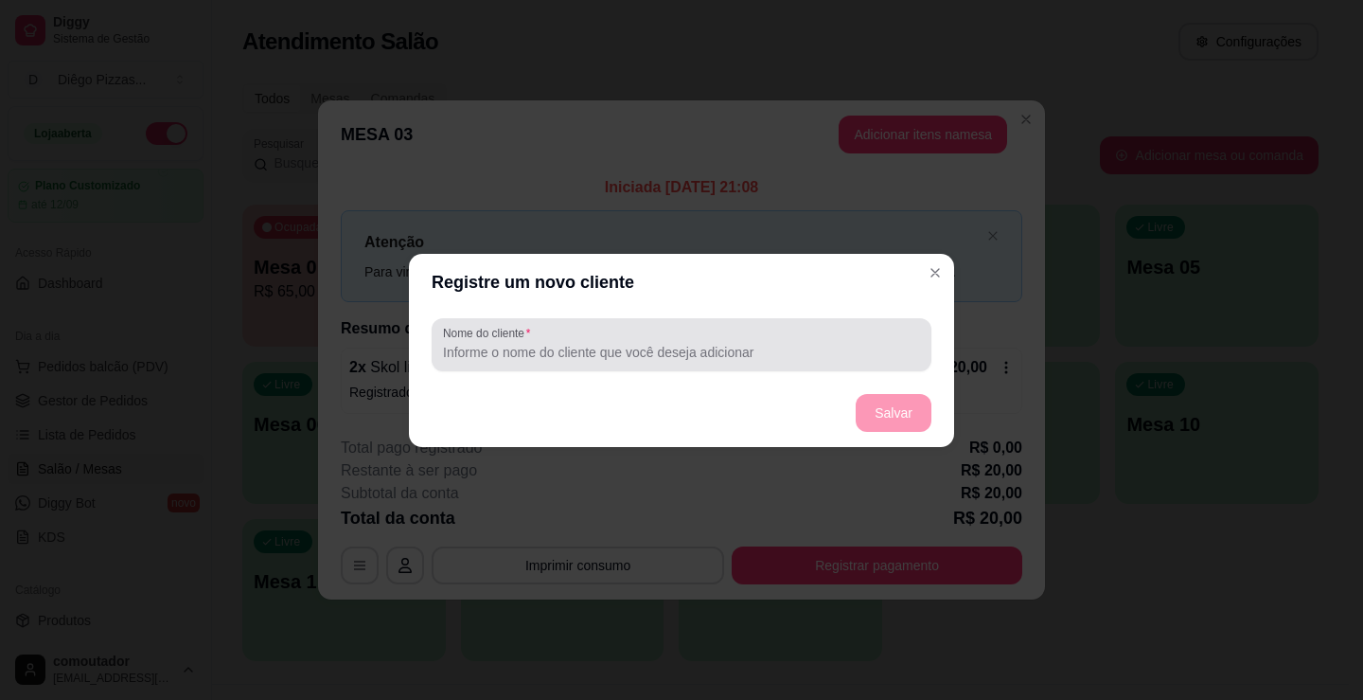
click at [617, 362] on div at bounding box center [681, 345] width 477 height 38
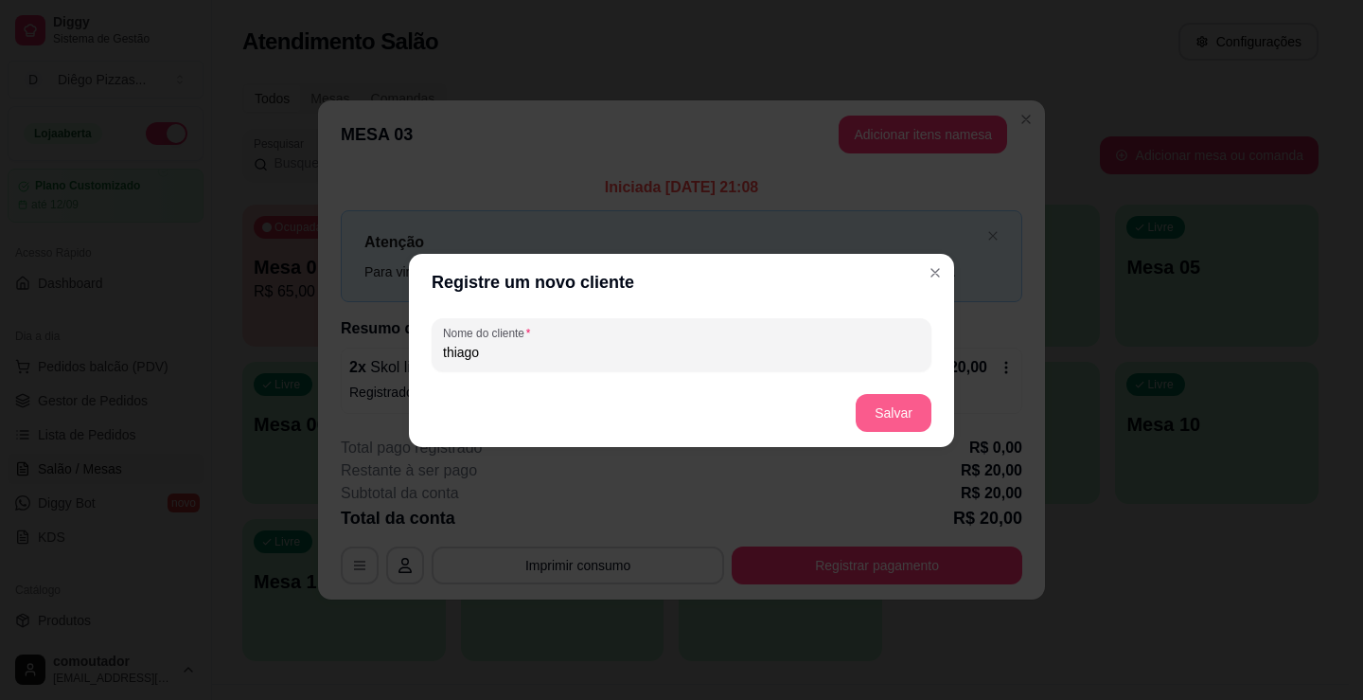
type input "thiago"
click at [901, 417] on button "Salvar" at bounding box center [894, 413] width 76 height 38
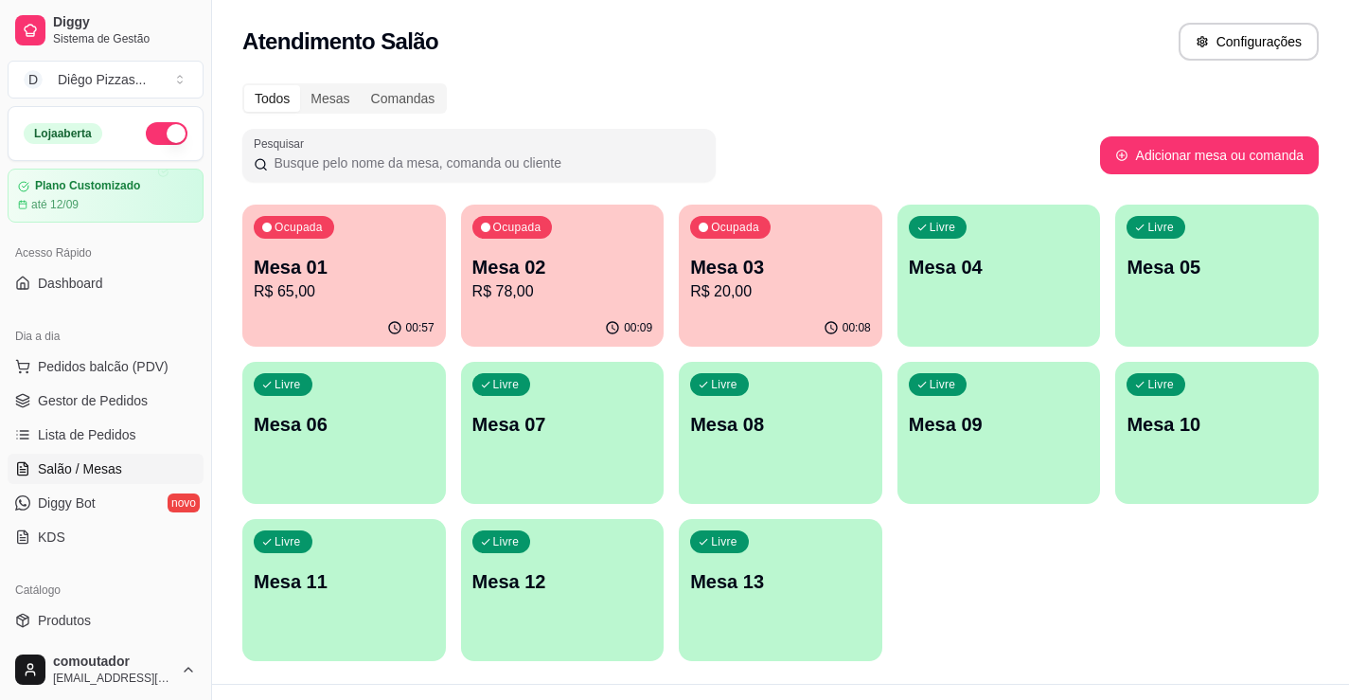
click at [319, 259] on p "Mesa 01" at bounding box center [344, 267] width 181 height 27
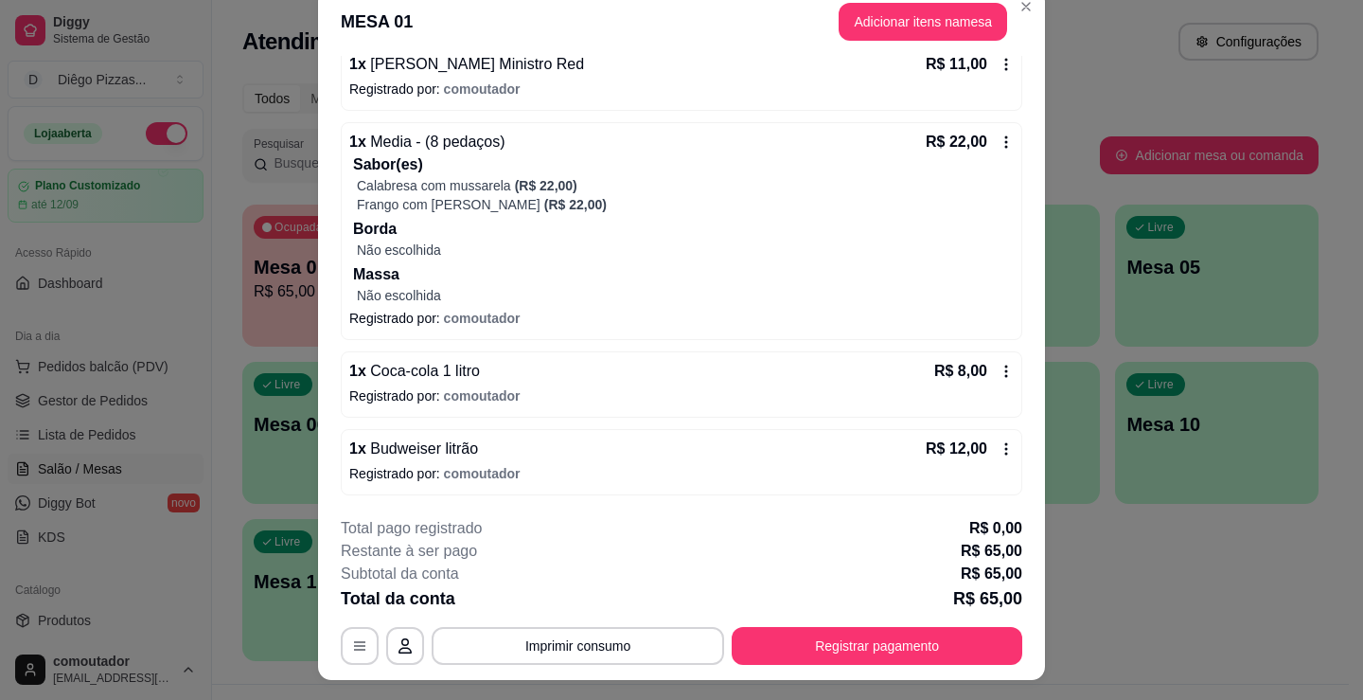
scroll to position [0, 0]
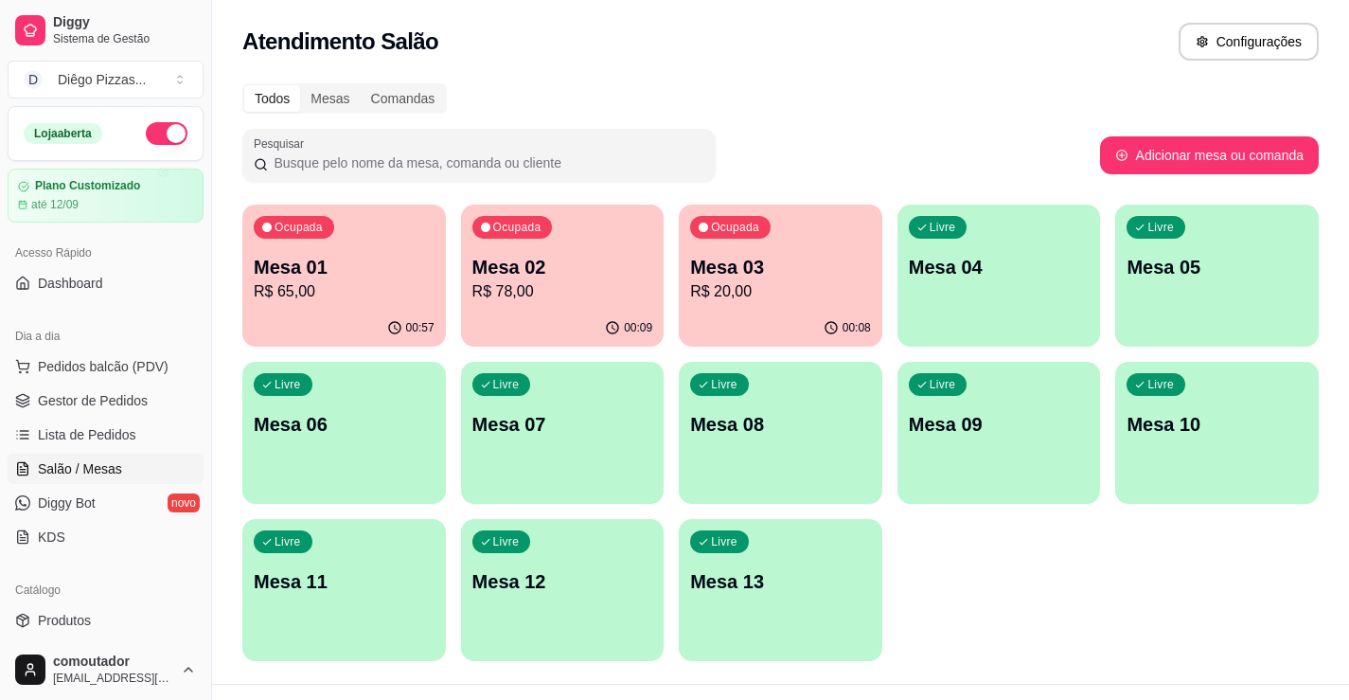
click at [307, 282] on p "R$ 65,00" at bounding box center [344, 291] width 181 height 23
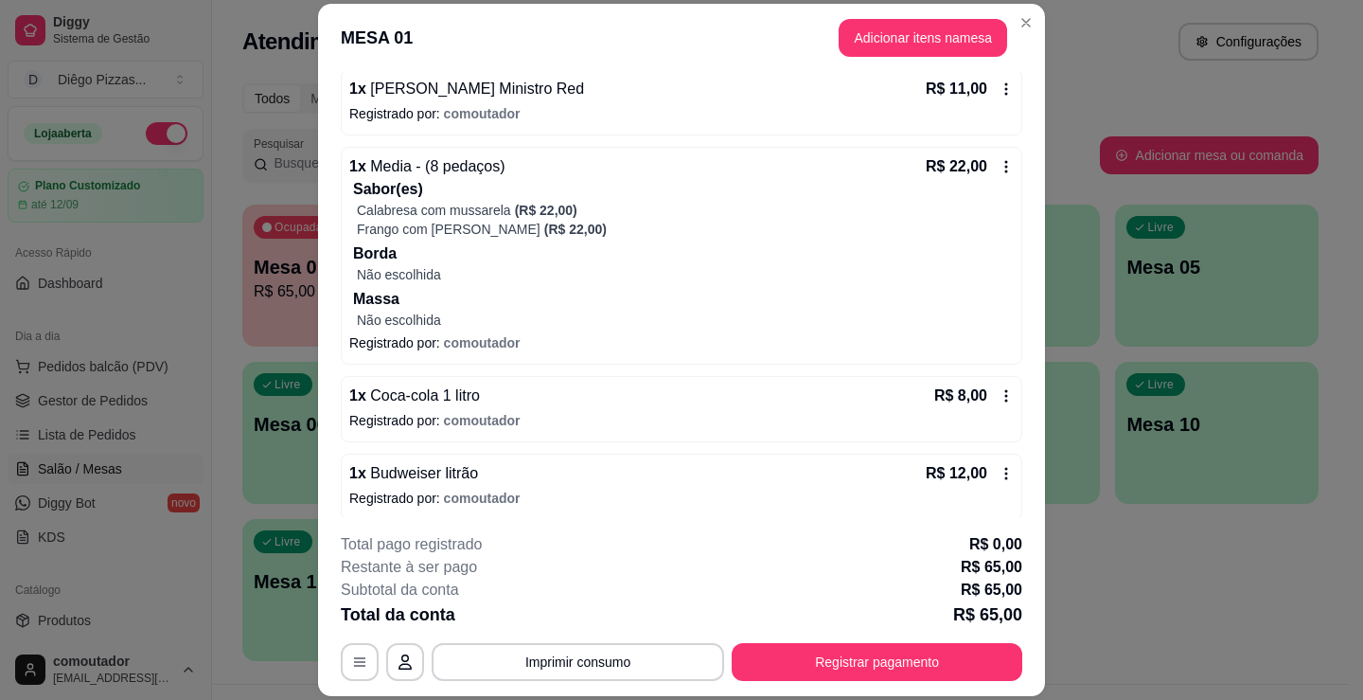
scroll to position [268, 0]
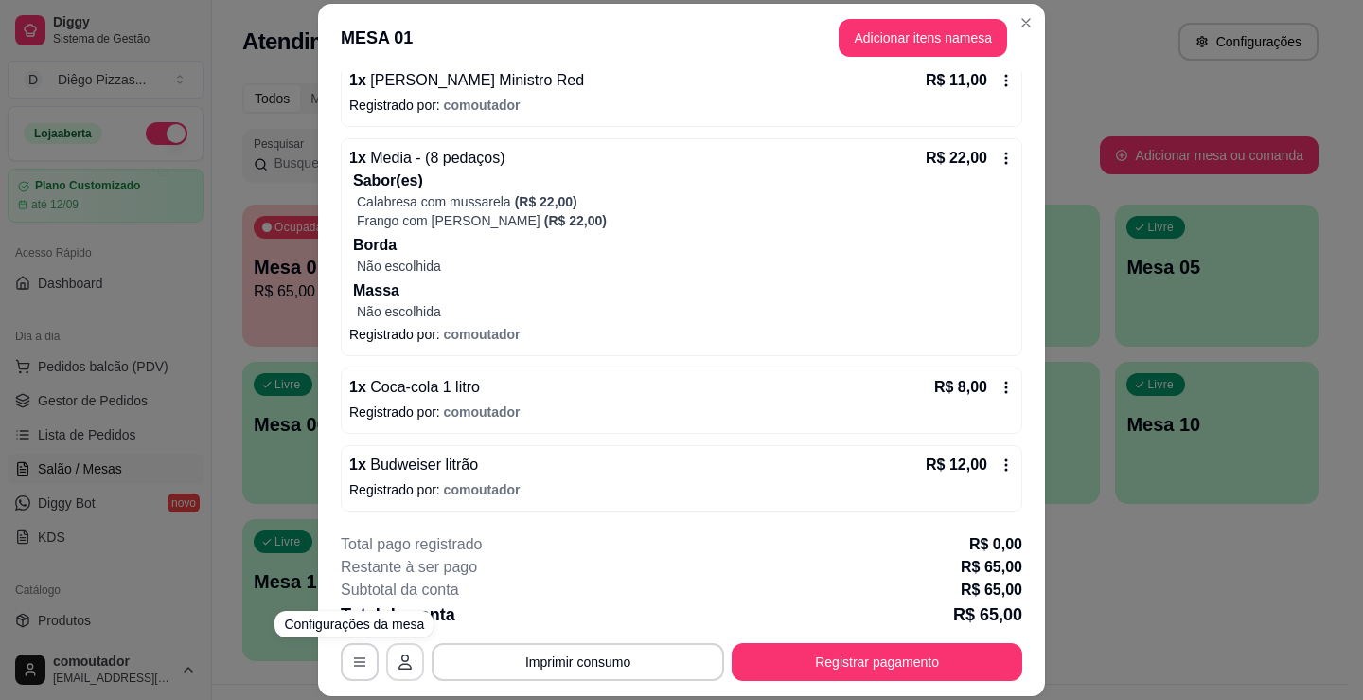
click at [389, 668] on button "button" at bounding box center [405, 662] width 38 height 38
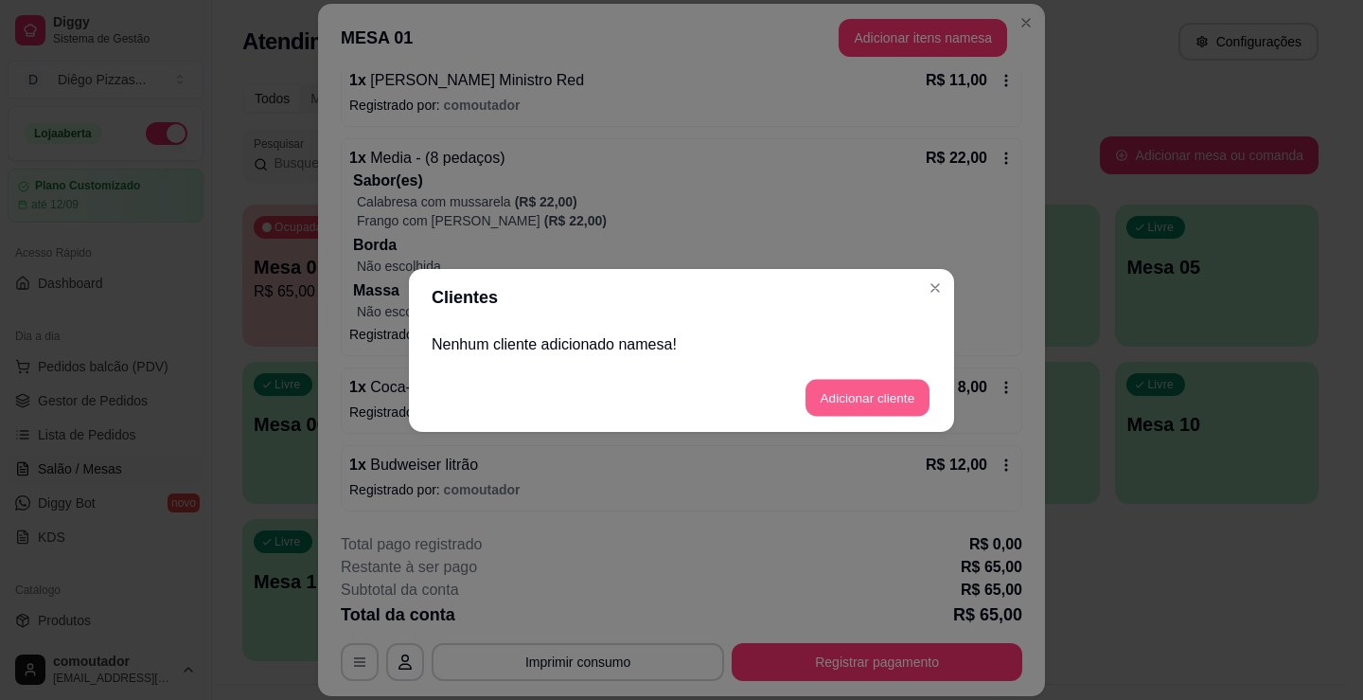
click at [816, 389] on button "Adicionar cliente" at bounding box center [868, 397] width 124 height 37
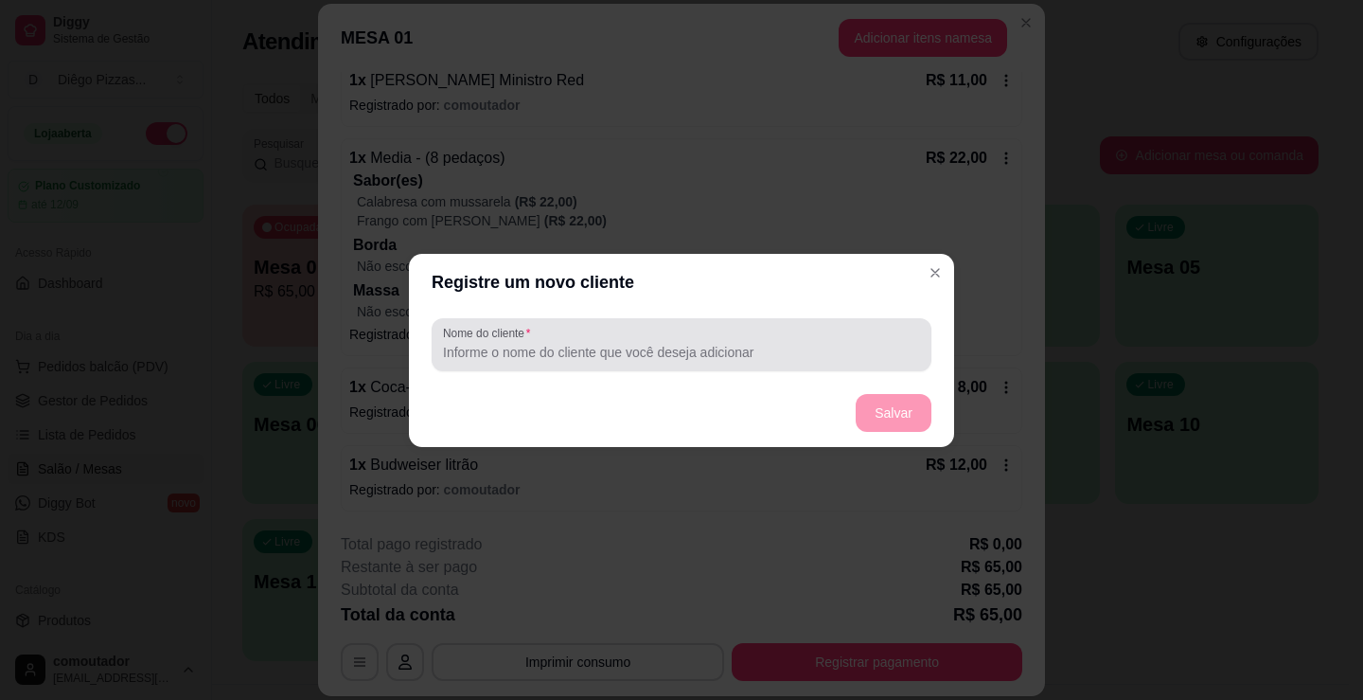
click at [626, 353] on input "Nome do cliente" at bounding box center [681, 352] width 477 height 19
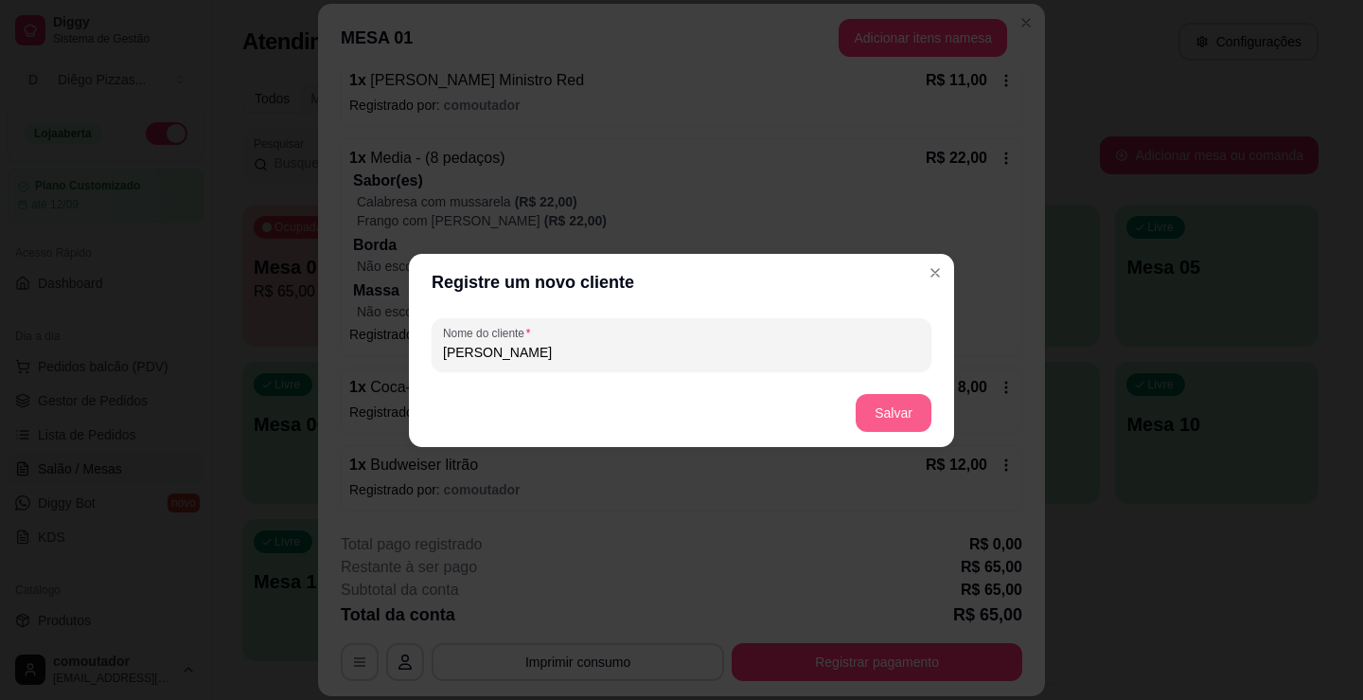
type input "[PERSON_NAME]"
click at [897, 417] on button "Salvar" at bounding box center [894, 413] width 76 height 38
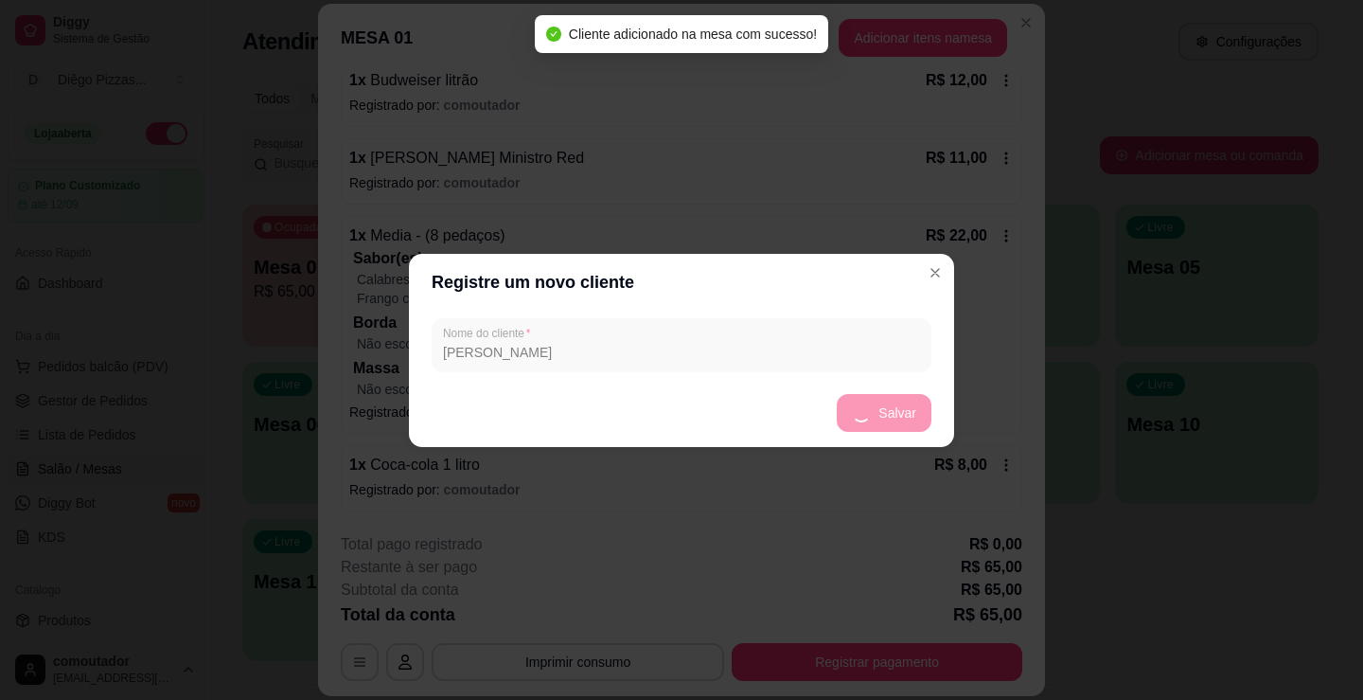
scroll to position [346, 0]
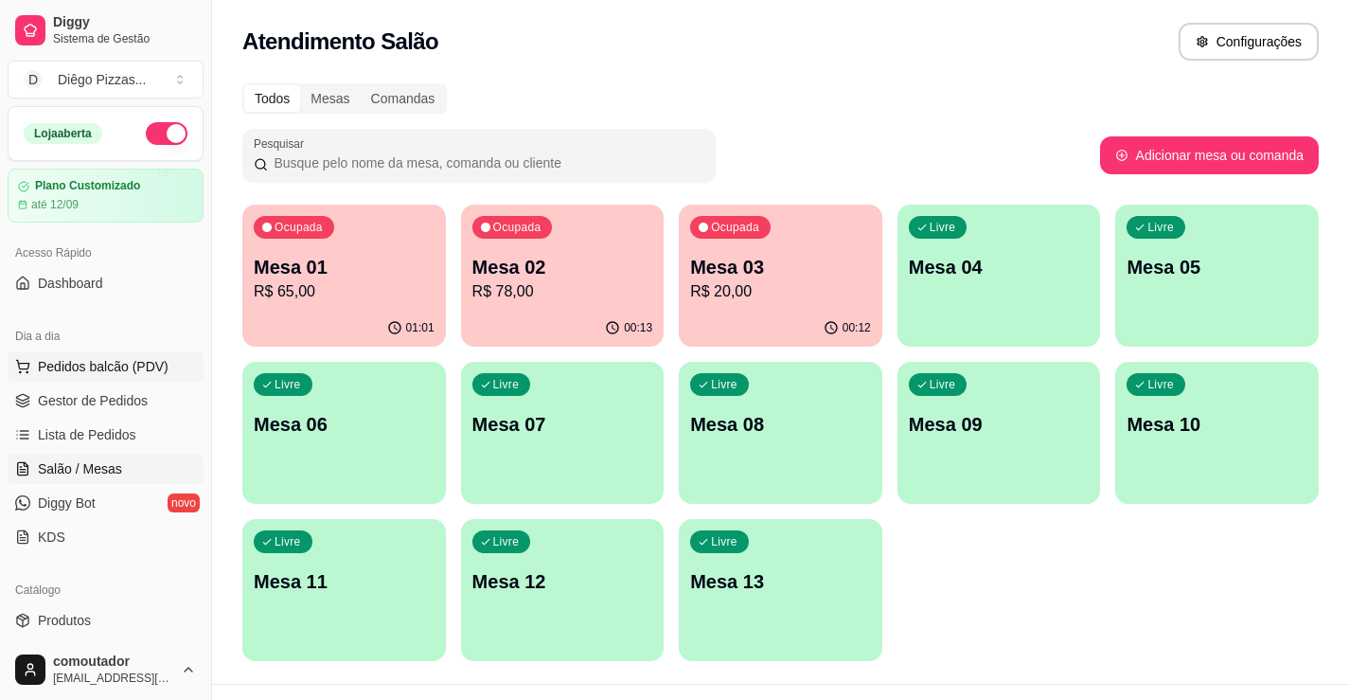
click at [126, 375] on span "Pedidos balcão (PDV)" at bounding box center [103, 366] width 131 height 19
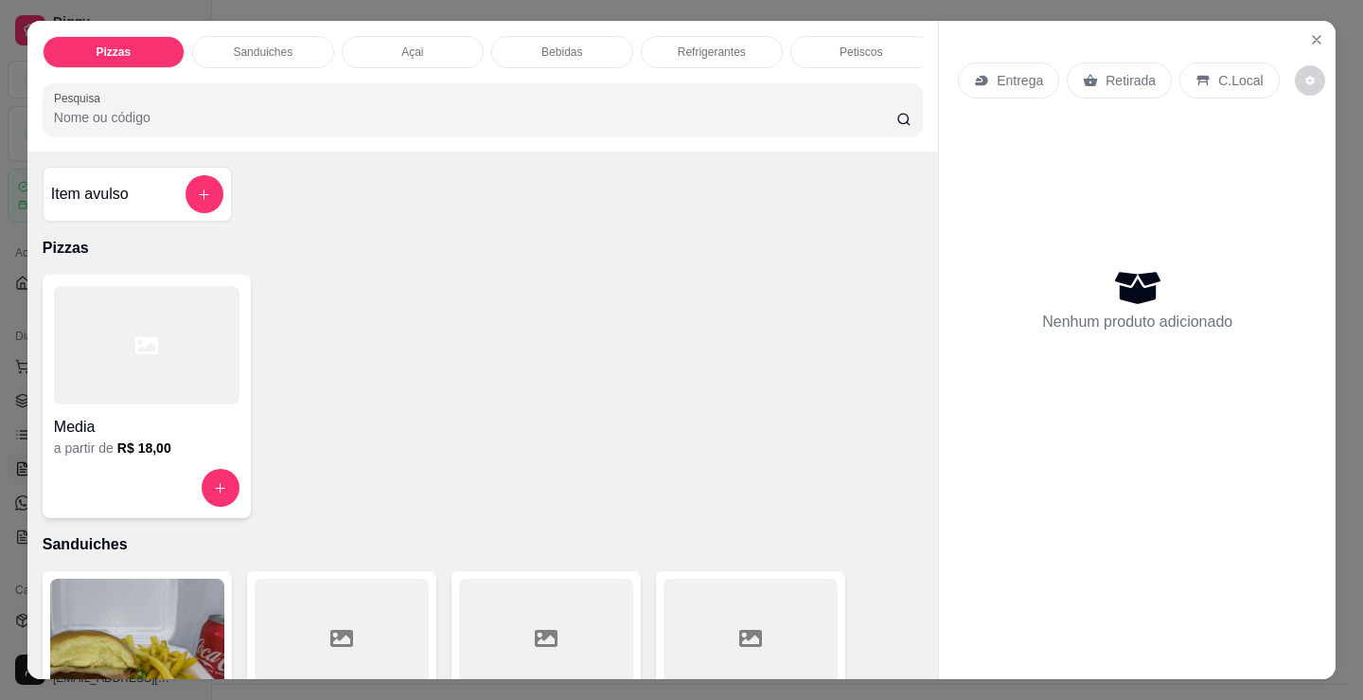
click at [233, 46] on p "Sanduiches" at bounding box center [263, 51] width 60 height 15
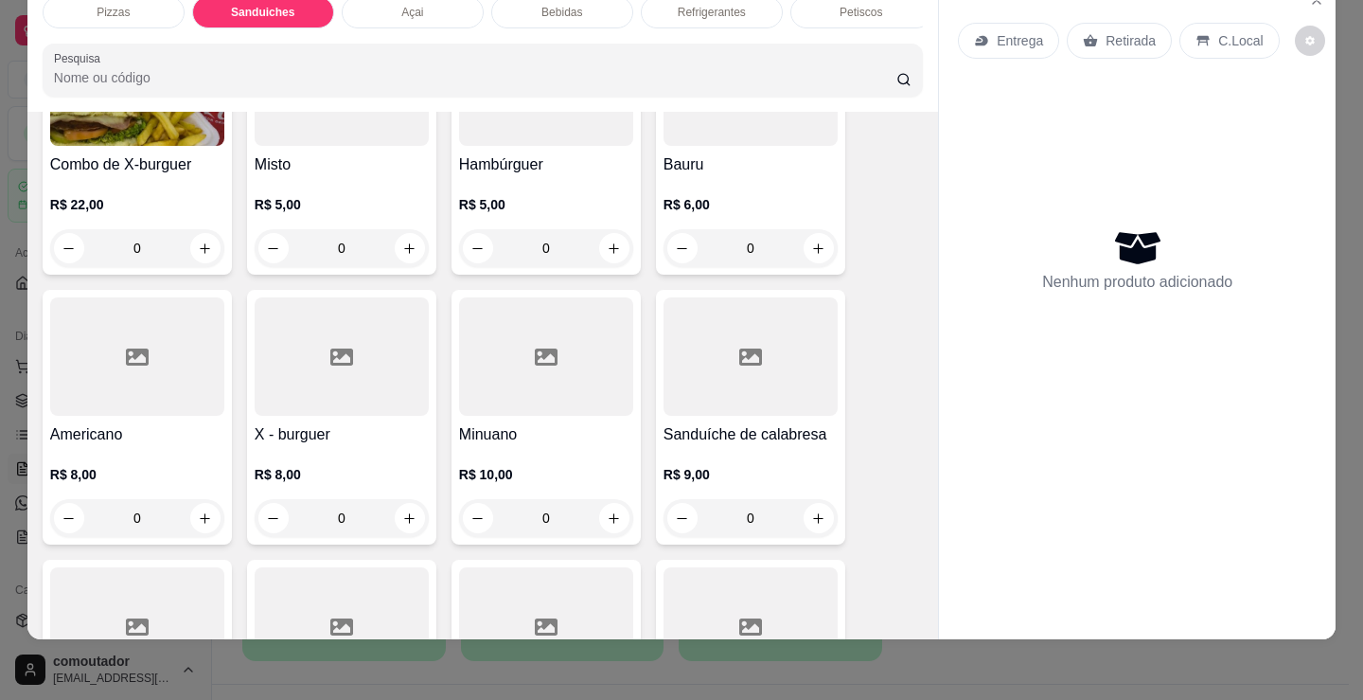
scroll to position [1044, 0]
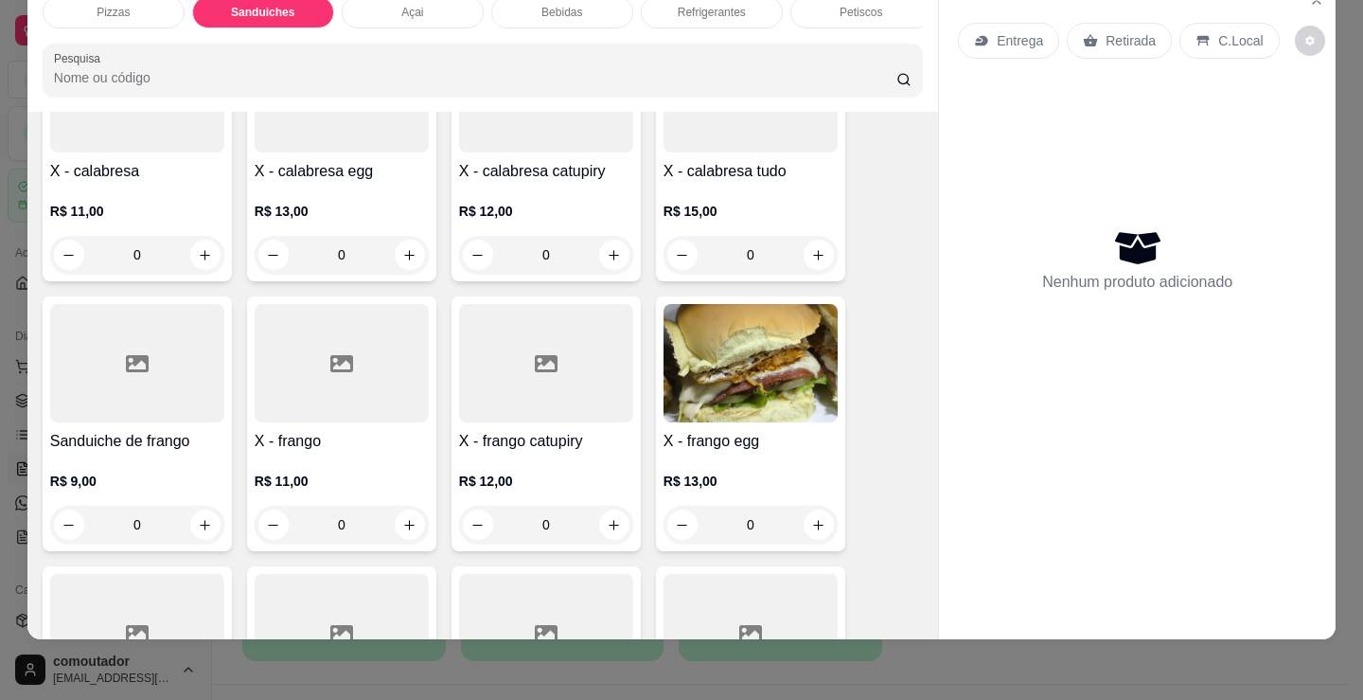
click at [815, 254] on div "0" at bounding box center [751, 255] width 174 height 38
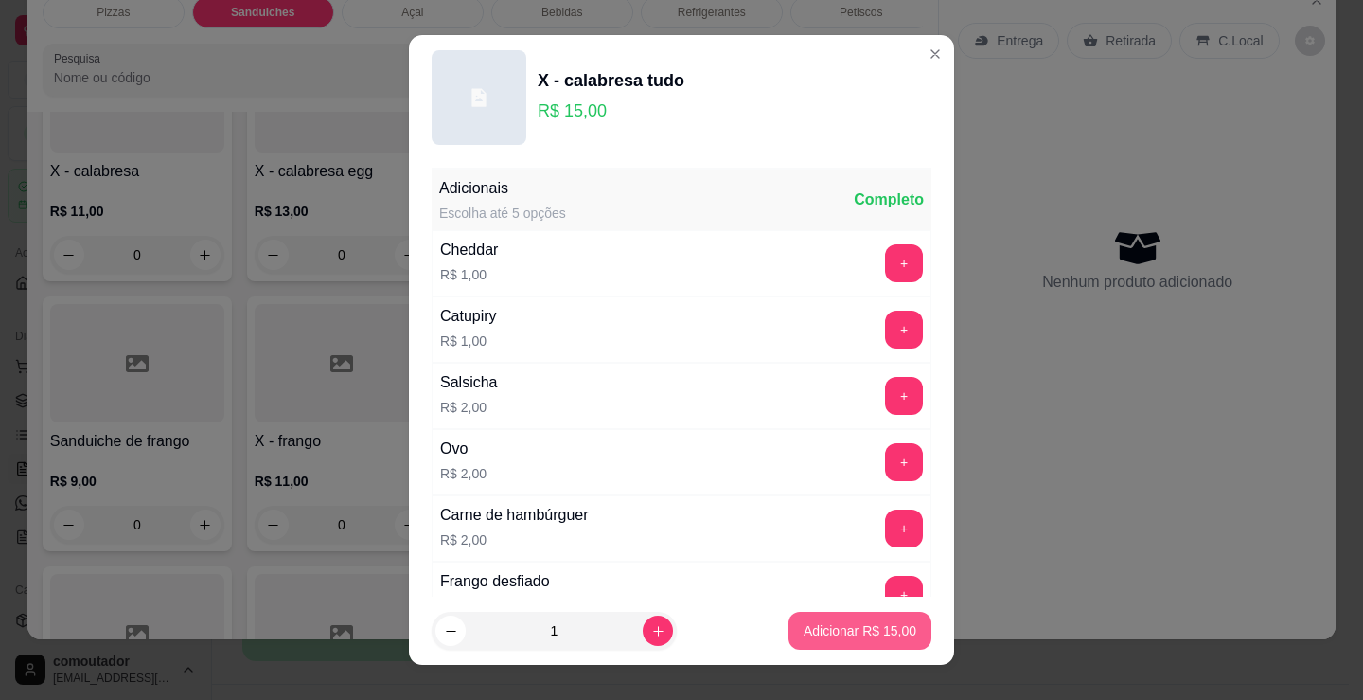
click at [818, 629] on p "Adicionar R$ 15,00" at bounding box center [860, 630] width 113 height 19
type input "1"
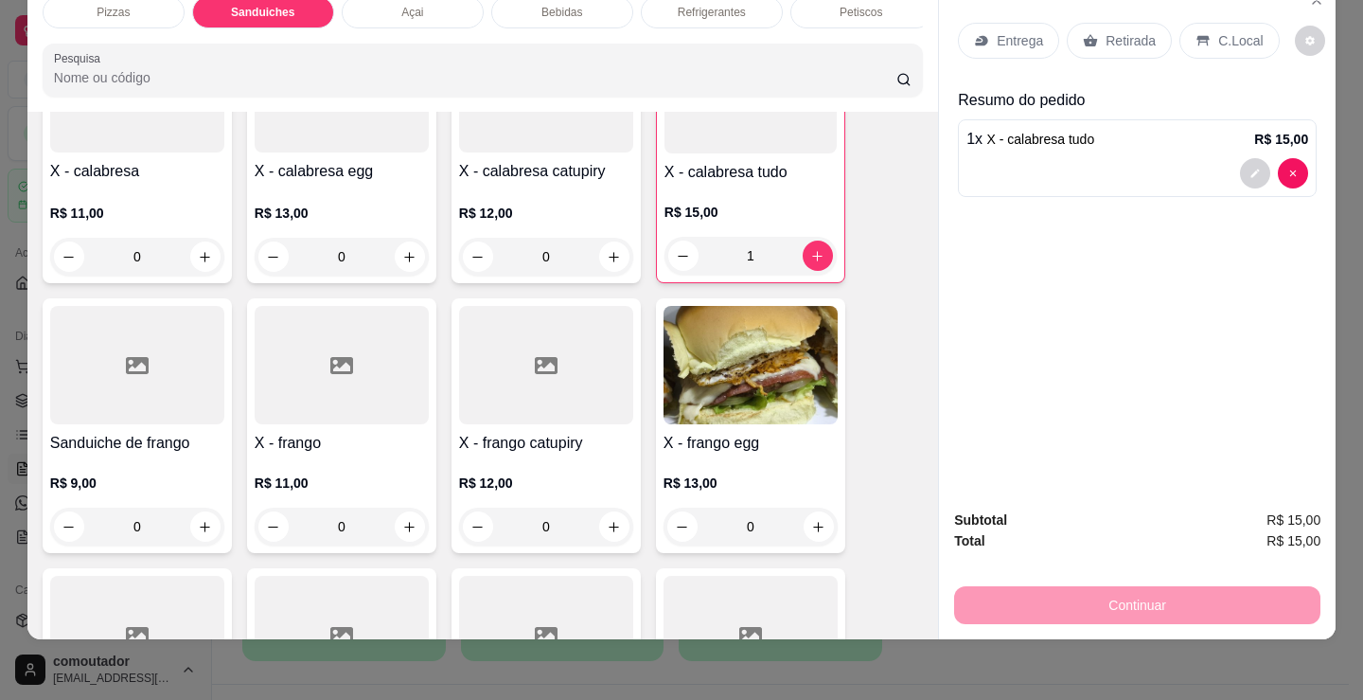
click at [1026, 31] on p "Entrega" at bounding box center [1020, 40] width 46 height 19
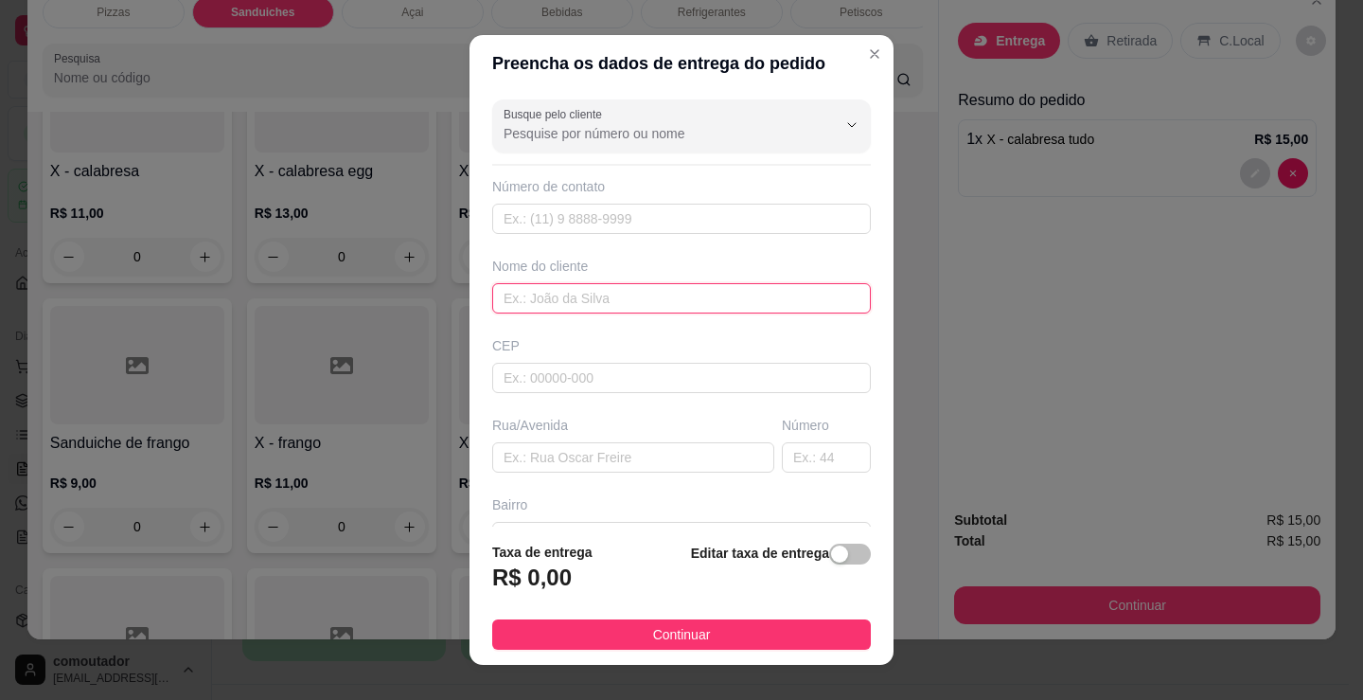
click at [639, 294] on input "text" at bounding box center [681, 298] width 379 height 30
click at [518, 300] on input "walisinho" at bounding box center [681, 298] width 379 height 30
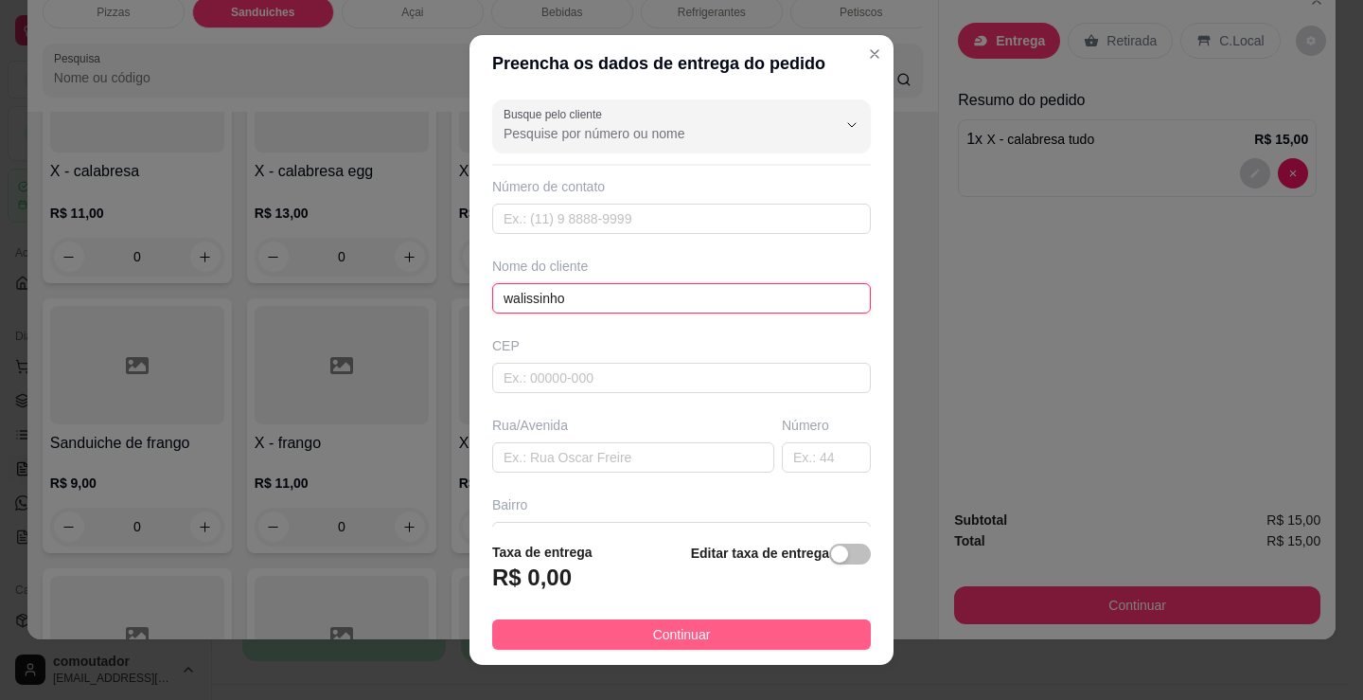
type input "walissinho"
click at [780, 645] on button "Continuar" at bounding box center [681, 634] width 379 height 30
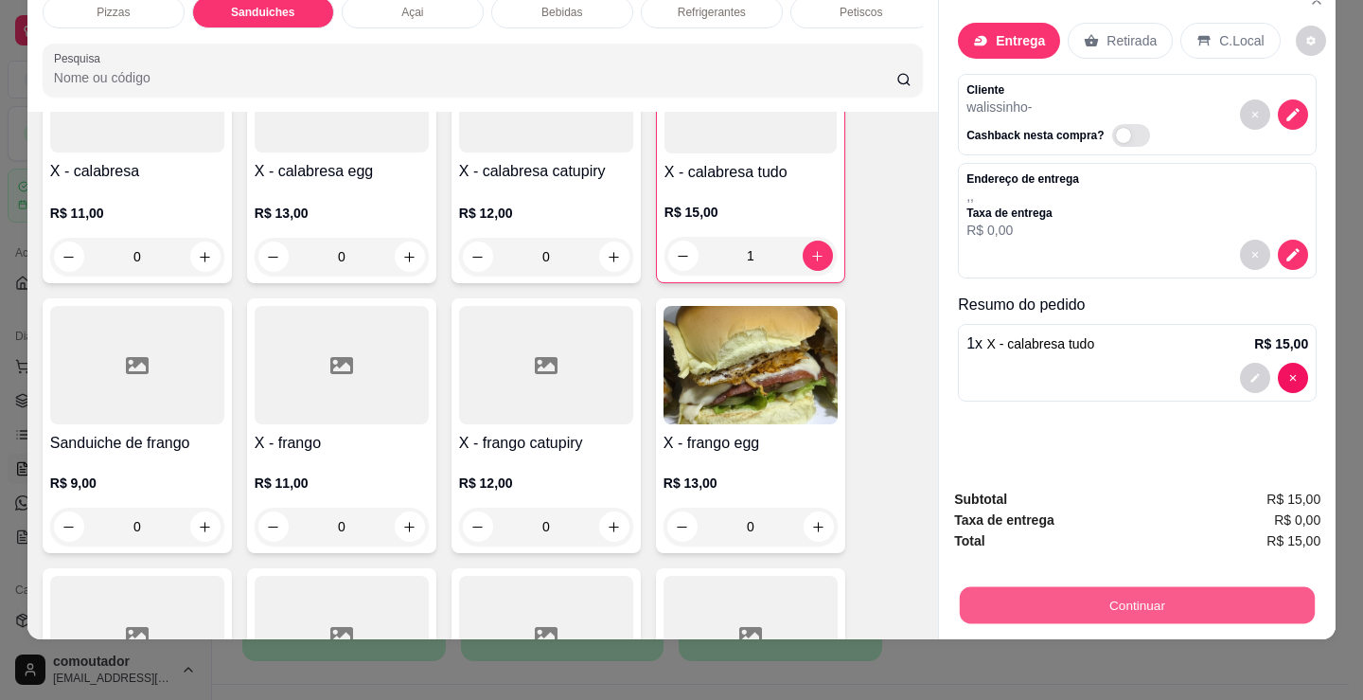
click at [1018, 593] on button "Continuar" at bounding box center [1137, 604] width 355 height 37
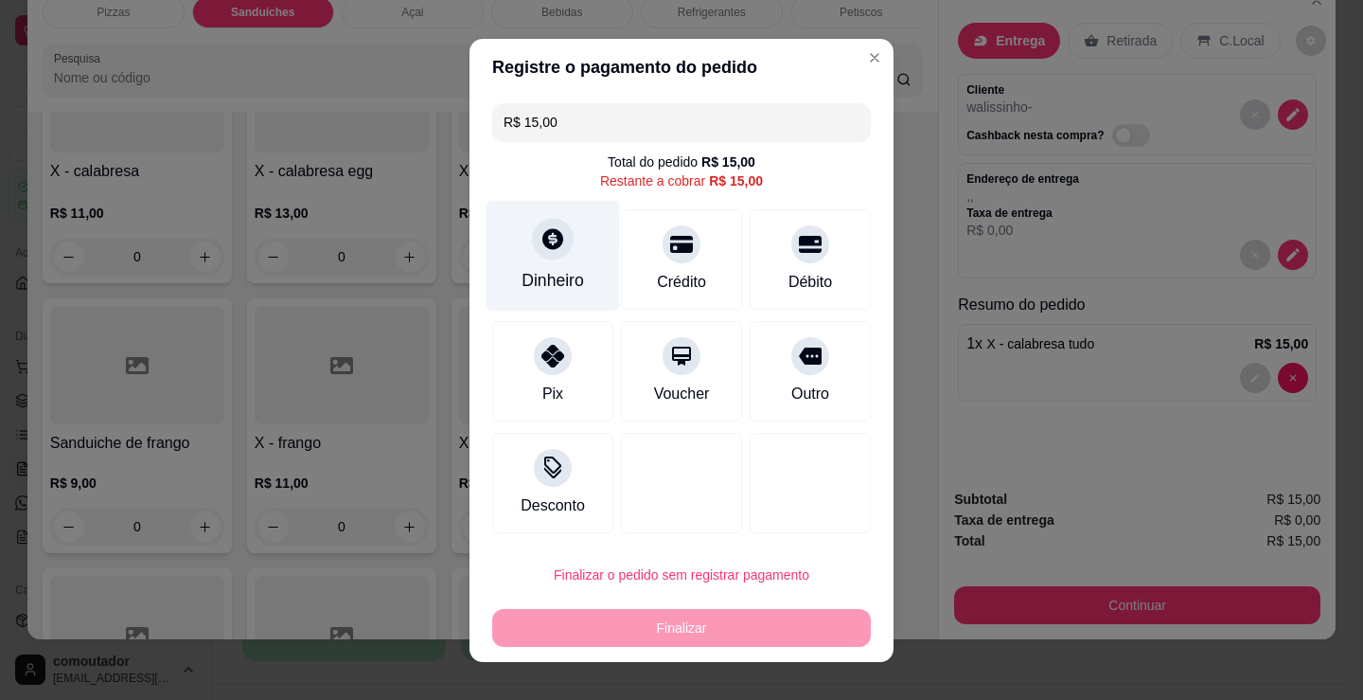
click at [521, 240] on div "Dinheiro" at bounding box center [553, 255] width 133 height 111
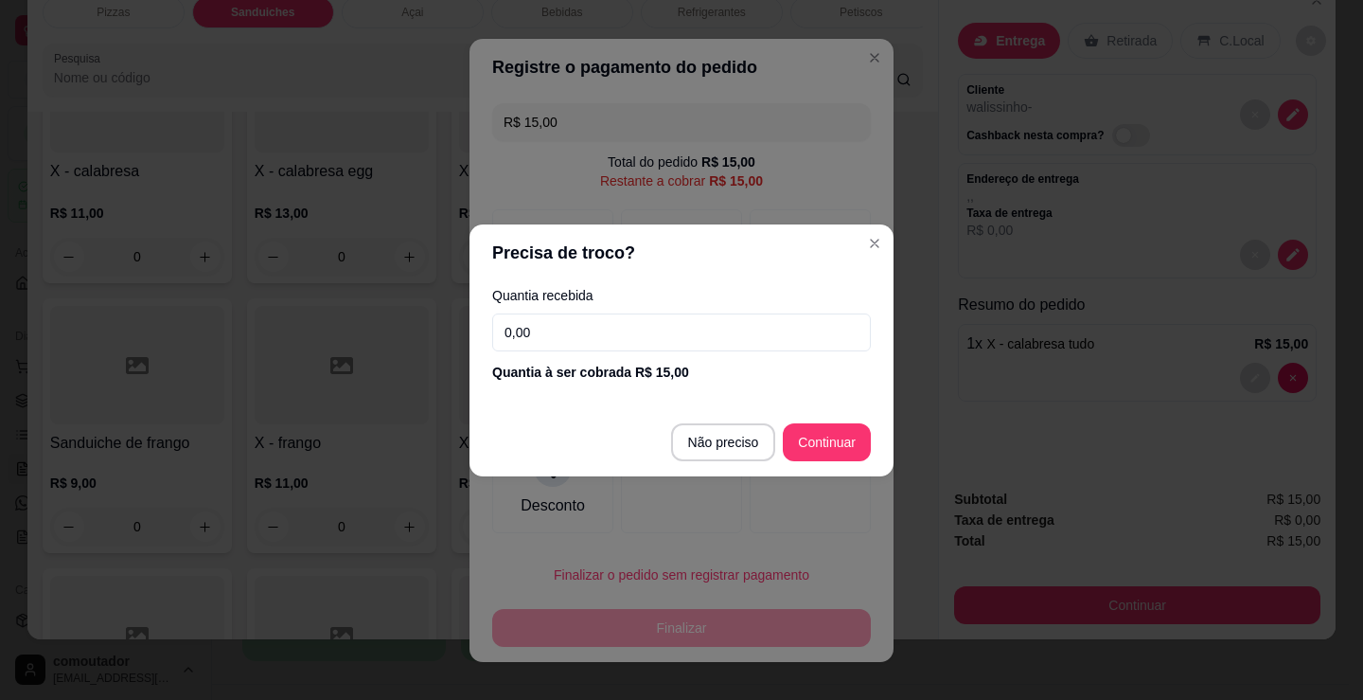
click at [634, 350] on input "0,00" at bounding box center [681, 332] width 379 height 38
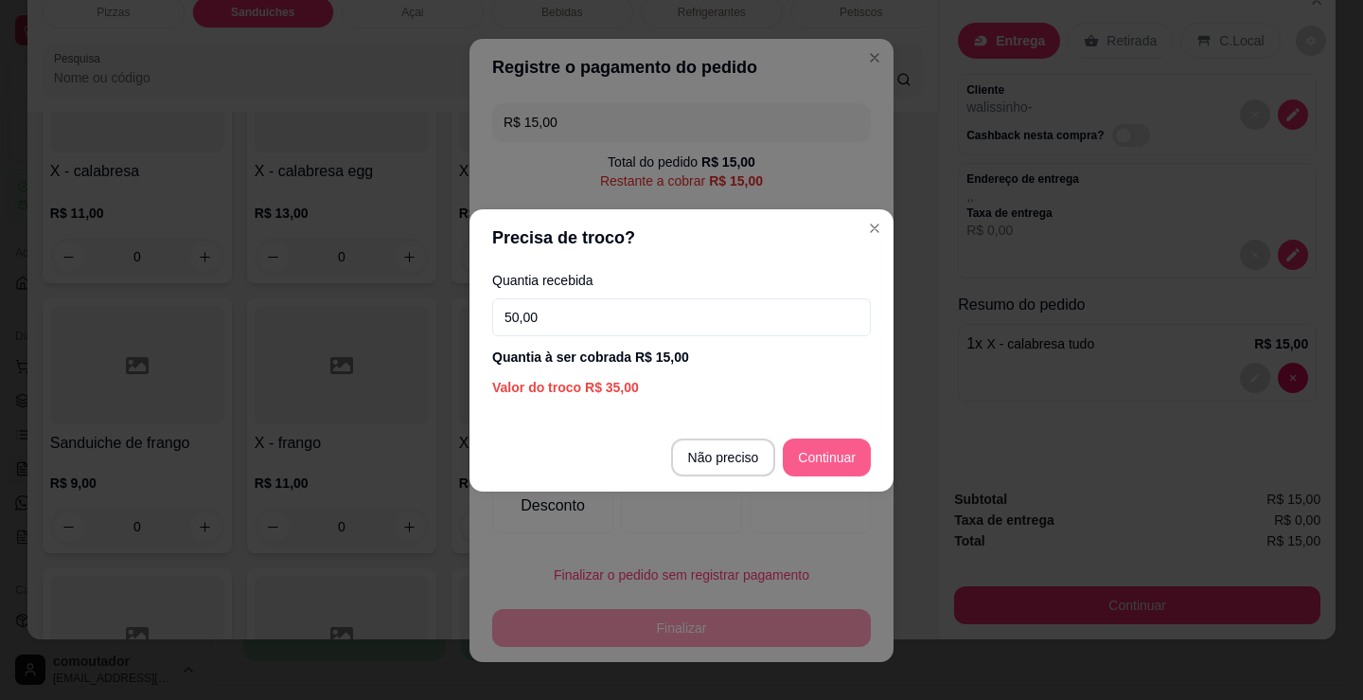
type input "50,00"
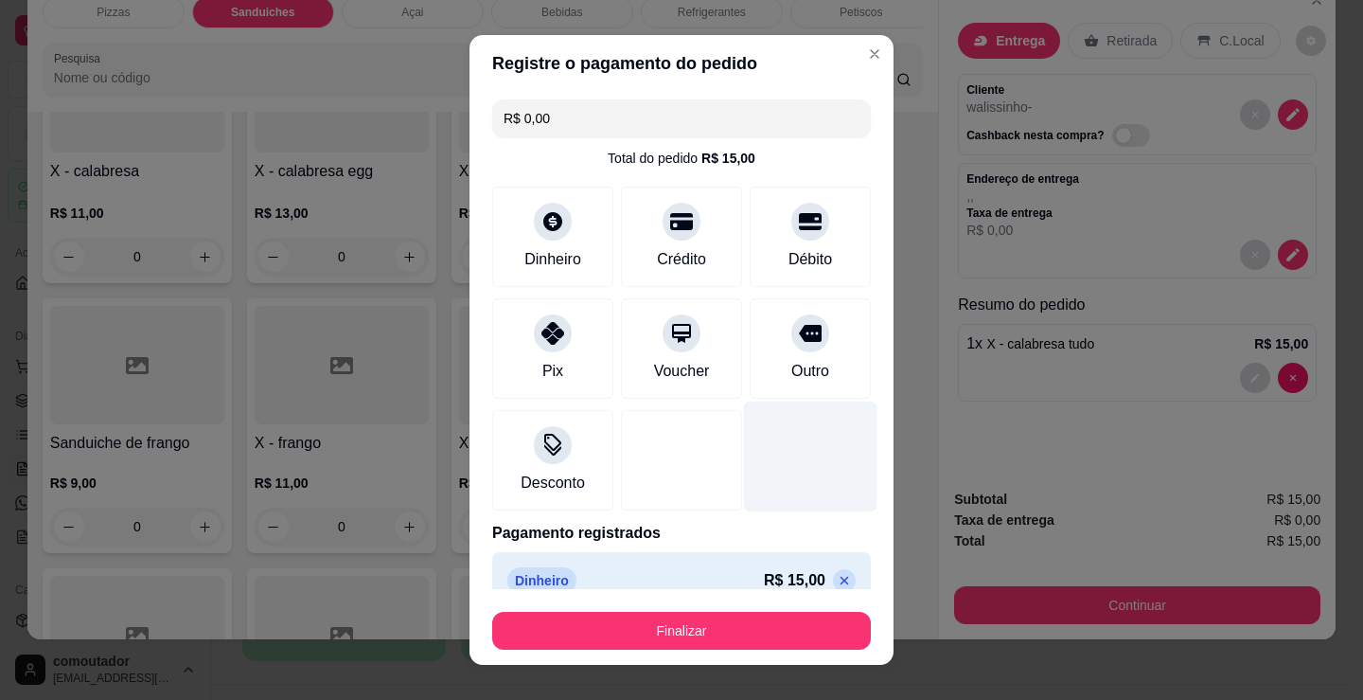
type input "R$ 0,00"
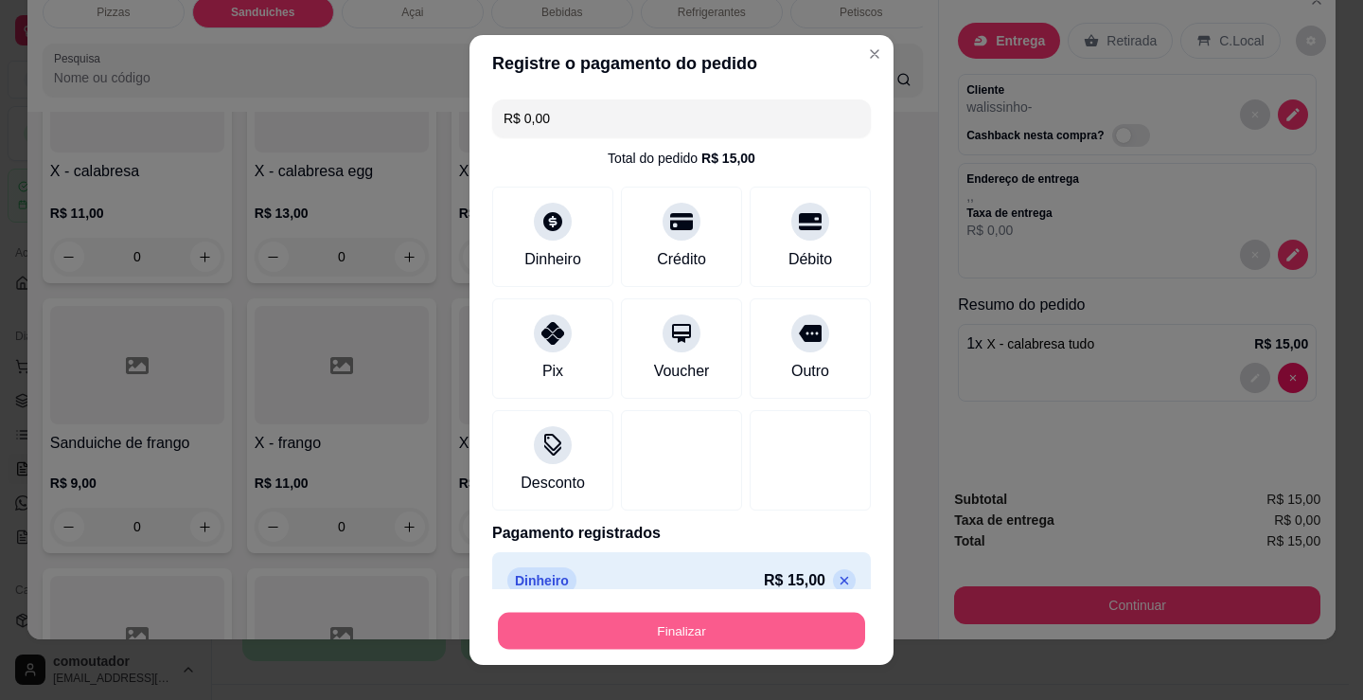
click at [768, 627] on button "Finalizar" at bounding box center [681, 631] width 367 height 37
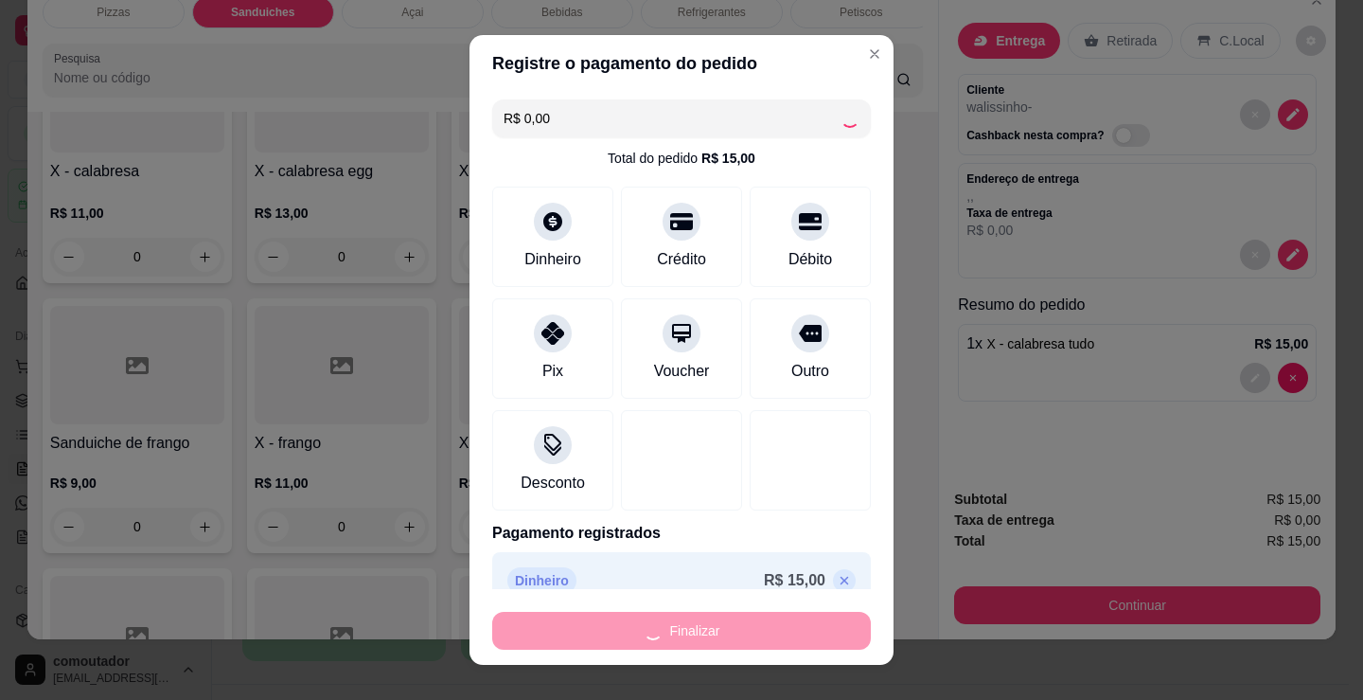
type input "0"
type input "-R$ 15,00"
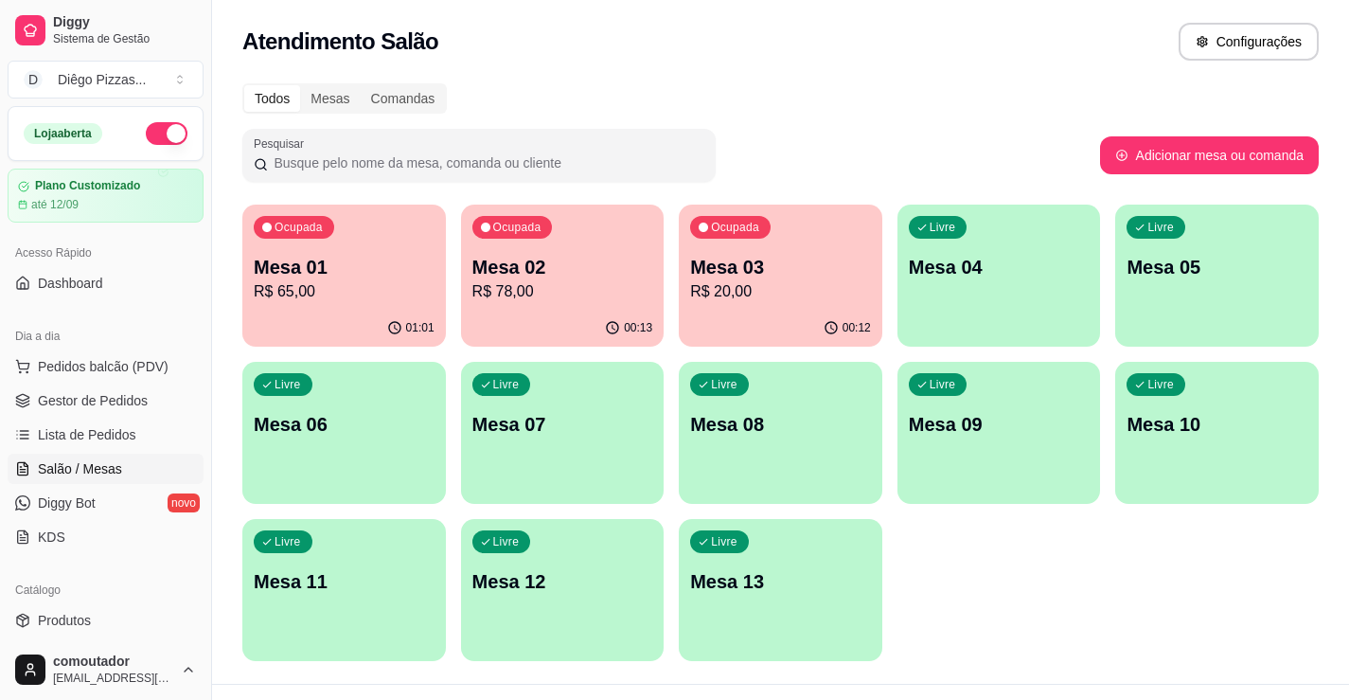
click at [329, 319] on div "01:01" at bounding box center [344, 328] width 204 height 37
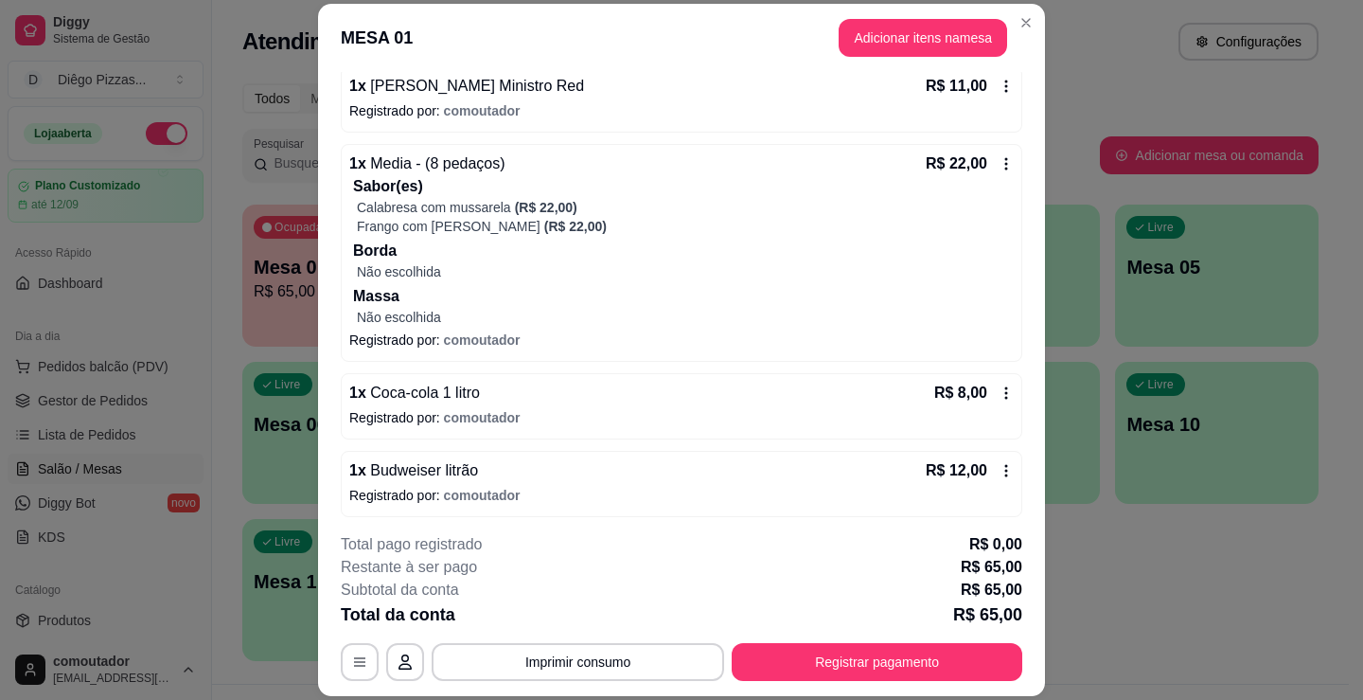
scroll to position [346, 0]
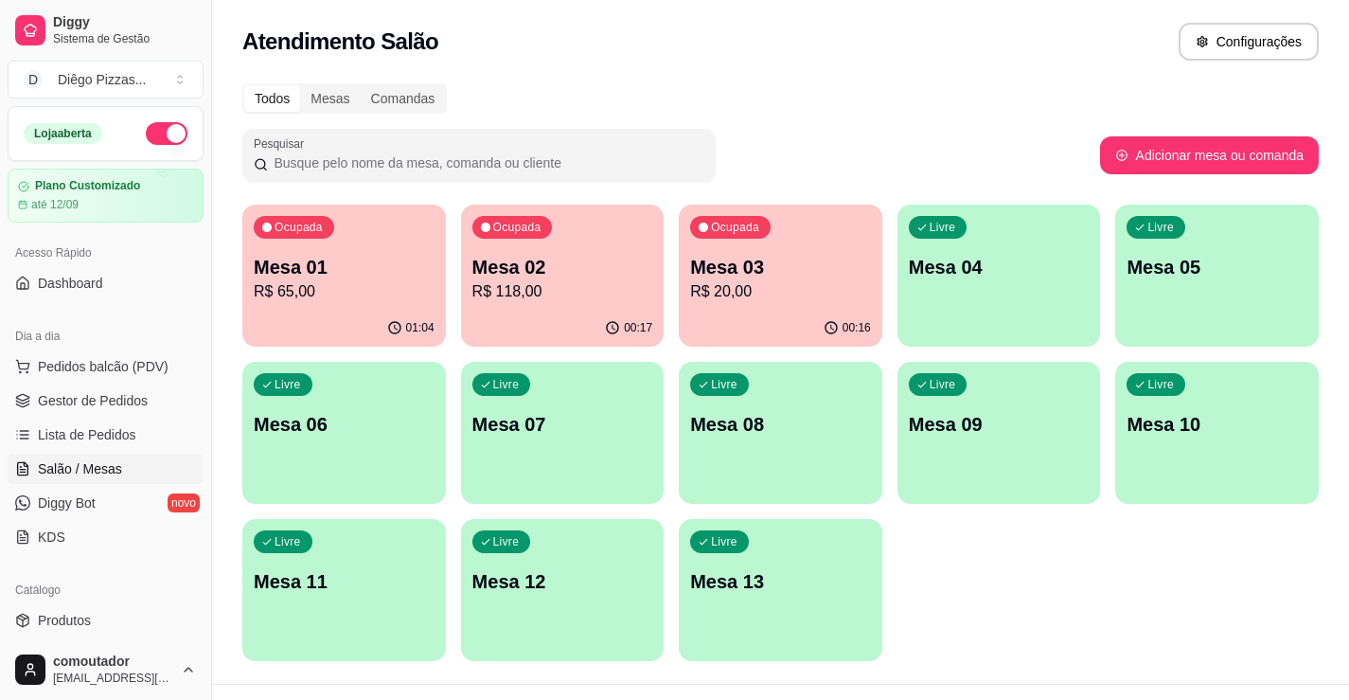
click at [153, 136] on button "button" at bounding box center [167, 133] width 42 height 23
click at [115, 363] on span "Pedidos balcão (PDV)" at bounding box center [103, 366] width 131 height 19
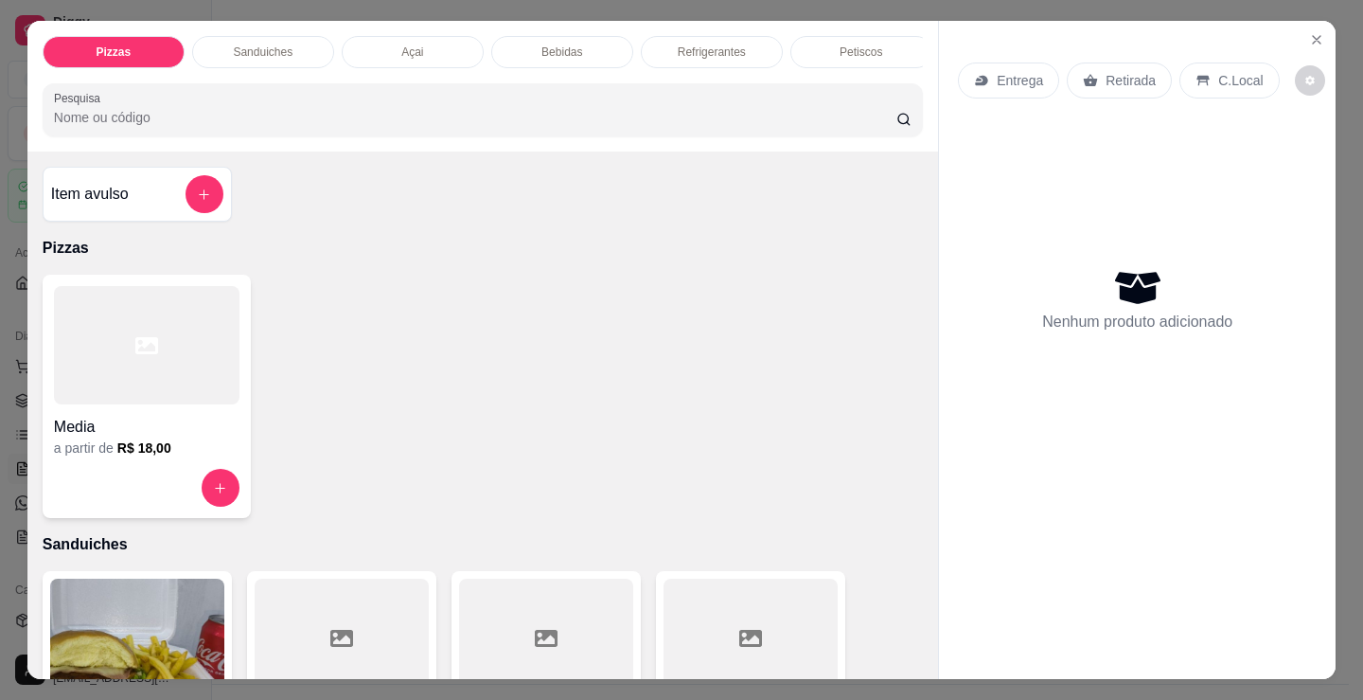
click at [853, 44] on p "Petiscos" at bounding box center [861, 51] width 43 height 15
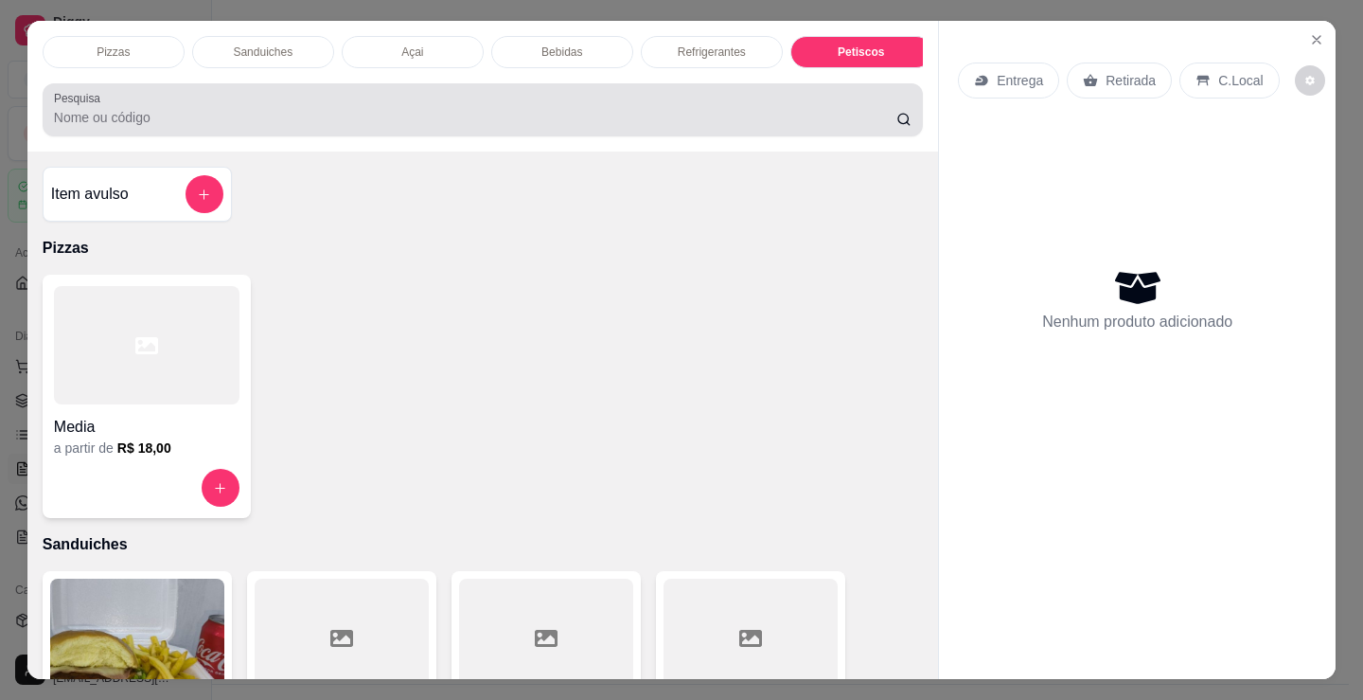
scroll to position [46, 0]
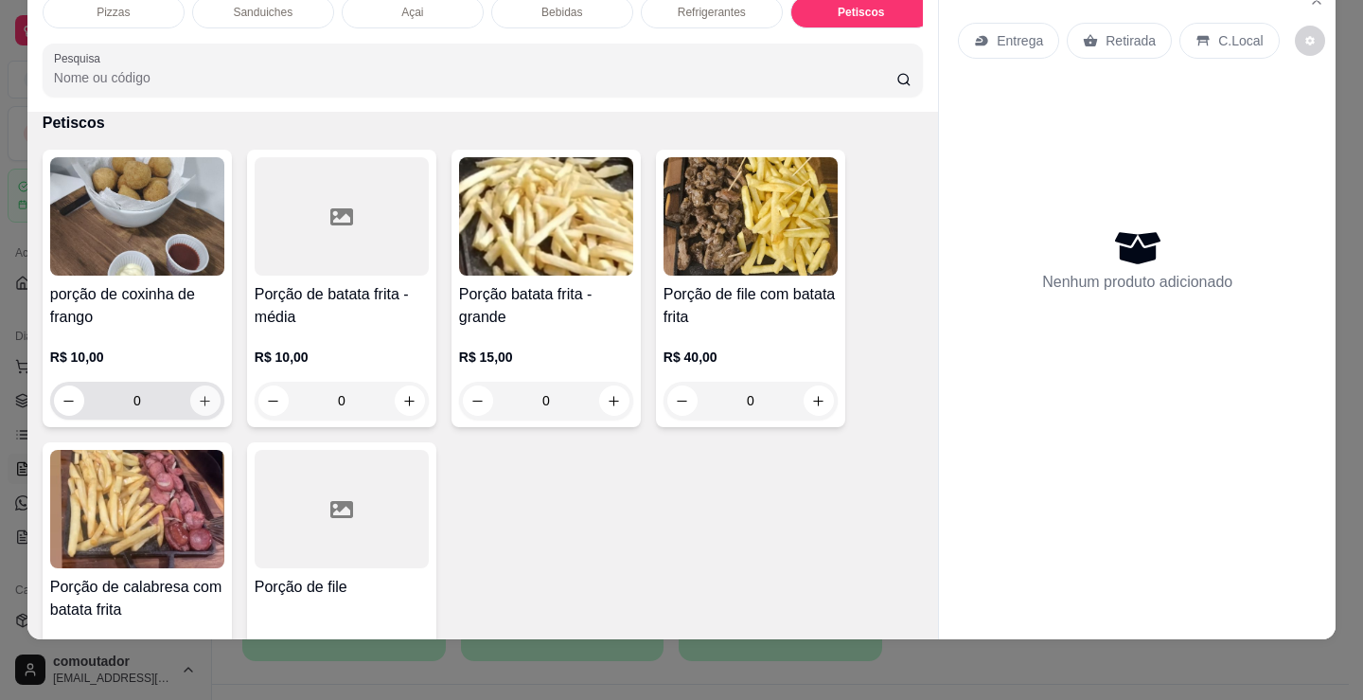
click at [204, 405] on icon "increase-product-quantity" at bounding box center [205, 401] width 14 height 14
type input "1"
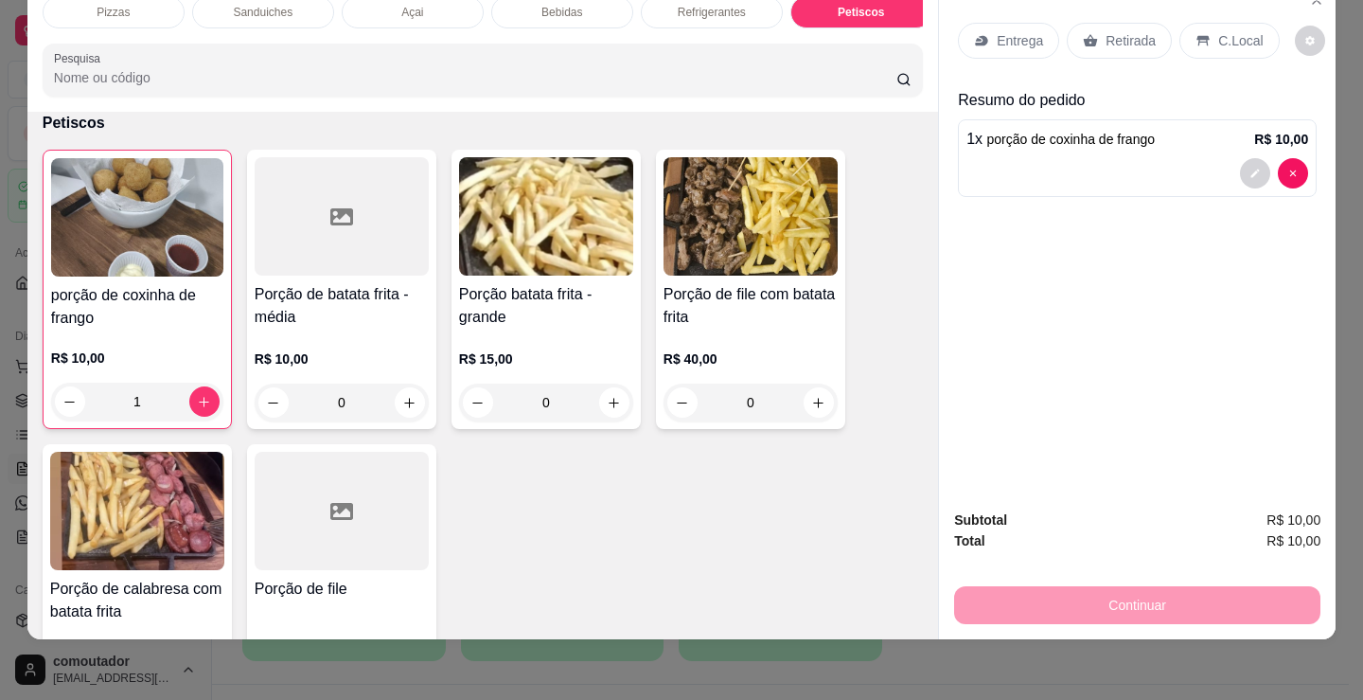
click at [273, 12] on div "Sanduiches" at bounding box center [263, 12] width 142 height 32
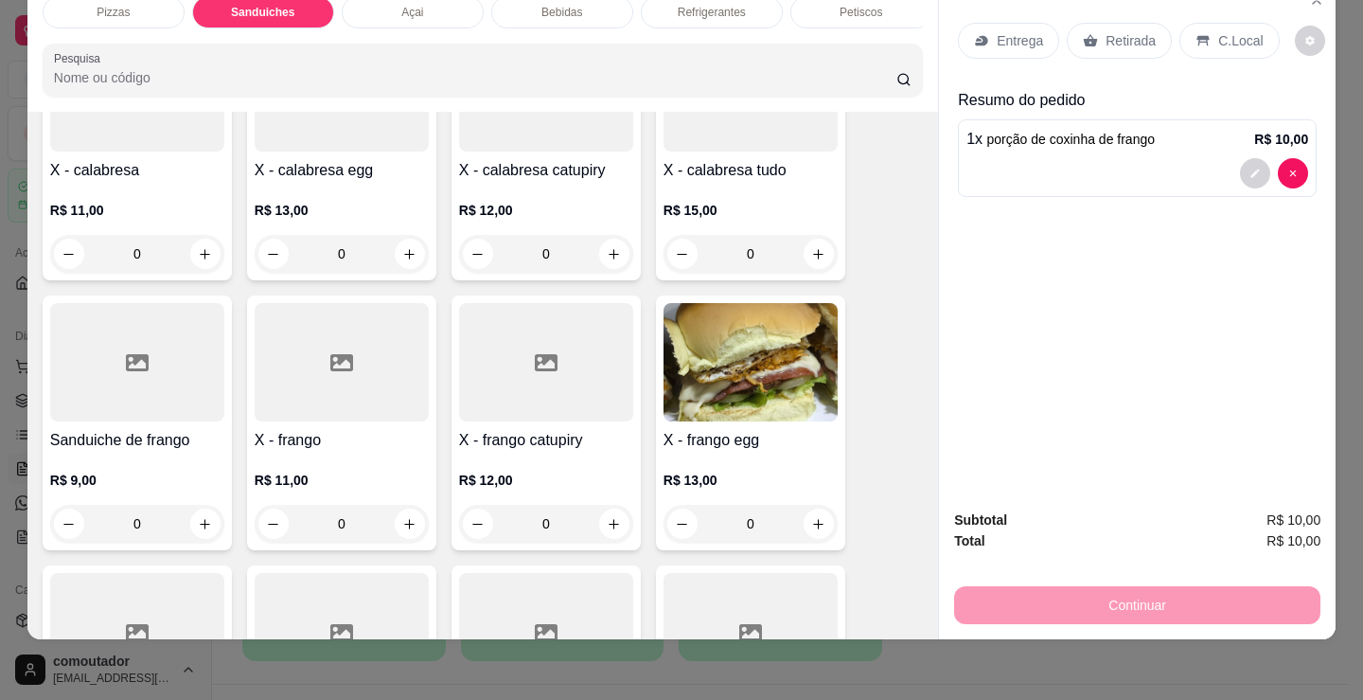
scroll to position [1139, 0]
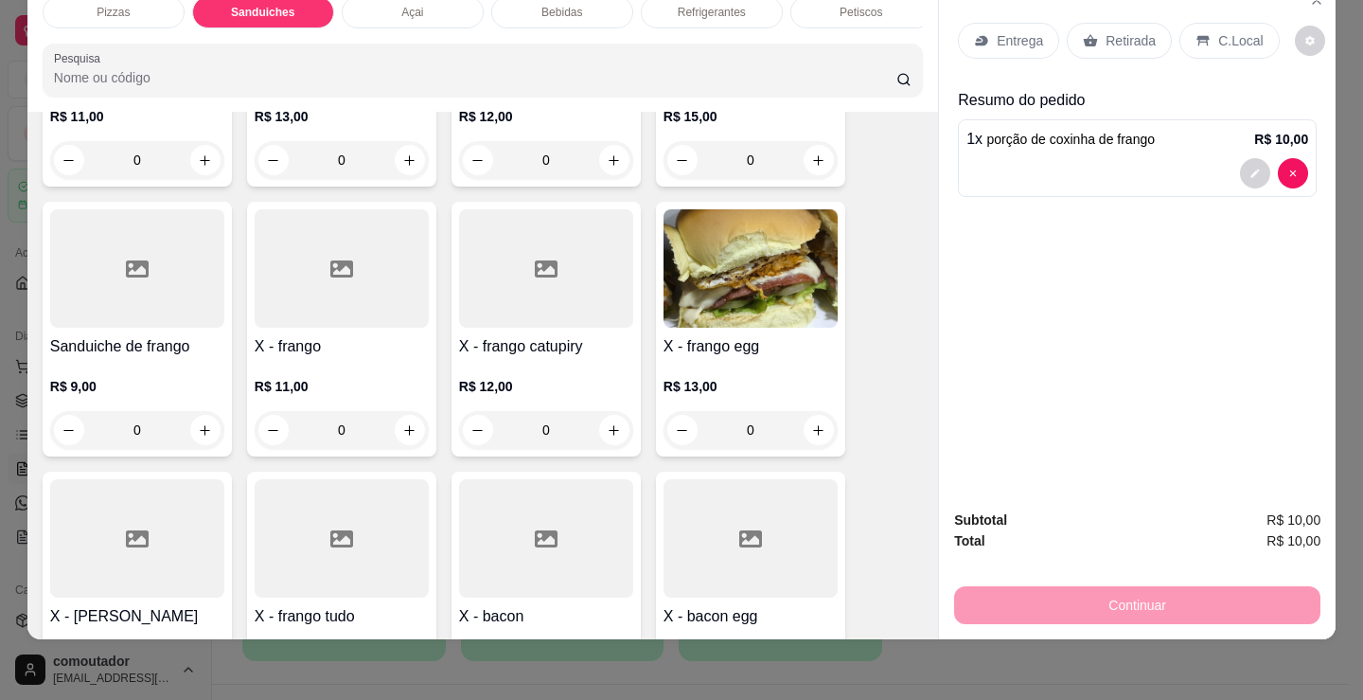
click at [403, 426] on div "0" at bounding box center [342, 430] width 174 height 38
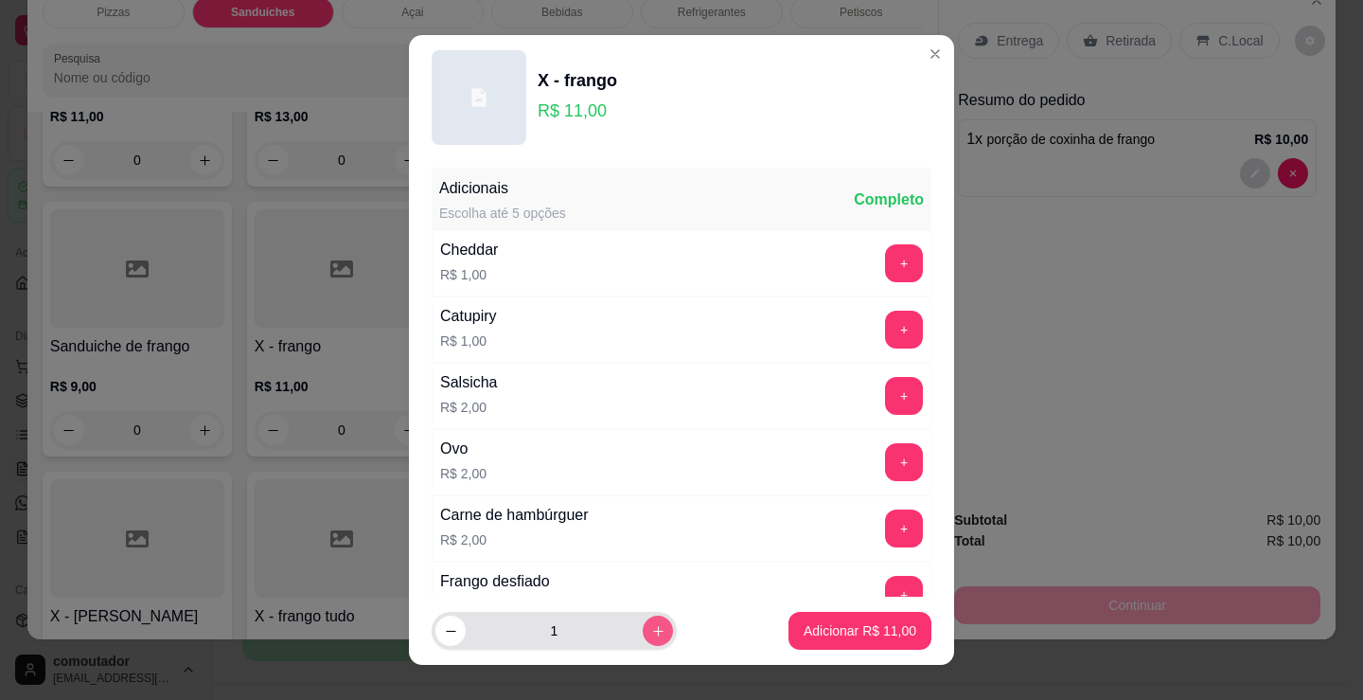
click at [646, 625] on button "increase-product-quantity" at bounding box center [658, 630] width 30 height 30
type input "2"
click at [859, 616] on button "Adicionar R$ 22,00" at bounding box center [860, 631] width 143 height 38
type input "2"
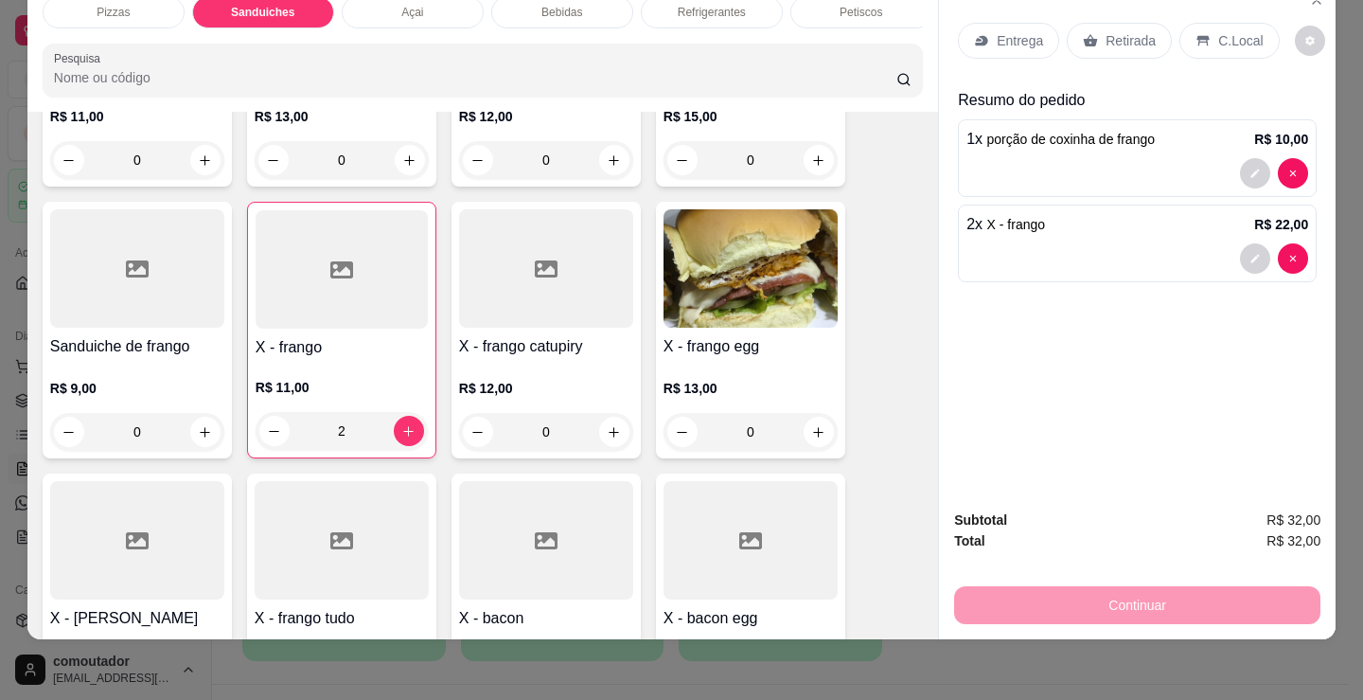
click at [1024, 31] on p "Entrega" at bounding box center [1020, 40] width 46 height 19
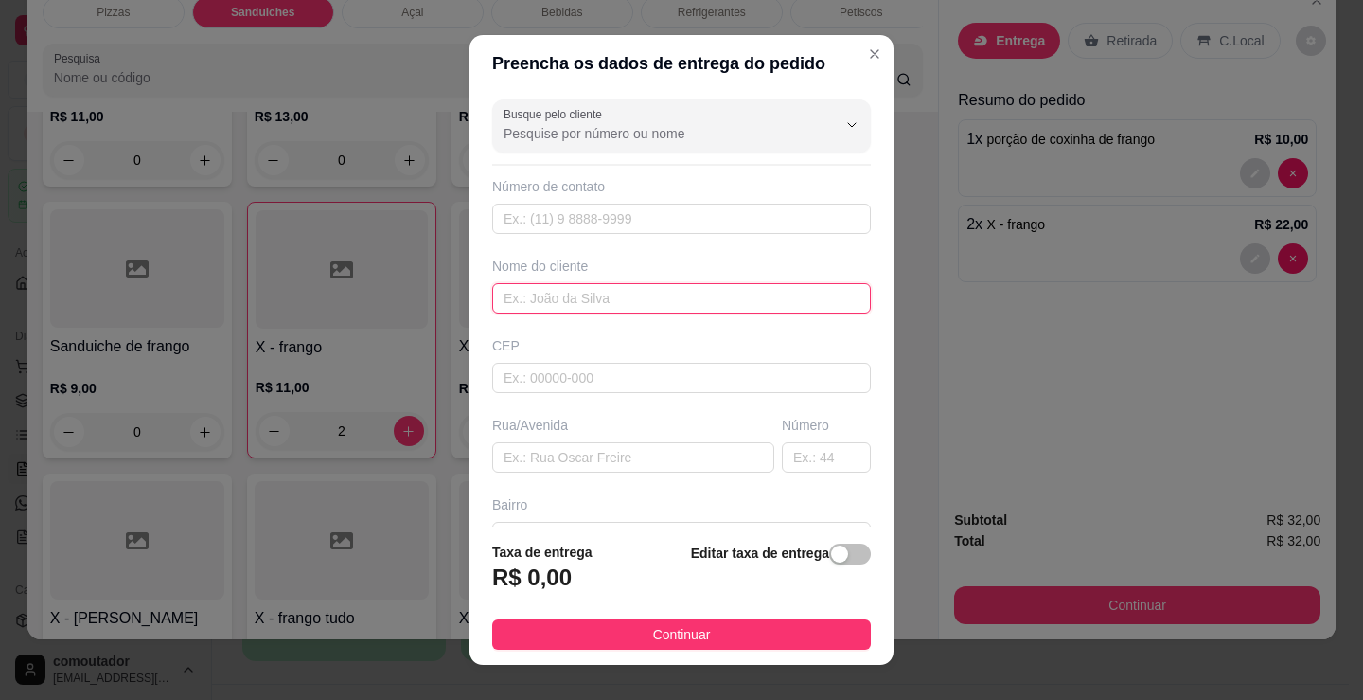
click at [586, 301] on input "text" at bounding box center [681, 298] width 379 height 30
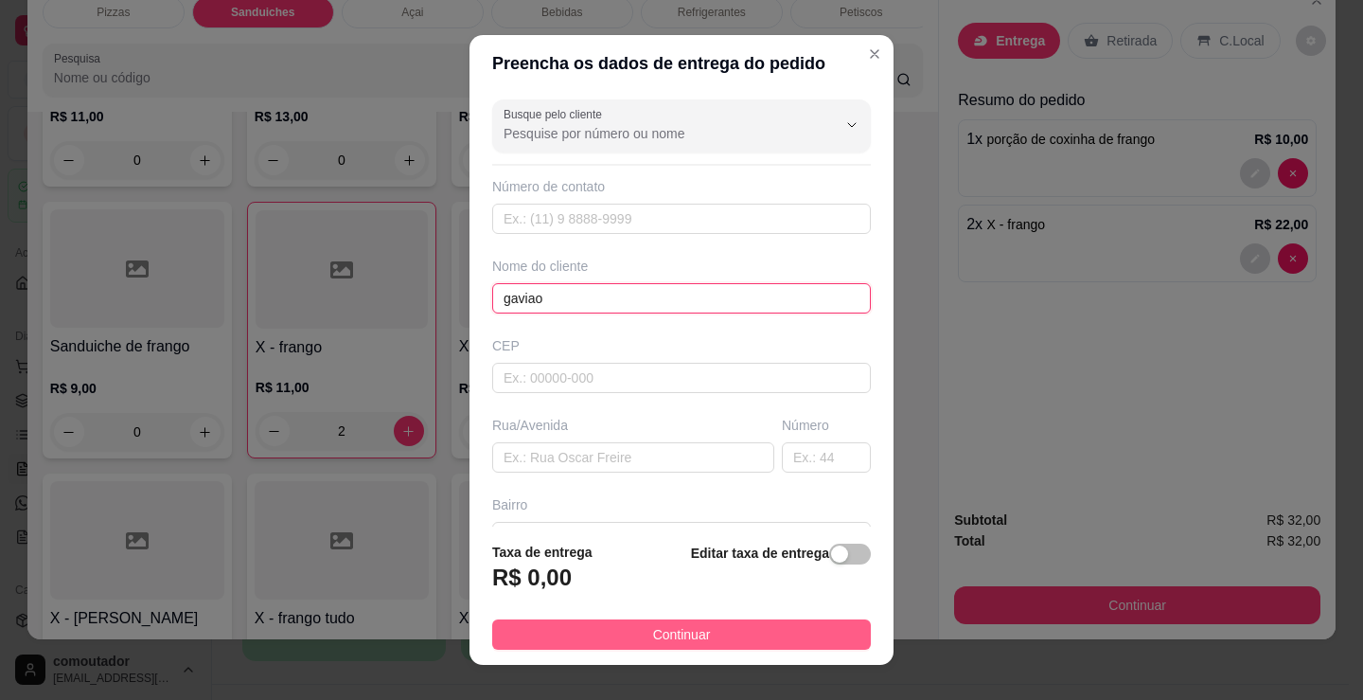
type input "gaviao"
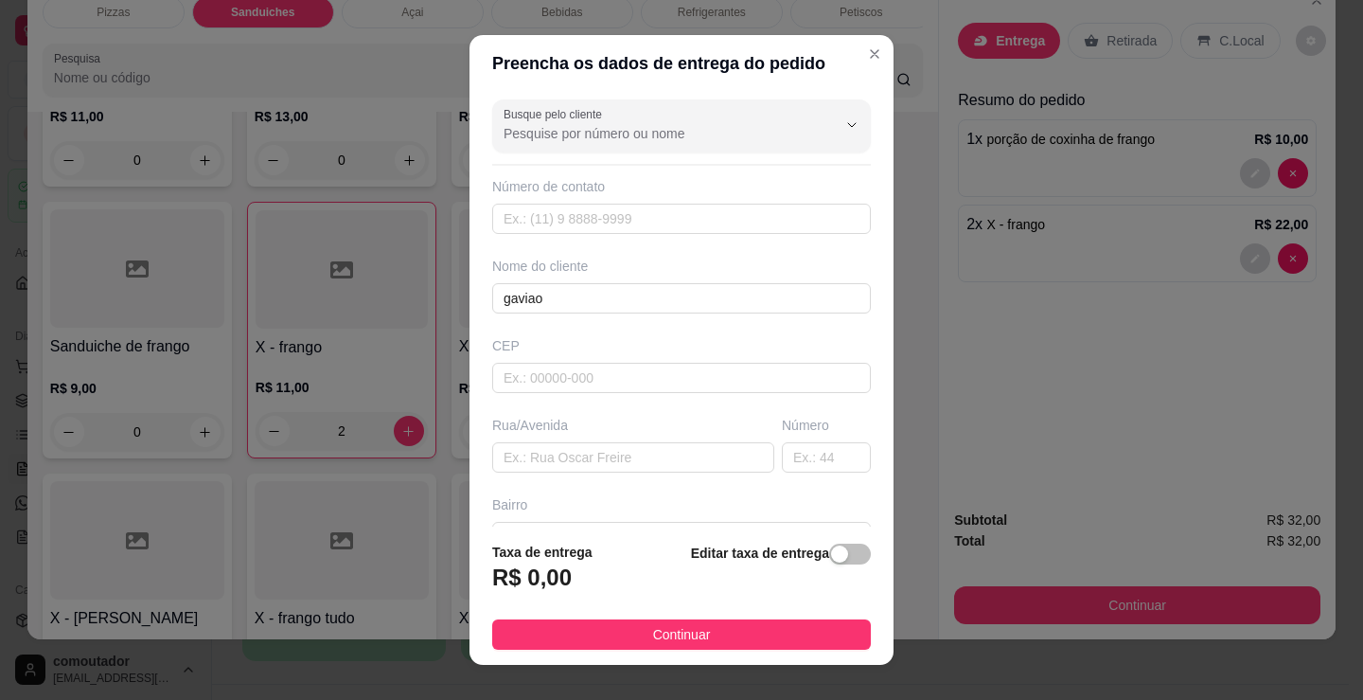
drag, startPoint x: 717, startPoint y: 648, endPoint x: 993, endPoint y: 573, distance: 286.4
click at [718, 648] on button "Continuar" at bounding box center [681, 634] width 379 height 30
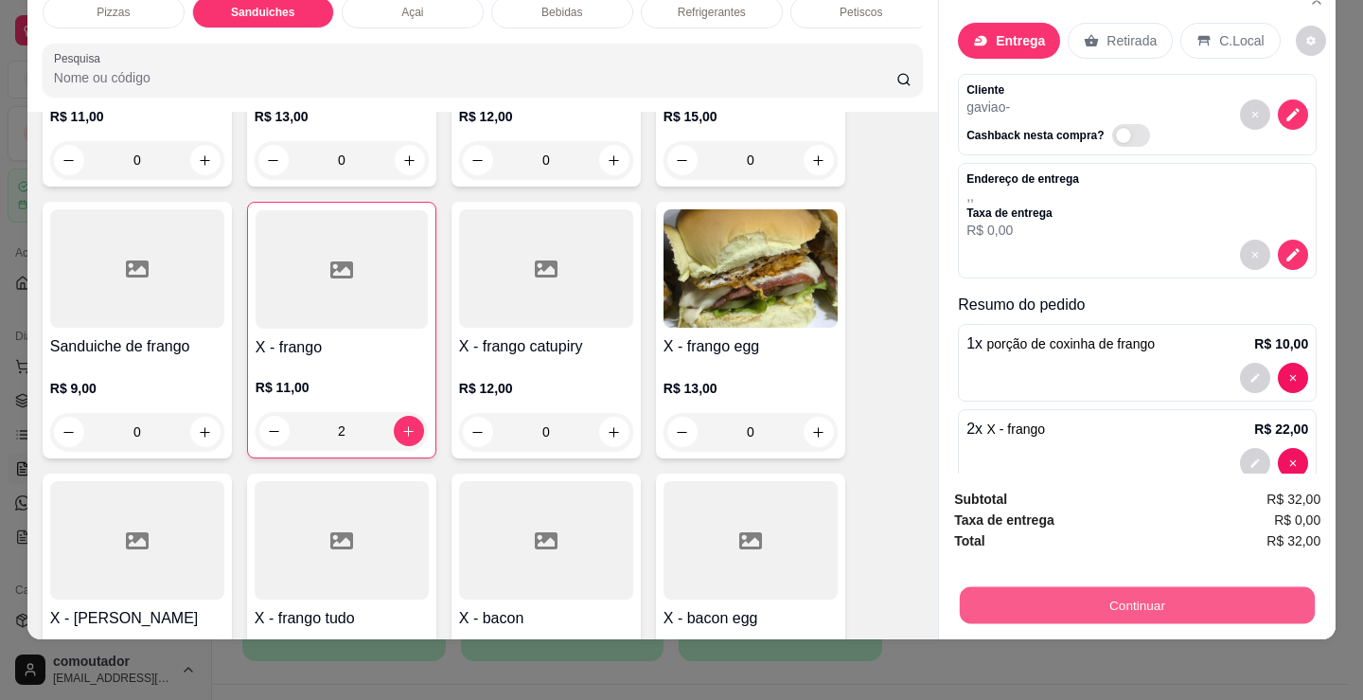
click at [1060, 586] on button "Continuar" at bounding box center [1137, 604] width 355 height 37
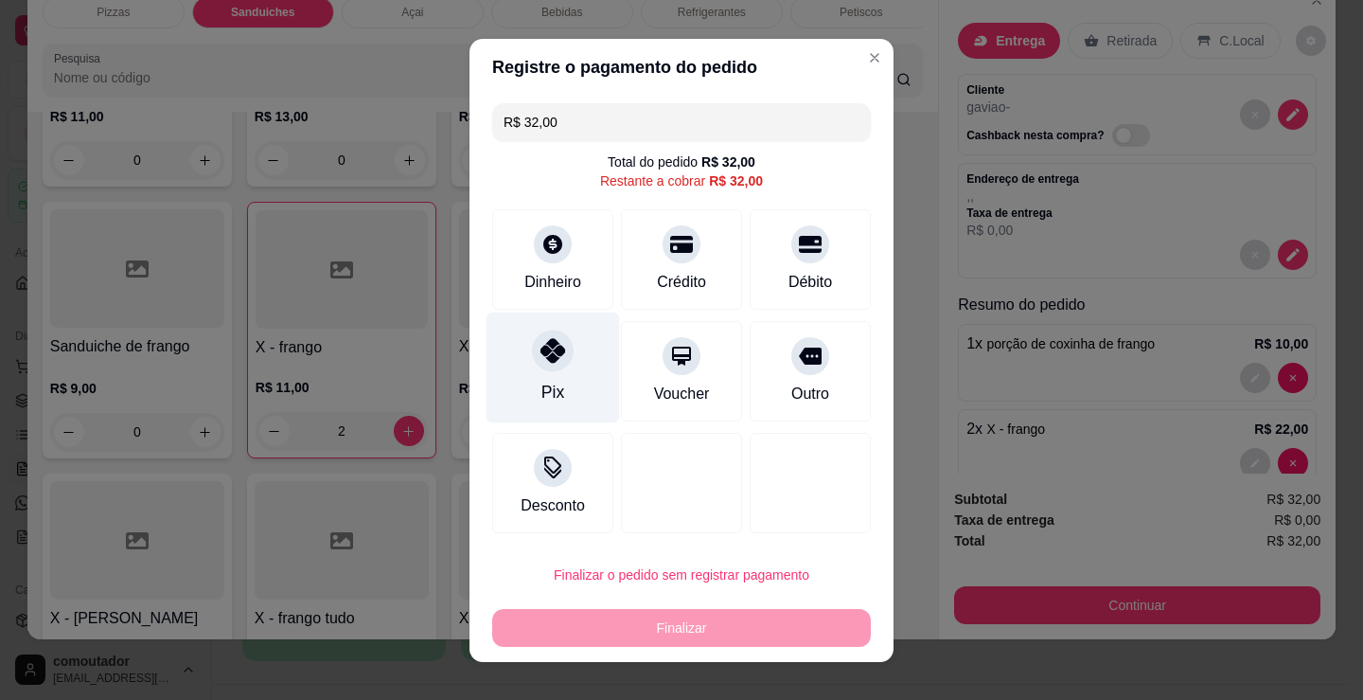
click at [544, 376] on div "Pix" at bounding box center [553, 366] width 133 height 111
type input "R$ 0,00"
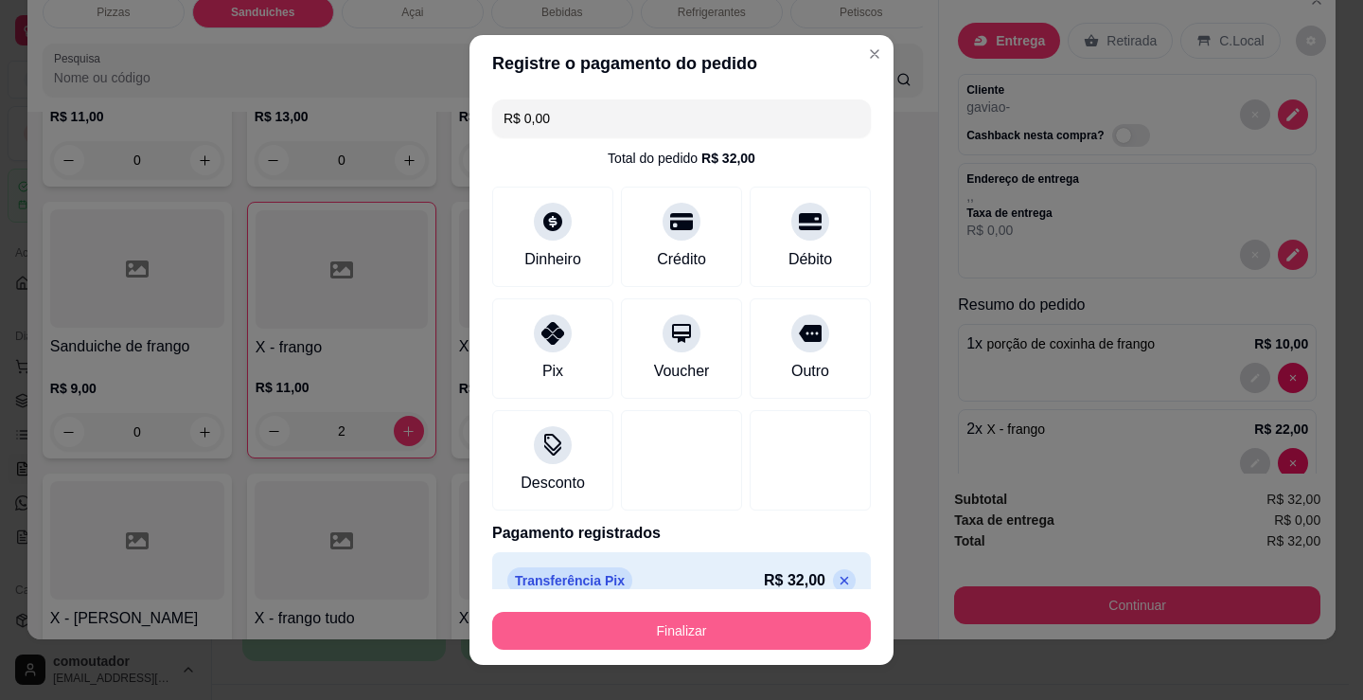
click at [687, 641] on button "Finalizar" at bounding box center [681, 631] width 379 height 38
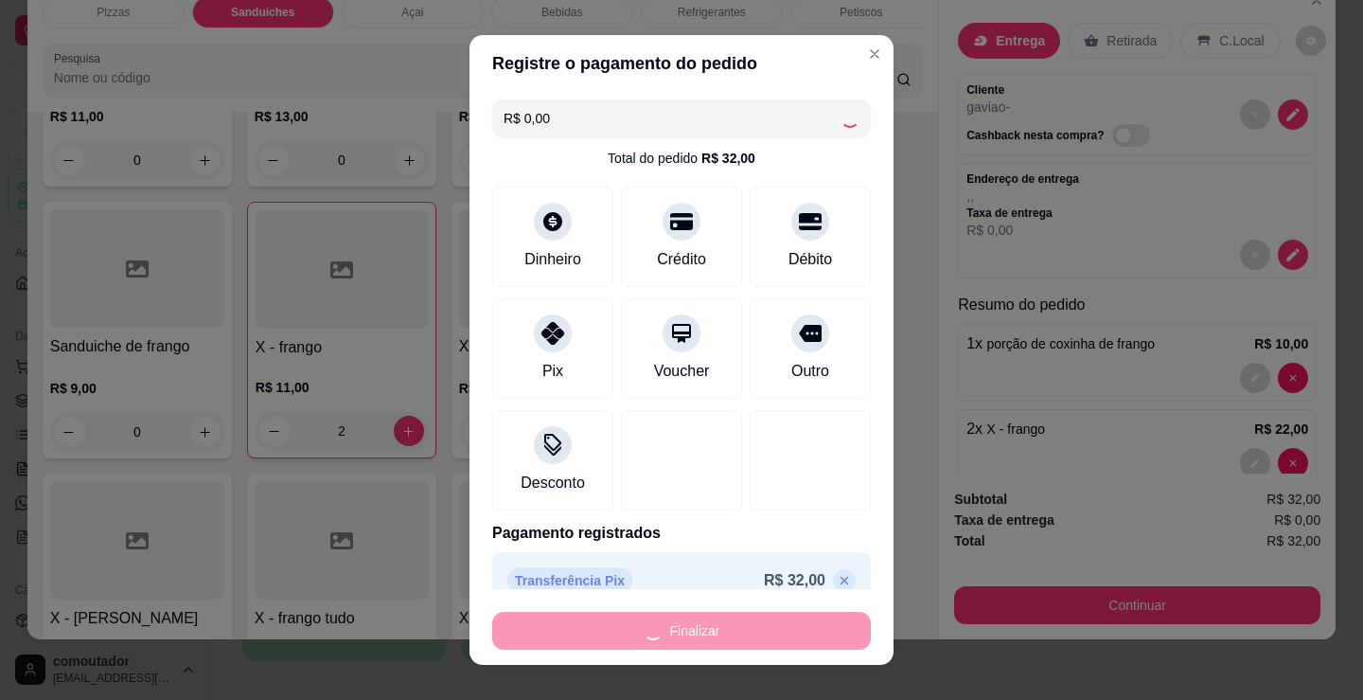
type input "0"
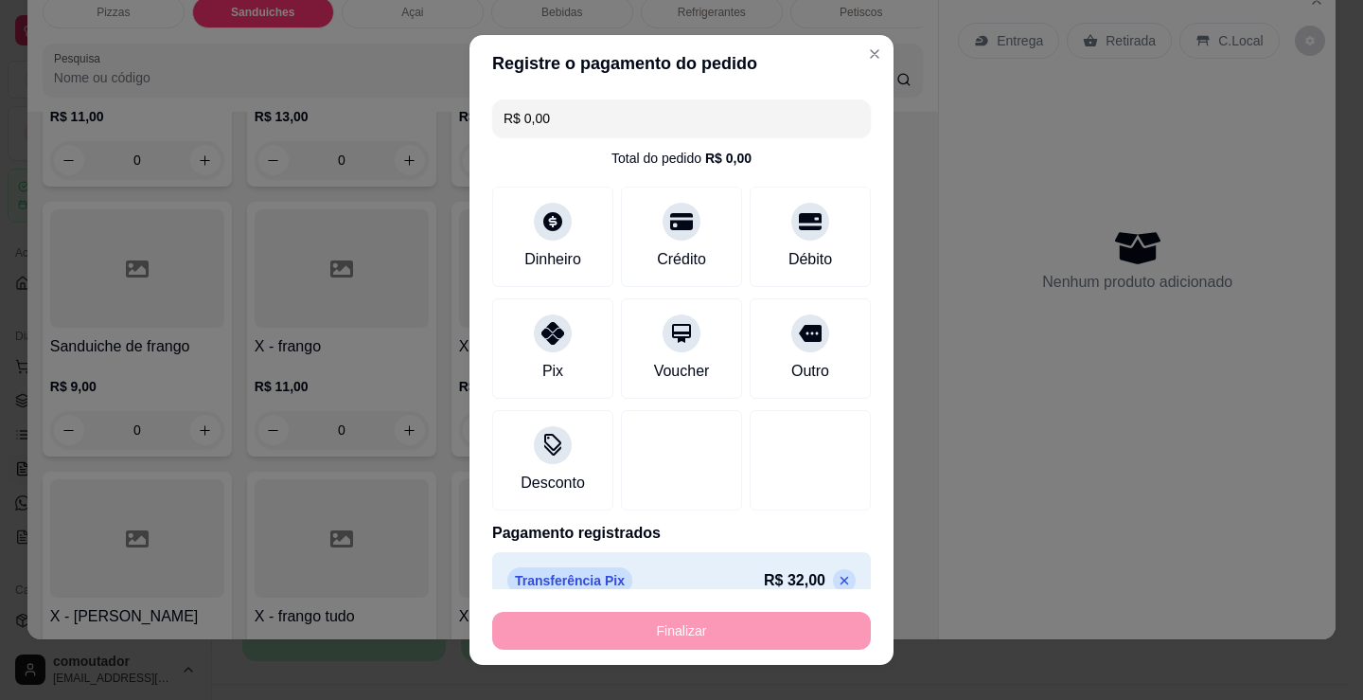
type input "-R$ 32,00"
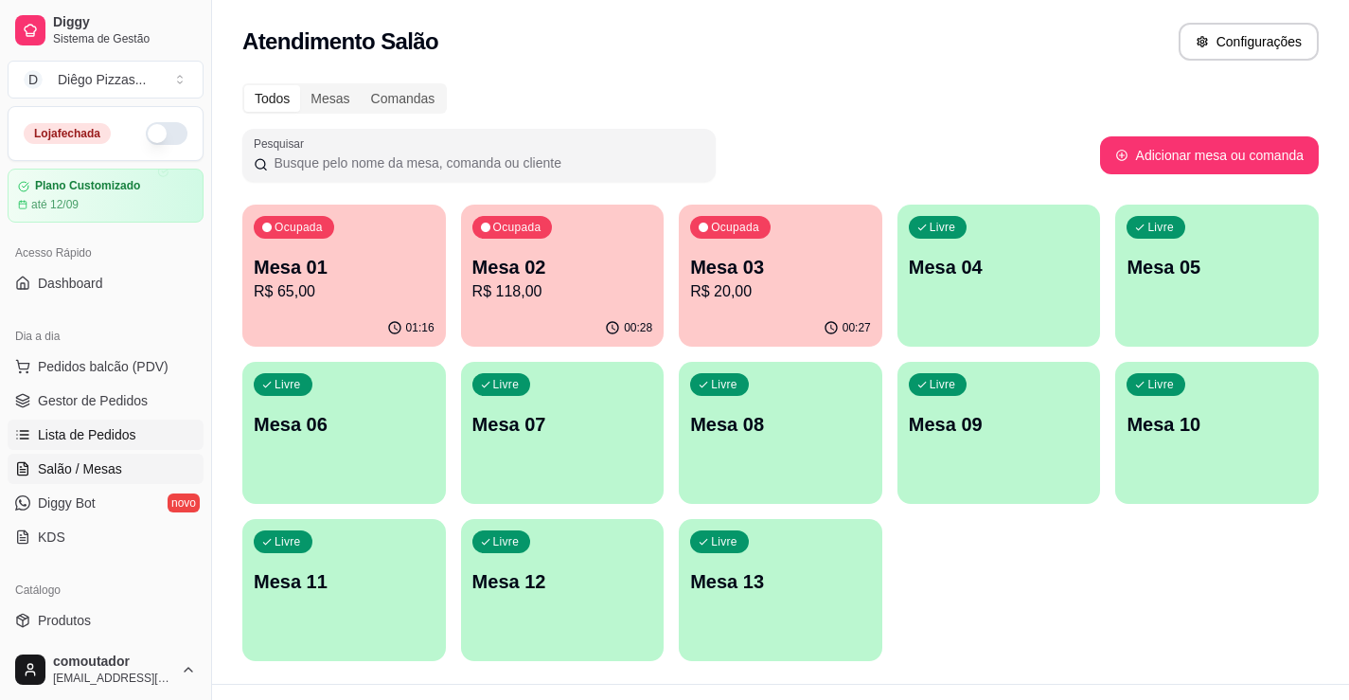
click at [94, 439] on span "Lista de Pedidos" at bounding box center [87, 434] width 98 height 19
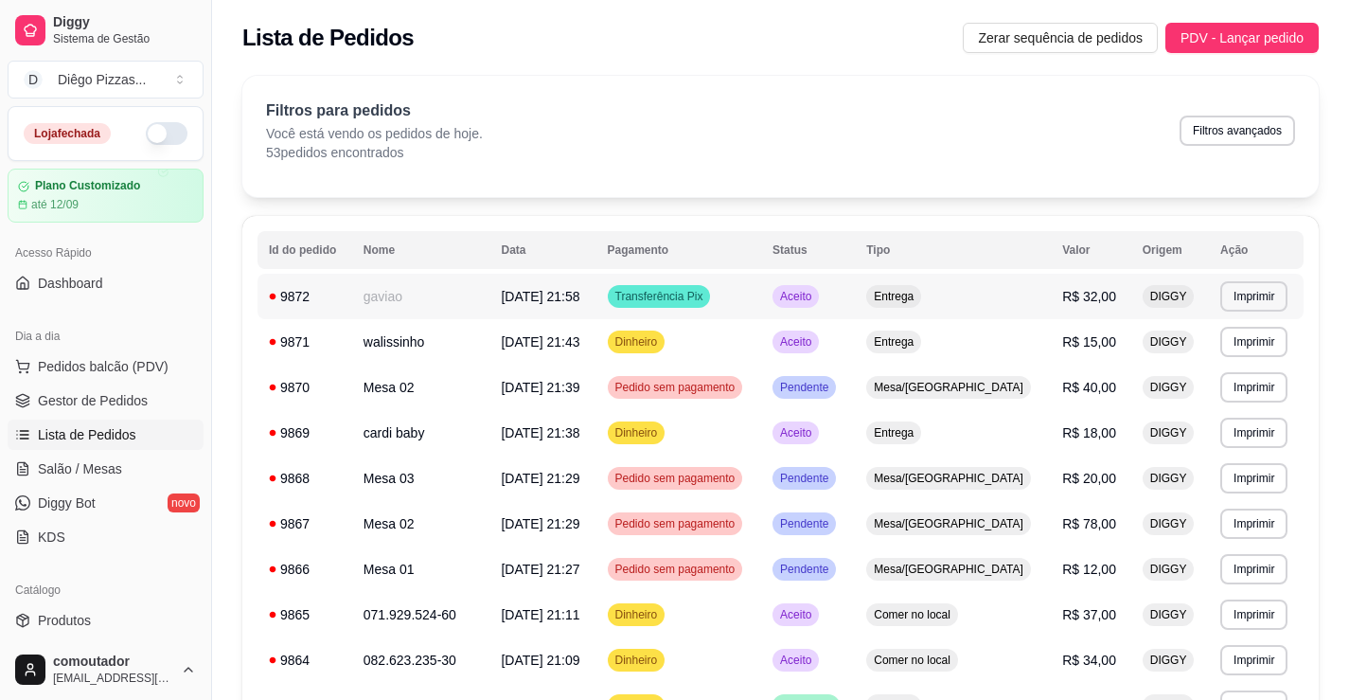
click at [388, 292] on td "gaviao" at bounding box center [421, 296] width 138 height 45
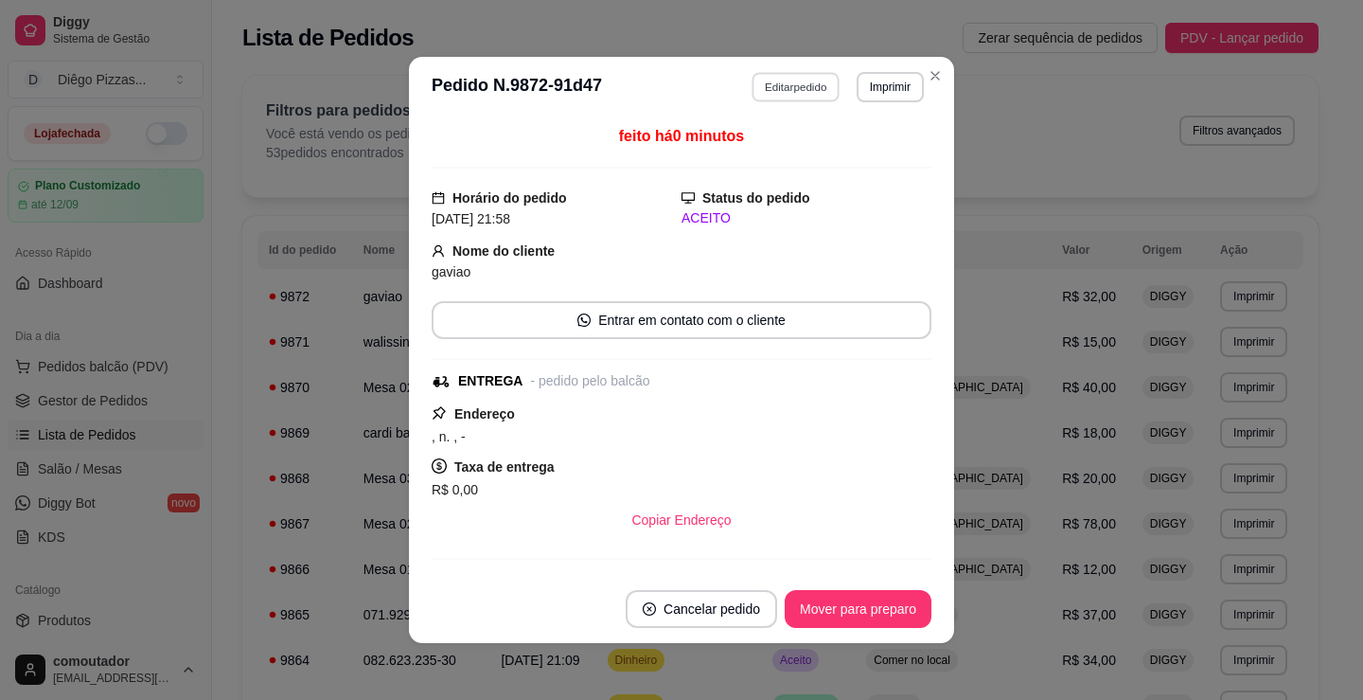
click at [766, 92] on button "Editar pedido" at bounding box center [797, 86] width 88 height 29
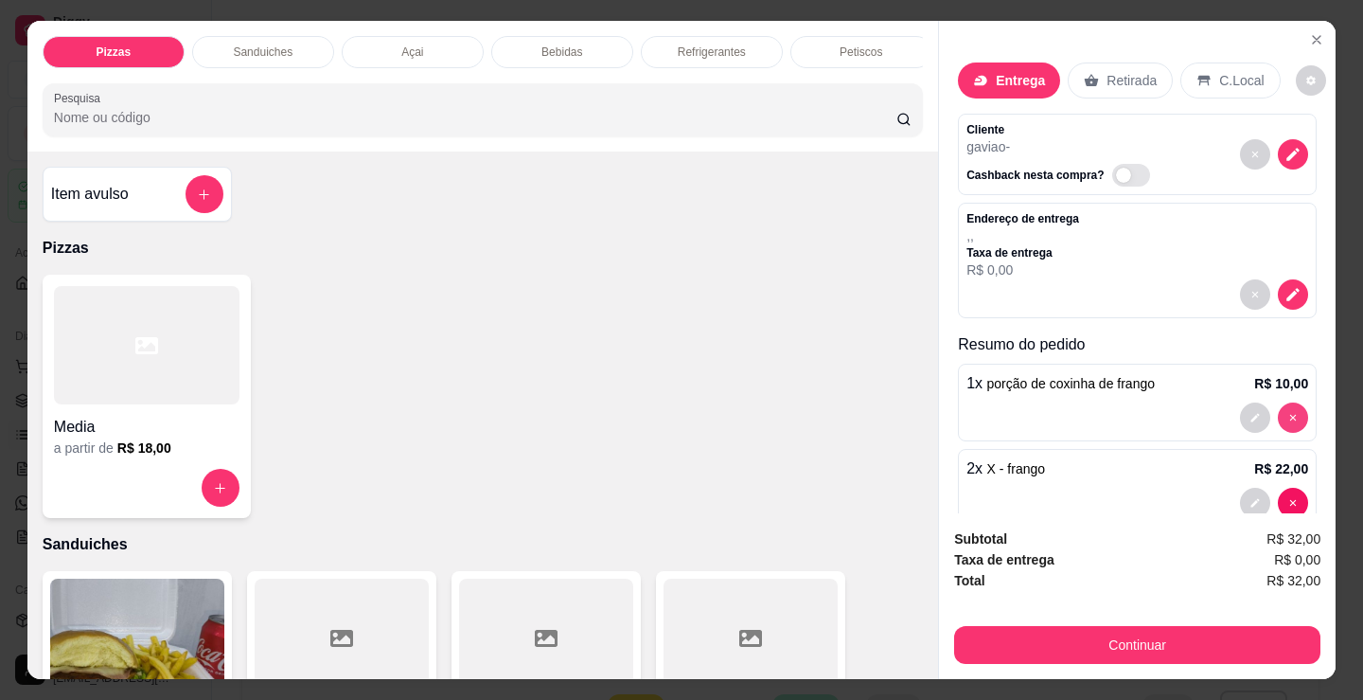
type input "0"
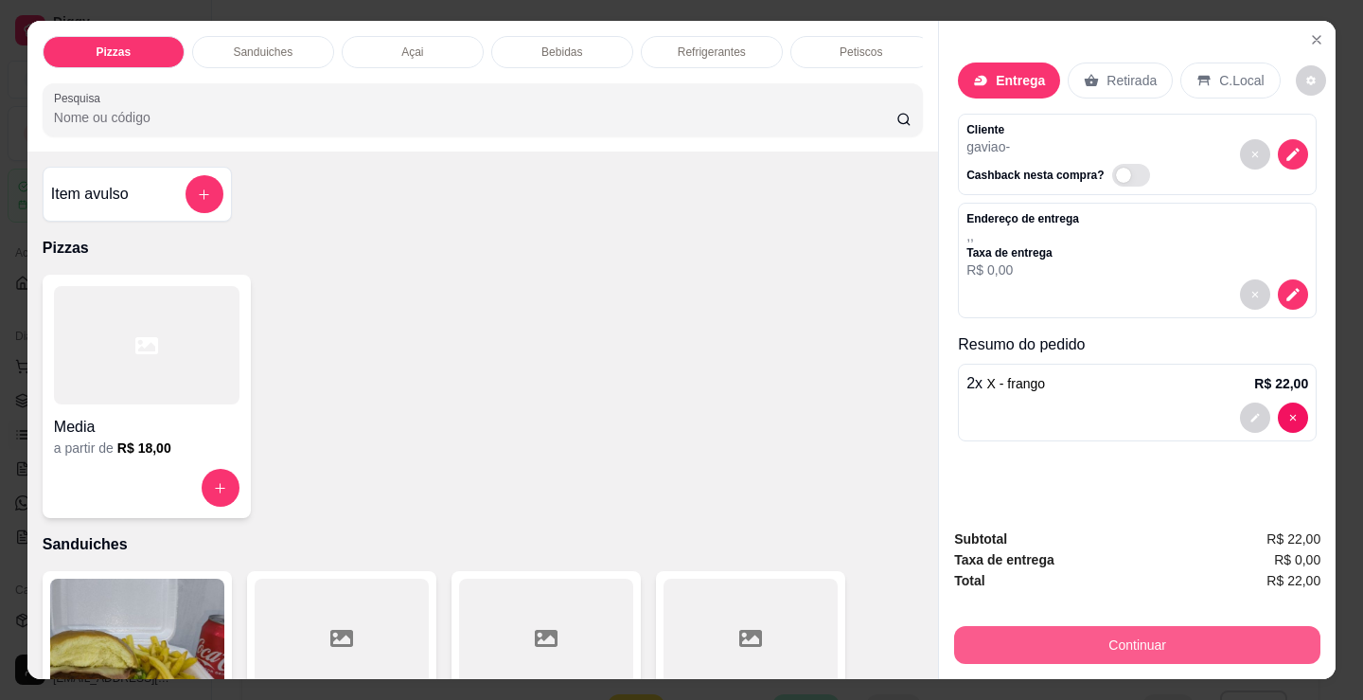
click at [1195, 643] on button "Continuar" at bounding box center [1137, 645] width 366 height 38
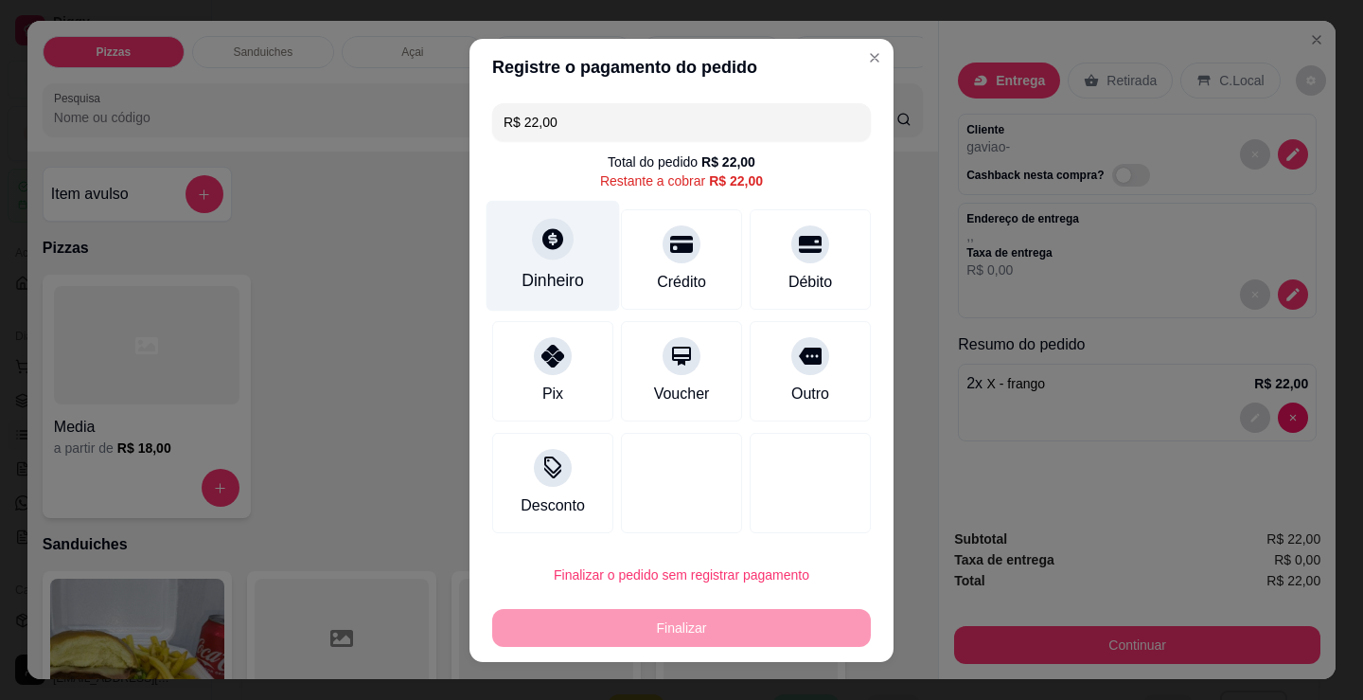
click at [553, 266] on div "Dinheiro" at bounding box center [553, 255] width 133 height 111
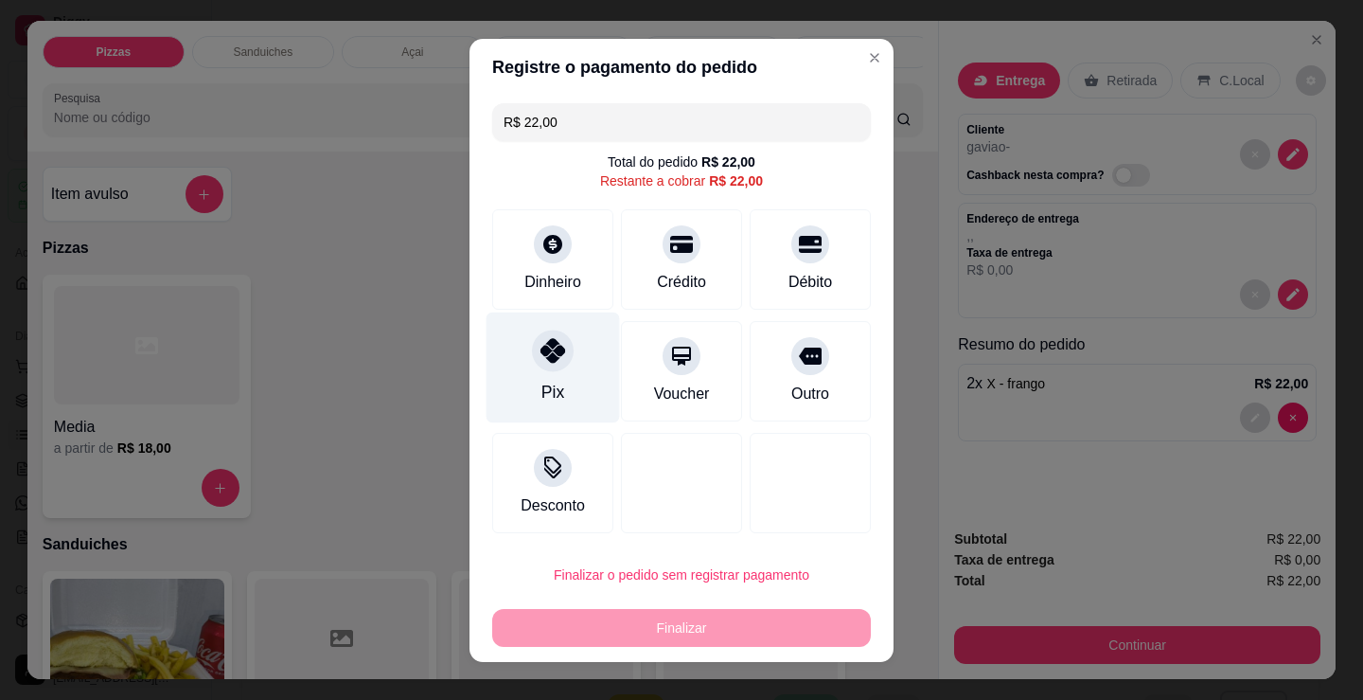
click at [547, 390] on div "Pix" at bounding box center [553, 392] width 23 height 25
type input "R$ 0,00"
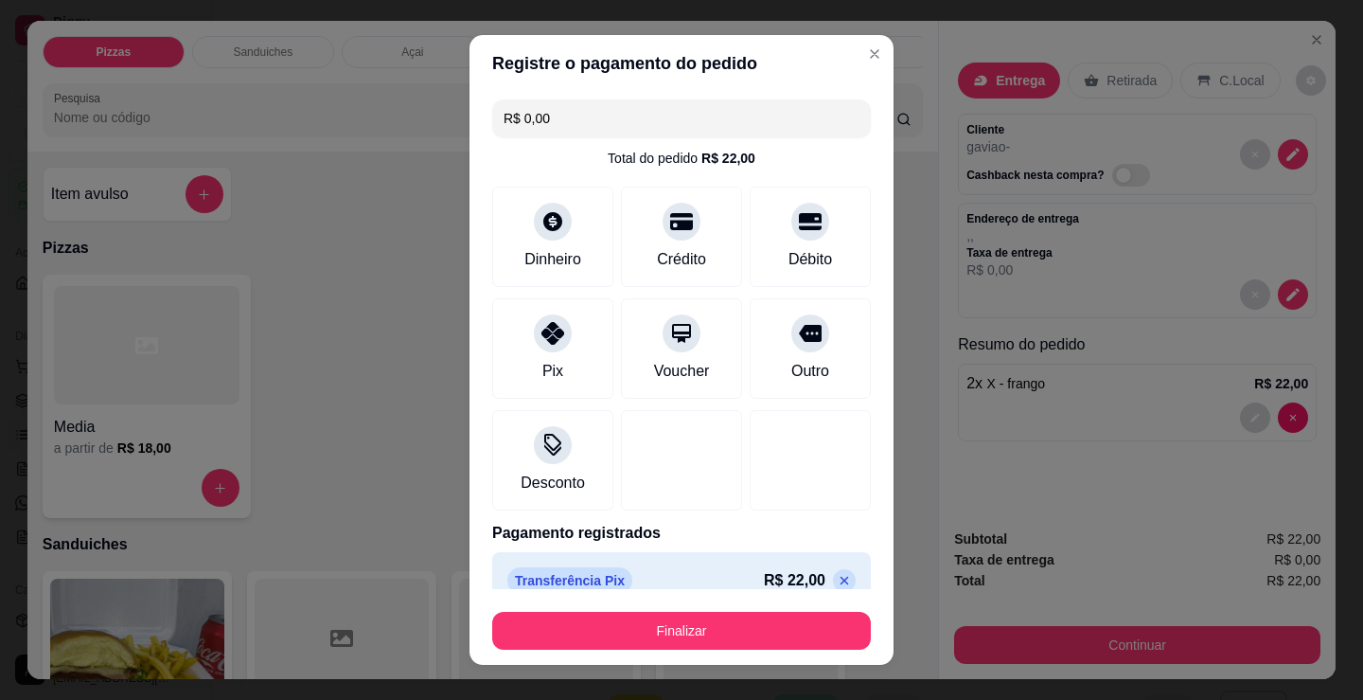
click at [737, 629] on button "Finalizar" at bounding box center [681, 631] width 379 height 38
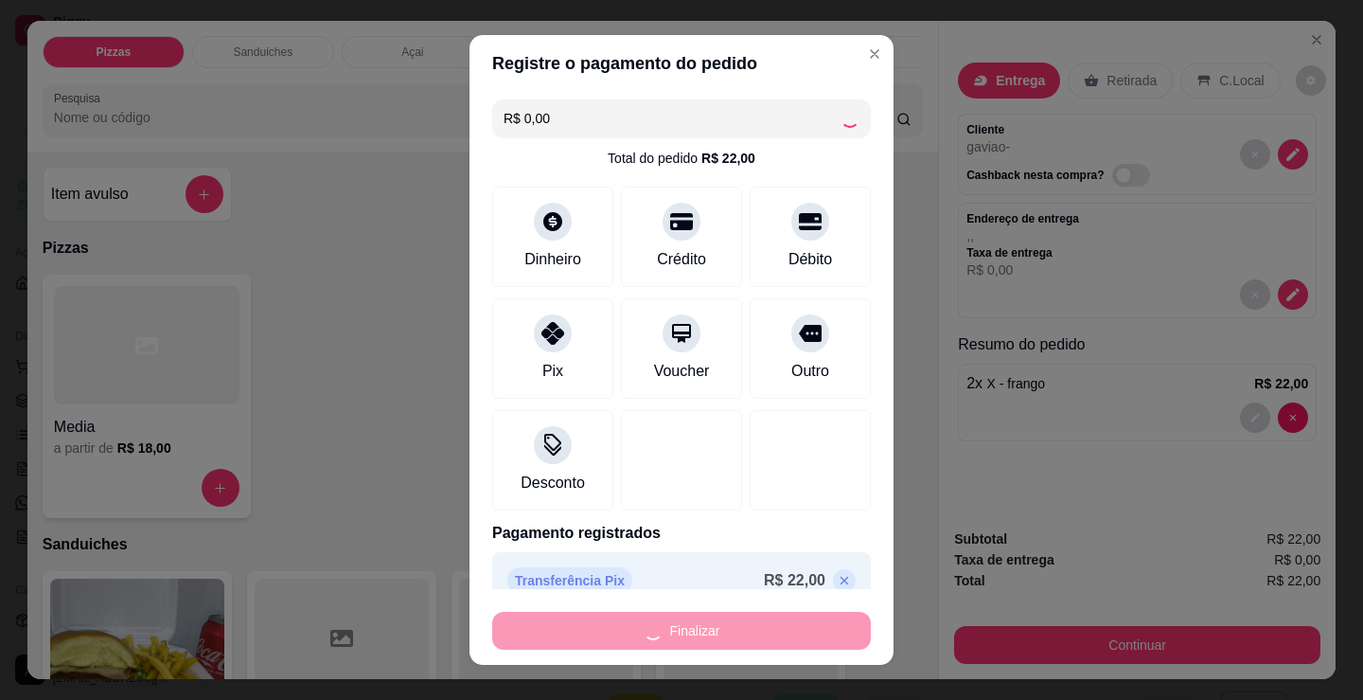
type input "0"
type input "-R$ 22,00"
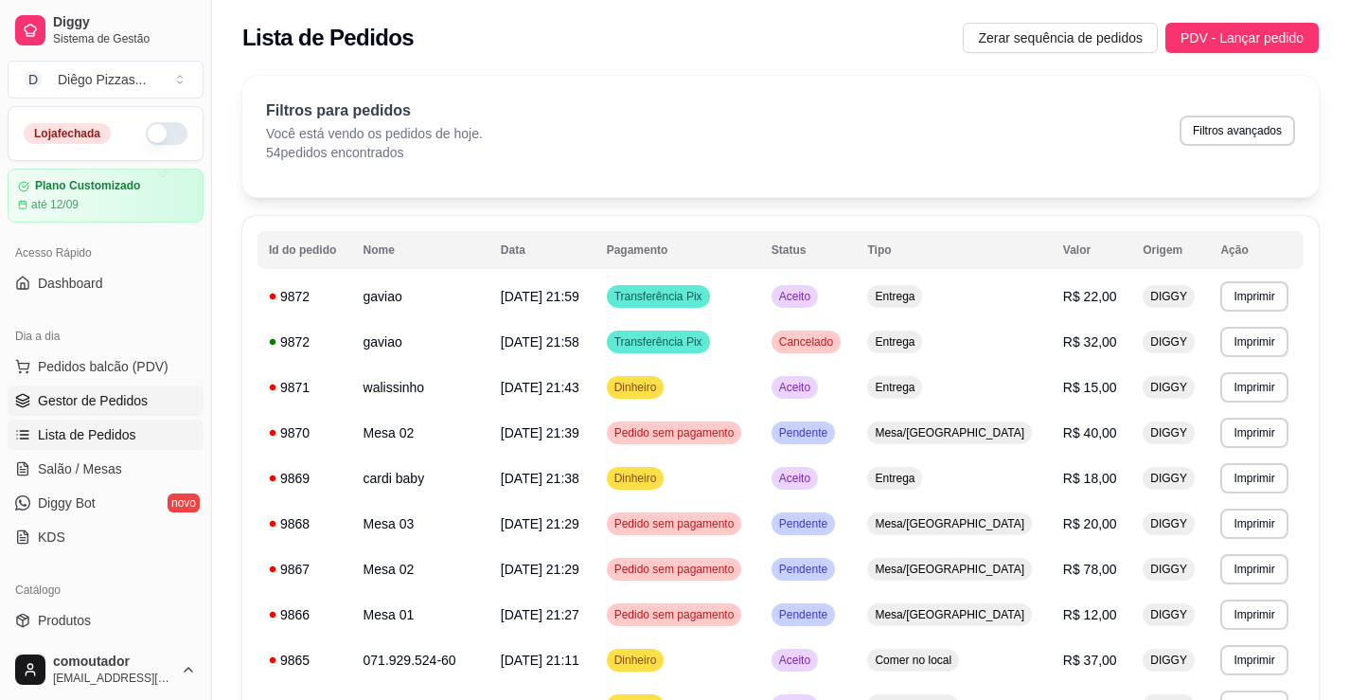
click at [40, 408] on span "Gestor de Pedidos" at bounding box center [93, 400] width 110 height 19
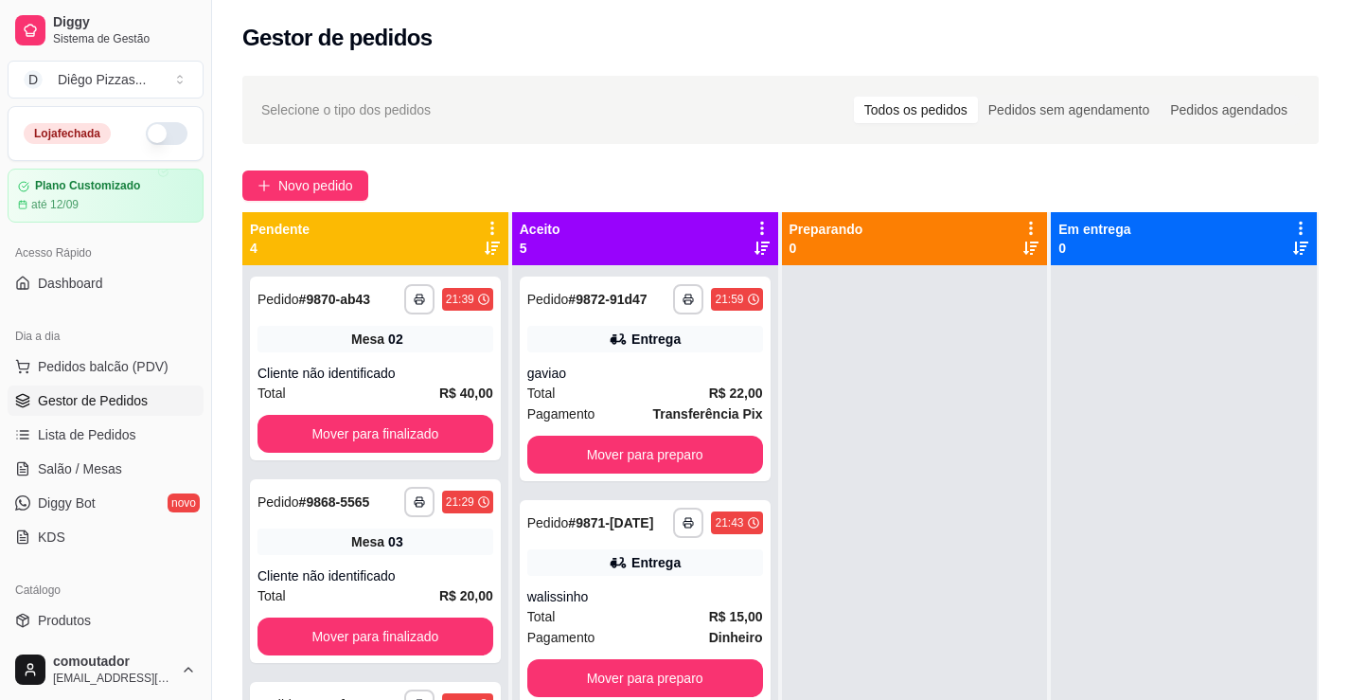
click at [487, 223] on icon at bounding box center [492, 228] width 17 height 17
click at [447, 304] on span "Com essa opção você tem a opção de mover todos os pedidos que estão em uma etap…" at bounding box center [372, 286] width 224 height 36
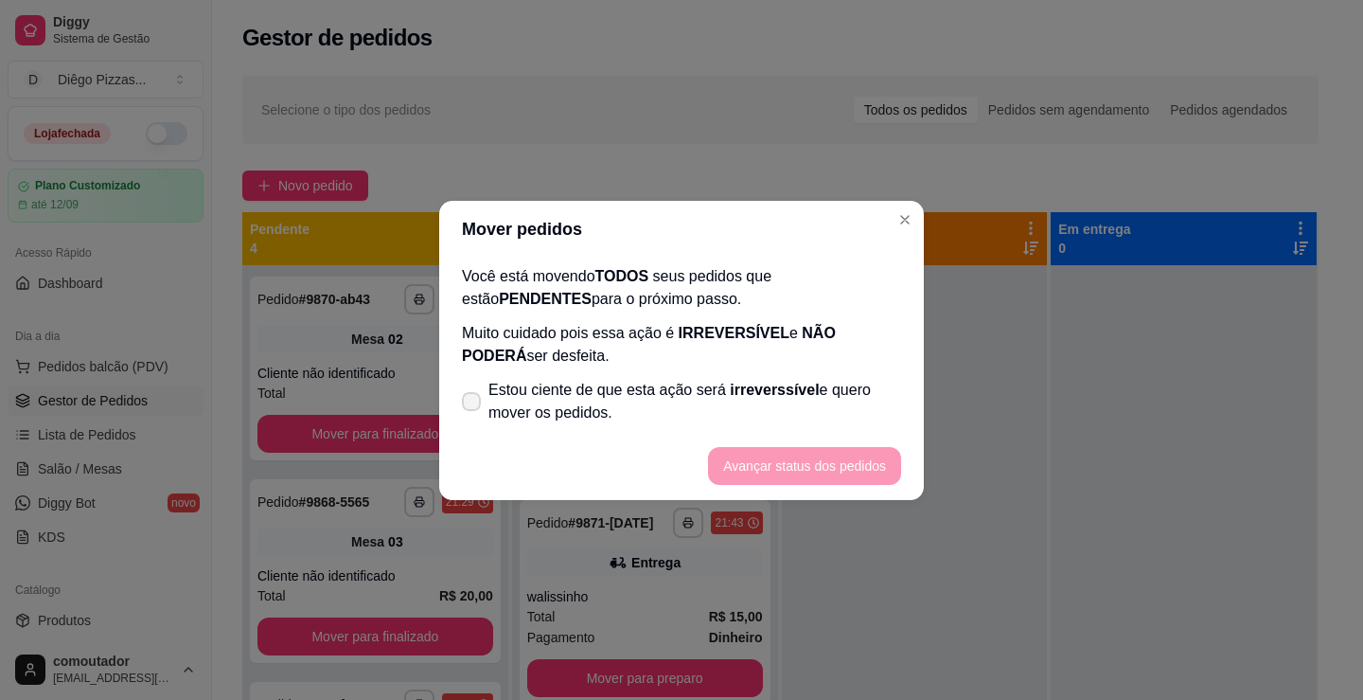
click at [520, 402] on span "Estou ciente de que esta ação será irreverssível e quero mover os pedidos." at bounding box center [695, 401] width 413 height 45
click at [473, 404] on input "Estou ciente de que esta ação será irreverssível e quero mover os pedidos." at bounding box center [467, 410] width 12 height 12
checkbox input "true"
click at [880, 464] on button "Avançar status dos pedidos" at bounding box center [804, 465] width 187 height 37
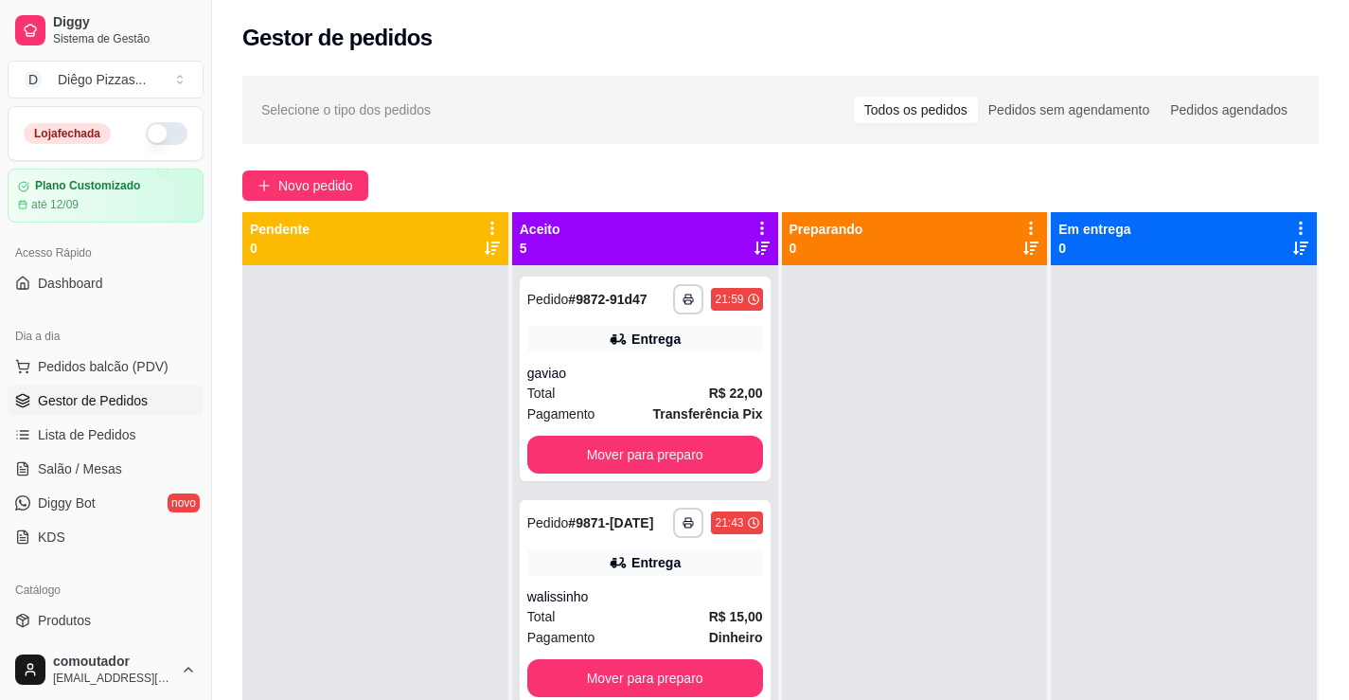
click at [754, 226] on icon at bounding box center [762, 228] width 17 height 17
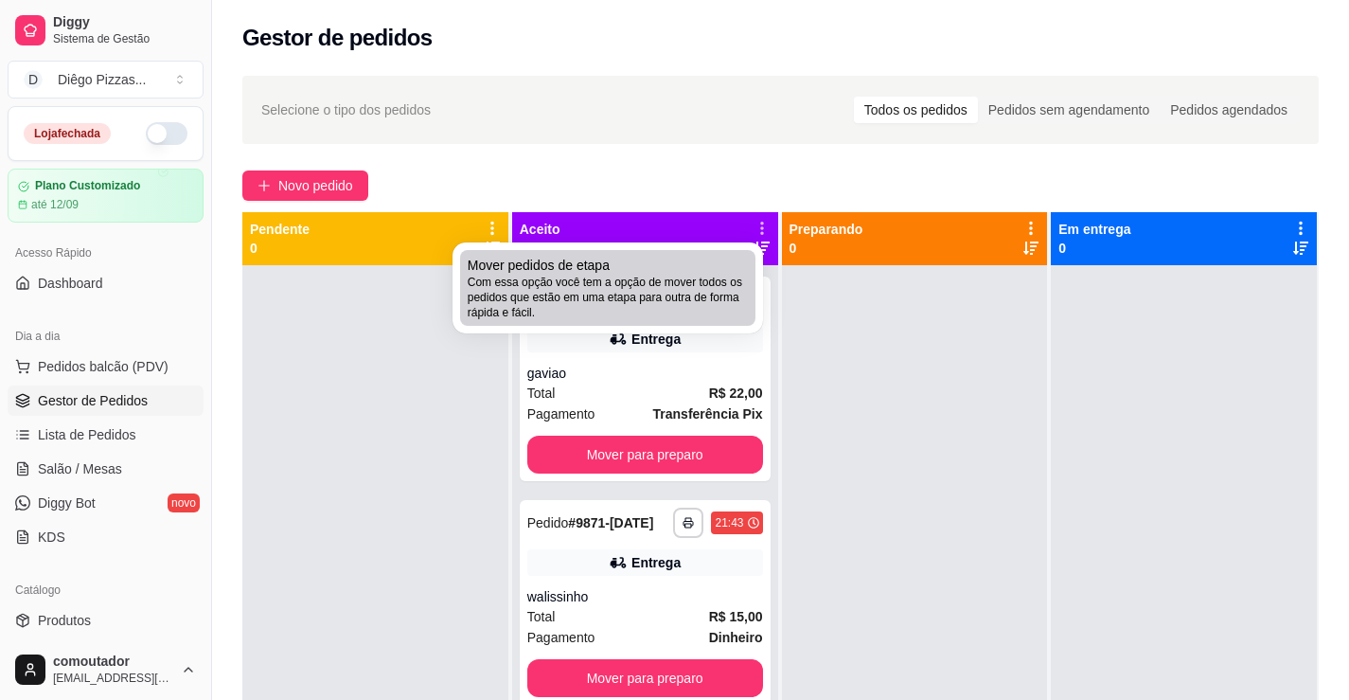
click at [685, 314] on span "Com essa opção você tem a opção de mover todos os pedidos que estão em uma etap…" at bounding box center [608, 297] width 280 height 45
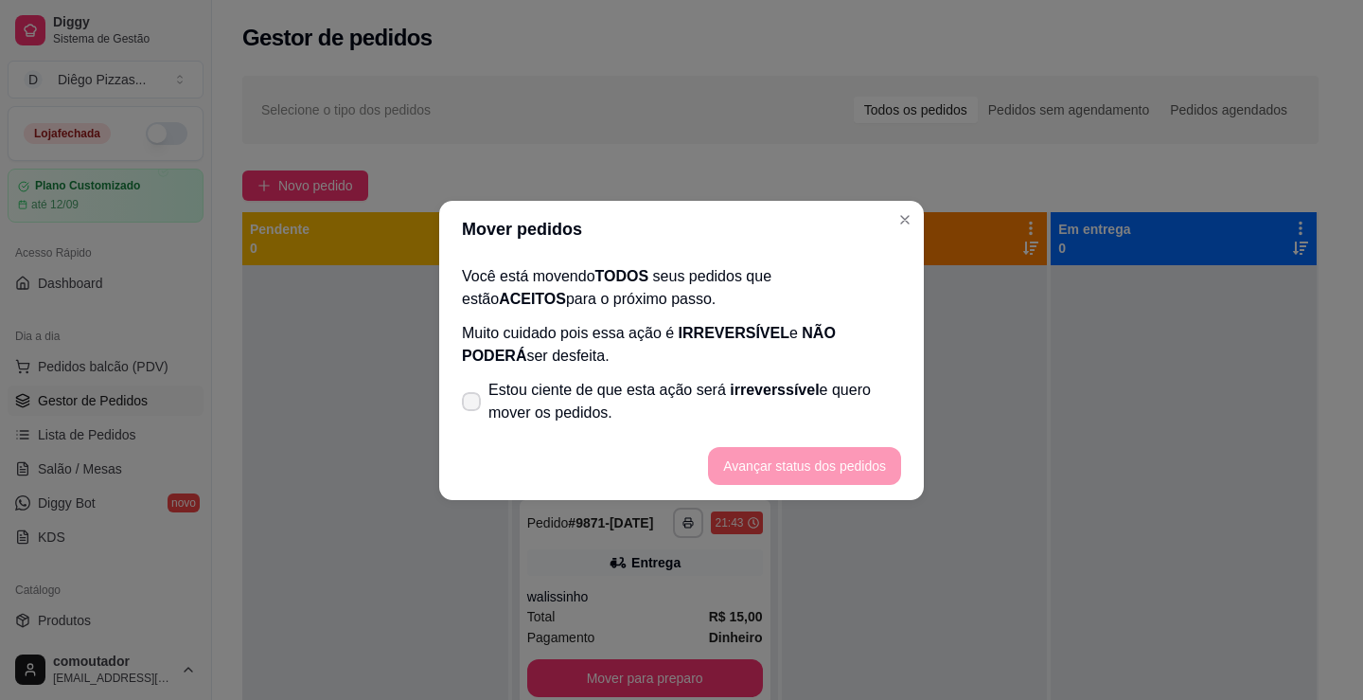
click at [602, 417] on span "Estou ciente de que esta ação será irreverssível e quero mover os pedidos." at bounding box center [695, 401] width 413 height 45
click at [473, 417] on input "Estou ciente de que esta ação será irreverssível e quero mover os pedidos." at bounding box center [467, 410] width 12 height 12
checkbox input "true"
click at [775, 463] on button "Avançar status dos pedidos" at bounding box center [804, 465] width 187 height 37
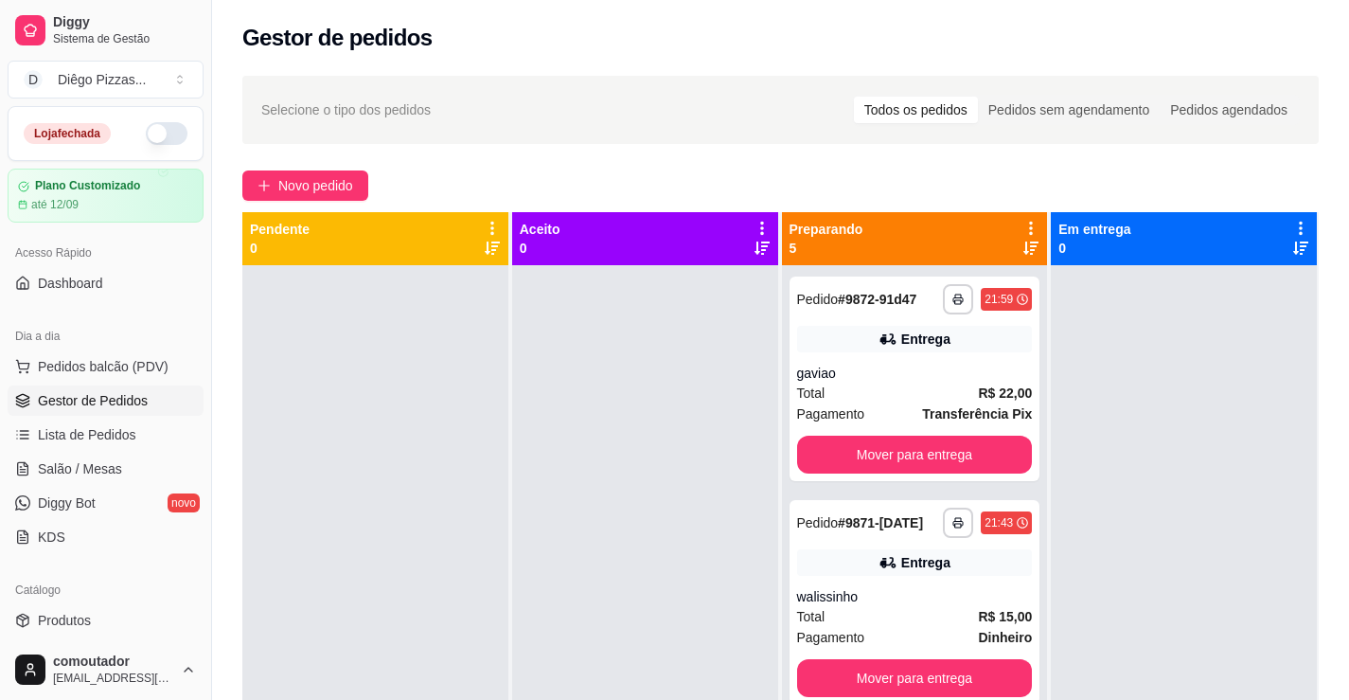
click at [1025, 221] on icon at bounding box center [1030, 228] width 17 height 17
click at [1010, 270] on div "Mover pedidos de etapa Com essa opção você tem a opção de mover todos os pedido…" at bounding box center [904, 278] width 224 height 51
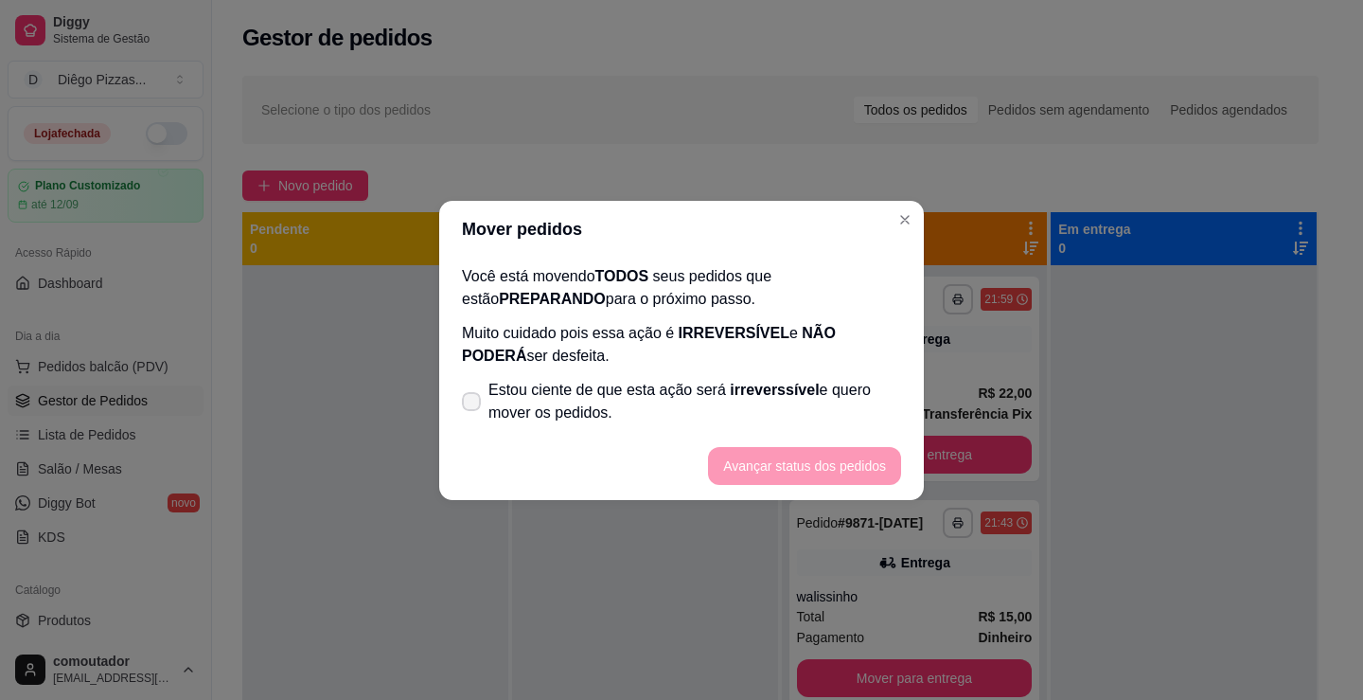
click at [735, 387] on span "irreverssível" at bounding box center [774, 390] width 89 height 16
click at [473, 404] on input "Estou ciente de que esta ação será irreverssível e quero mover os pedidos." at bounding box center [467, 410] width 12 height 12
checkbox input "true"
click at [771, 469] on button "Avançar status dos pedidos" at bounding box center [804, 466] width 193 height 38
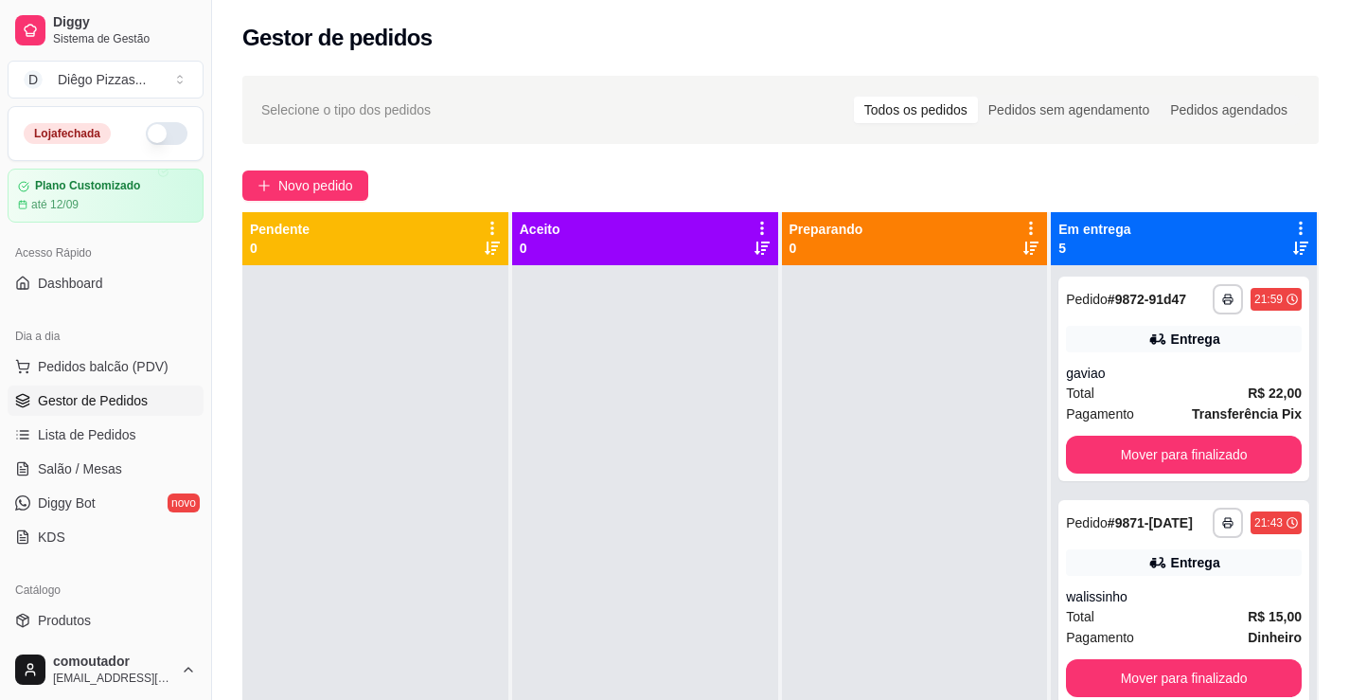
click at [1292, 222] on icon at bounding box center [1300, 228] width 17 height 17
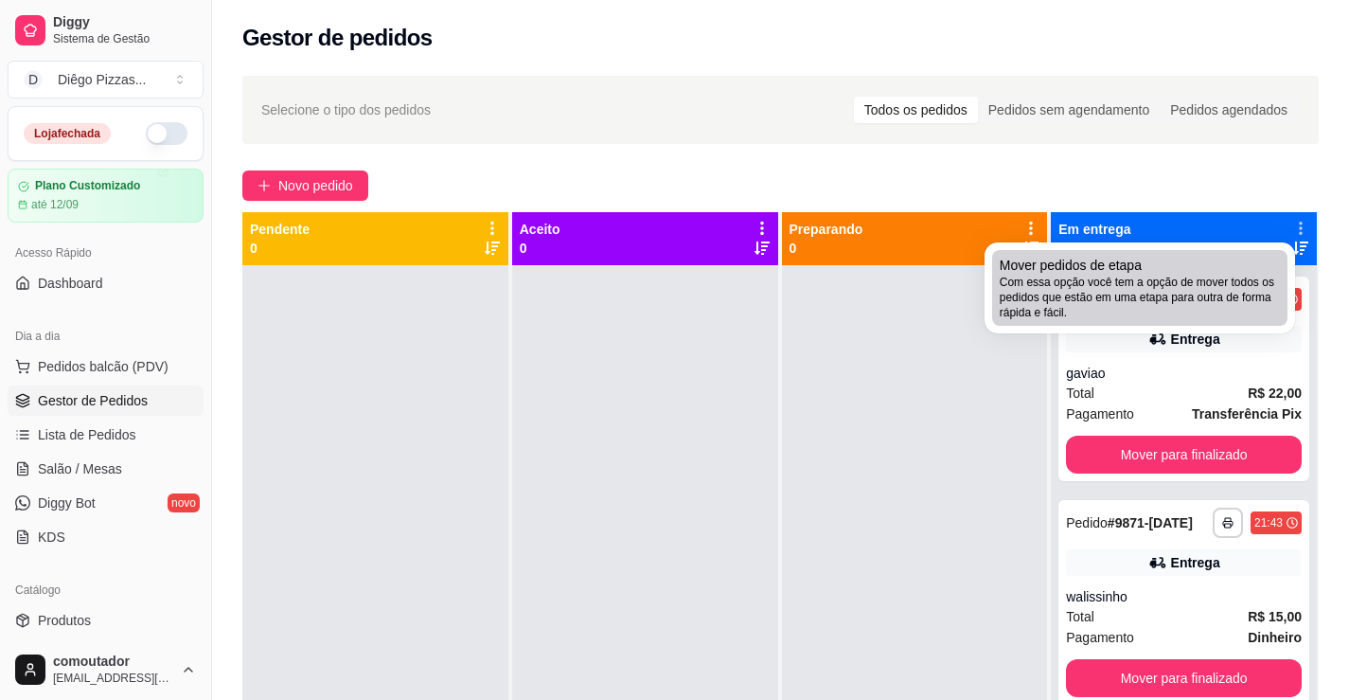
click at [1210, 264] on div "Mover pedidos de etapa Com essa opção você tem a opção de mover todos os pedido…" at bounding box center [1140, 288] width 280 height 64
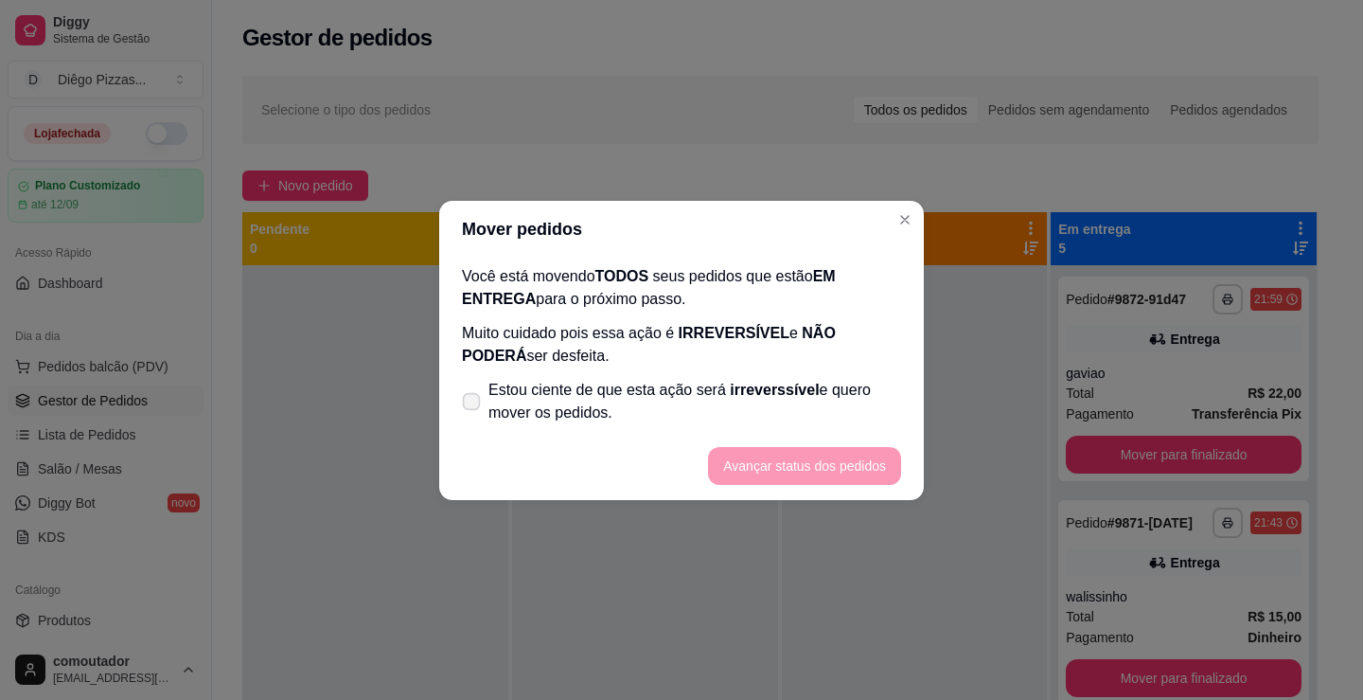
click at [776, 422] on span "Estou ciente de que esta ação será irreverssível e quero mover os pedidos." at bounding box center [695, 401] width 413 height 45
click at [473, 417] on input "Estou ciente de que esta ação será irreverssível e quero mover os pedidos." at bounding box center [467, 410] width 12 height 12
checkbox input "true"
click at [807, 456] on button "Avançar status dos pedidos" at bounding box center [804, 465] width 187 height 37
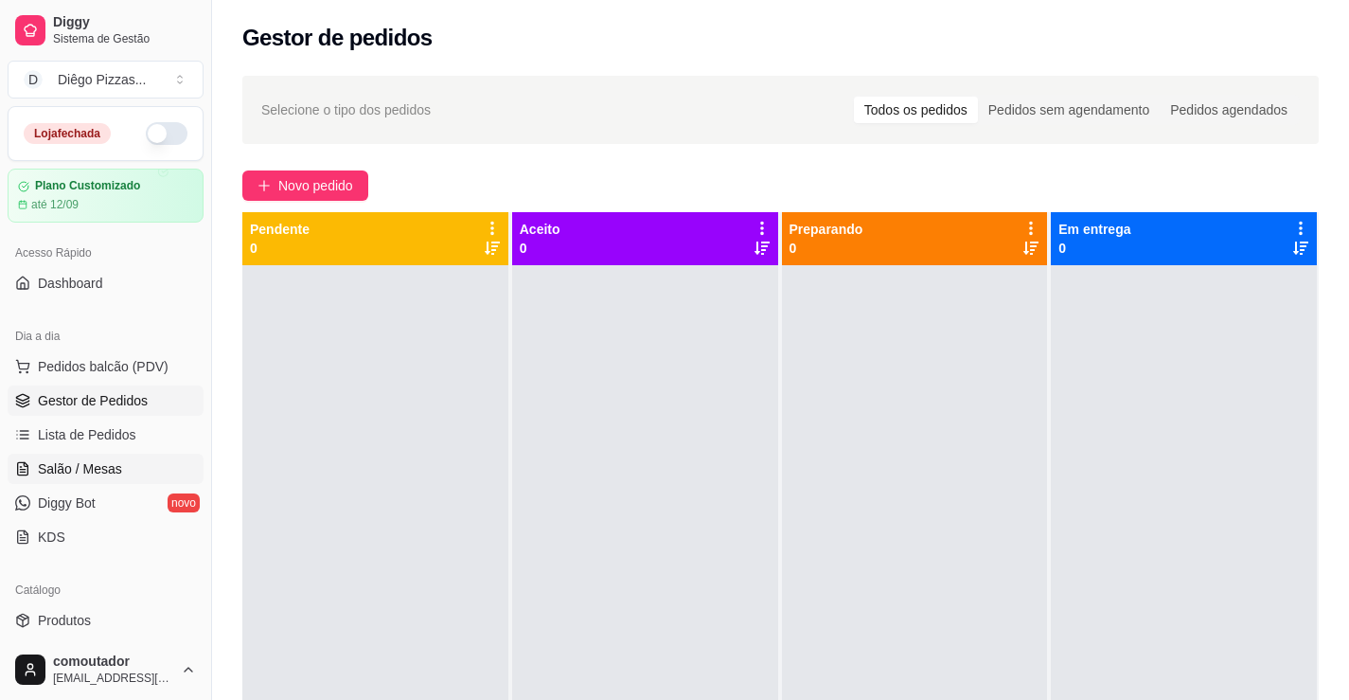
click at [76, 469] on span "Salão / Mesas" at bounding box center [80, 468] width 84 height 19
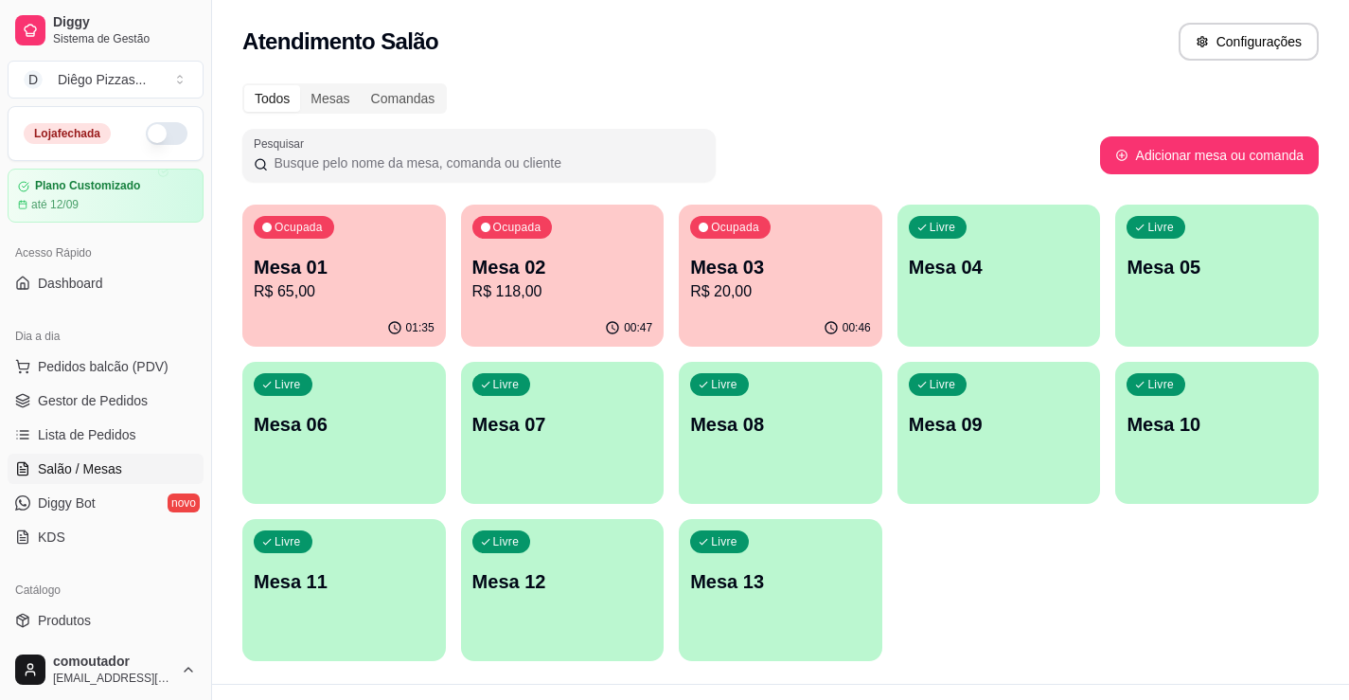
click at [760, 280] on p "R$ 20,00" at bounding box center [780, 291] width 181 height 23
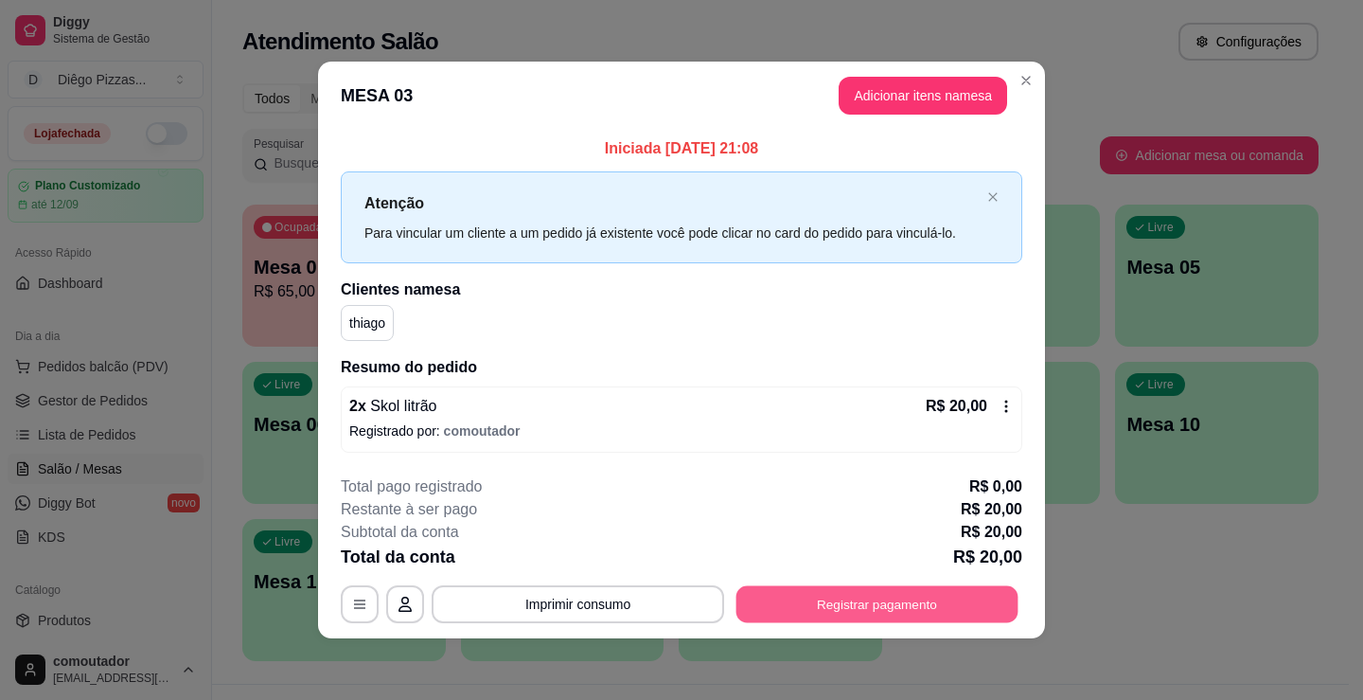
click at [857, 606] on button "Registrar pagamento" at bounding box center [878, 604] width 282 height 37
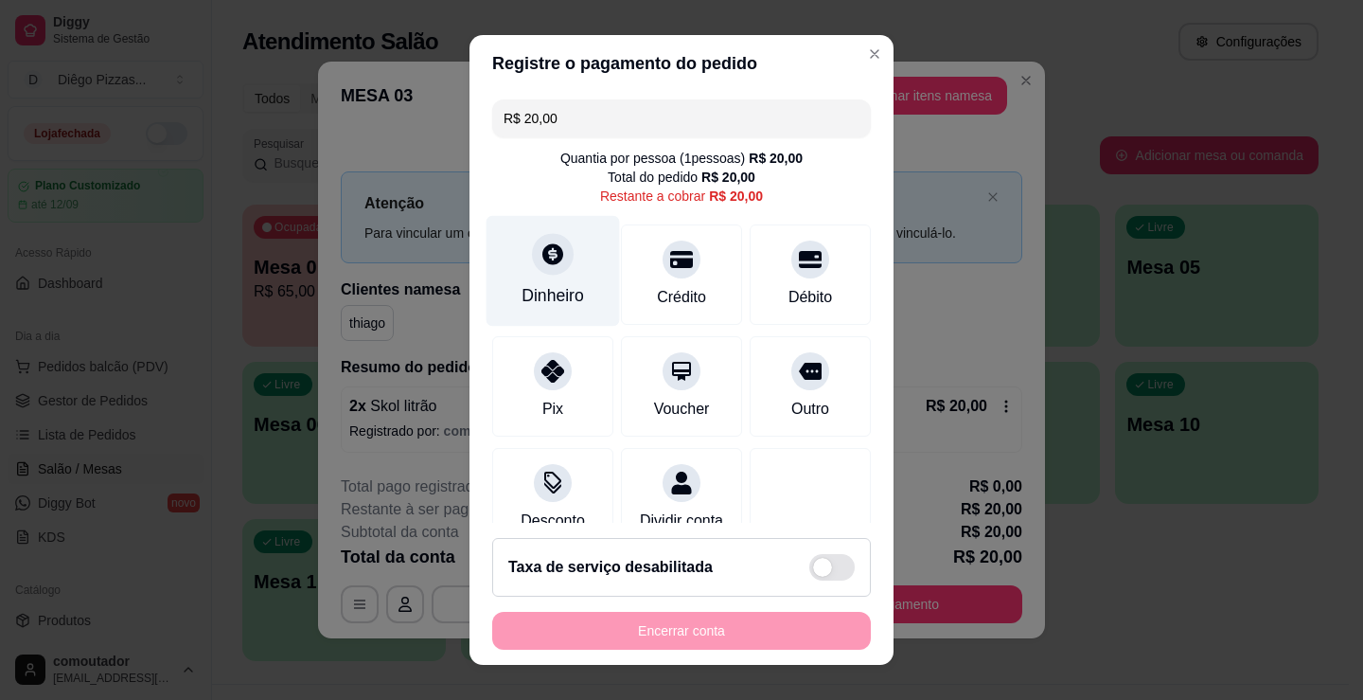
click at [501, 258] on div "Dinheiro" at bounding box center [553, 271] width 133 height 111
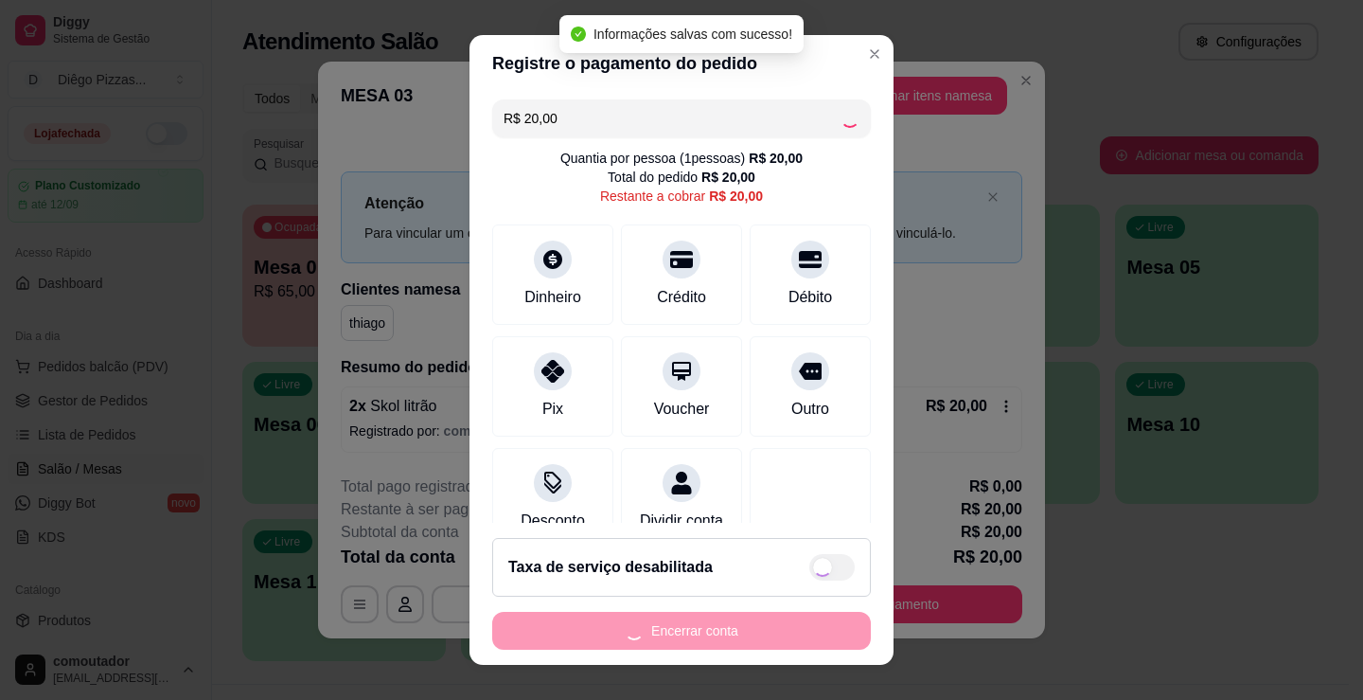
type input "R$ 0,00"
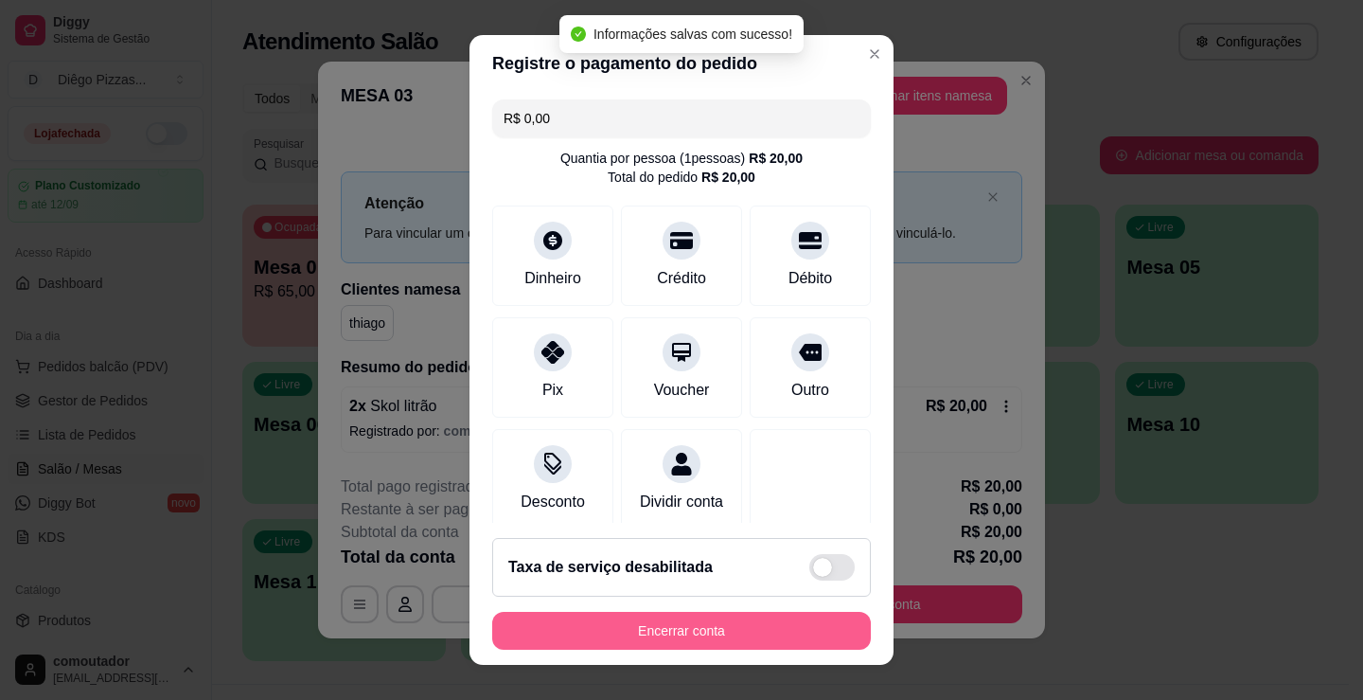
click at [774, 632] on button "Encerrar conta" at bounding box center [681, 631] width 379 height 38
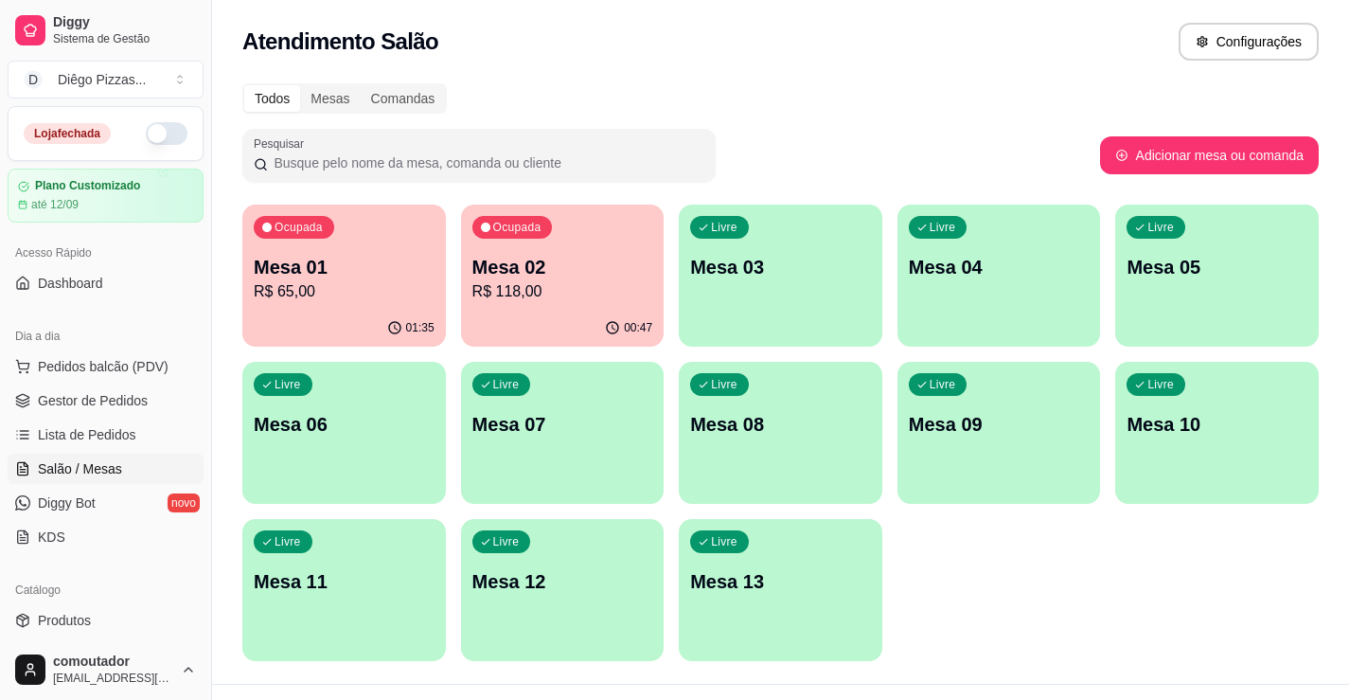
click at [595, 282] on p "R$ 118,00" at bounding box center [562, 291] width 181 height 23
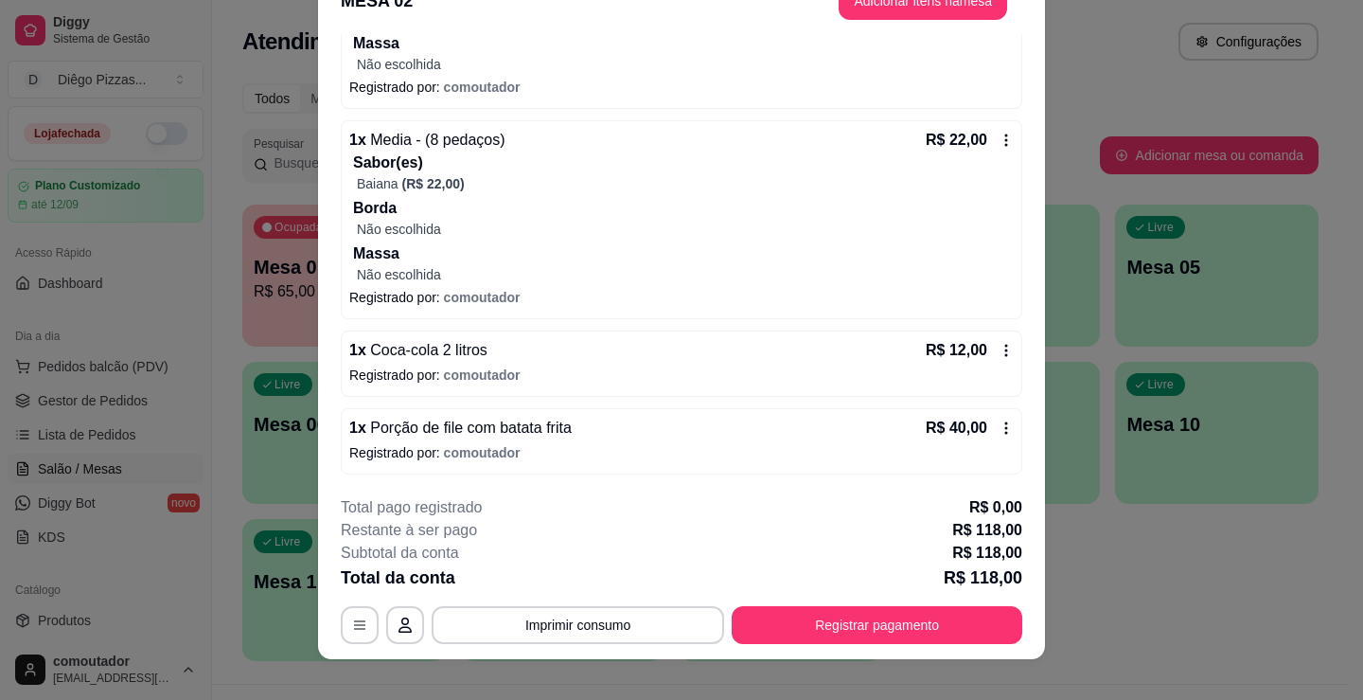
scroll to position [57, 0]
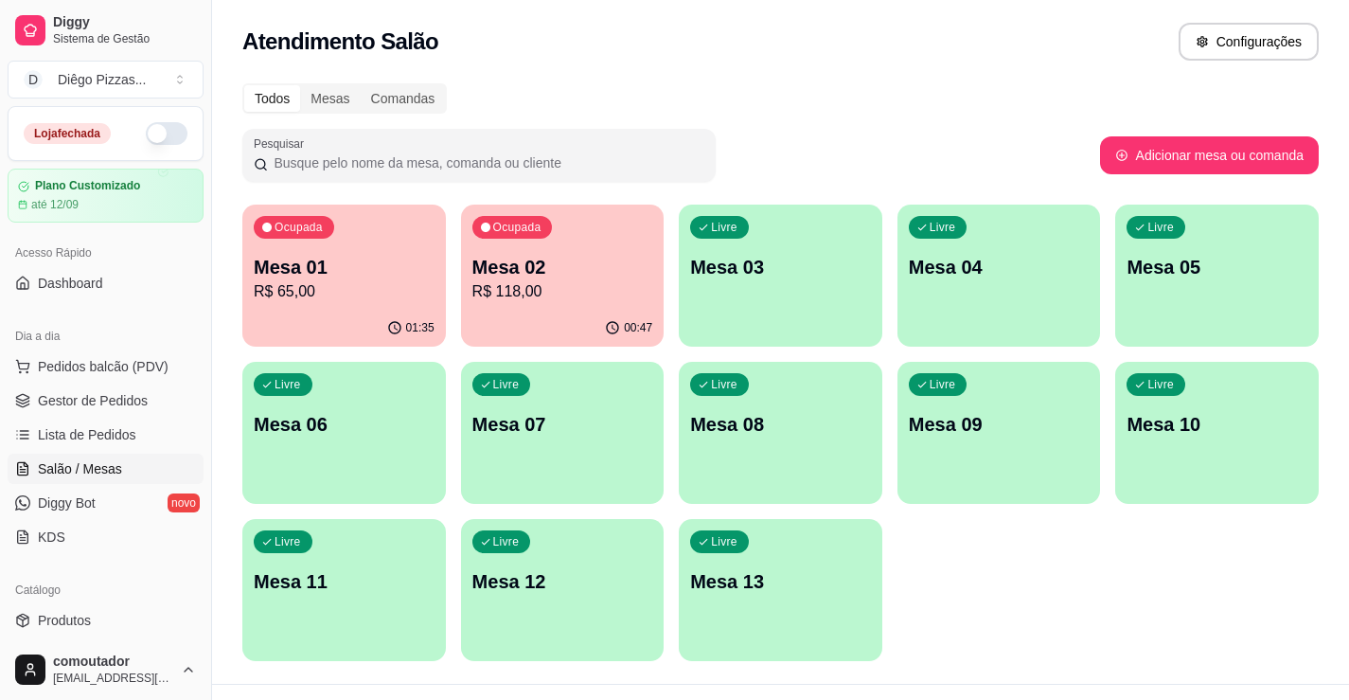
click at [326, 268] on p "Mesa 01" at bounding box center [344, 267] width 181 height 27
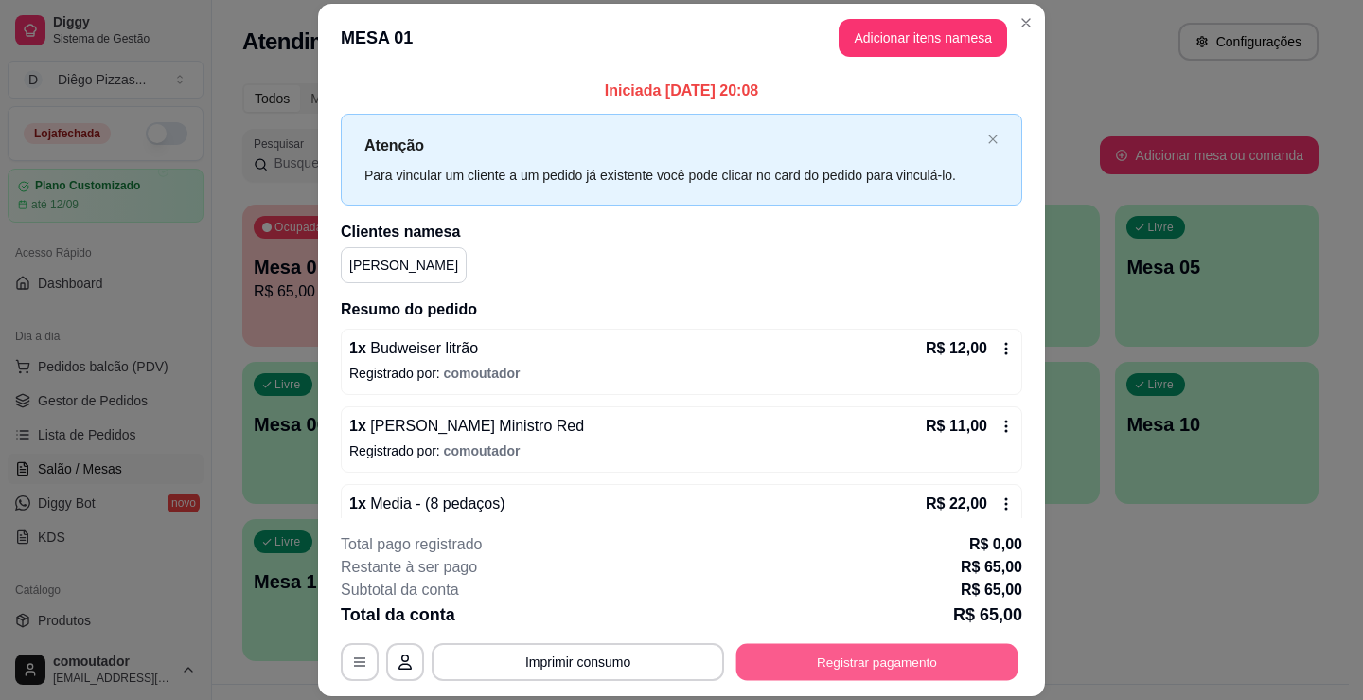
click at [915, 651] on button "Registrar pagamento" at bounding box center [878, 662] width 282 height 37
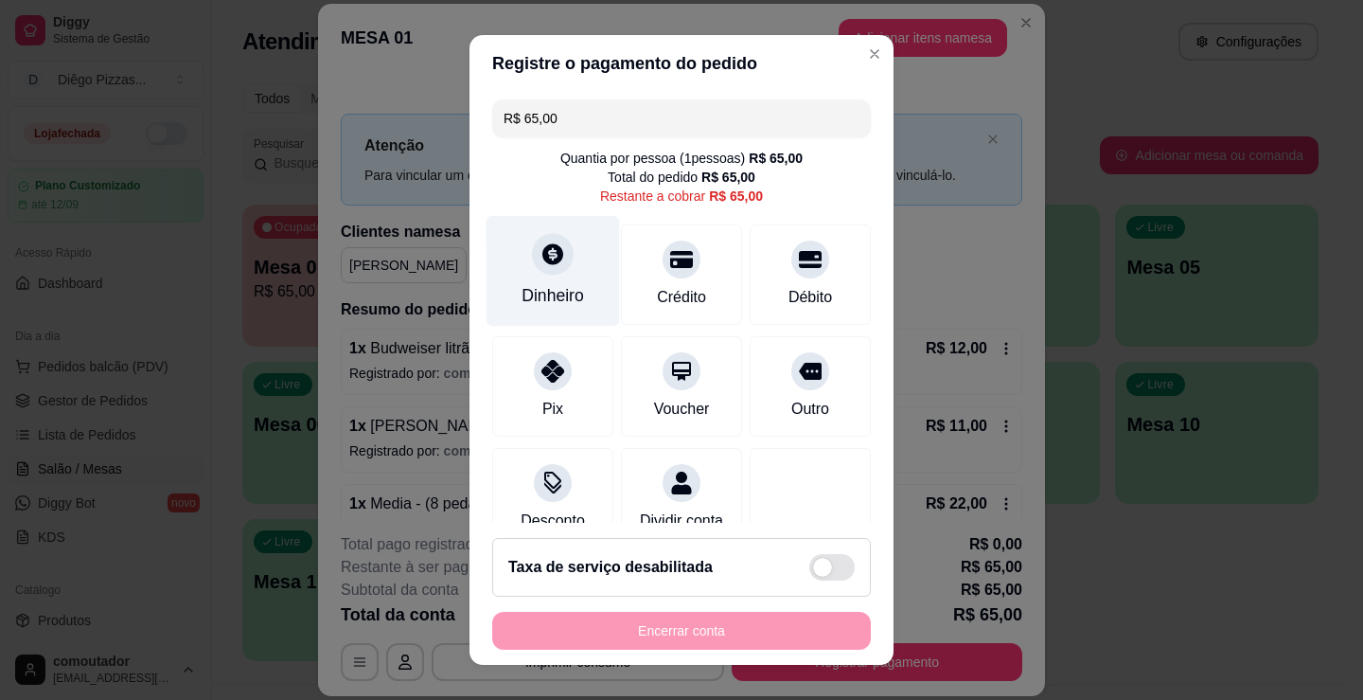
click at [538, 275] on div at bounding box center [553, 254] width 42 height 42
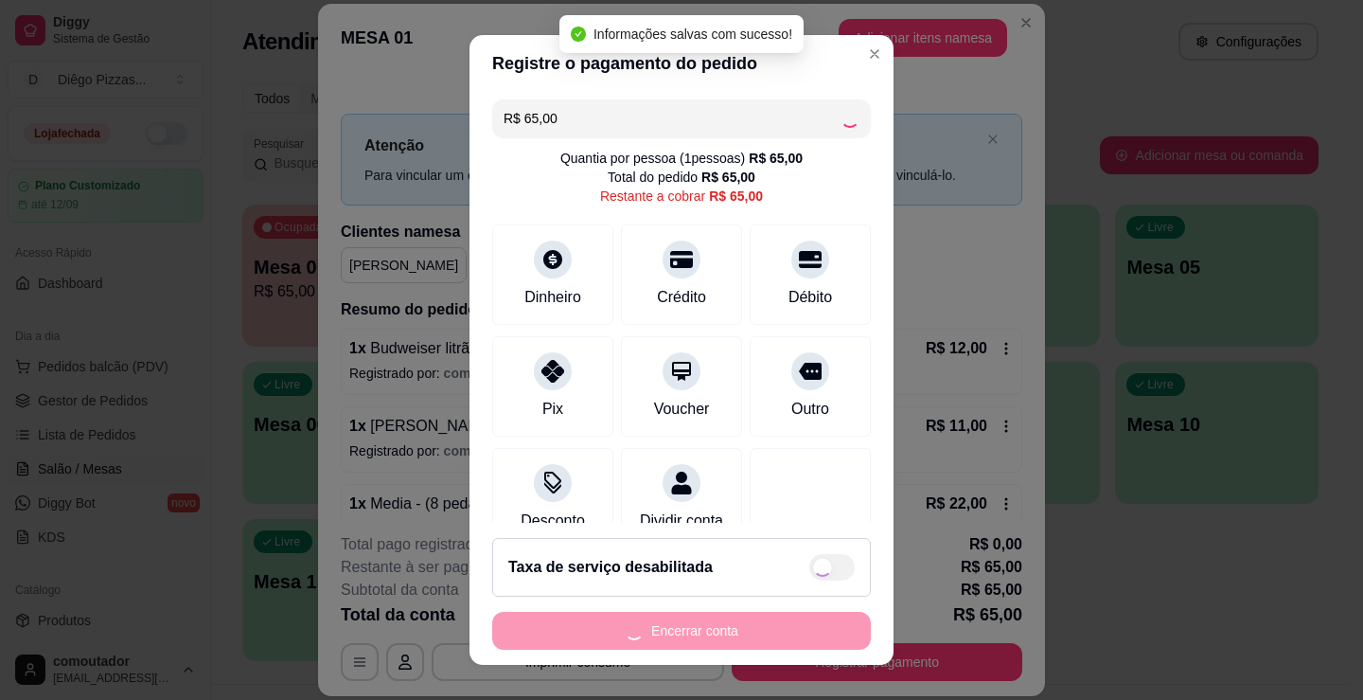
type input "R$ 0,00"
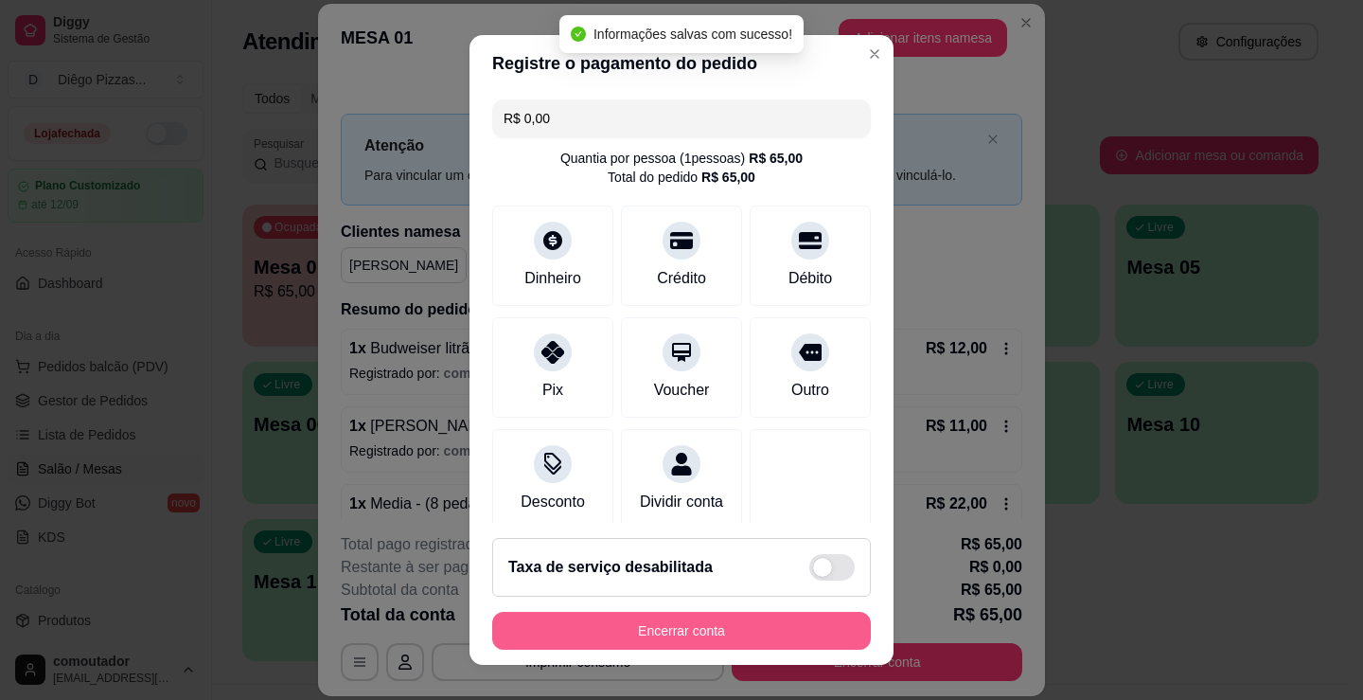
click at [699, 631] on button "Encerrar conta" at bounding box center [681, 631] width 379 height 38
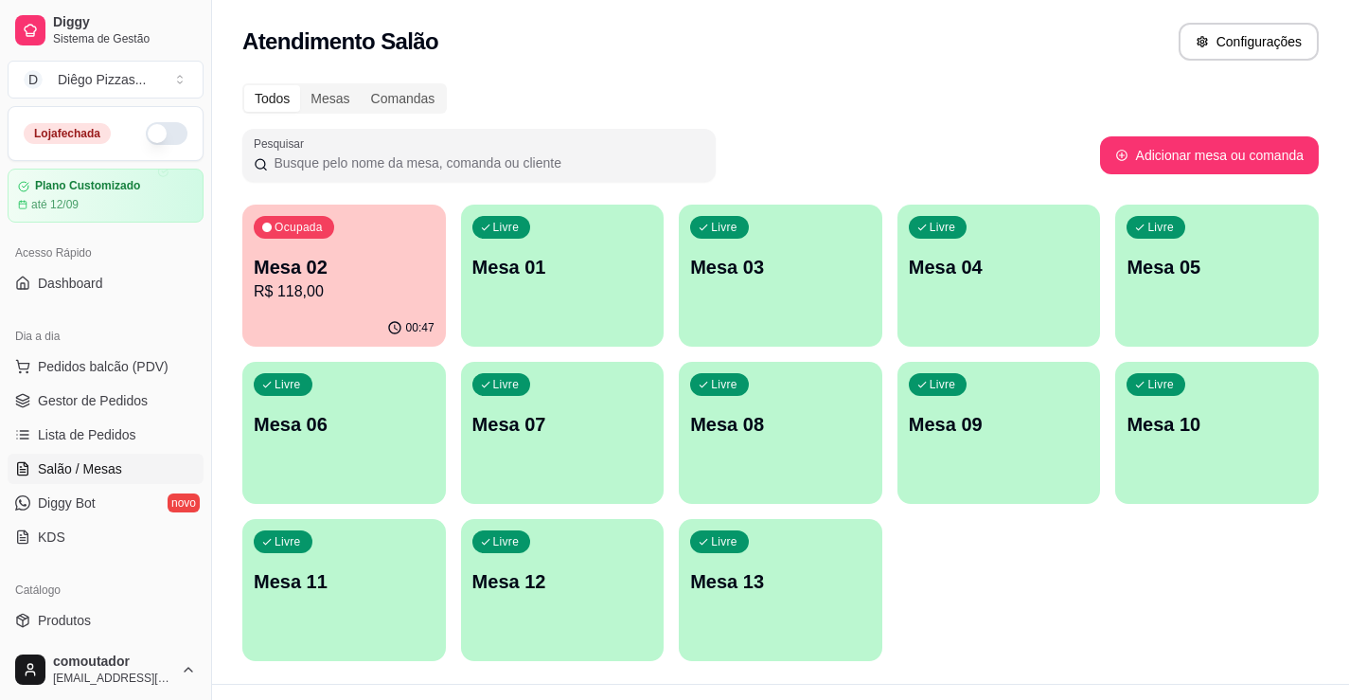
click at [276, 258] on p "Mesa 02" at bounding box center [344, 267] width 181 height 27
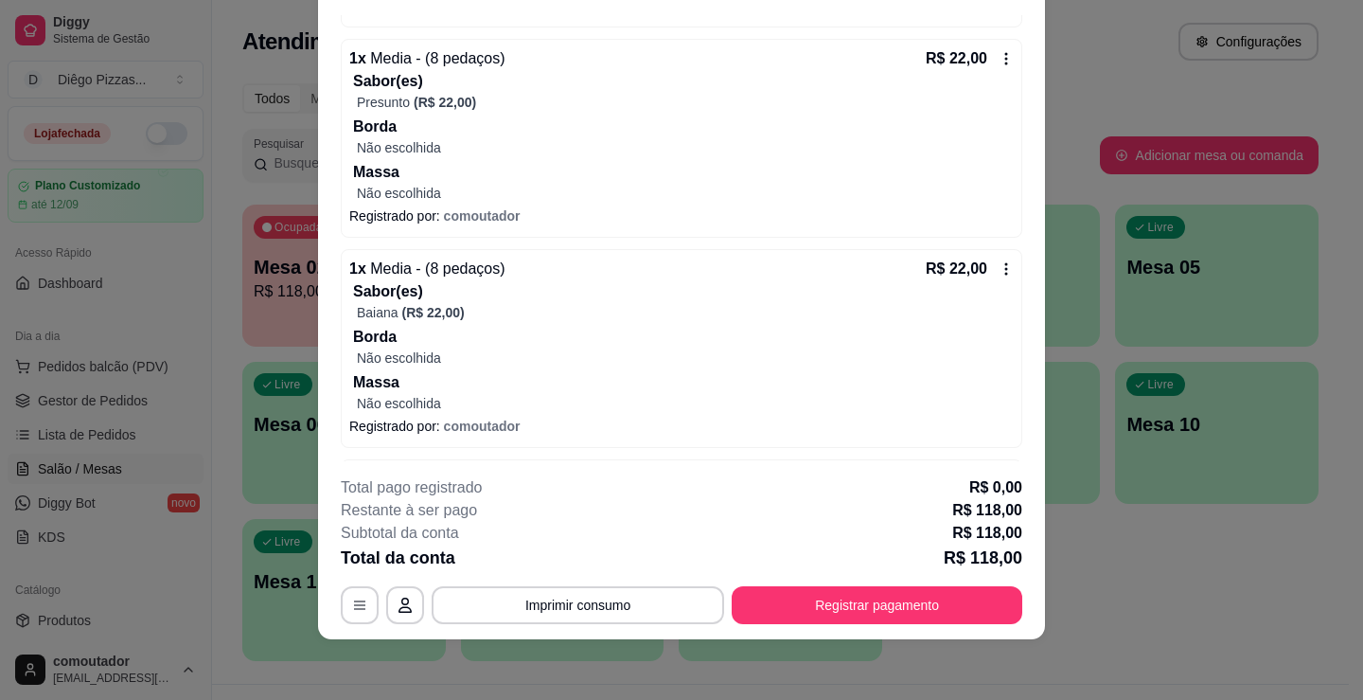
scroll to position [592, 0]
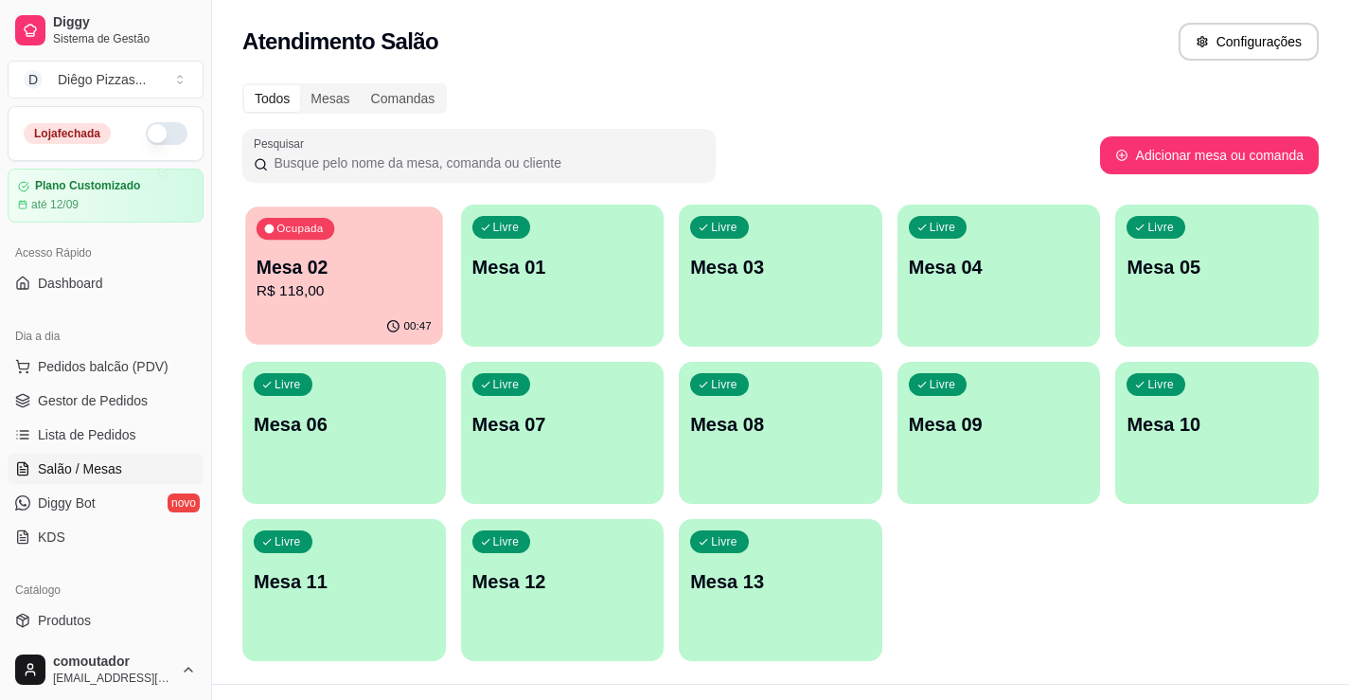
click at [335, 275] on p "Mesa 02" at bounding box center [344, 268] width 175 height 26
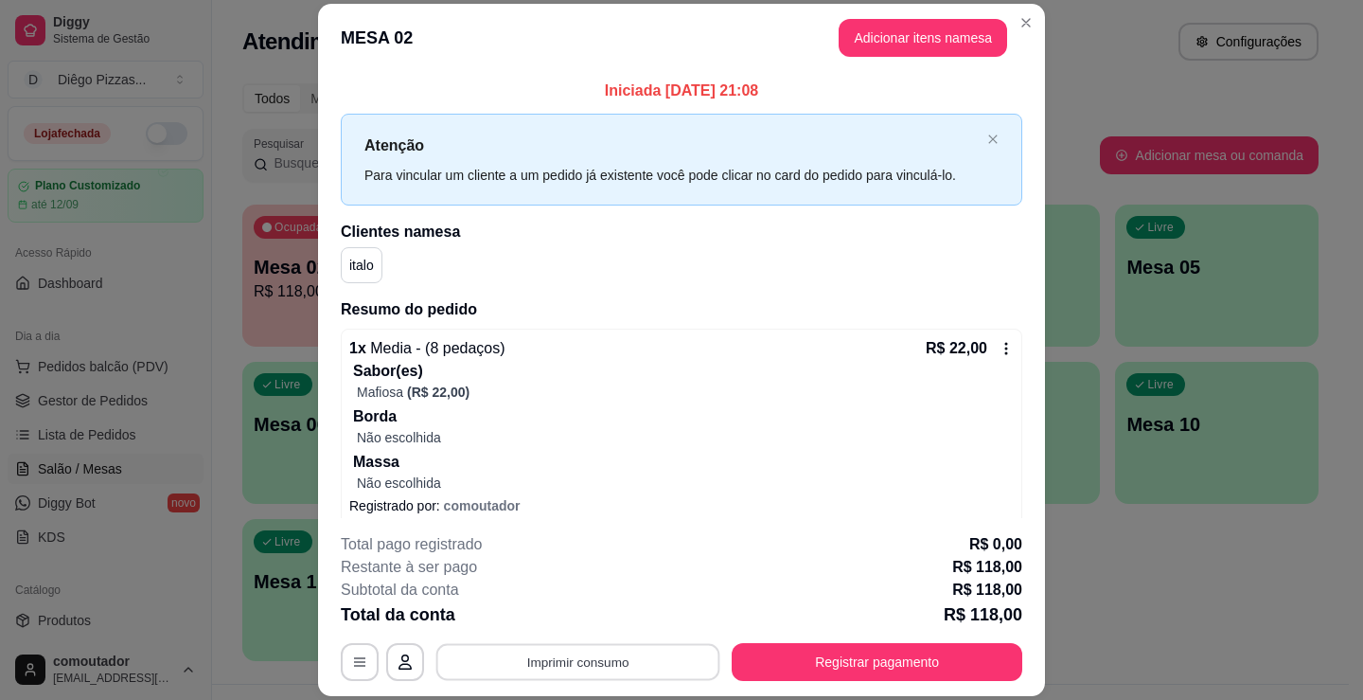
click at [634, 662] on button "Imprimir consumo" at bounding box center [578, 662] width 284 height 37
click at [595, 618] on button "IMPRESSORA" at bounding box center [576, 617] width 133 height 29
